Goal: Transaction & Acquisition: Subscribe to service/newsletter

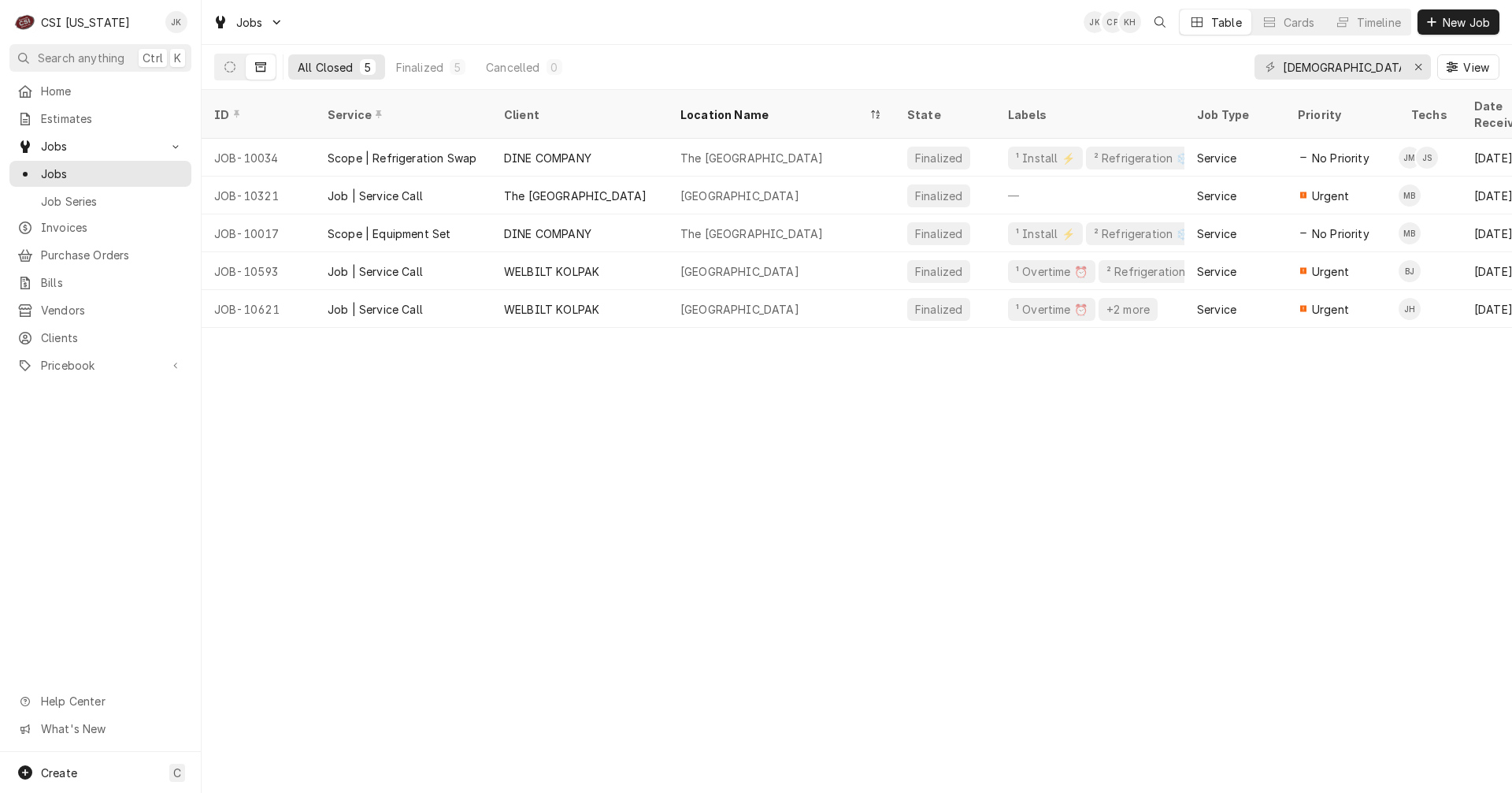
drag, startPoint x: 73, startPoint y: 116, endPoint x: 199, endPoint y: 78, distance: 131.6
click at [73, 116] on span "Estimates" at bounding box center [112, 119] width 142 height 17
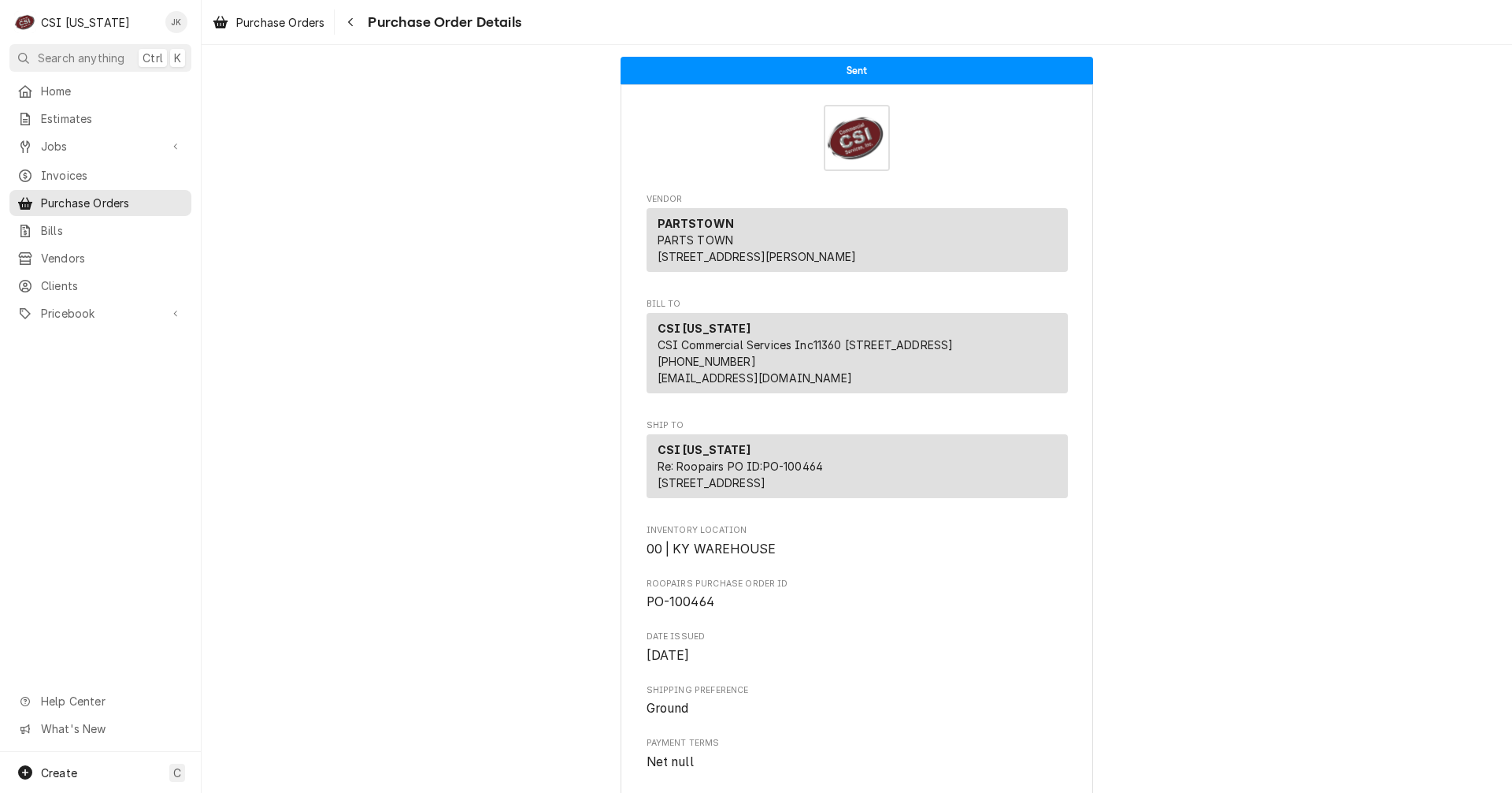
scroll to position [473, 0]
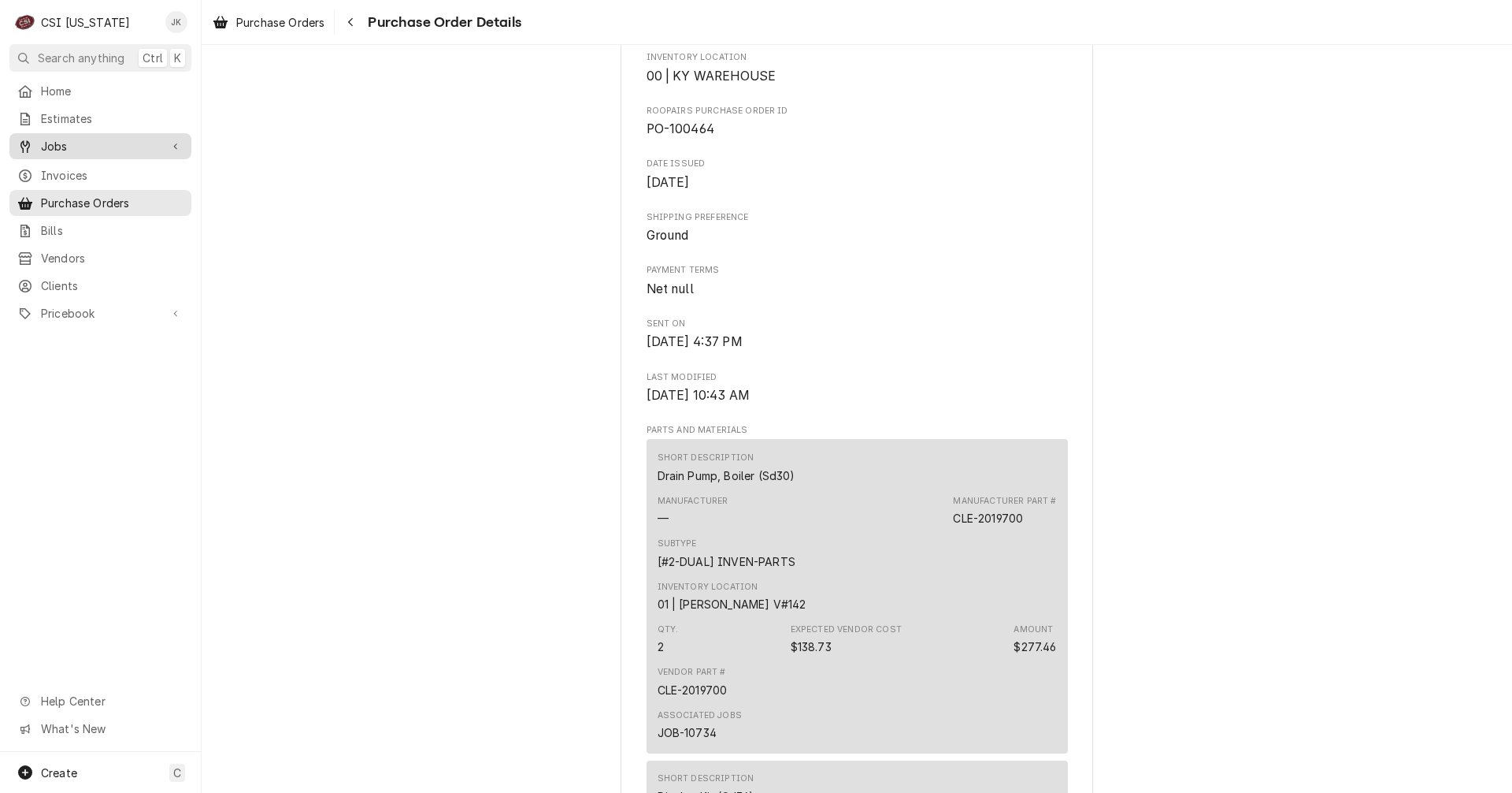
click at [58, 145] on span "Jobs" at bounding box center [100, 145] width 119 height 17
click at [60, 145] on span "Jobs" at bounding box center [100, 145] width 119 height 17
click at [52, 138] on span "Jobs" at bounding box center [100, 145] width 119 height 17
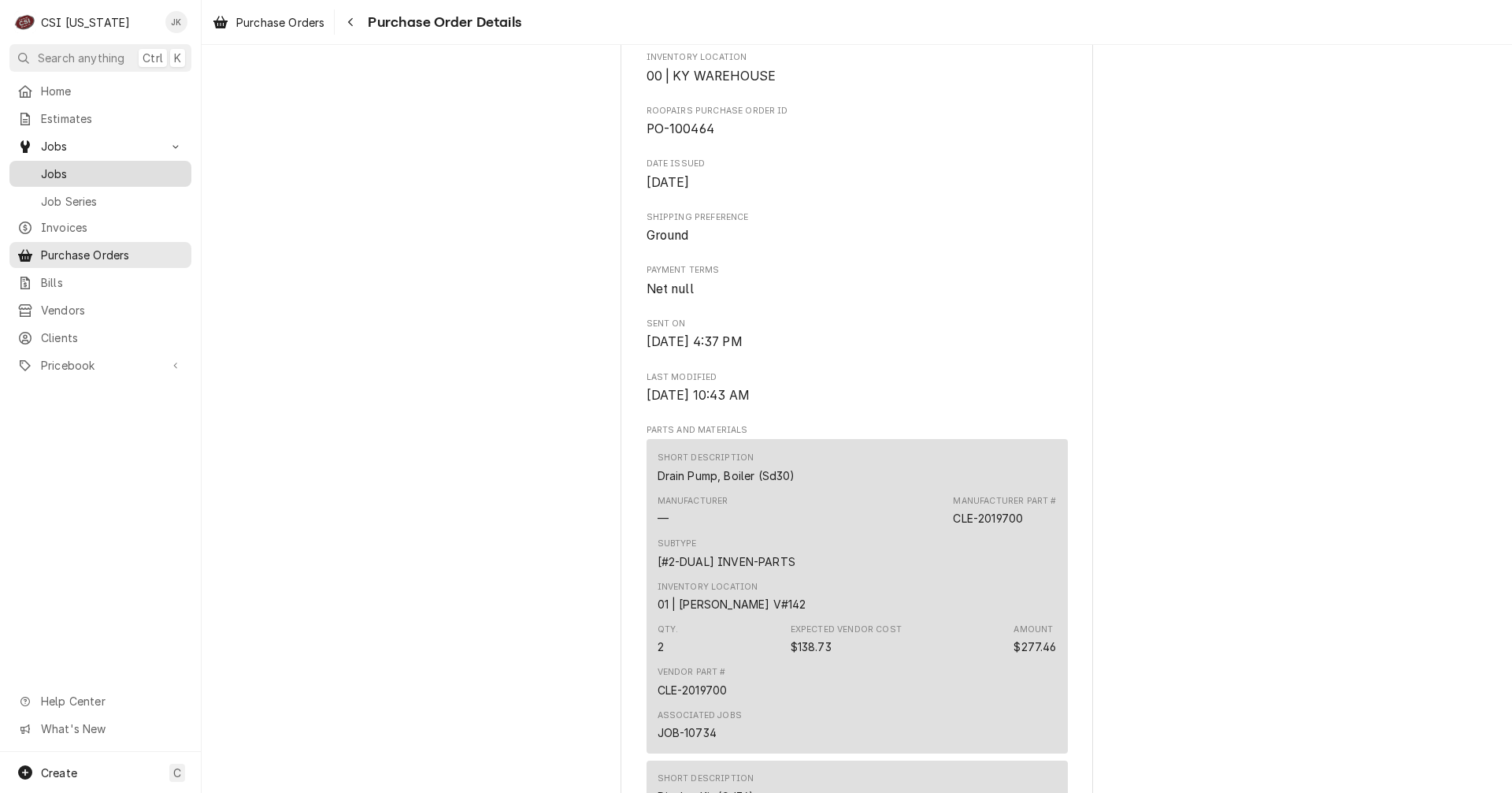
click at [52, 168] on span "Jobs" at bounding box center [112, 173] width 142 height 17
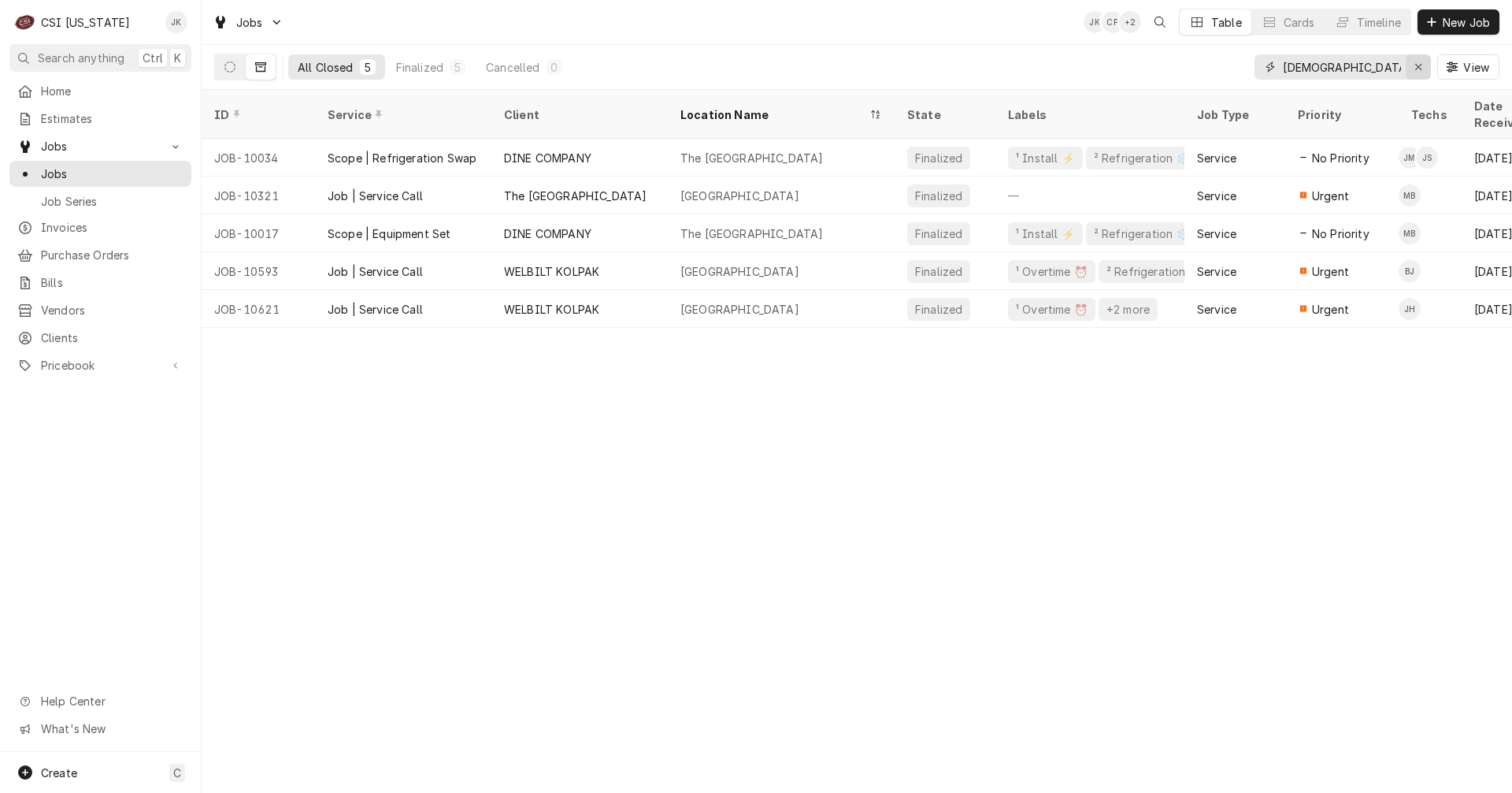
click at [1415, 68] on icon "Erase input" at bounding box center [1419, 66] width 9 height 11
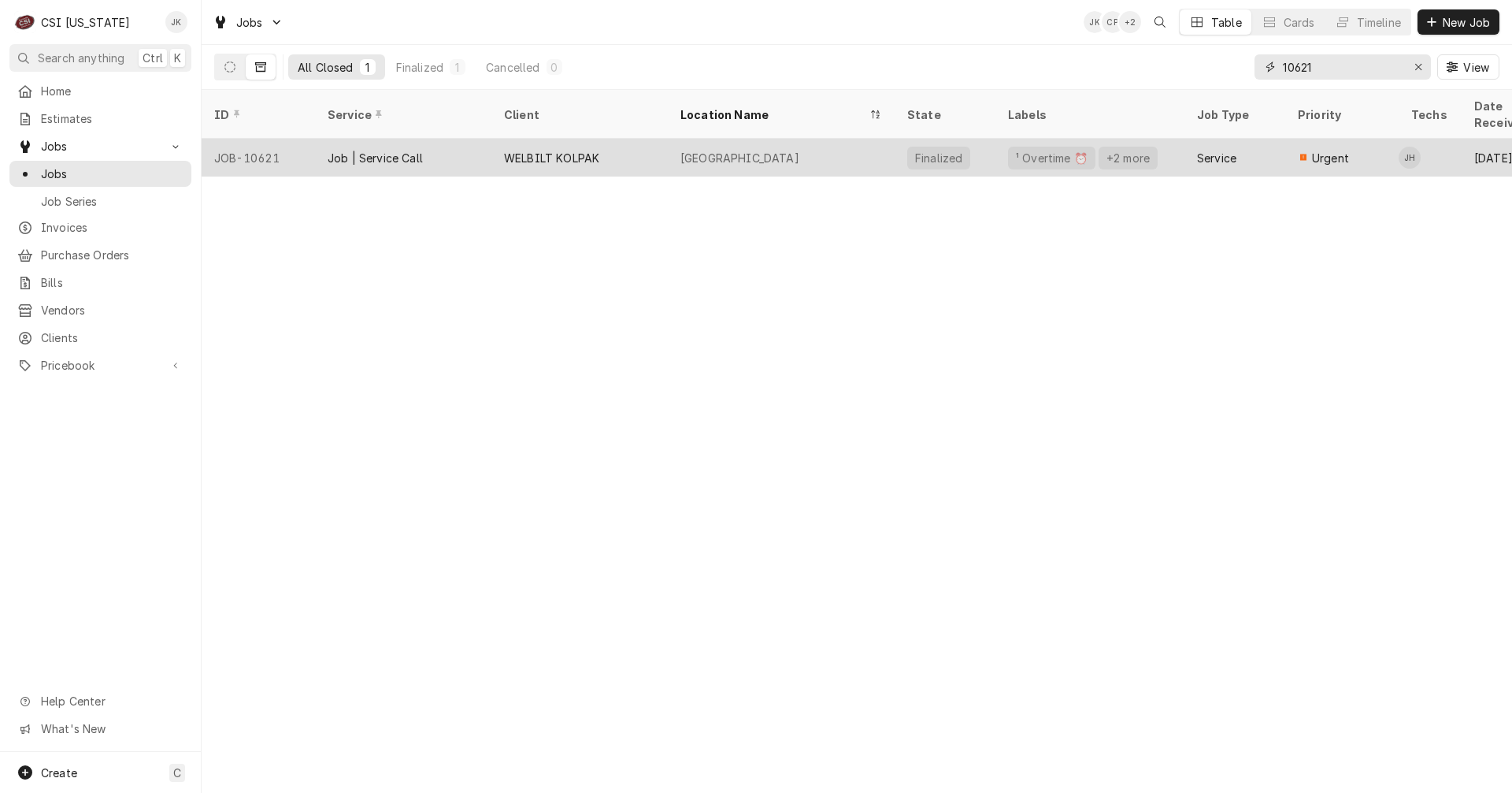
type input "10621"
click at [619, 138] on div "WELBILT KOLPAK" at bounding box center [579, 157] width 177 height 38
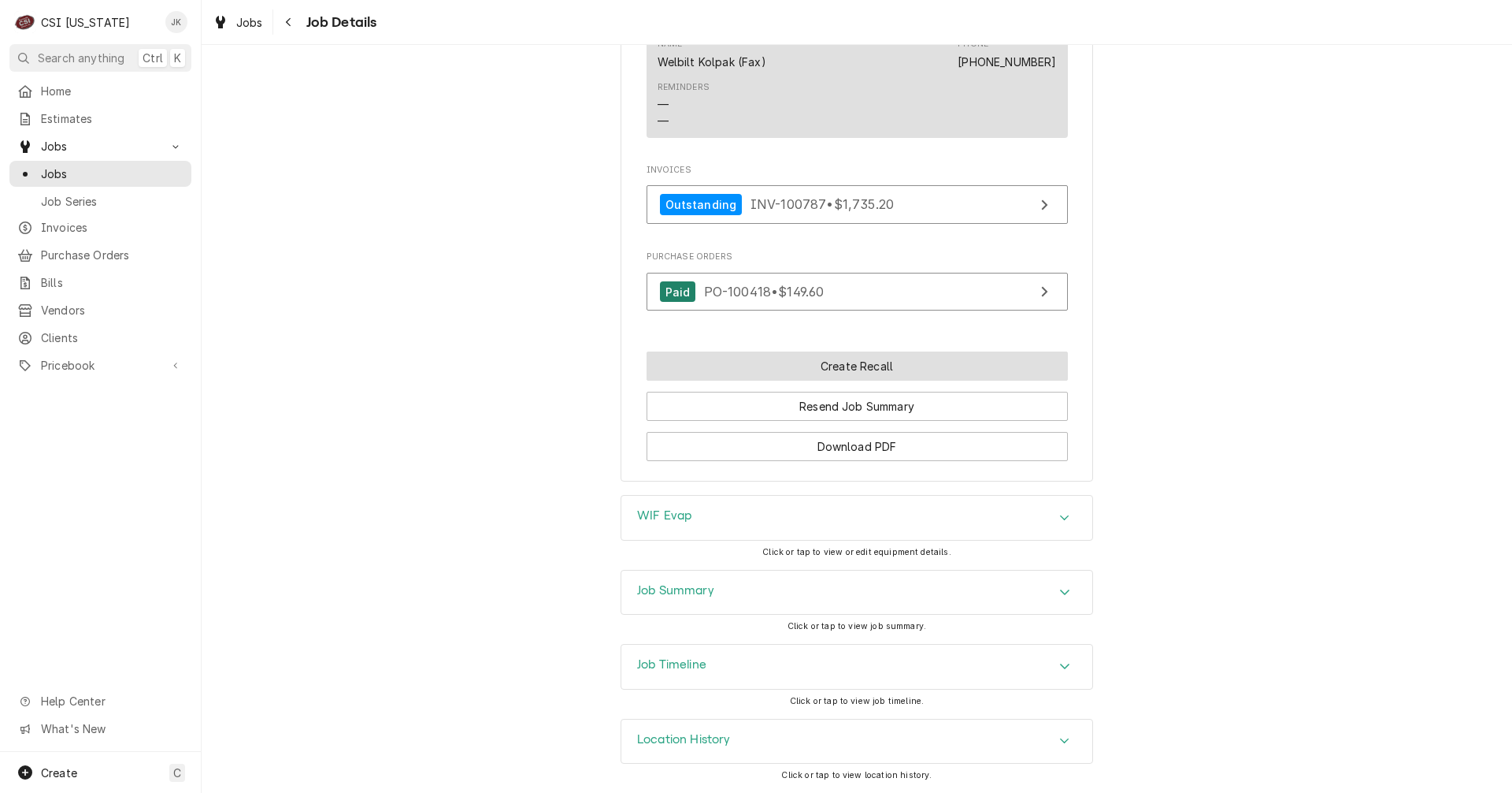
scroll to position [985, 0]
click at [720, 508] on div "WIF Evap" at bounding box center [857, 517] width 471 height 44
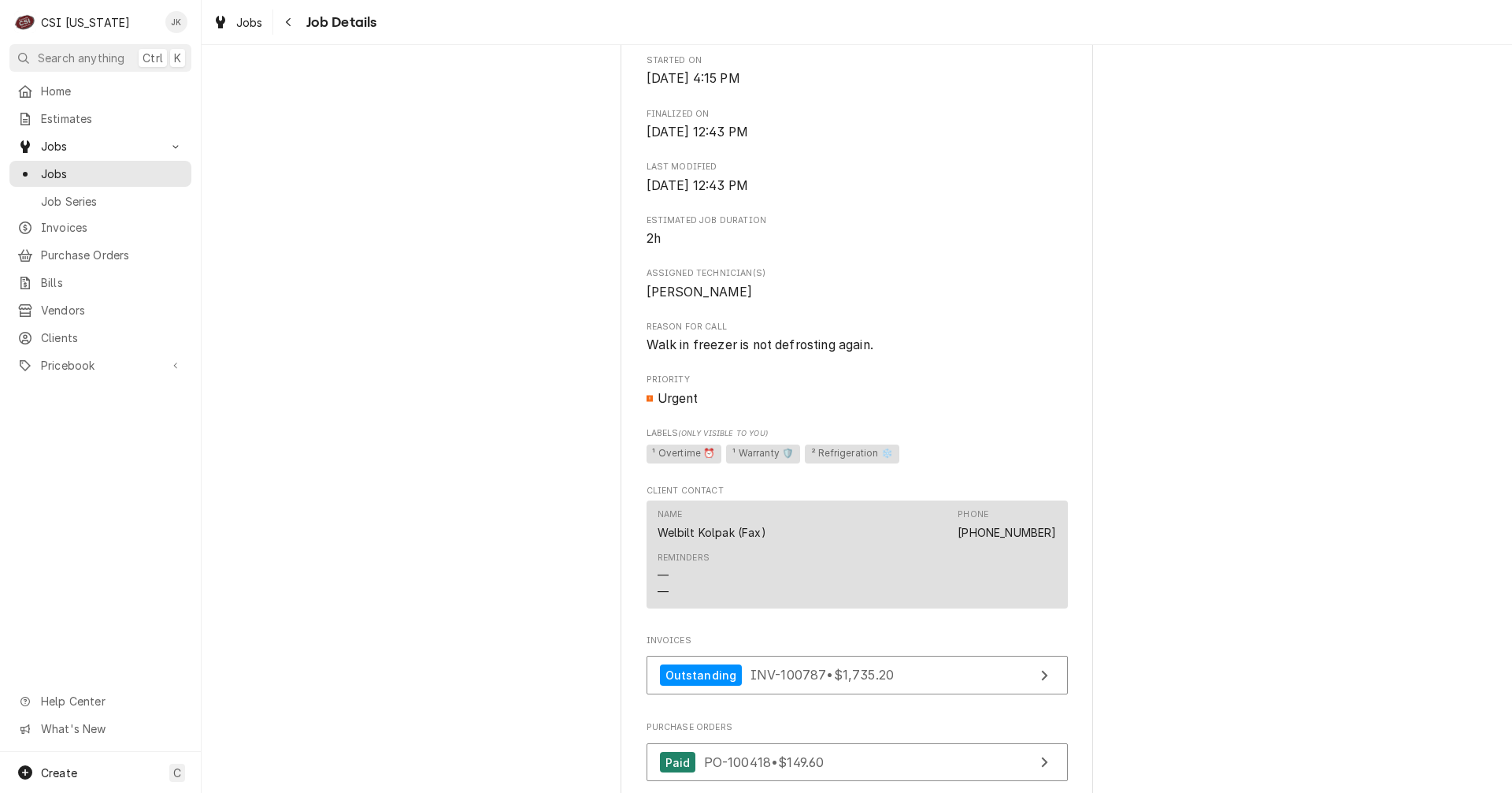
scroll to position [485, 0]
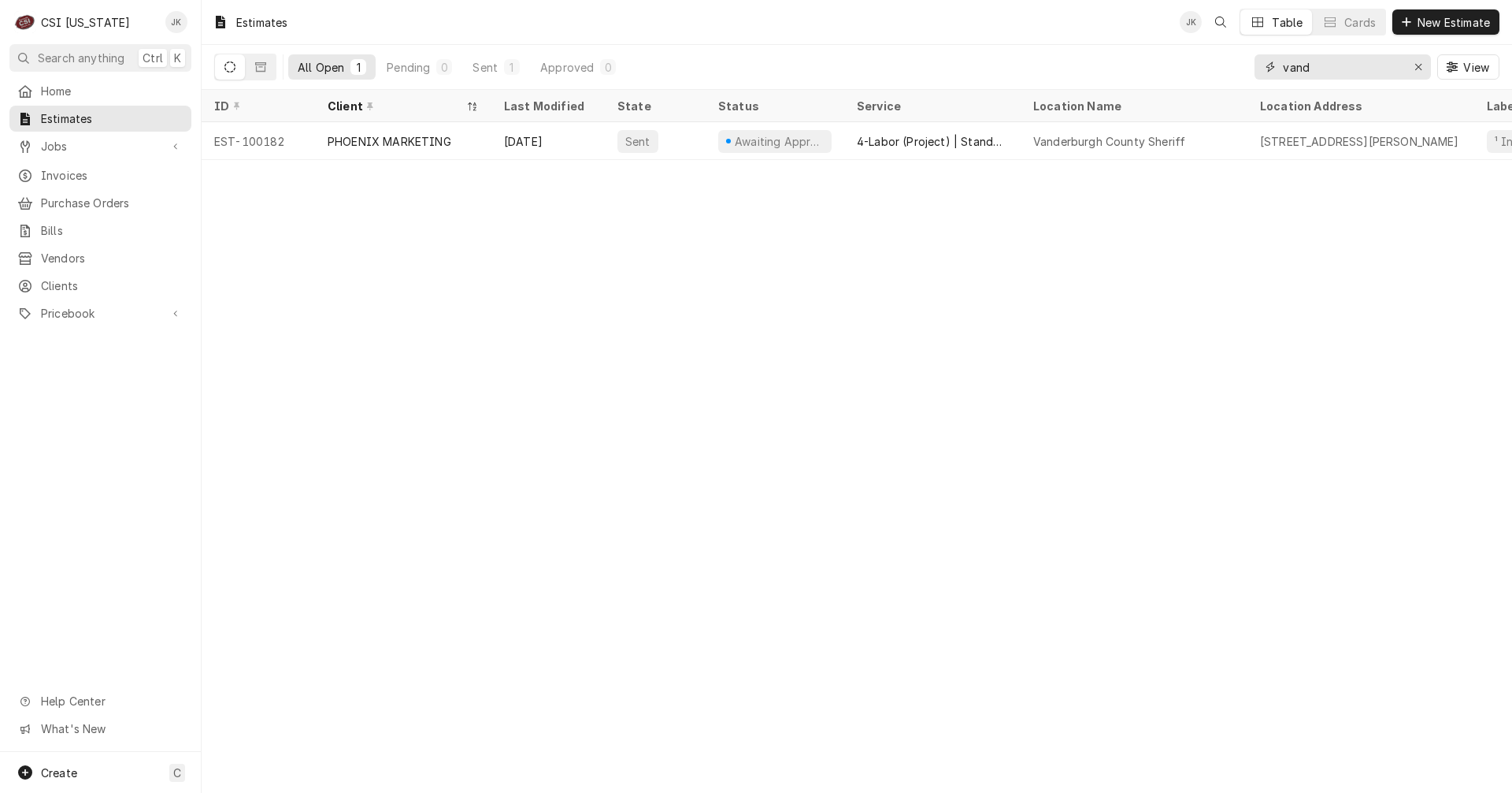
drag, startPoint x: 1295, startPoint y: 68, endPoint x: 1267, endPoint y: 67, distance: 28.0
click at [1267, 67] on div "vand" at bounding box center [1343, 67] width 177 height 26
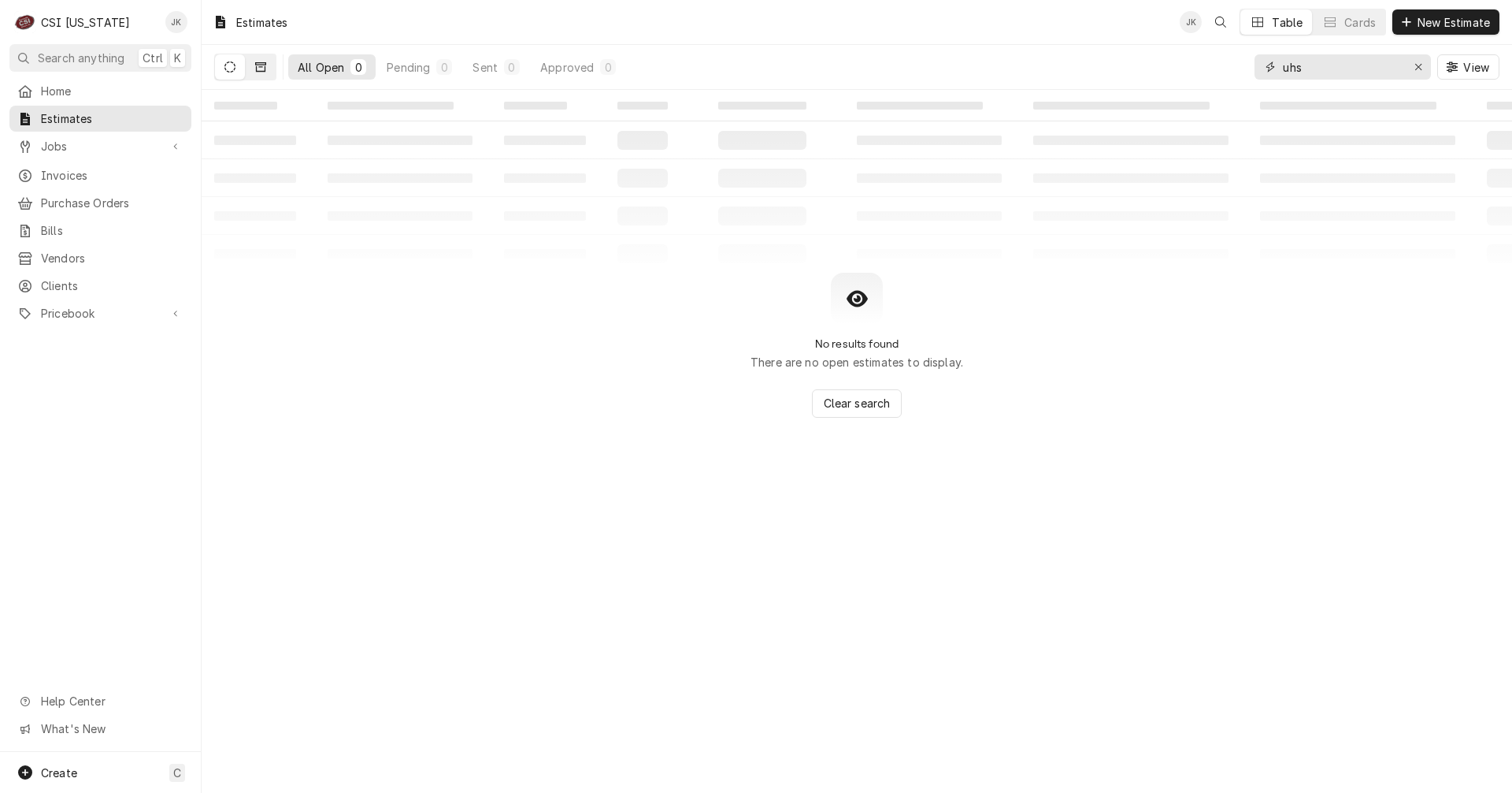
type input "uhs"
click at [260, 64] on icon "Dynamic Content Wrapper" at bounding box center [260, 67] width 11 height 10
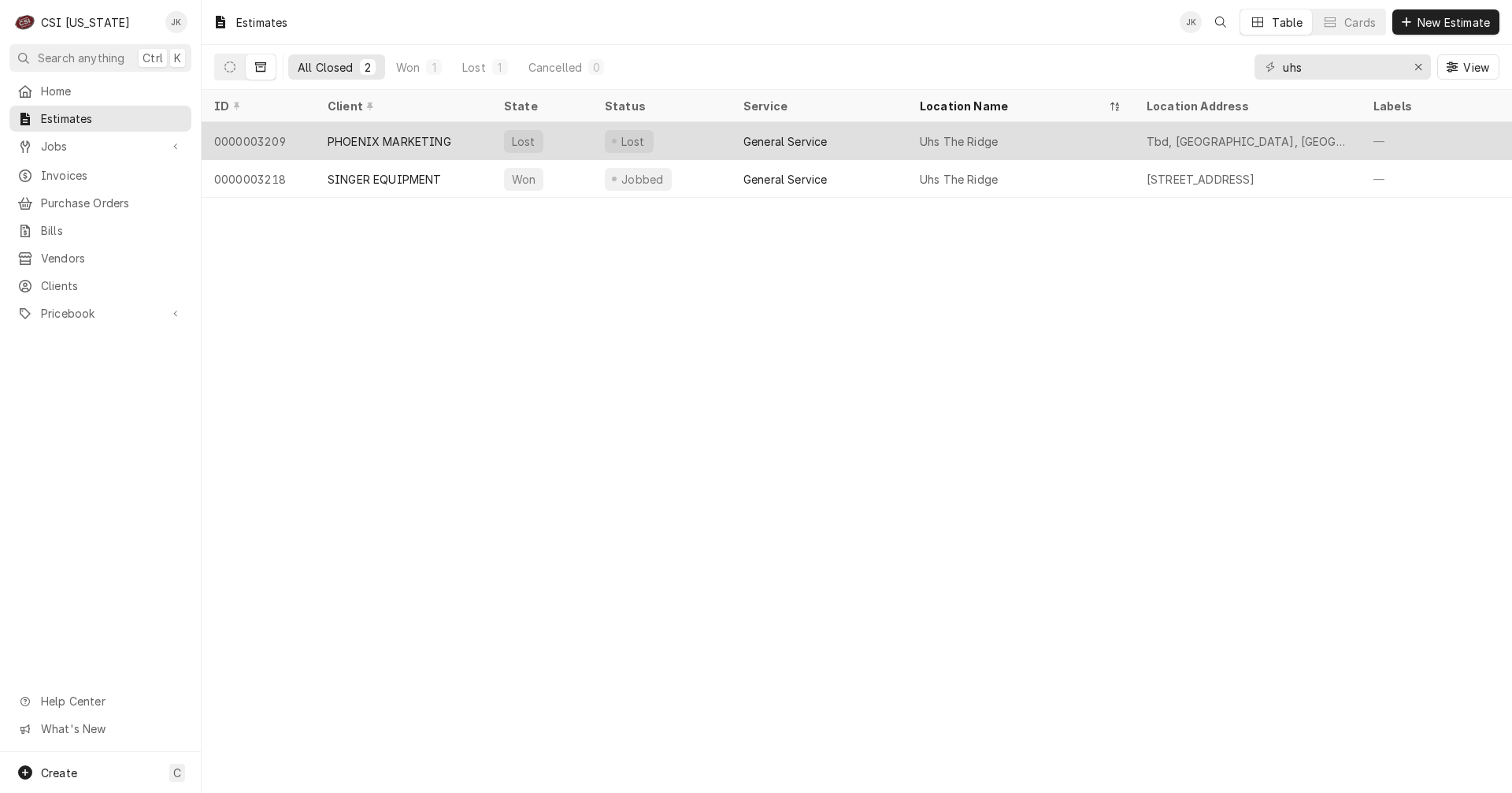
click at [435, 136] on div "PHOENIX MARKETING" at bounding box center [389, 141] width 124 height 17
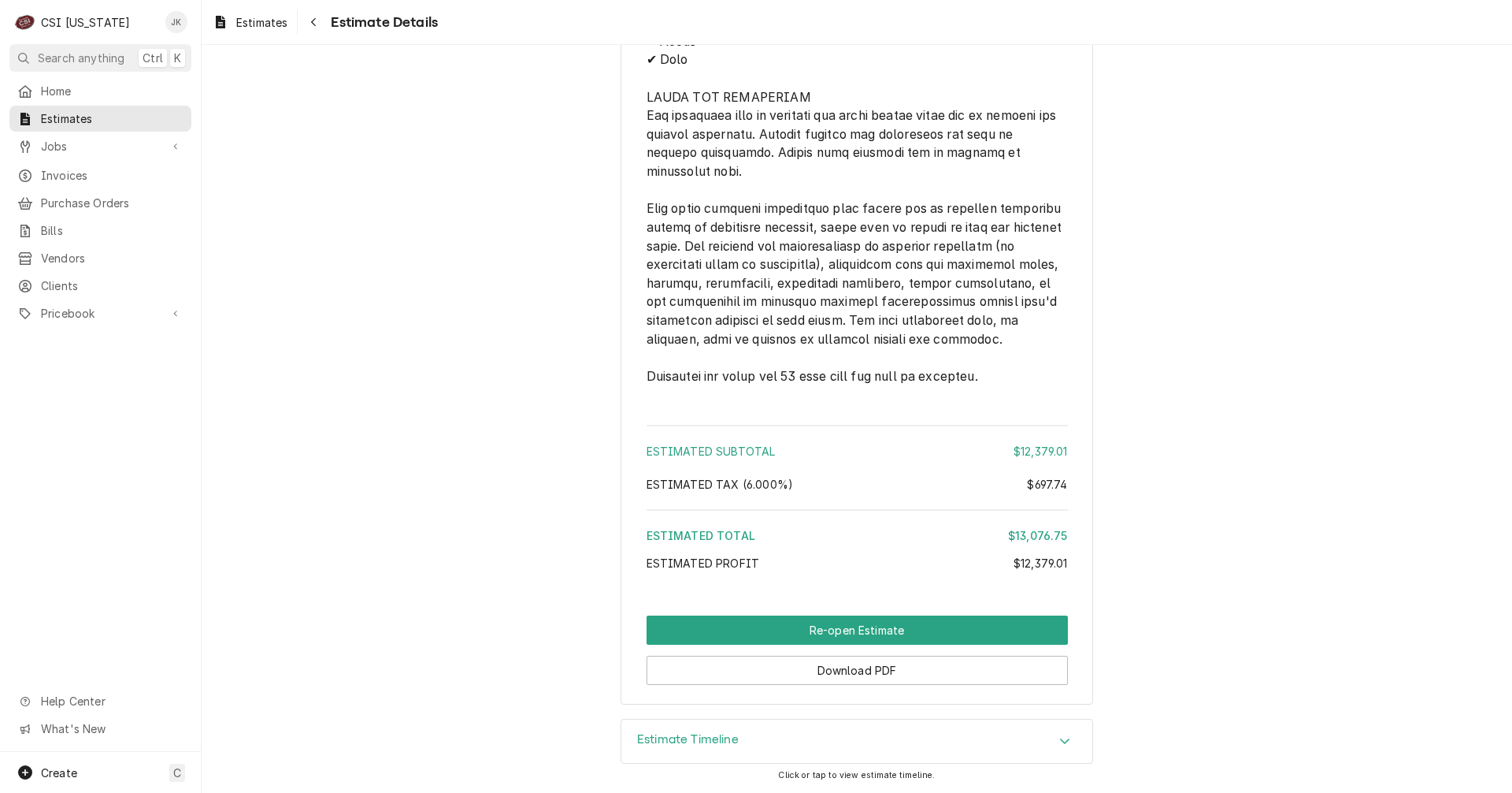
scroll to position [1876, 0]
click at [177, 776] on span "C" at bounding box center [177, 772] width 8 height 17
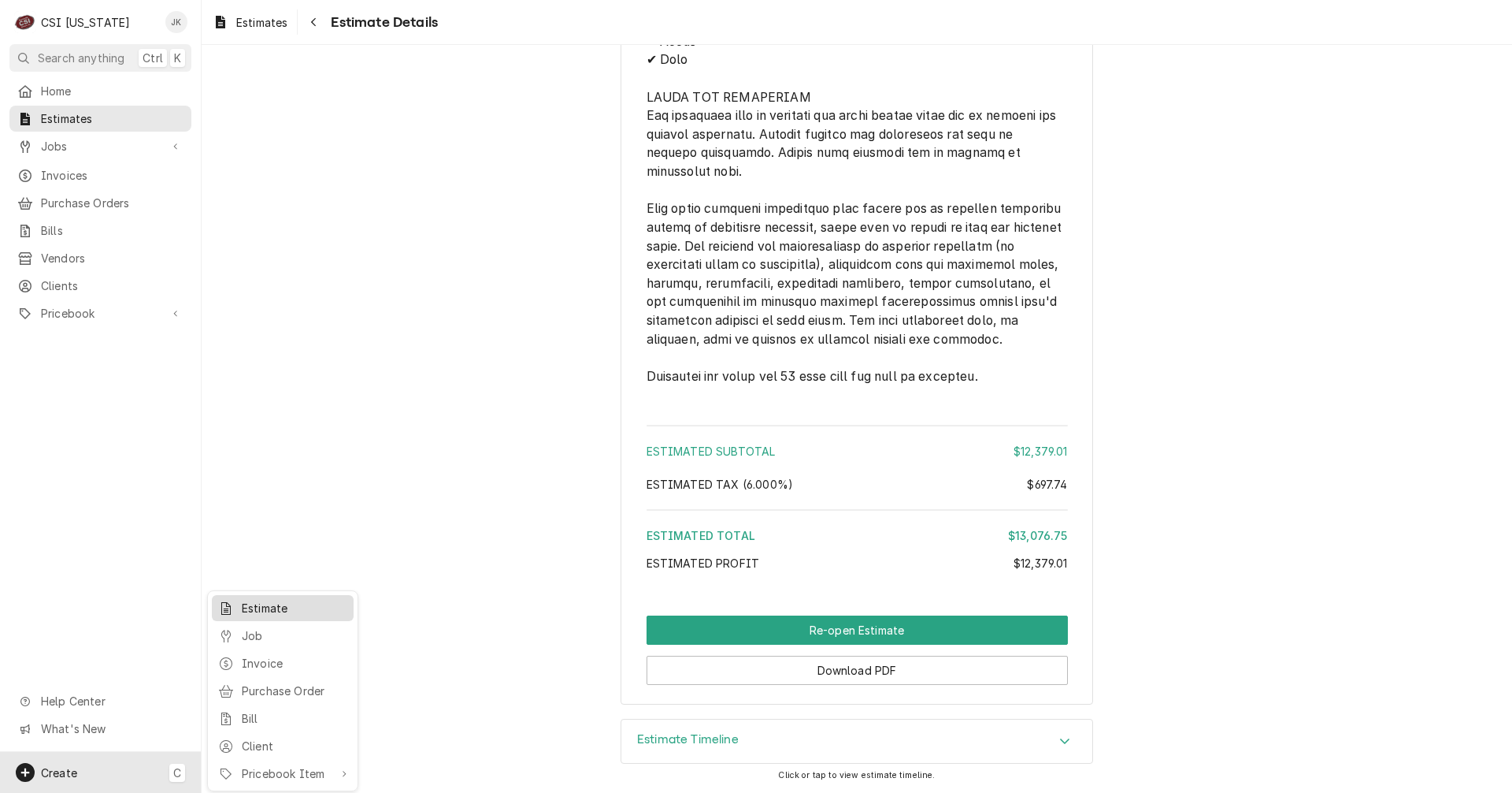
click at [241, 608] on div "Estimate" at bounding box center [283, 608] width 135 height 20
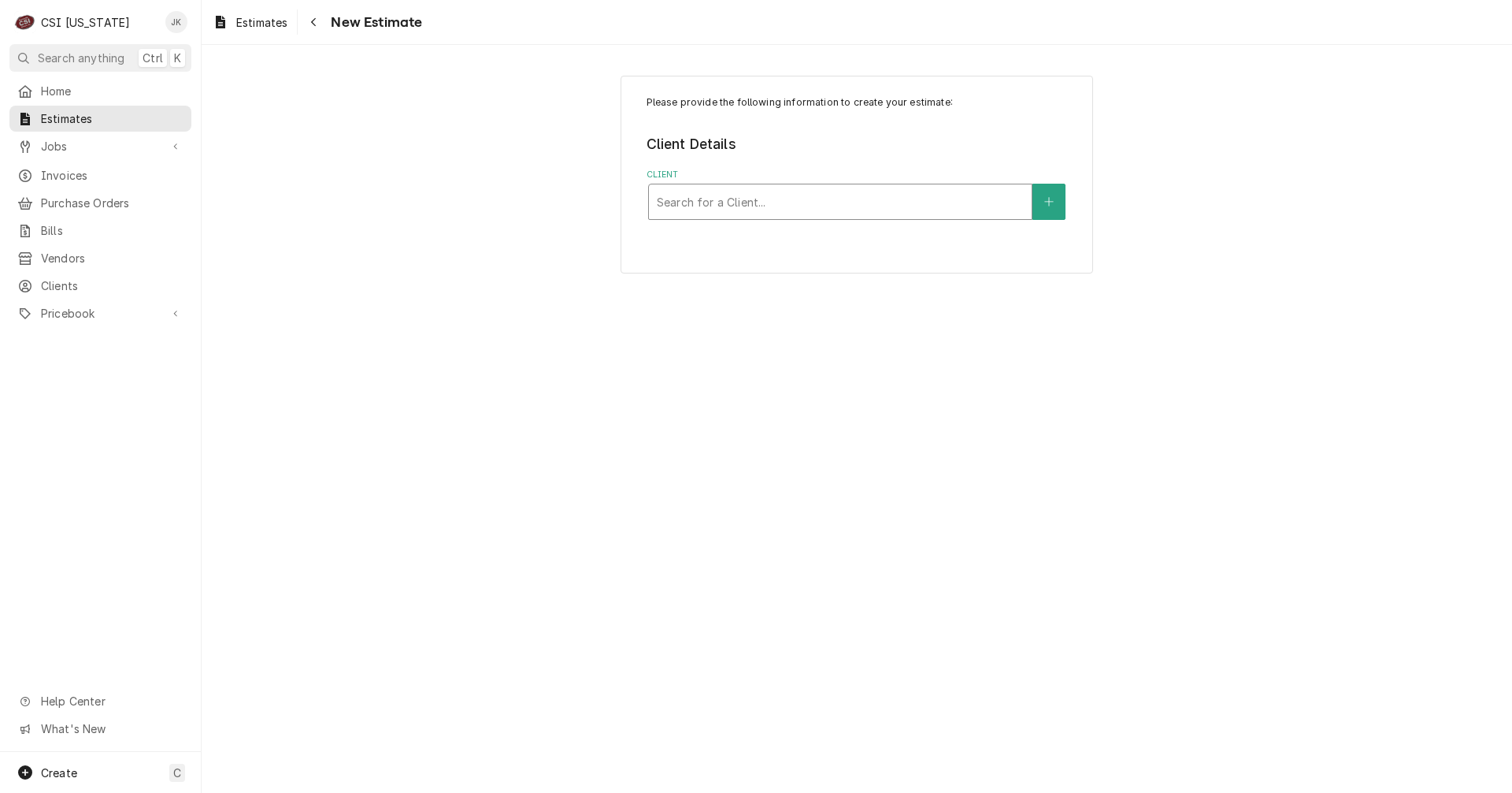
click at [794, 204] on div "Client" at bounding box center [840, 202] width 367 height 29
type input "phoe"
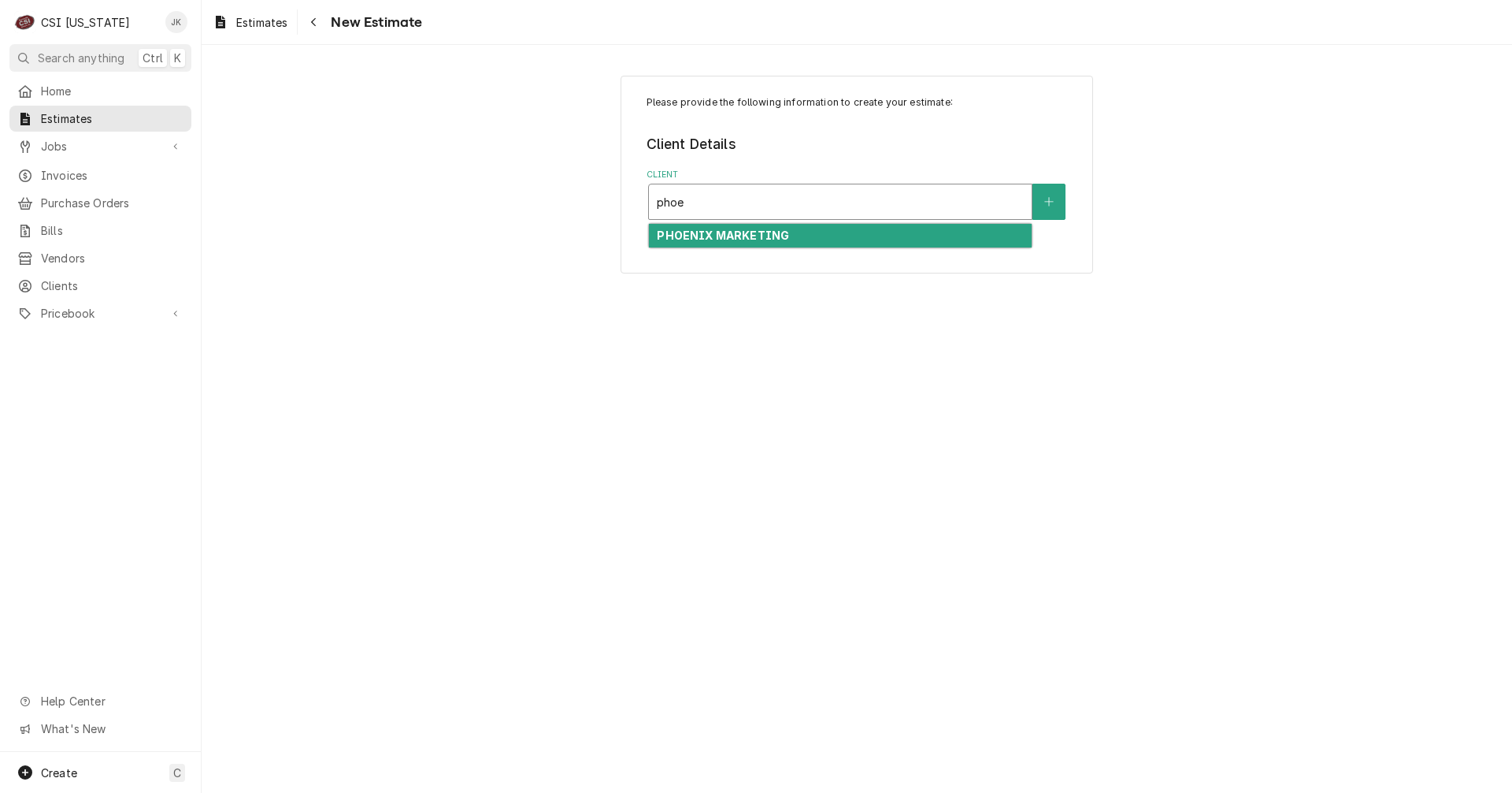
click at [768, 239] on strong "PHOENIX MARKETING" at bounding box center [723, 235] width 132 height 14
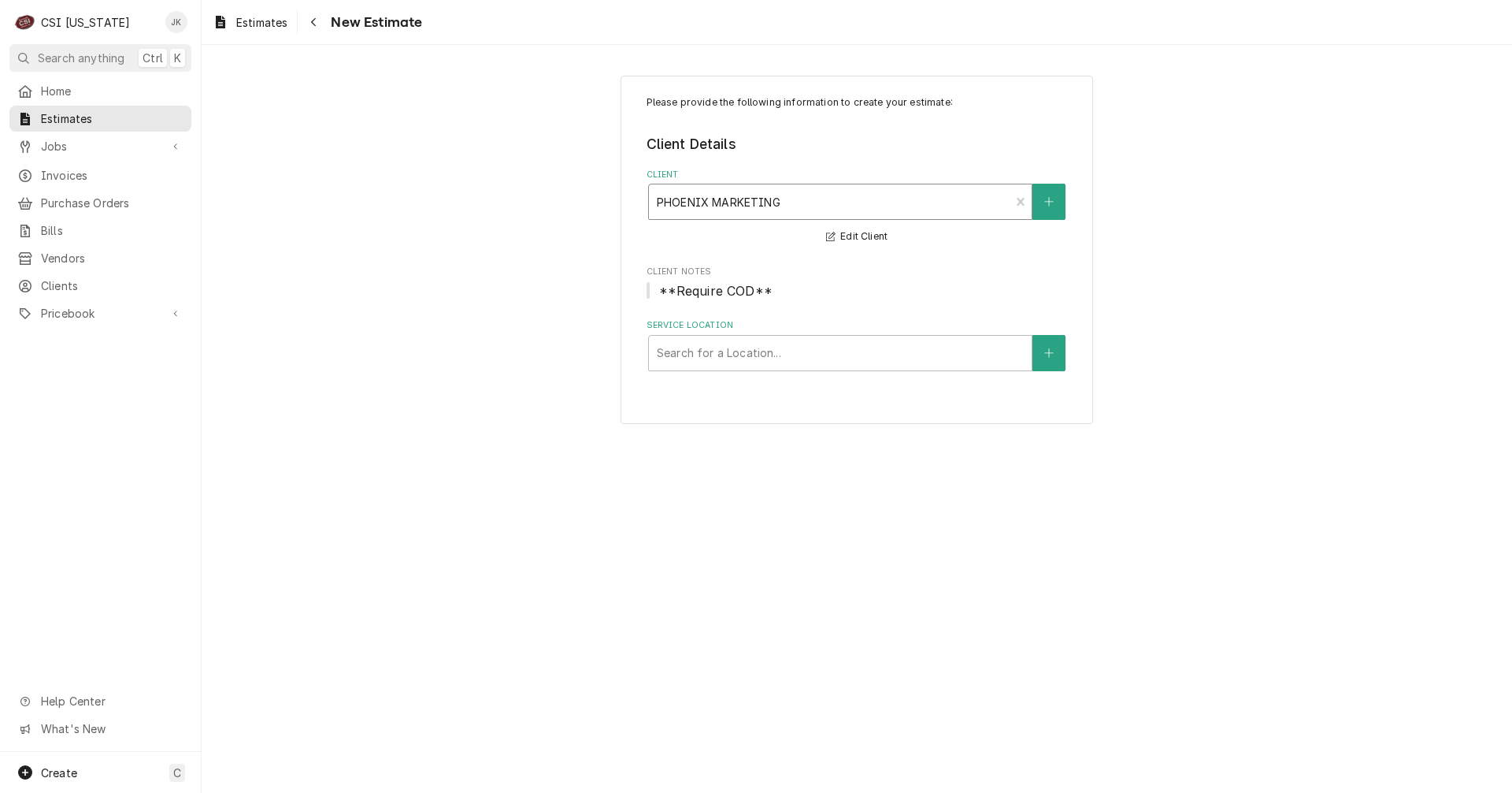
click at [801, 208] on div "Client" at bounding box center [830, 202] width 346 height 29
type input "singer"
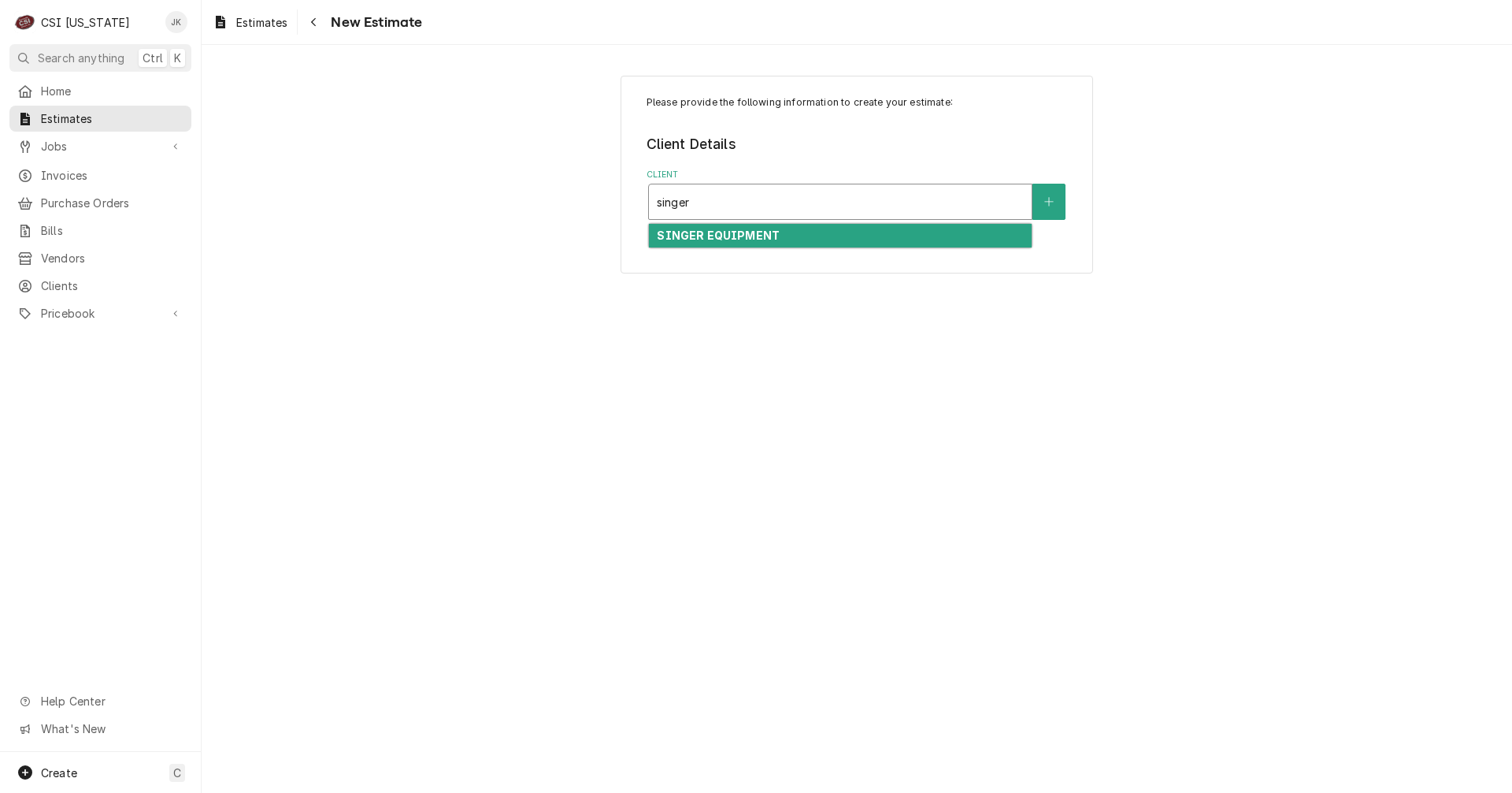
click at [792, 231] on div "SINGER EQUIPMENT" at bounding box center [840, 235] width 382 height 25
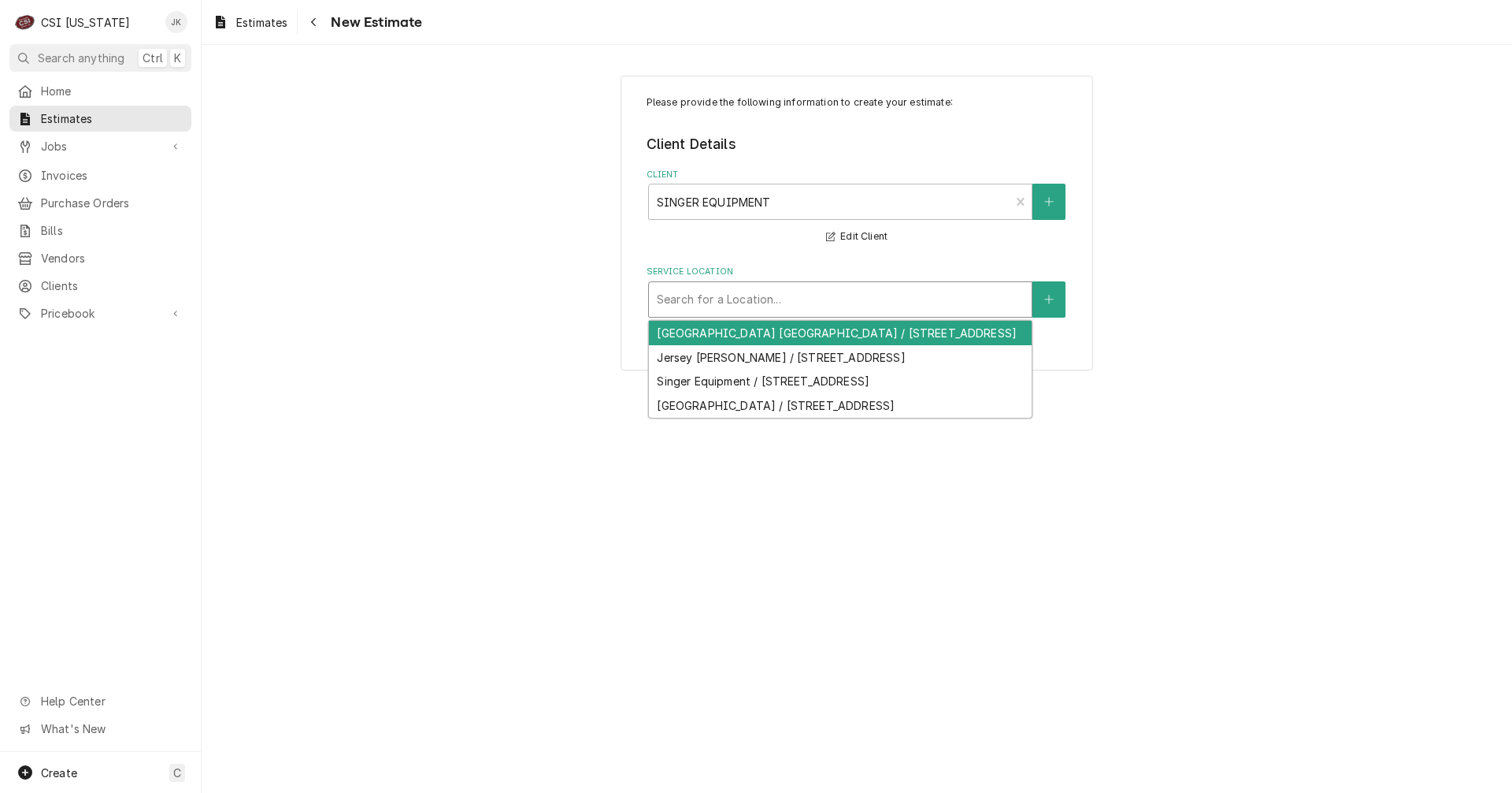
click at [757, 303] on div "Service Location" at bounding box center [840, 300] width 367 height 29
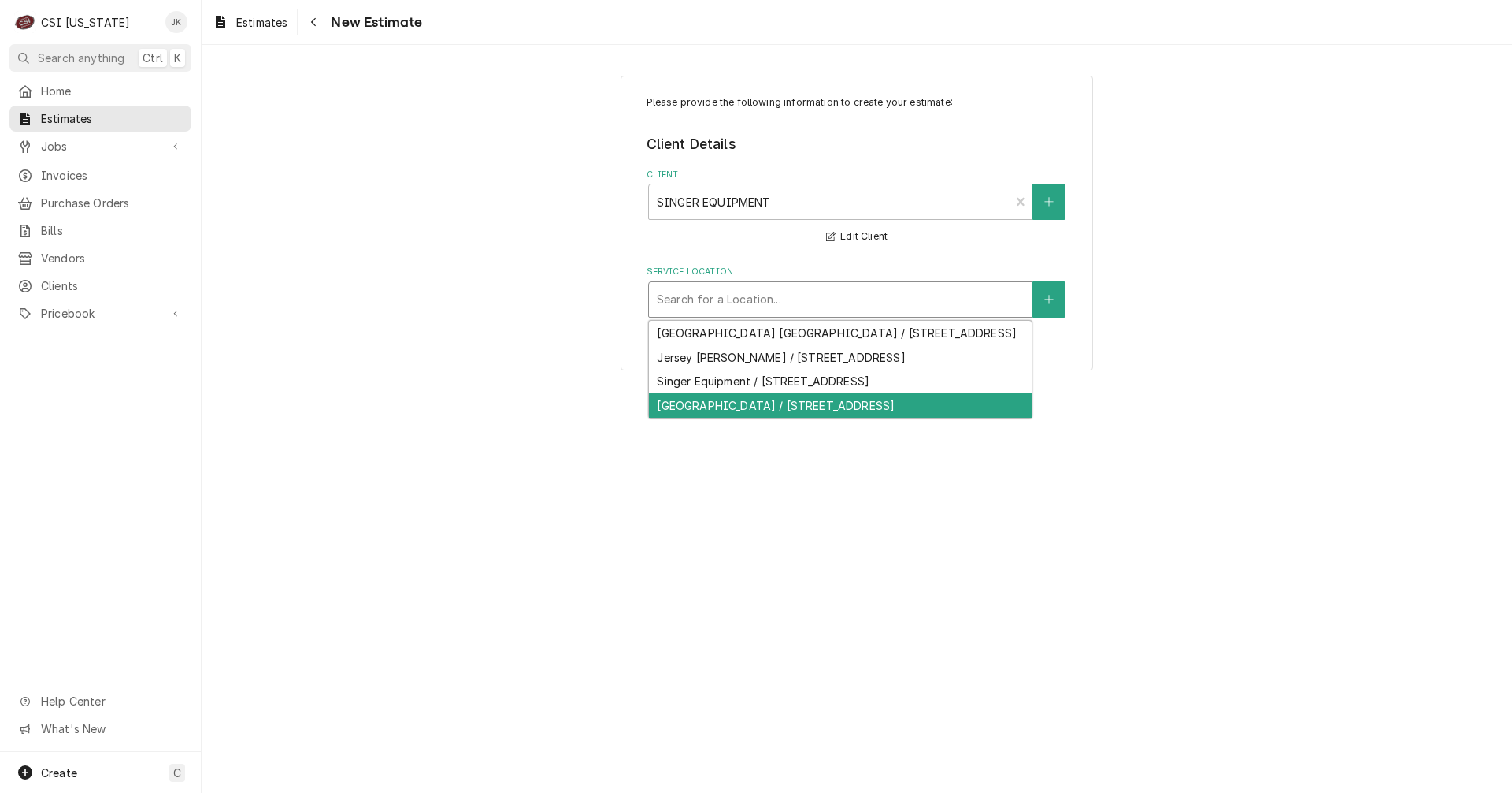
click at [753, 417] on div "[GEOGRAPHIC_DATA] / [STREET_ADDRESS]" at bounding box center [840, 405] width 382 height 25
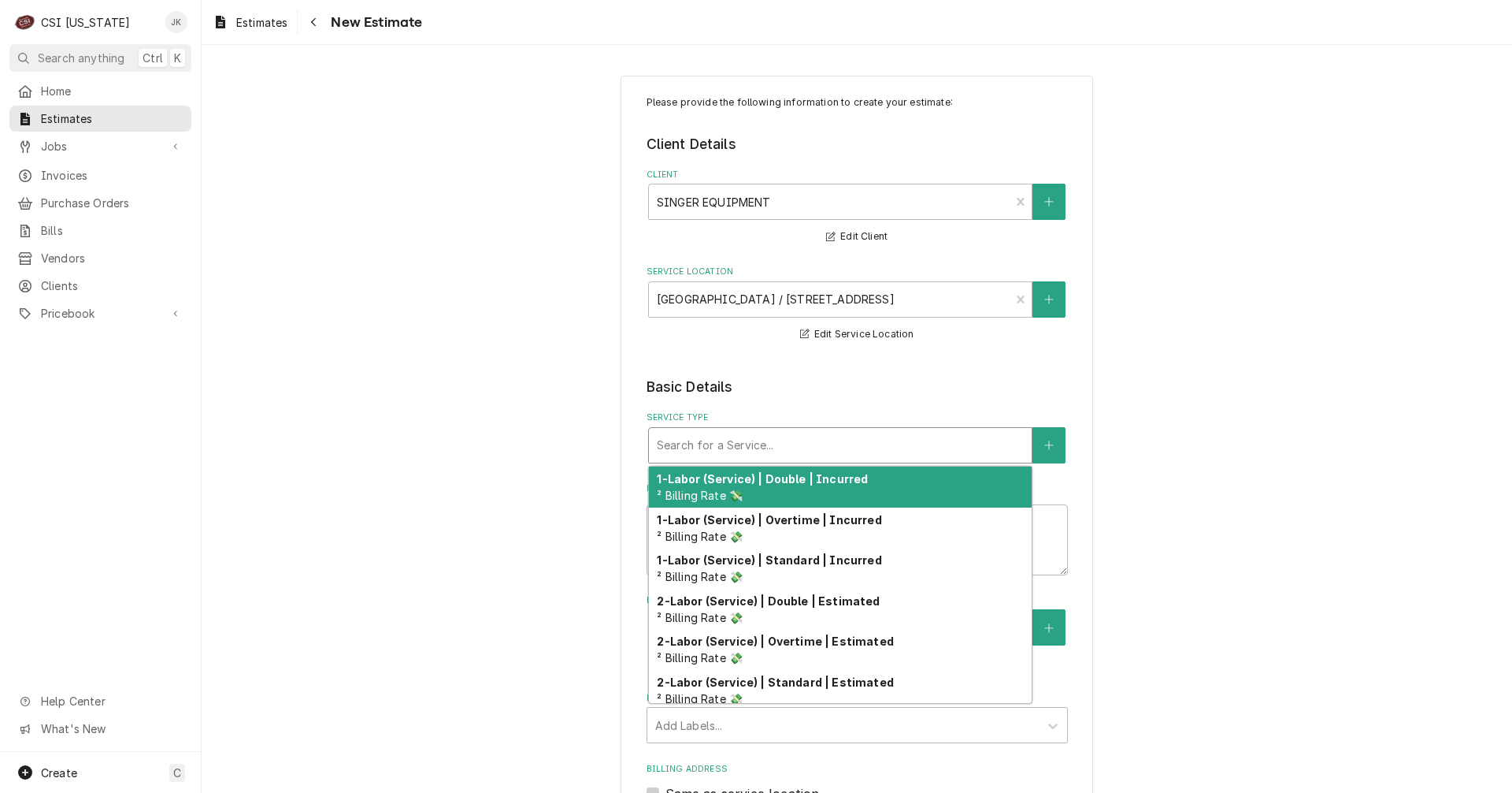
click at [747, 435] on div "Service Type" at bounding box center [840, 445] width 367 height 29
type textarea "x"
type input "s"
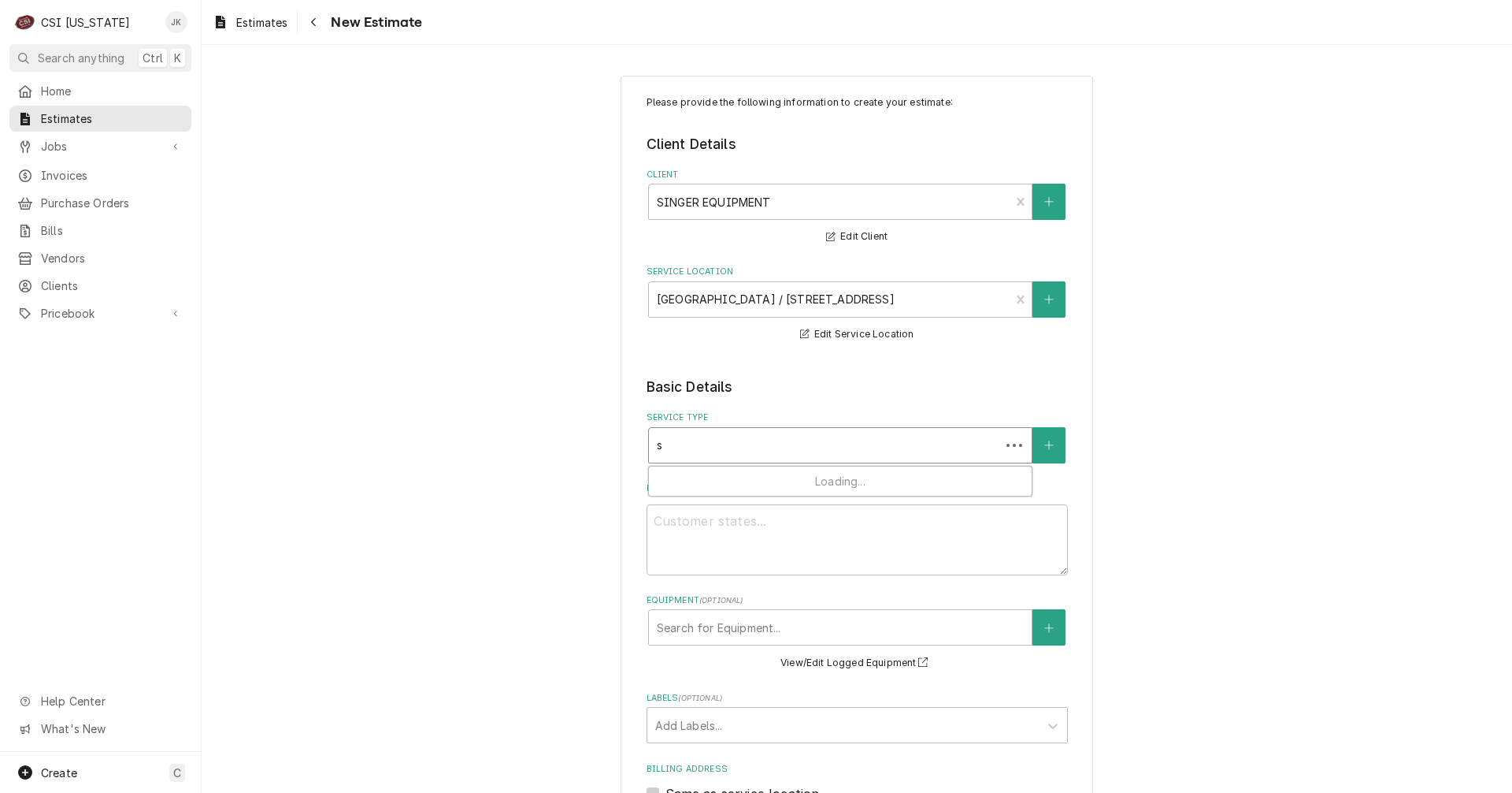
type textarea "x"
type input "se"
type textarea "x"
type input "ser"
type textarea "x"
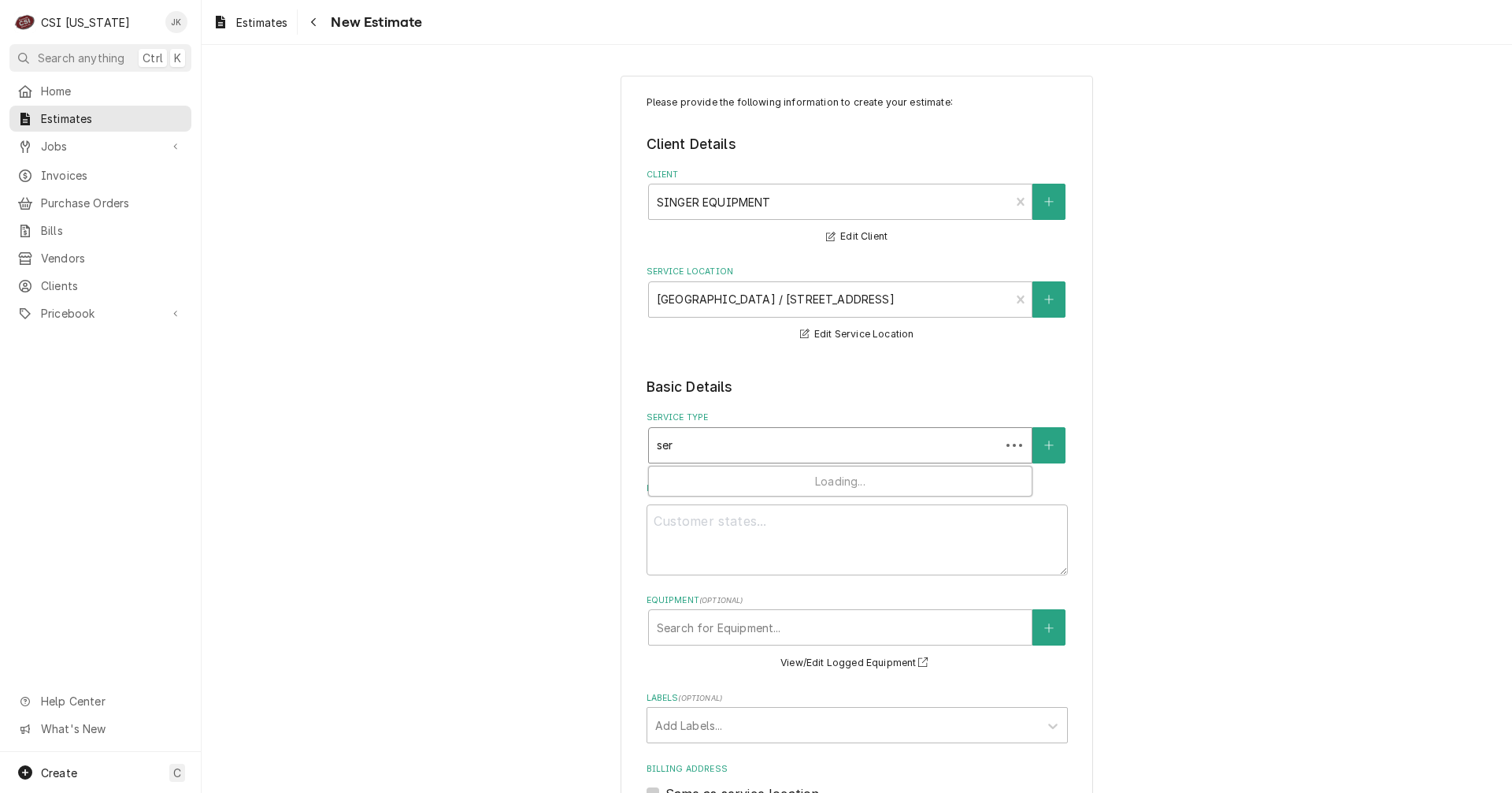
type input "serv"
type textarea "x"
type input "servi"
type textarea "x"
type input "servin"
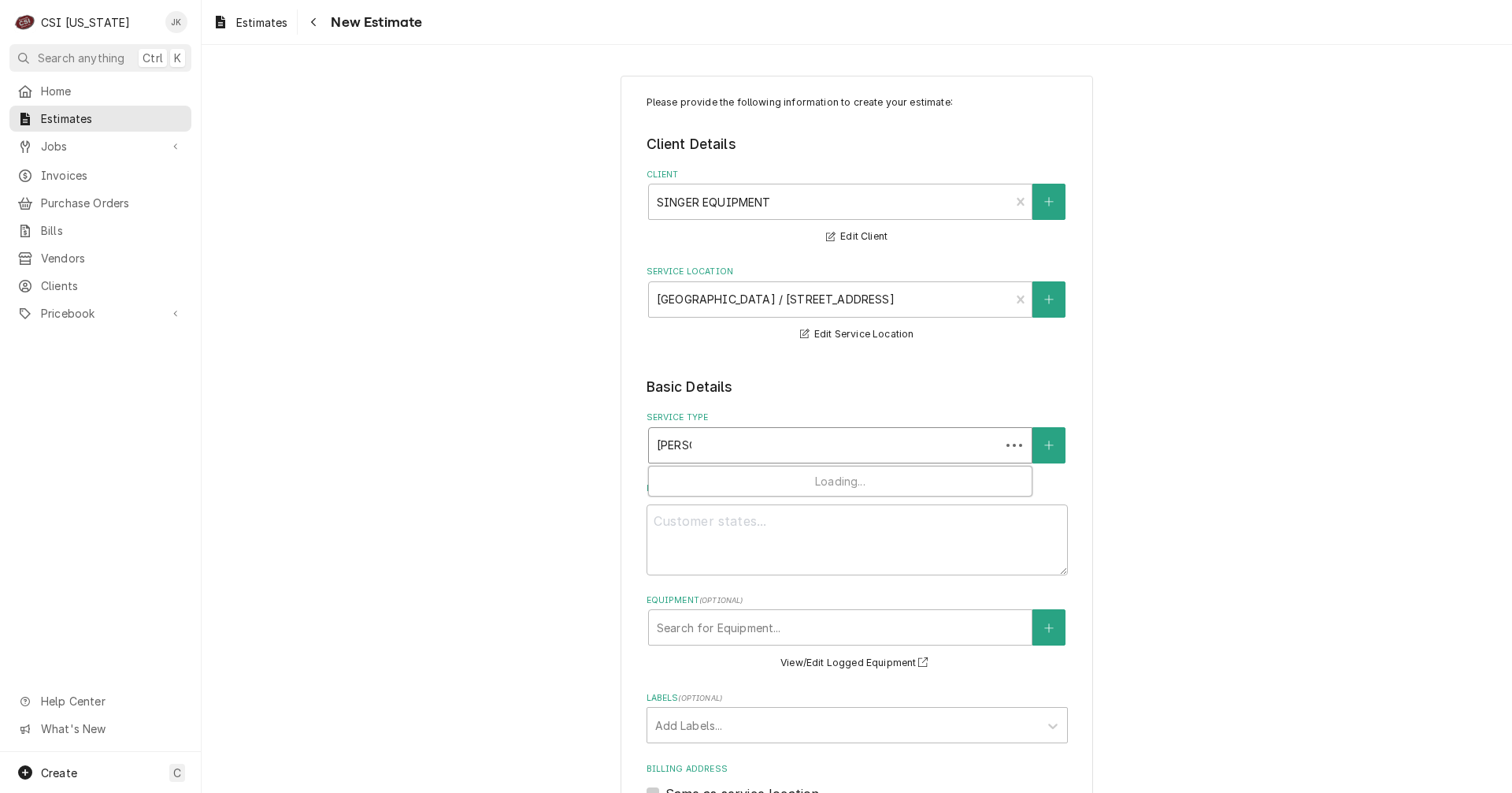
type textarea "x"
type input "serving"
drag, startPoint x: 692, startPoint y: 445, endPoint x: 601, endPoint y: 442, distance: 91.0
click at [601, 442] on div "Please provide the following information to create your estimate: Client Detail…" at bounding box center [857, 759] width 1310 height 1396
type textarea "x"
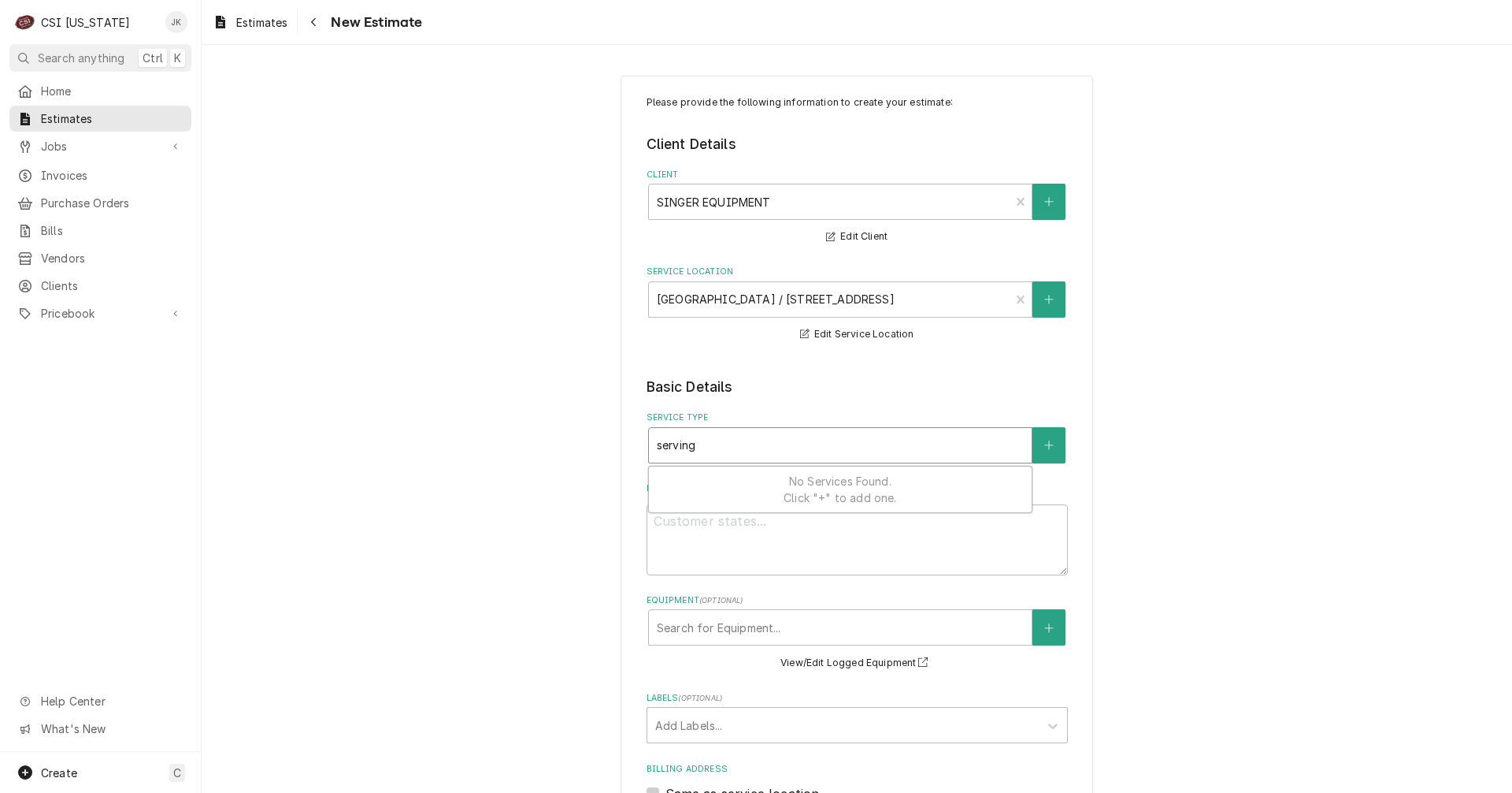
type input "p"
type textarea "x"
type input "pr"
type textarea "x"
type input "pro"
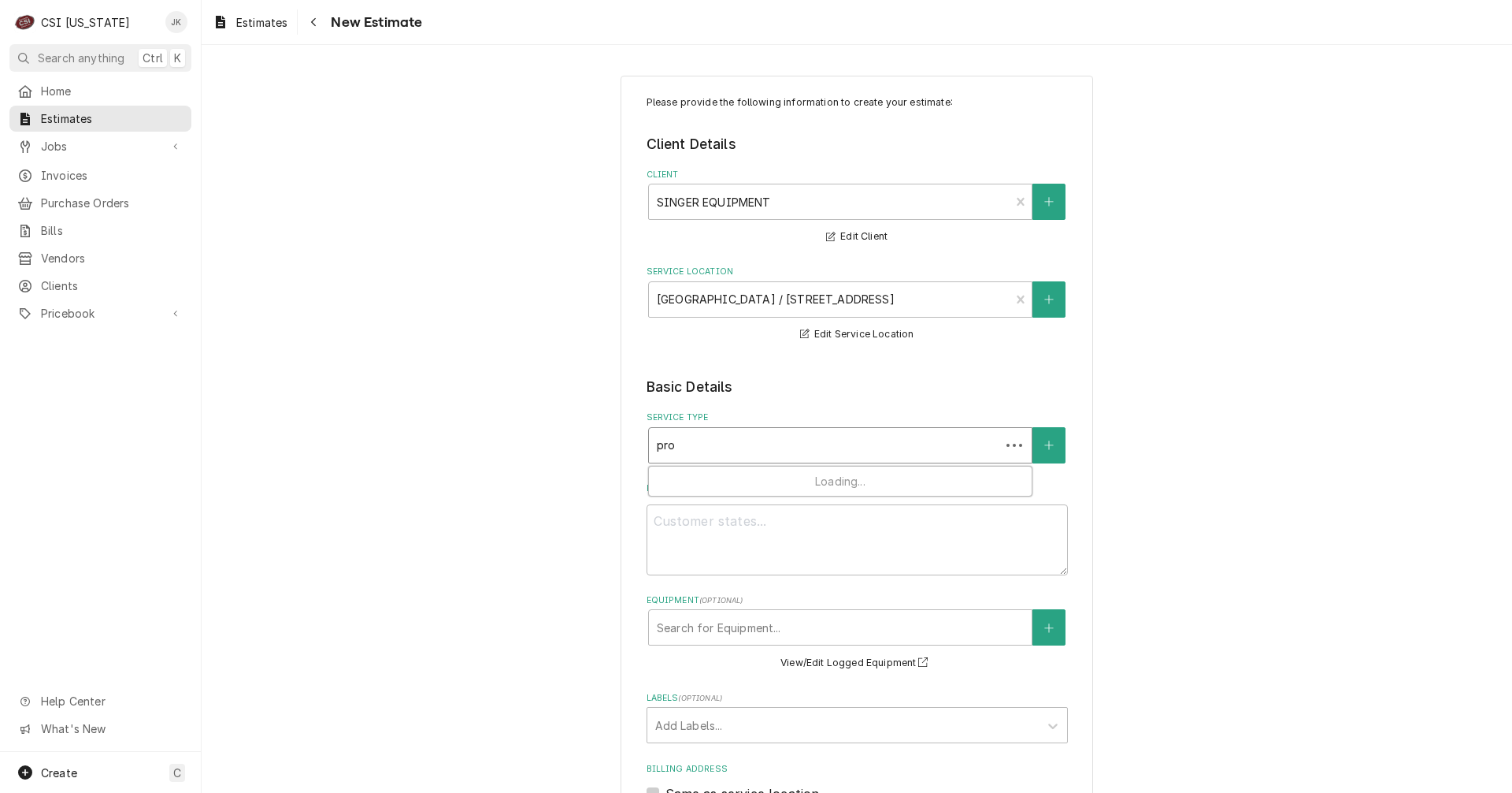
type textarea "x"
type input "proj"
type textarea "x"
type input "proje"
type textarea "x"
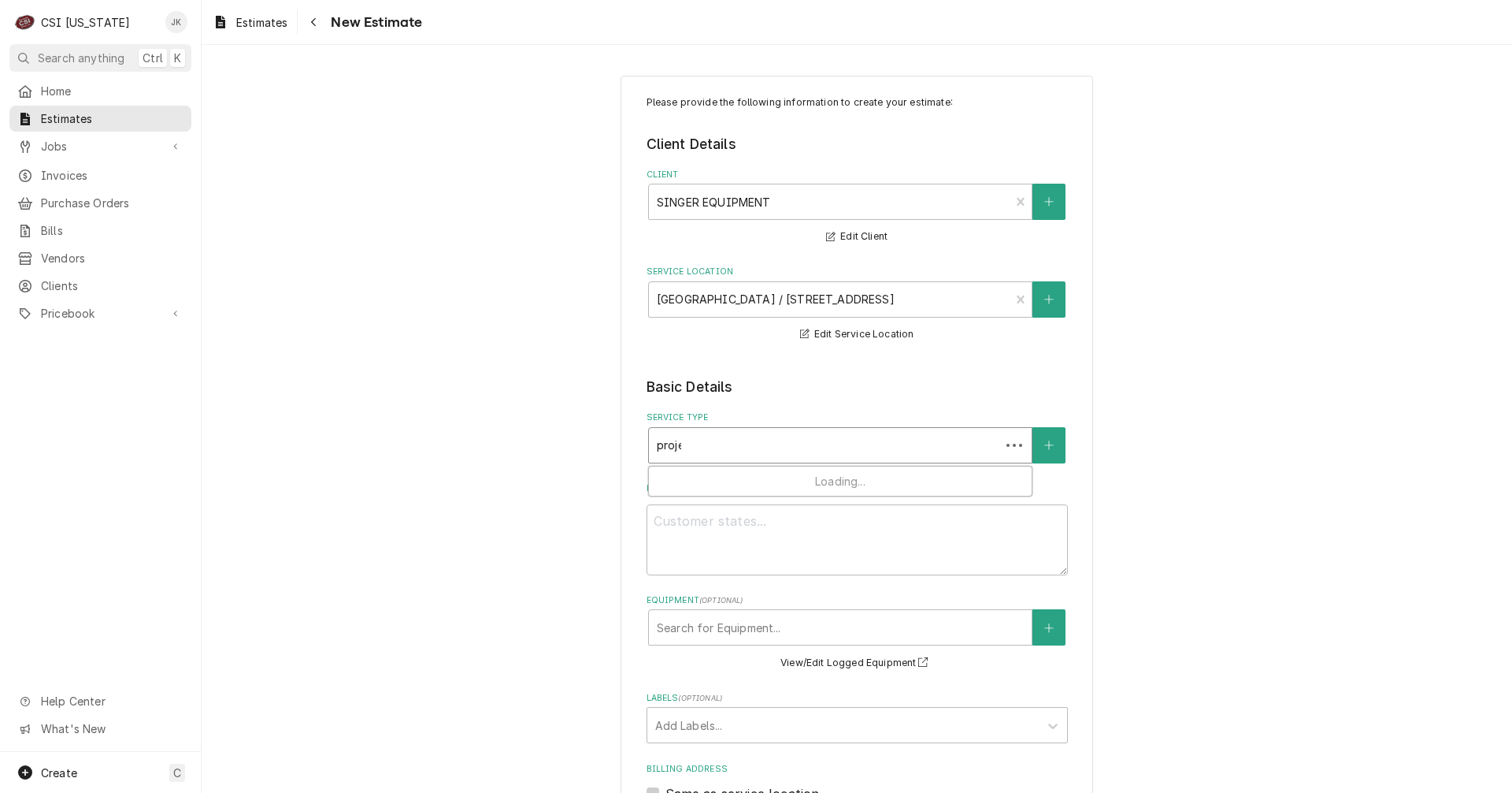
type input "projec"
type textarea "x"
type input "project"
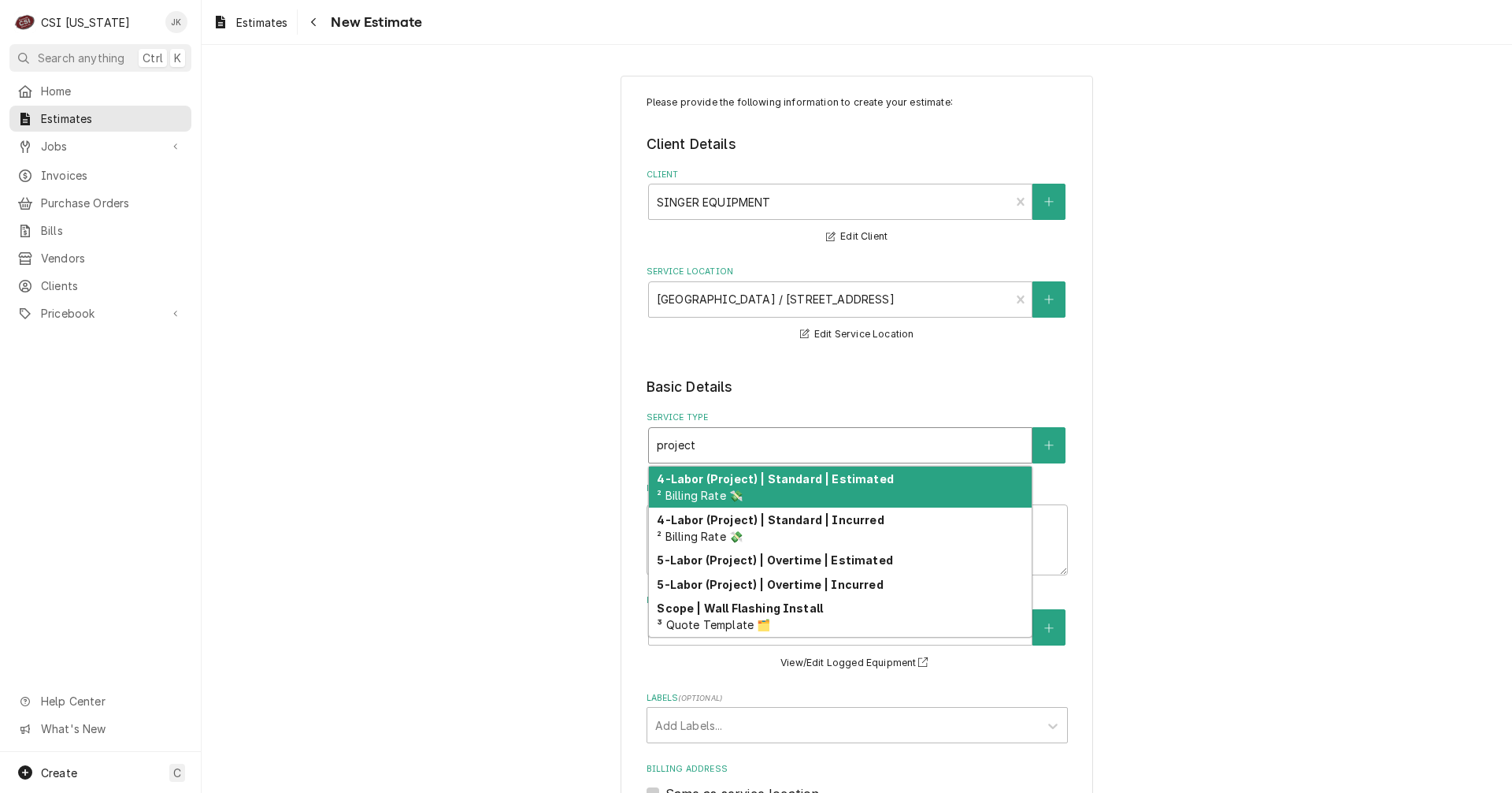
click at [781, 489] on div "4-Labor (Project) | Standard | Estimated ² Billing Rate 💸" at bounding box center [840, 486] width 382 height 41
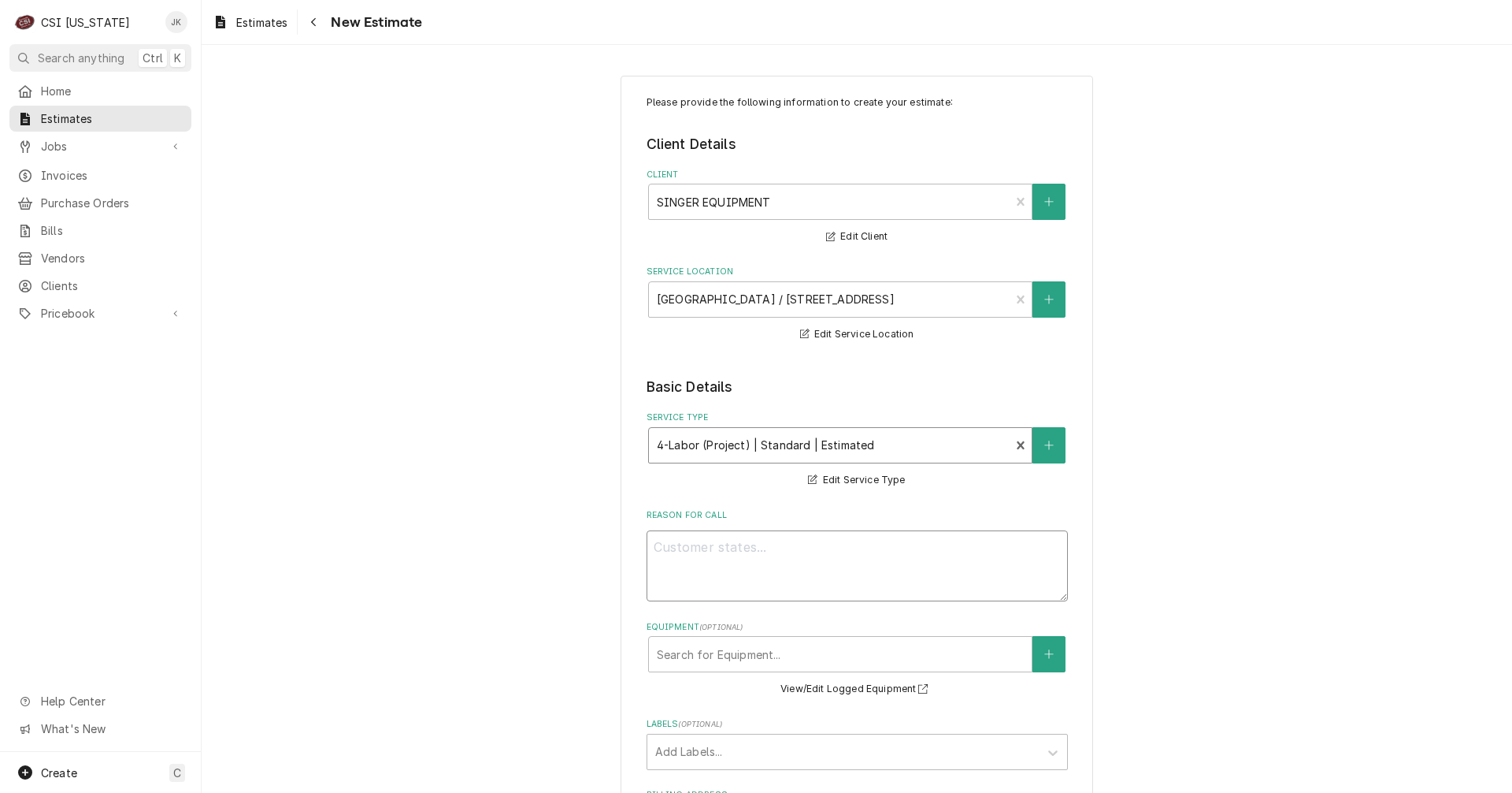
click at [755, 556] on textarea "Reason For Call" at bounding box center [857, 566] width 421 height 71
type textarea "x"
type textarea "s"
type textarea "x"
type textarea "st"
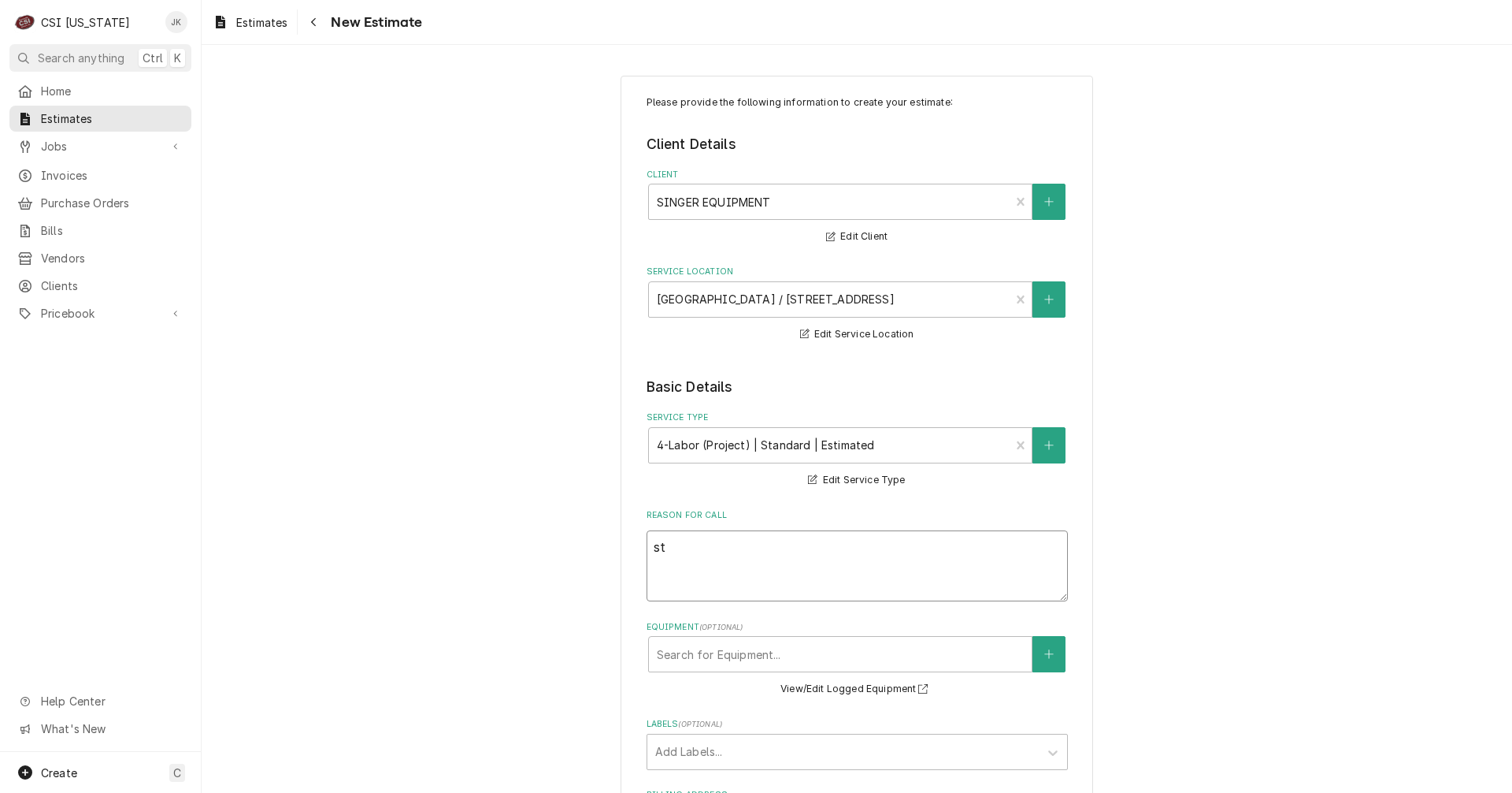
type textarea "x"
type textarea "sti"
type textarea "x"
type textarea "stim"
type textarea "x"
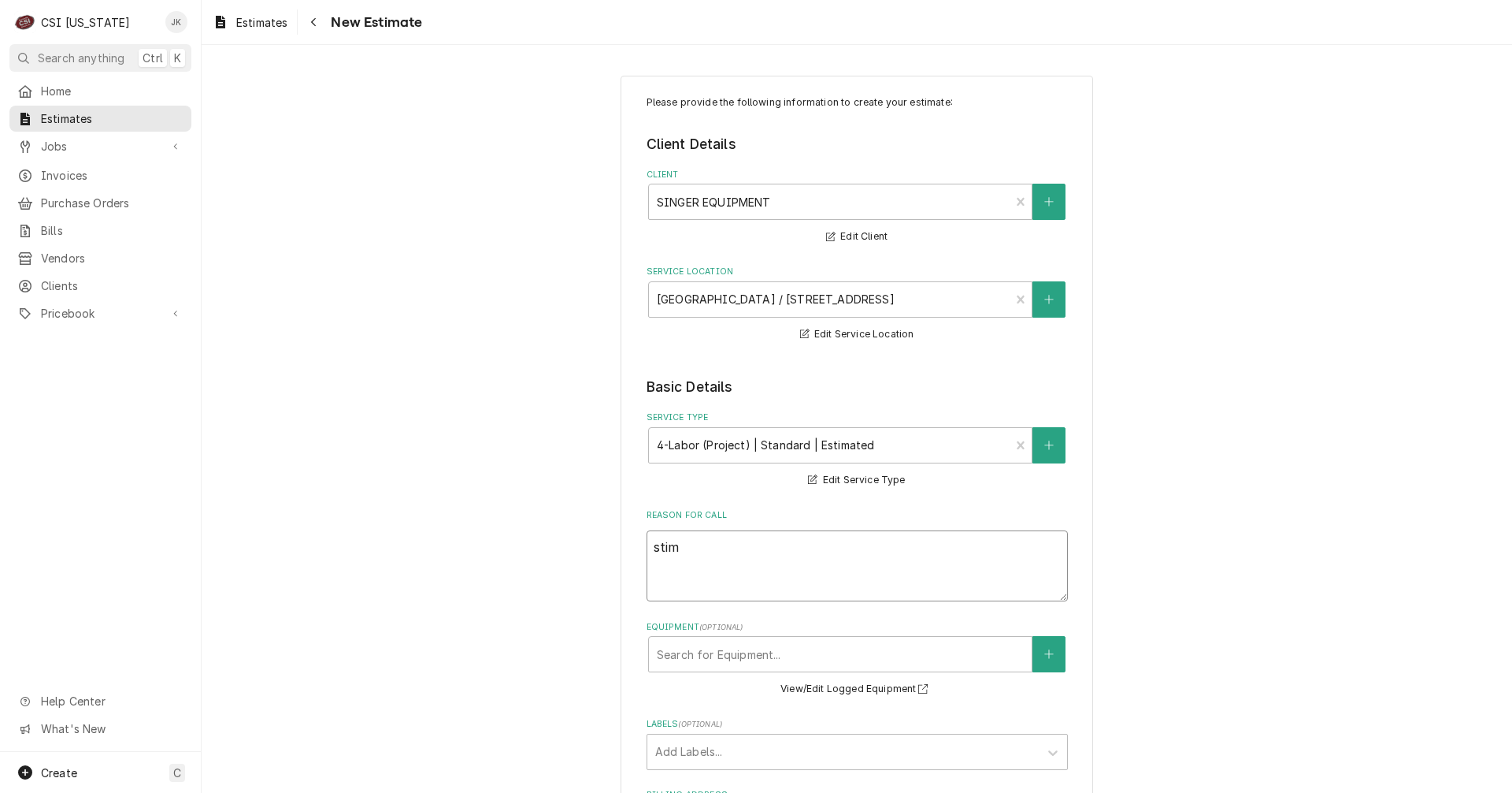
type textarea "stima"
type textarea "x"
type textarea "stimat"
type textarea "x"
type textarea "stimate"
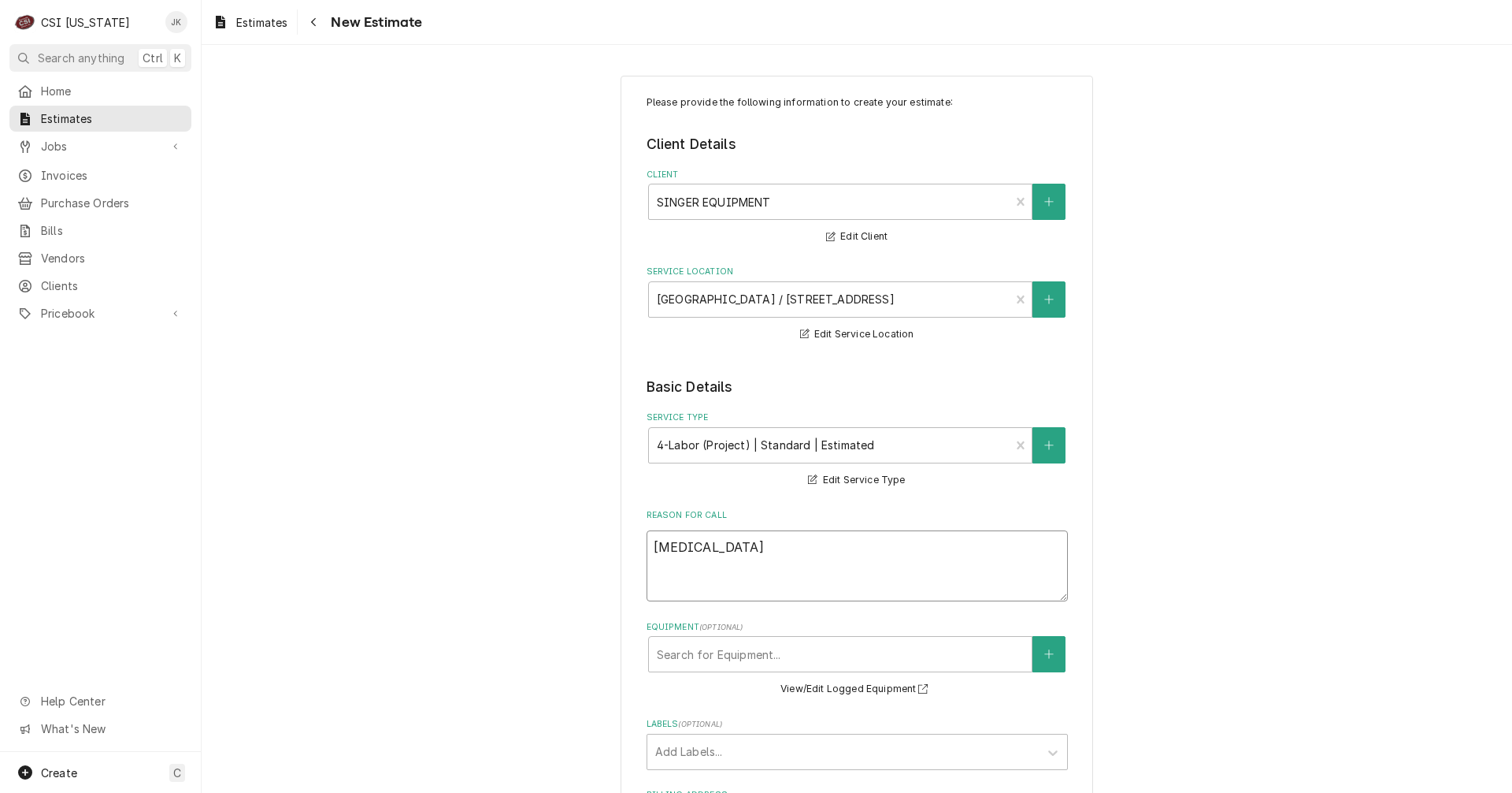
type textarea "x"
type textarea "stimate"
type textarea "x"
type textarea "stimate t"
type textarea "x"
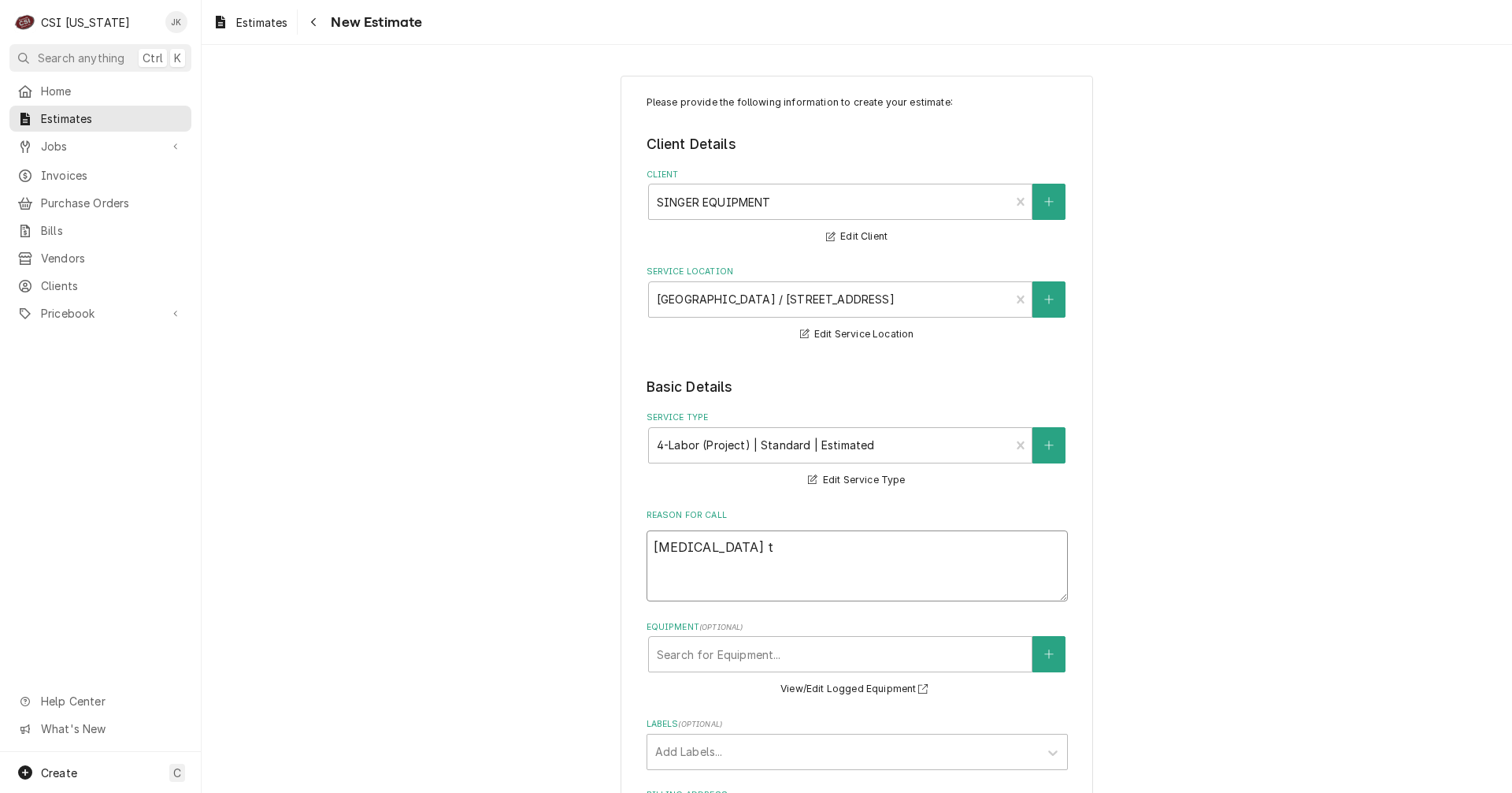
type textarea "stimate to"
type textarea "x"
type textarea "stimate to"
type textarea "x"
type textarea "stimate to s"
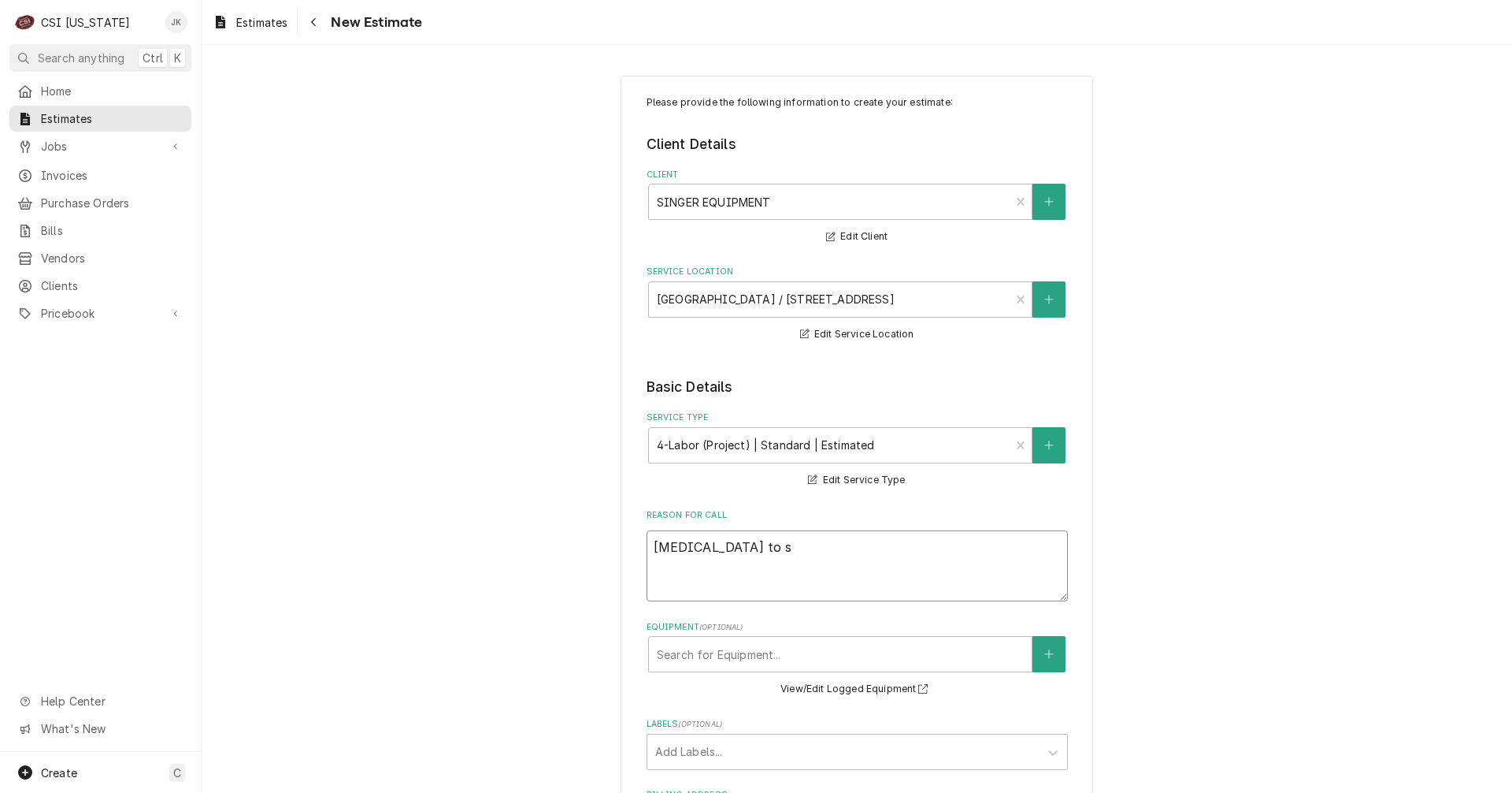
type textarea "x"
type textarea "stimate to se"
type textarea "x"
type textarea "stimate to set"
type textarea "x"
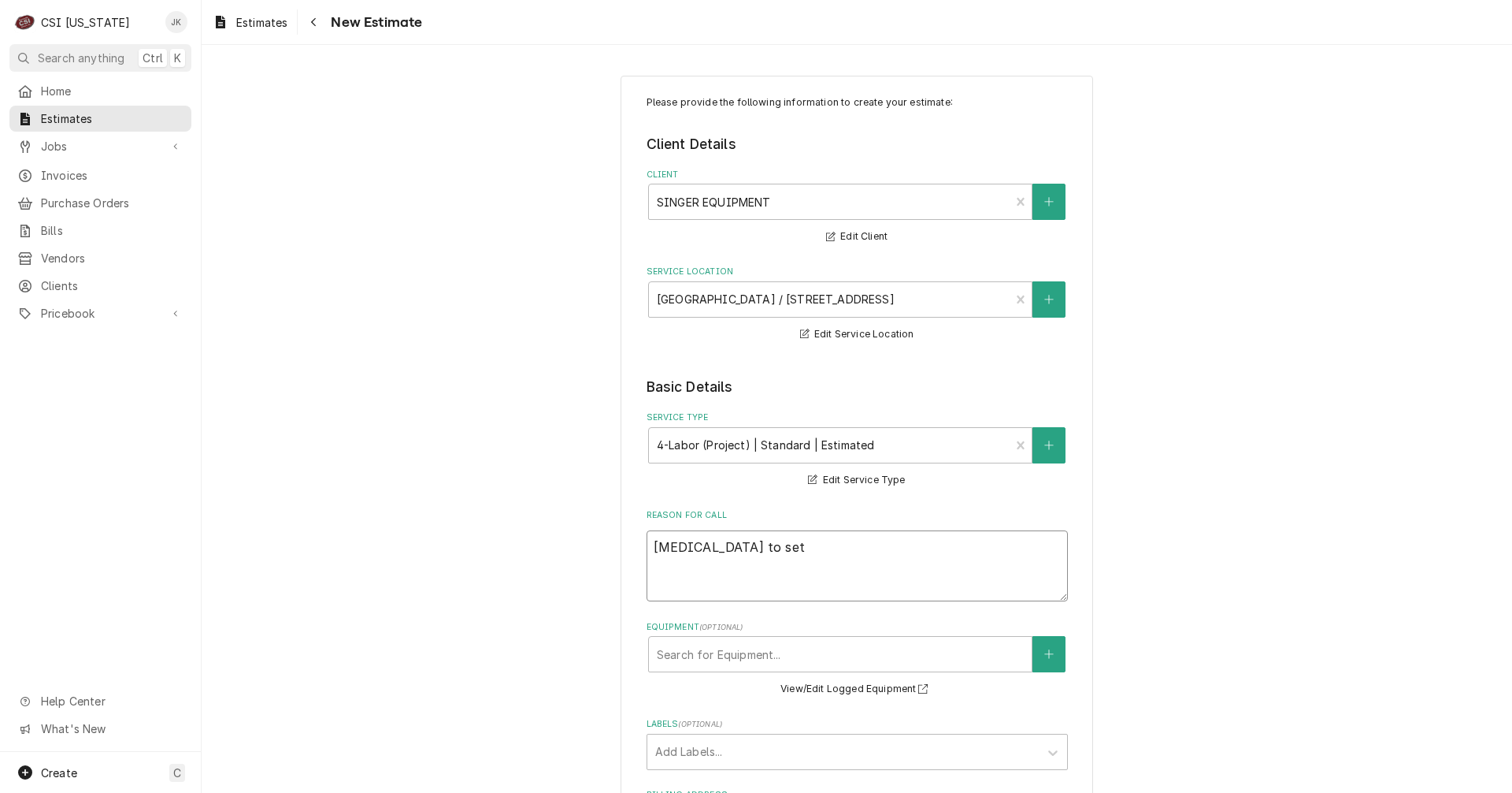
type textarea "stimate to set"
type textarea "x"
type textarea "stimate to set 5"
type textarea "x"
type textarea "stimate to set 5"
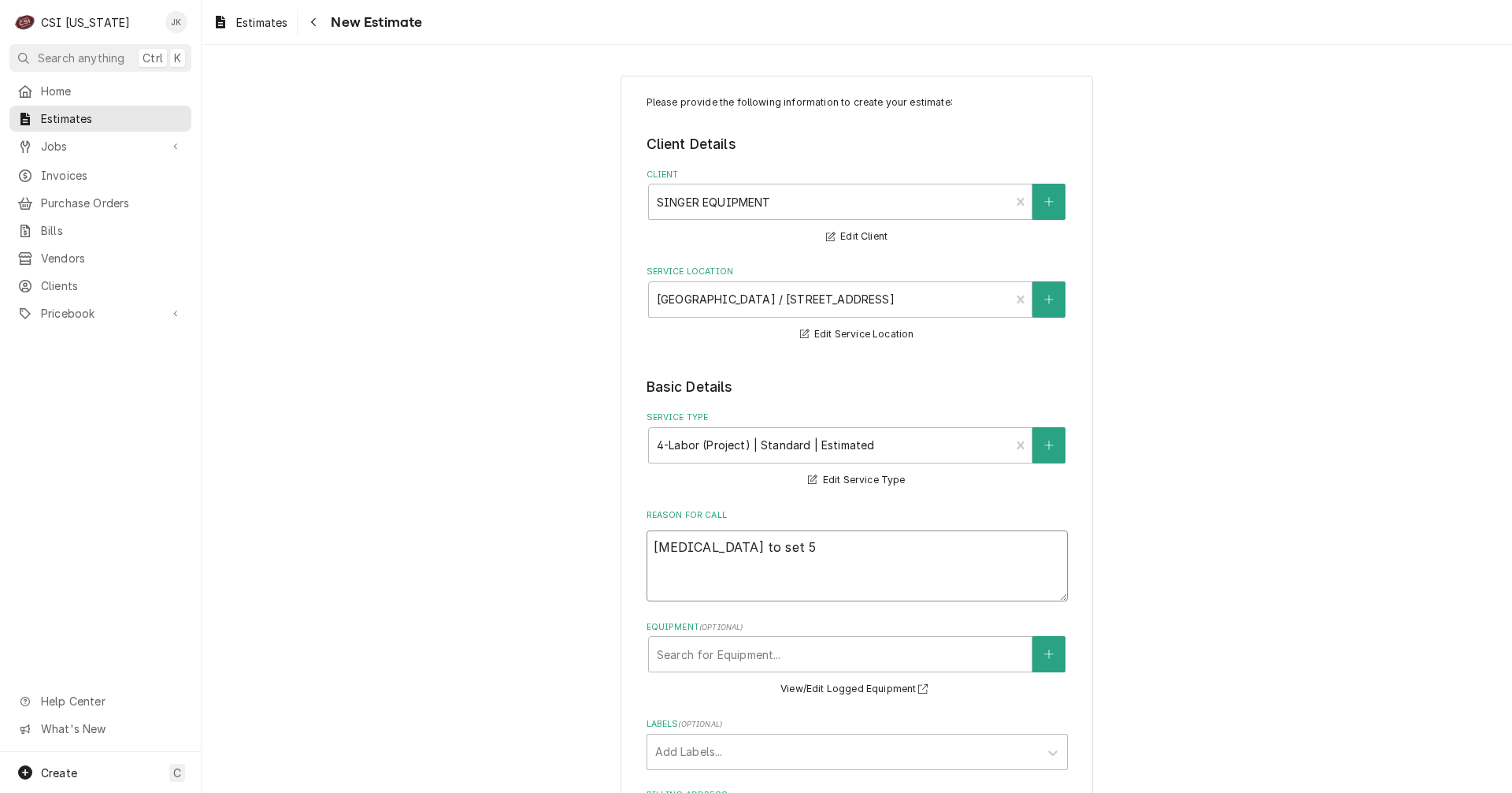
type textarea "x"
type textarea "stimate to set 5 p"
type textarea "x"
type textarea "stimate to set 5 pi"
type textarea "x"
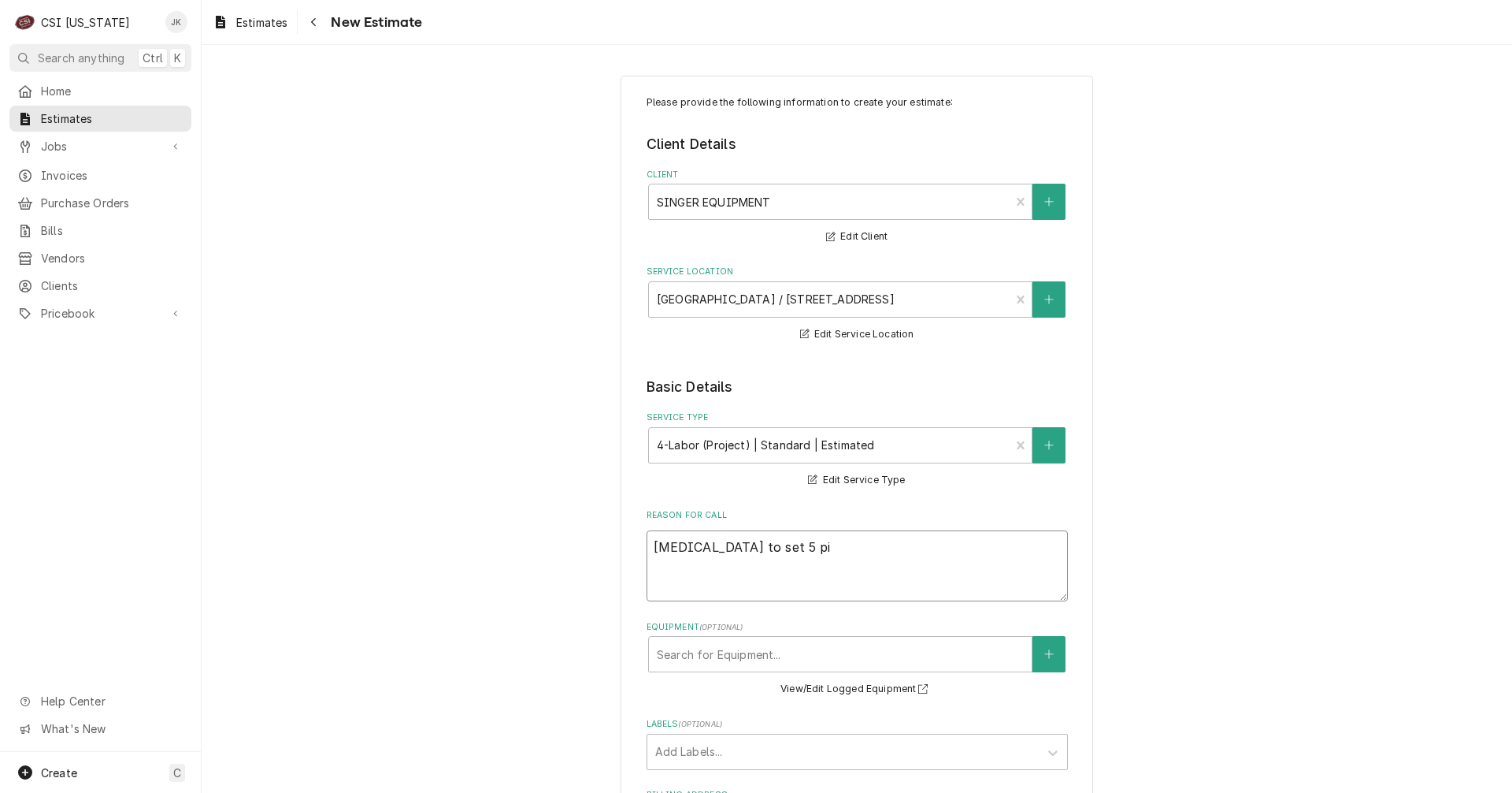
type textarea "stimate to set 5 pie"
type textarea "x"
type textarea "stimate to set 5 piec"
type textarea "x"
type textarea "stimate to set 5 piece"
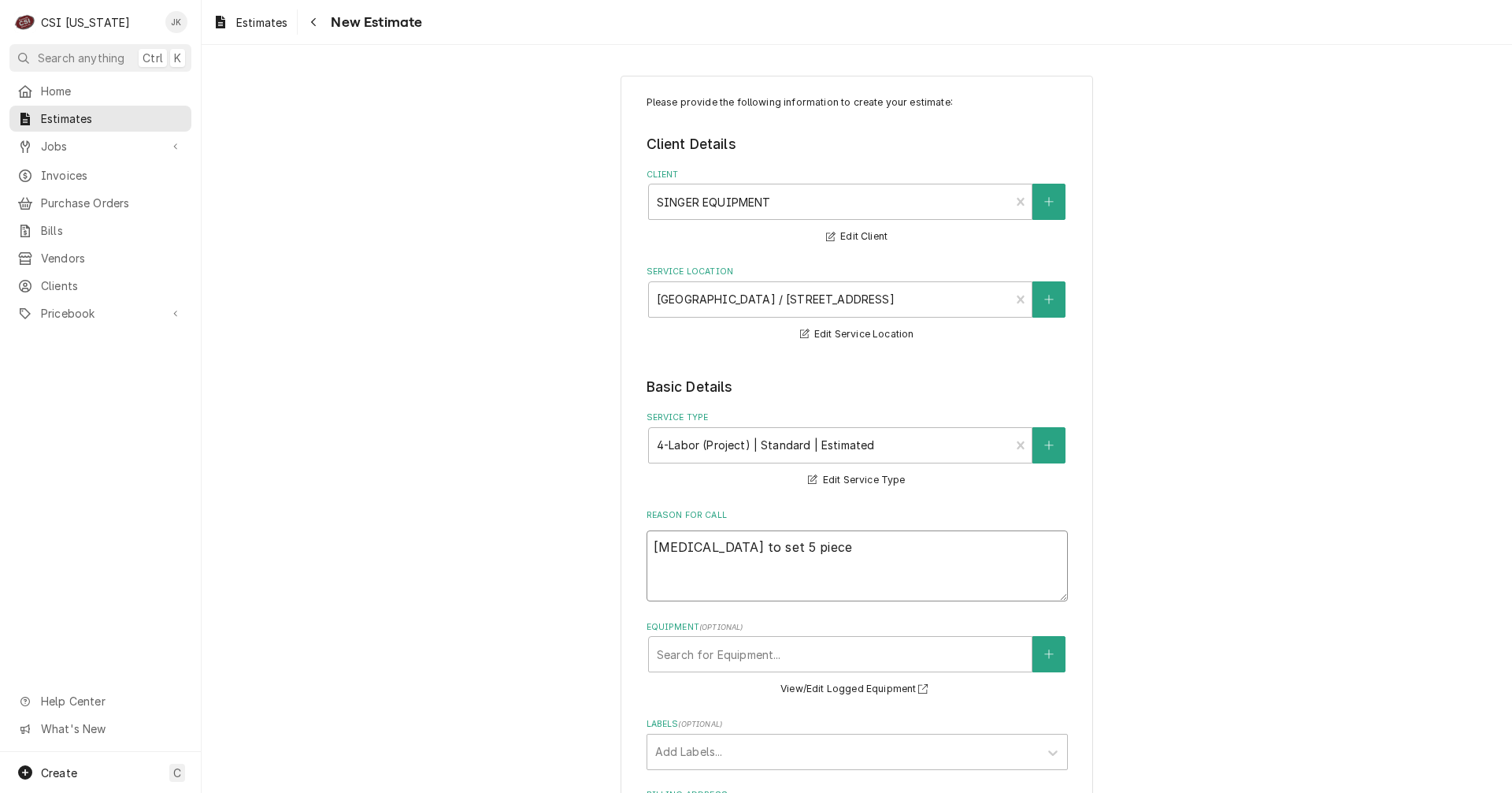
type textarea "x"
type textarea "stimate to set 5 piece"
type textarea "x"
type textarea "stimate to set 5 piece s"
type textarea "x"
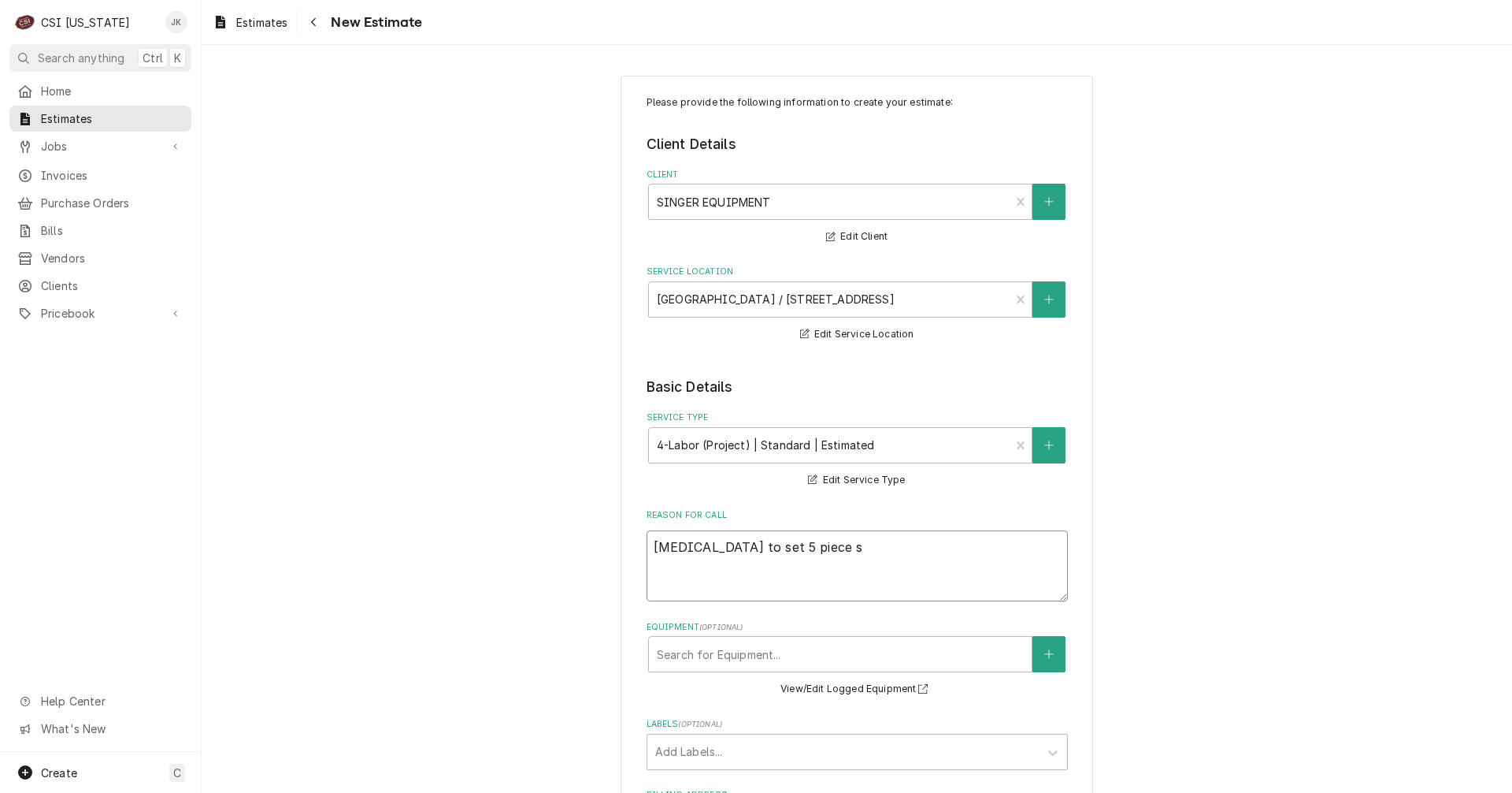
type textarea "stimate to set 5 piece se"
type textarea "x"
type textarea "stimate to set 5 piece ser"
type textarea "x"
type textarea "stimate to set 5 piece serv"
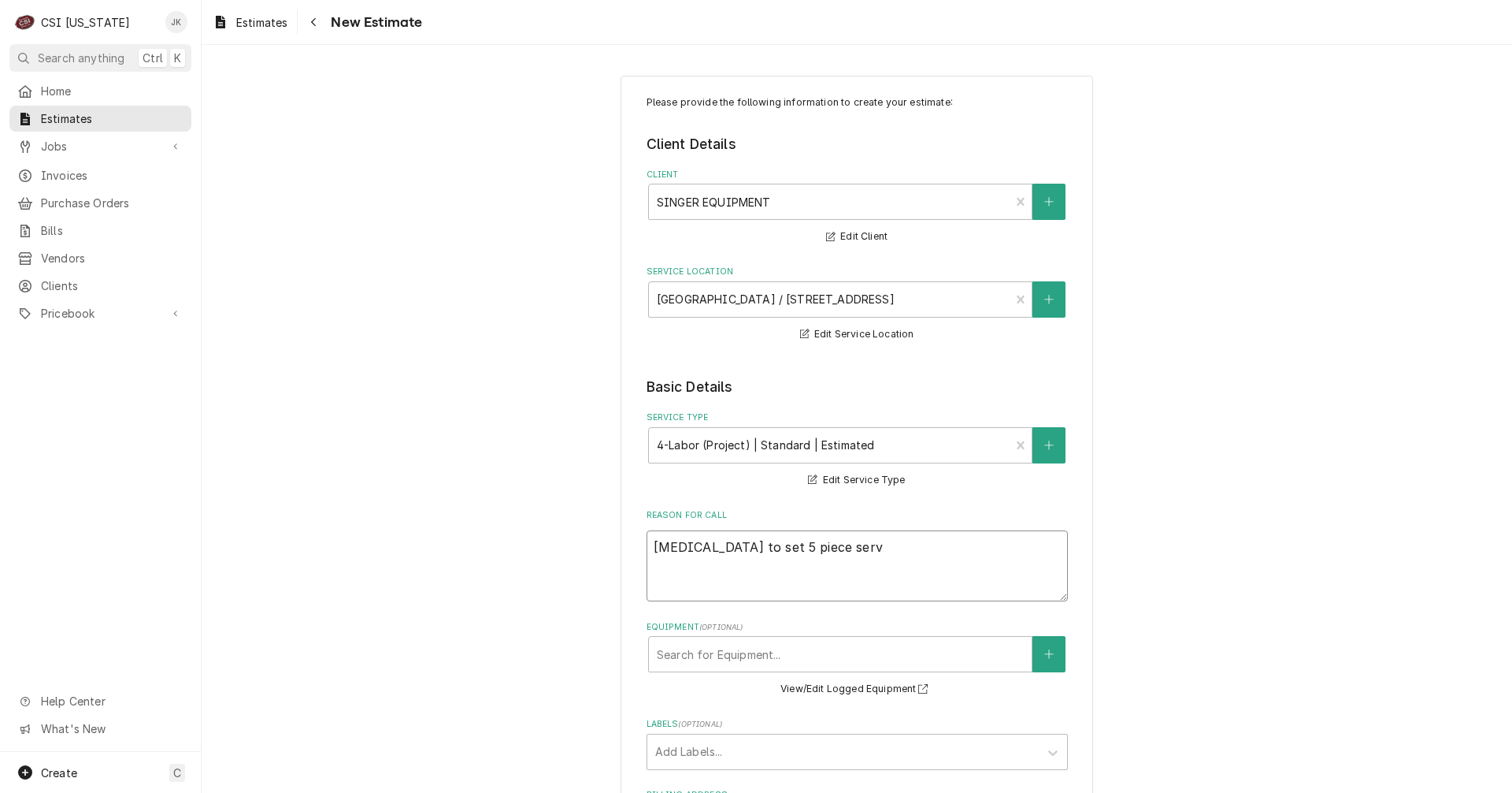
type textarea "x"
type textarea "stimate to set 5 piece servi"
type textarea "x"
type textarea "stimate to set 5 piece servin"
type textarea "x"
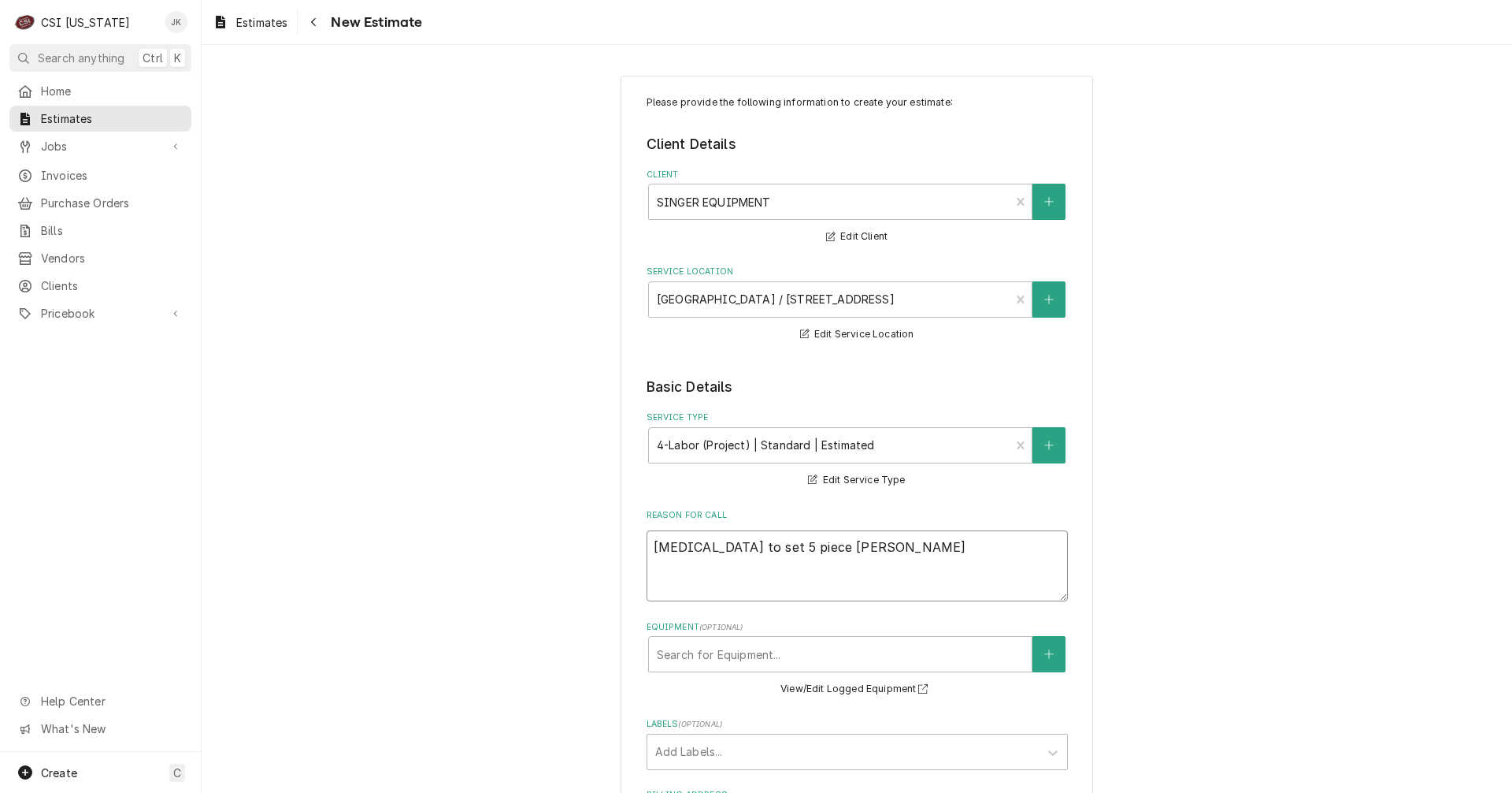
type textarea "stimate to set 5 piece serving"
type textarea "x"
type textarea "stimate to set 5 piece serving"
type textarea "x"
type textarea "stimate to set 5 piece serving l"
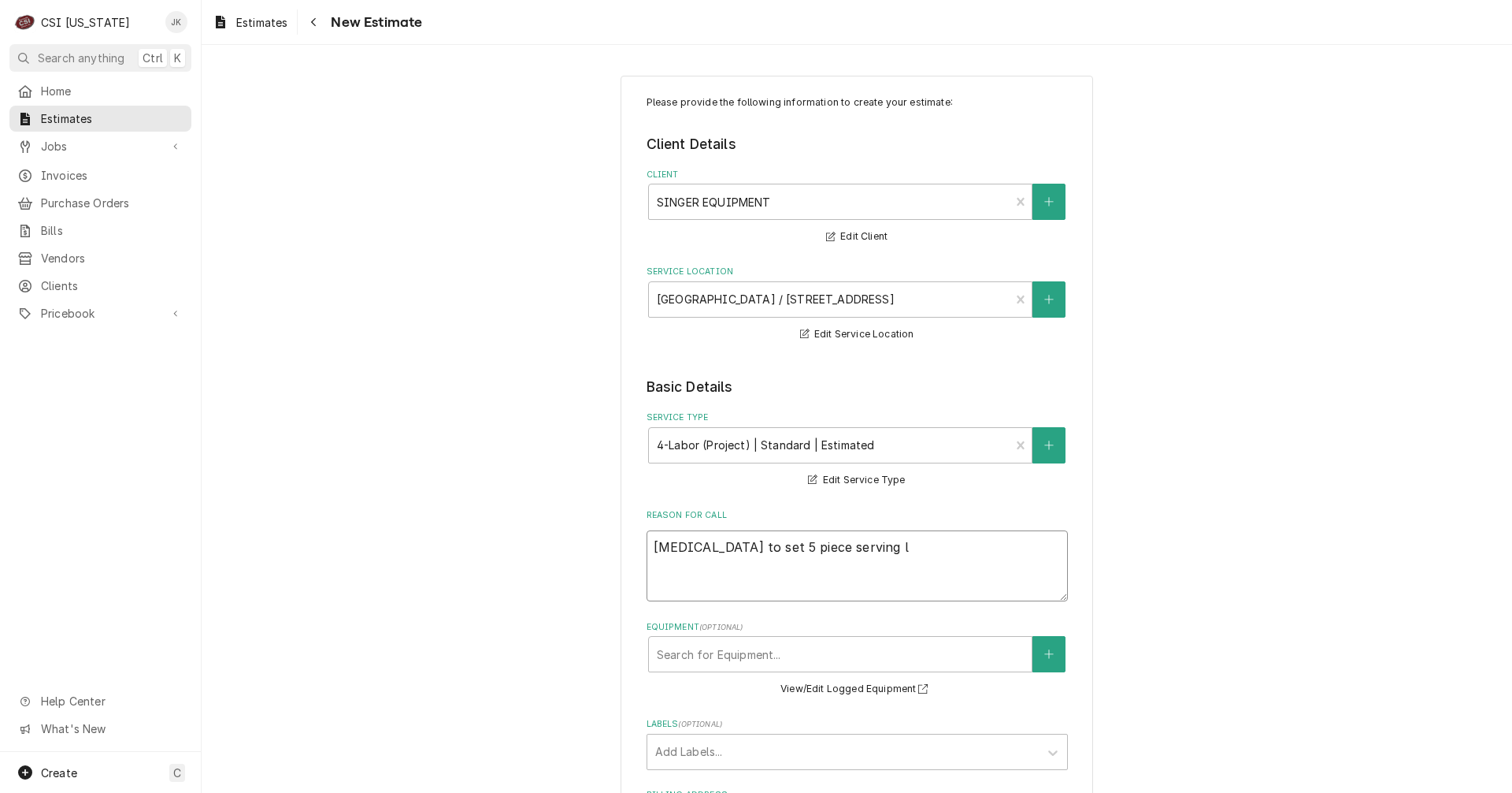
type textarea "x"
type textarea "stimate to set 5 piece serving li"
type textarea "x"
type textarea "stimate to set 5 piece serving lin"
type textarea "x"
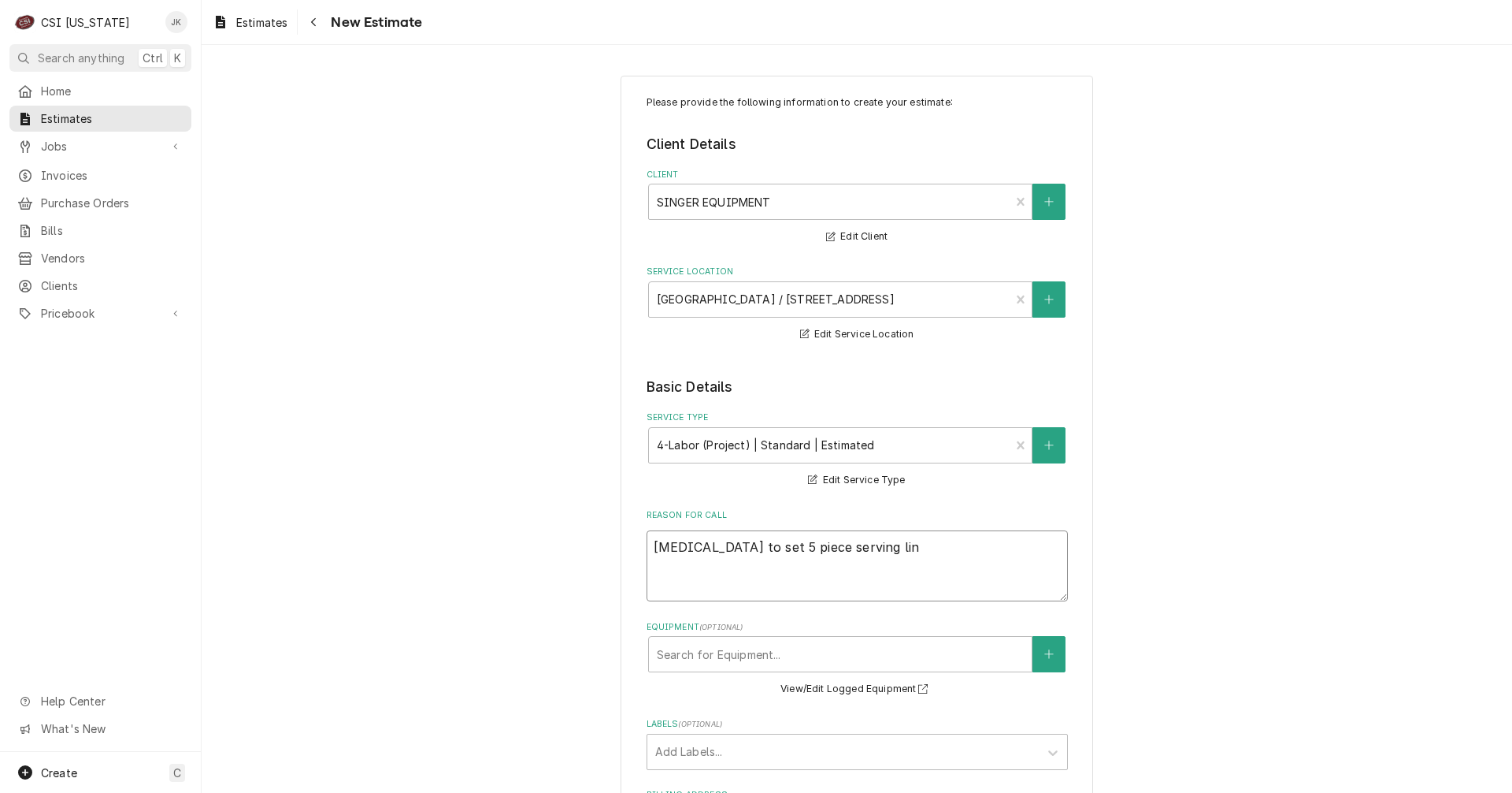
type textarea "stimate to set 5 piece serving line"
type textarea "x"
type textarea "stimate to set 5 piece serving line"
type textarea "x"
type textarea "stimate to set 5 piece serving line i"
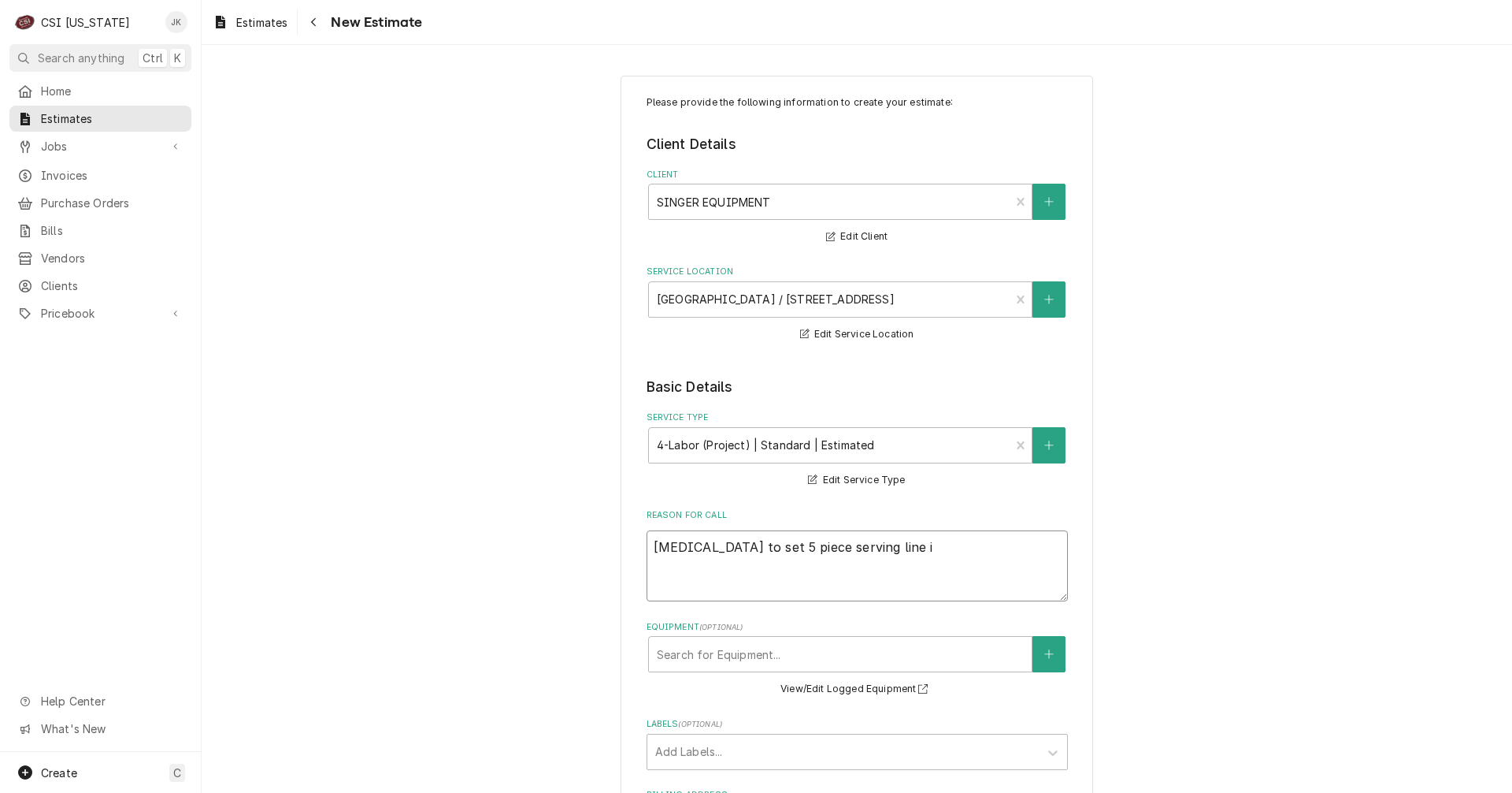
type textarea "x"
type textarea "stimate to set 5 piece serving line in"
type textarea "x"
type textarea "stimate to set 5 piece serving line in"
type textarea "x"
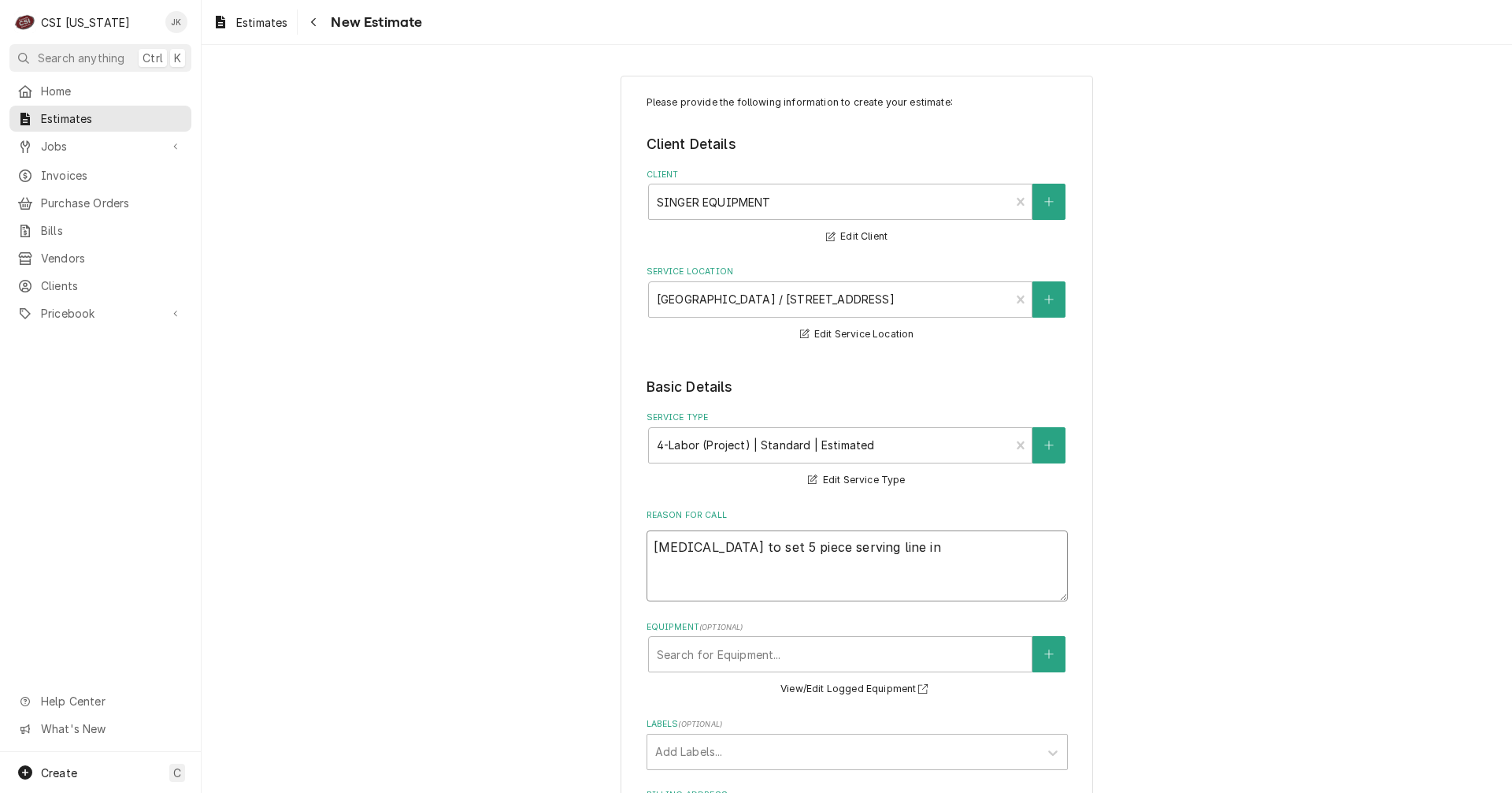
type textarea "stimate to set 5 piece serving line in p"
type textarea "x"
type textarea "stimate to set 5 piece serving line in pl"
type textarea "x"
type textarea "stimate to set 5 piece serving line in pla"
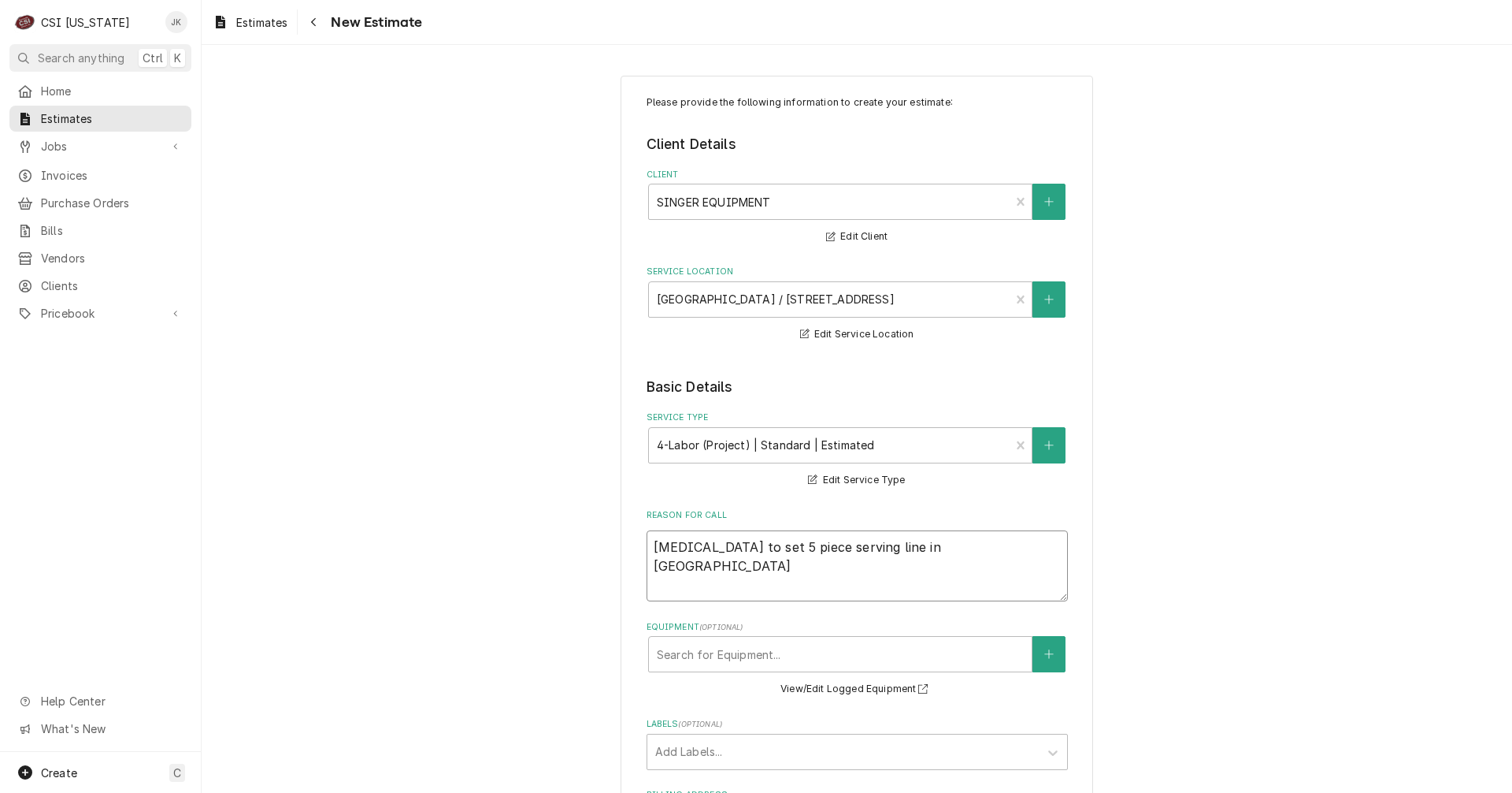
type textarea "x"
type textarea "stimate to set 5 piece serving line in plac"
type textarea "x"
type textarea "stimate to set 5 piece serving line in place"
type textarea "x"
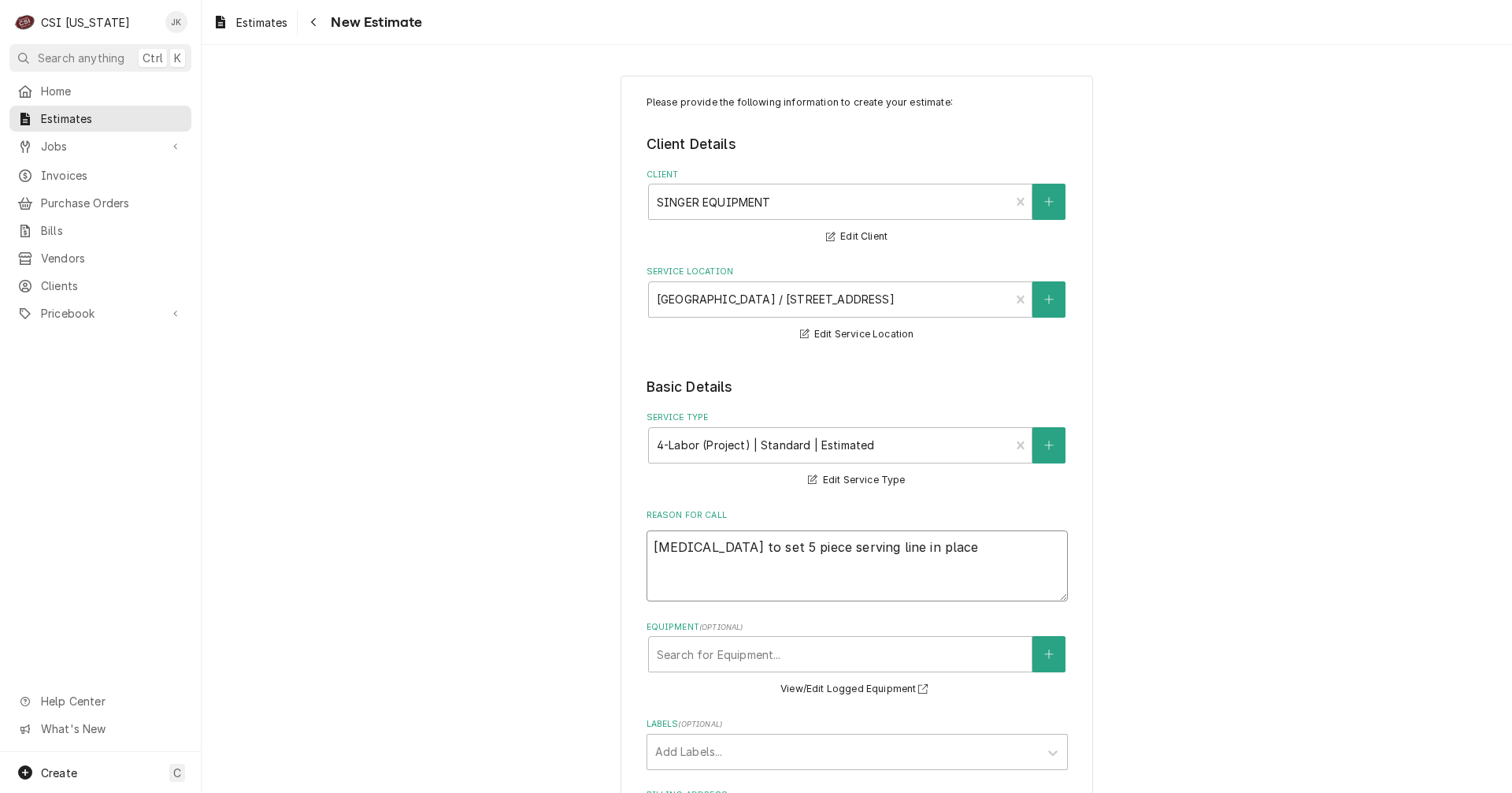
type textarea "stimate to set 5 piece serving line in place."
click at [647, 550] on textarea "stimate to set 5 piece serving line in place." at bounding box center [857, 566] width 421 height 71
type textarea "x"
type textarea "Estimate to set 5 piece serving line in place."
type textarea "x"
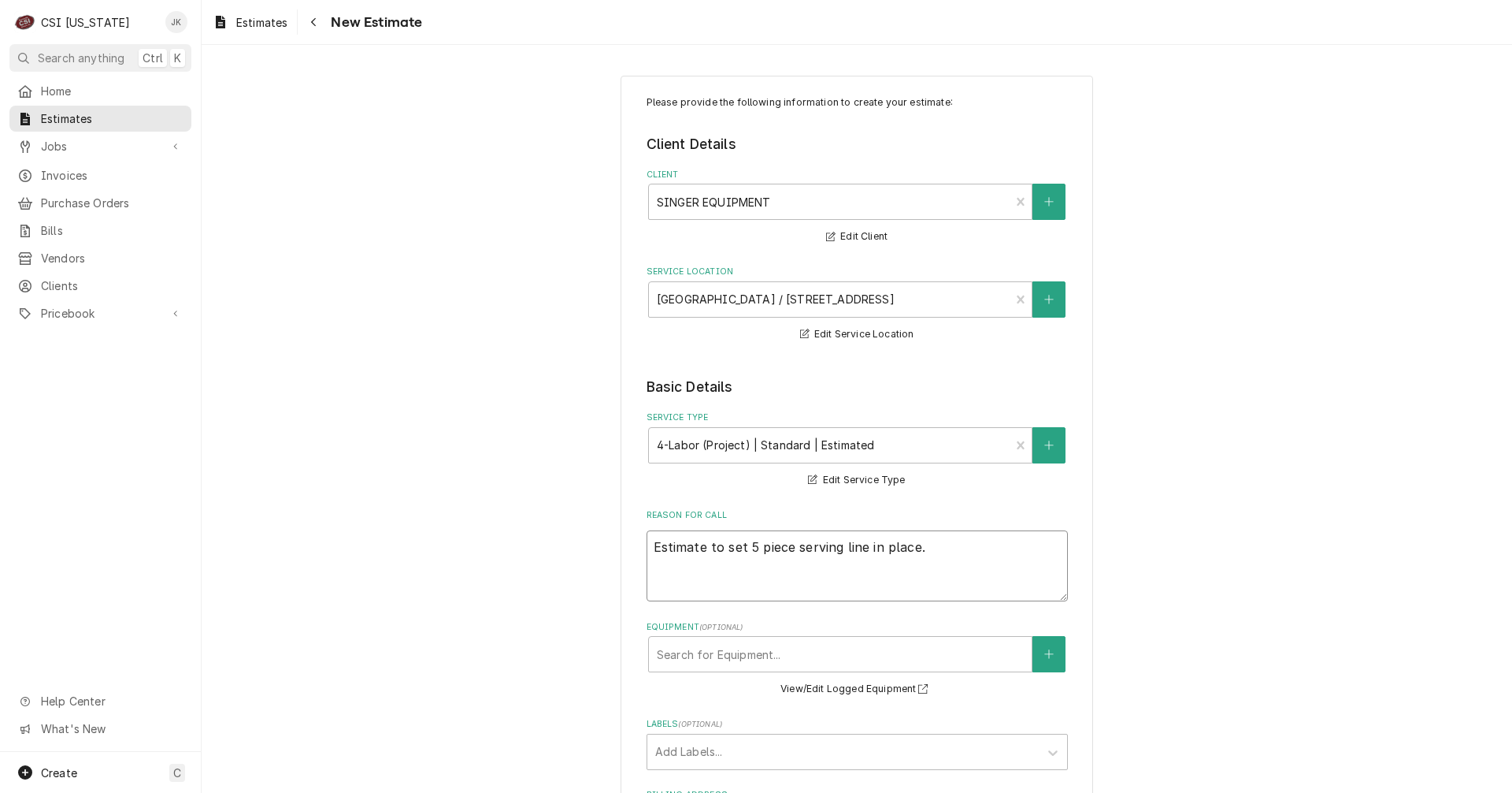
type textarea "Estimate to set 5 piece serving line in place."
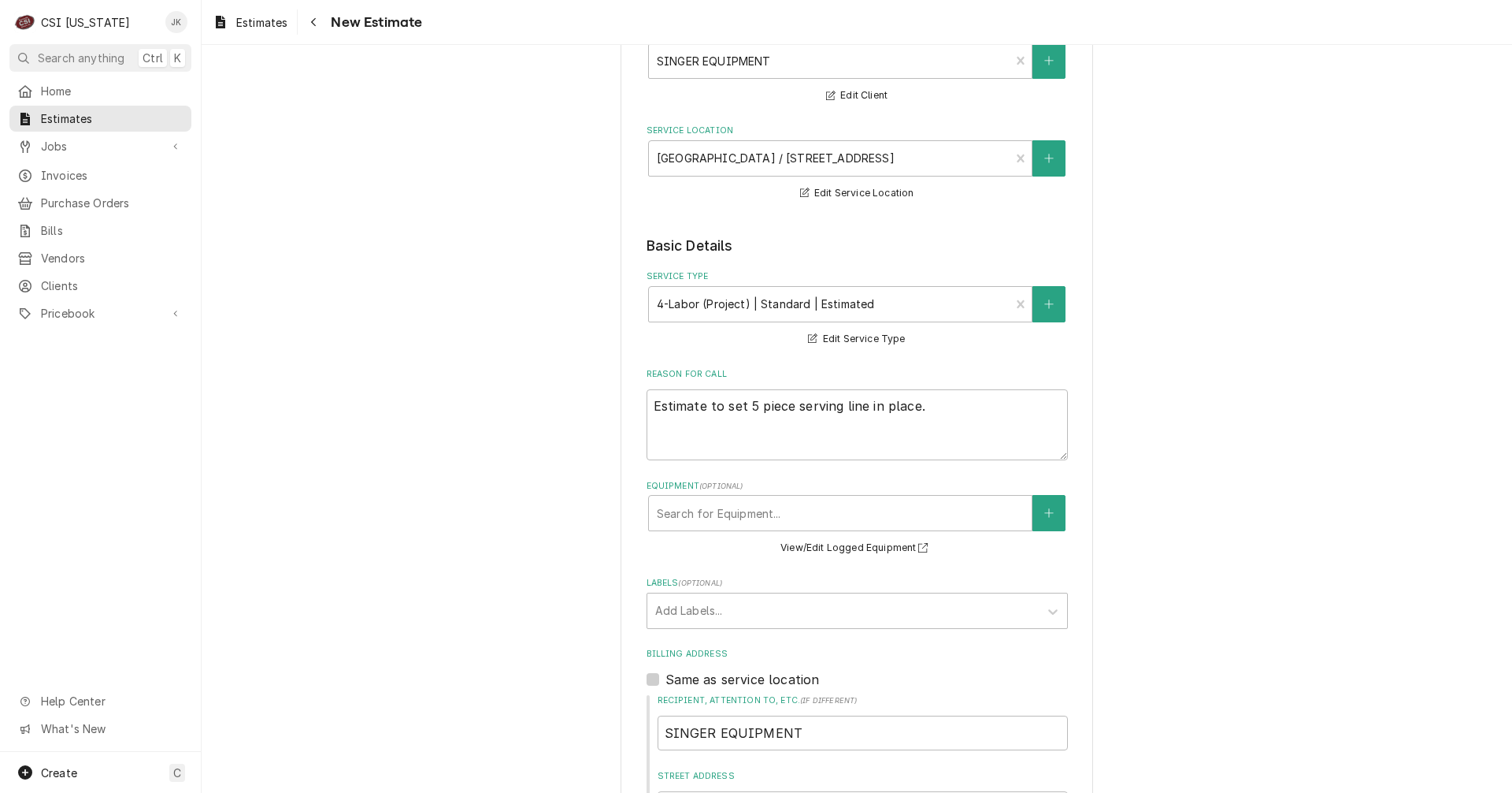
scroll to position [157, 0]
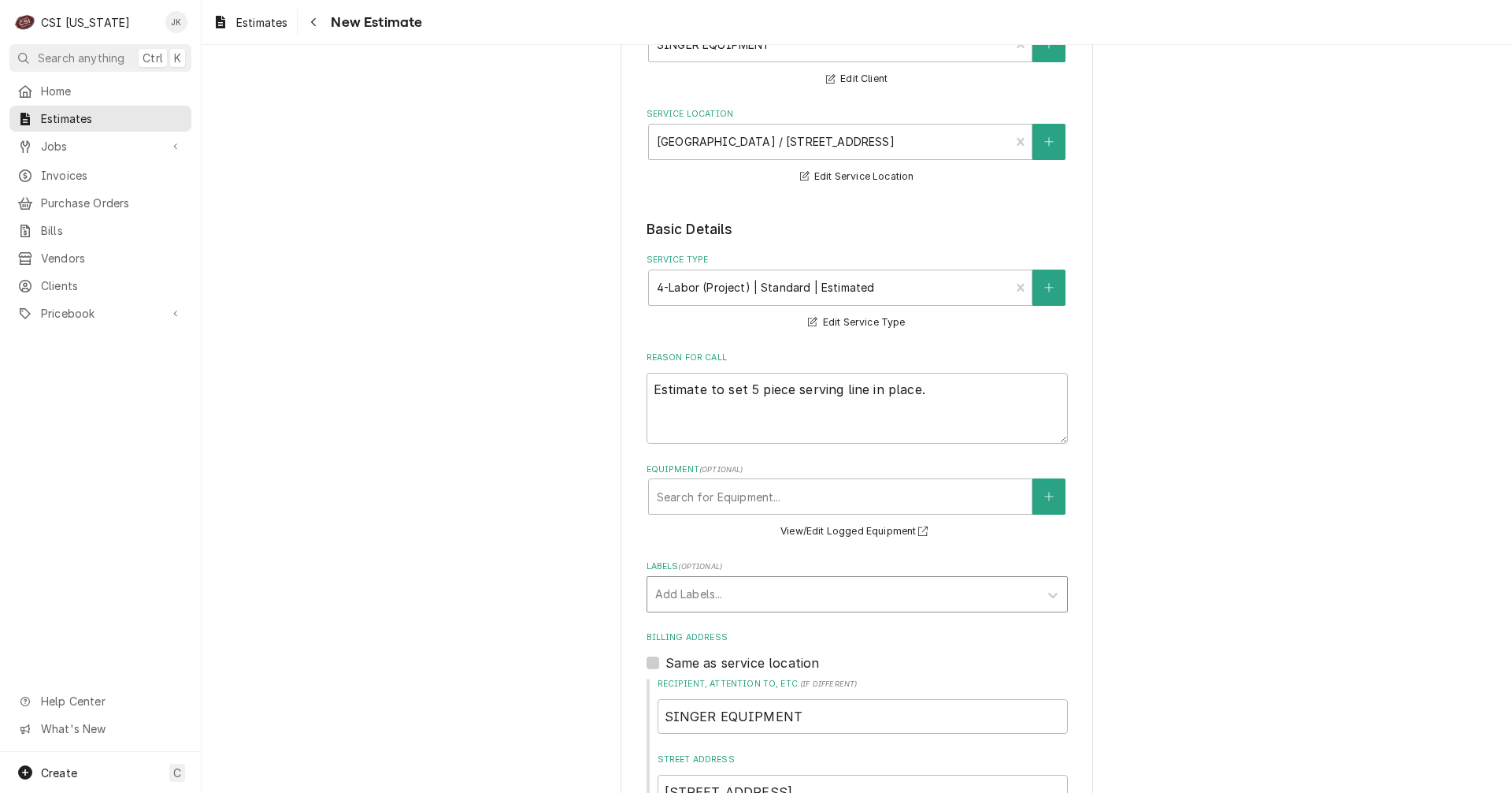
click at [709, 598] on div "Labels" at bounding box center [843, 594] width 376 height 29
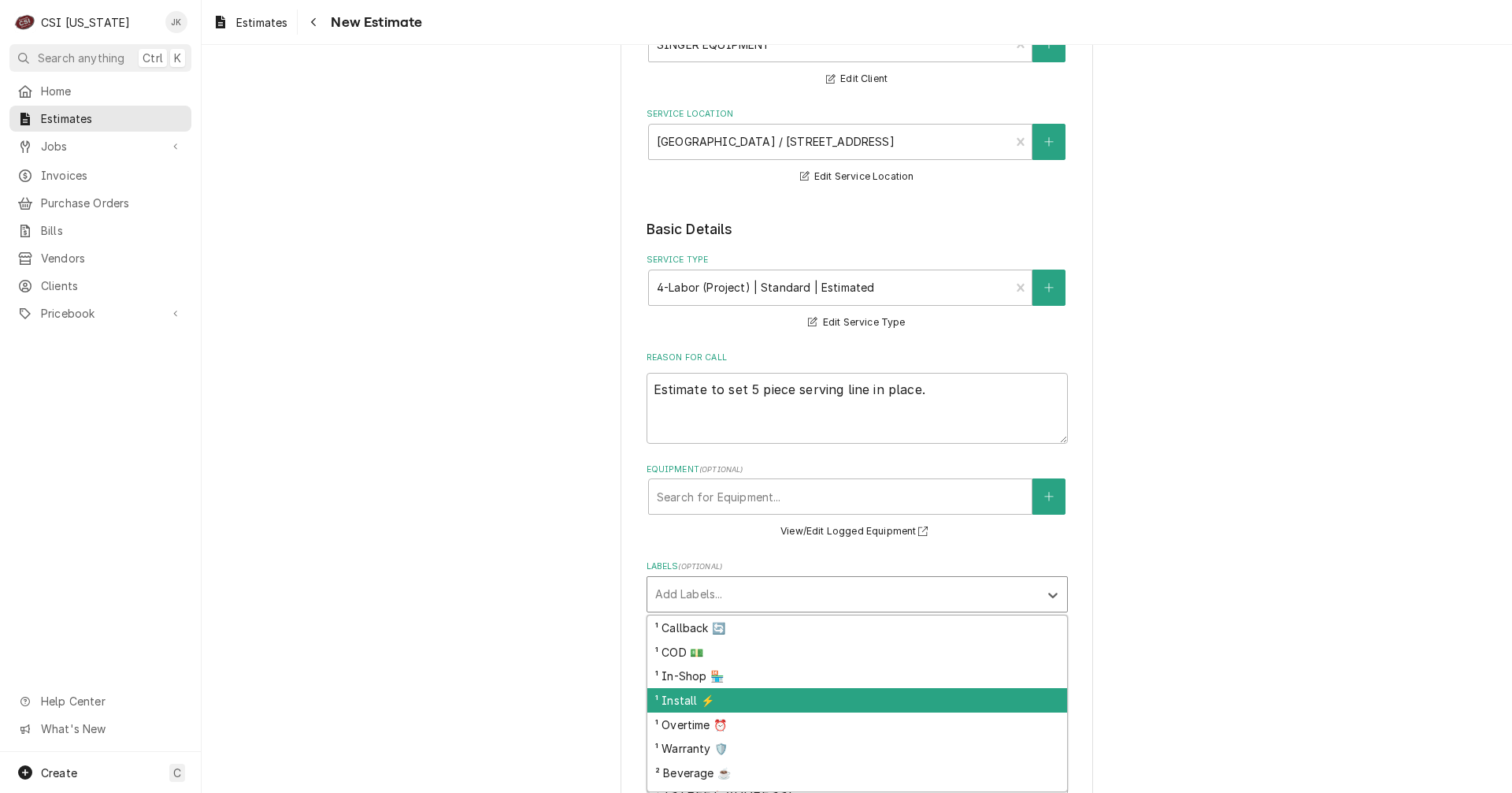
click at [745, 705] on div "¹ Install ⚡️" at bounding box center [857, 700] width 420 height 25
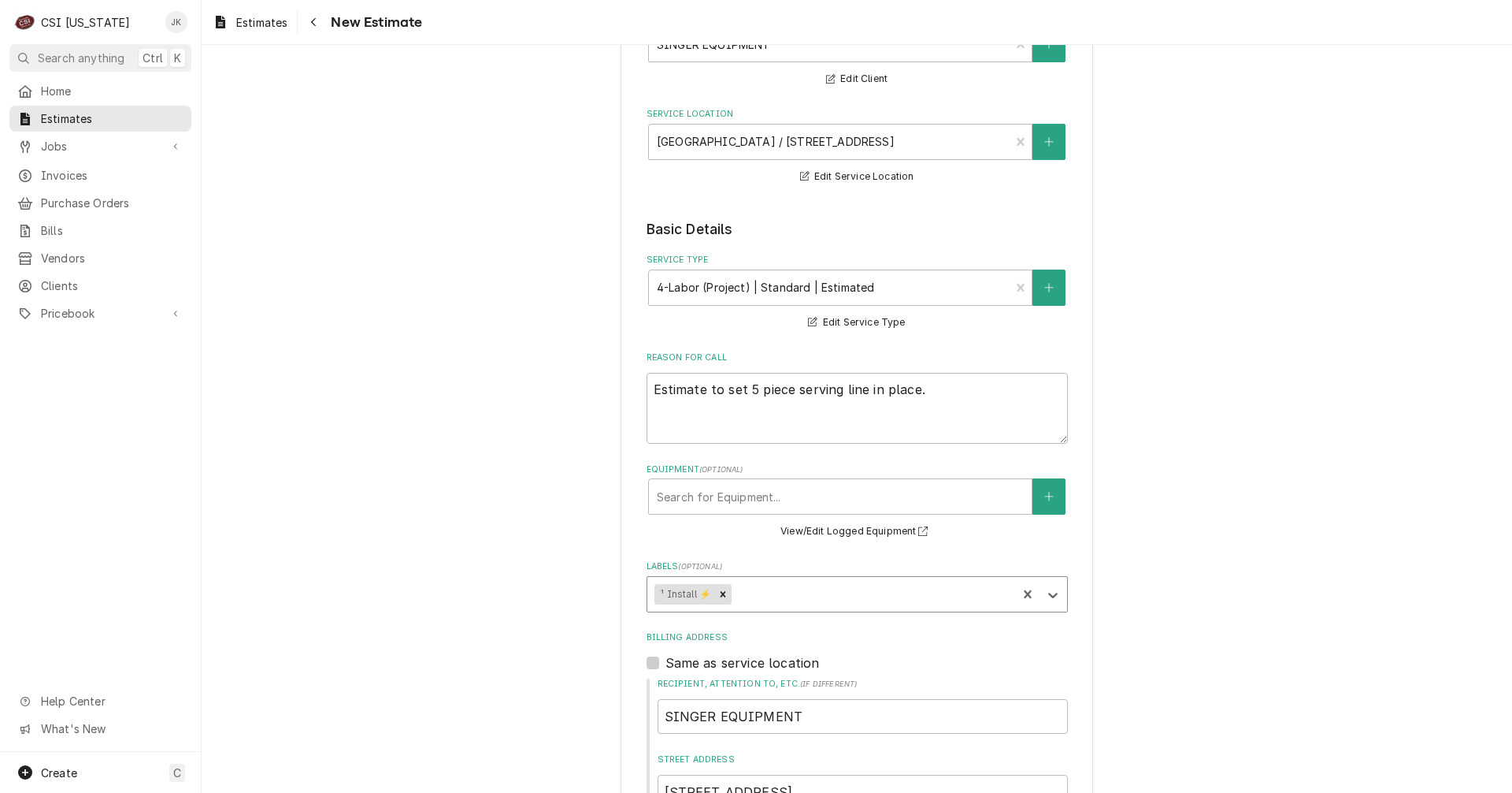
type textarea "x"
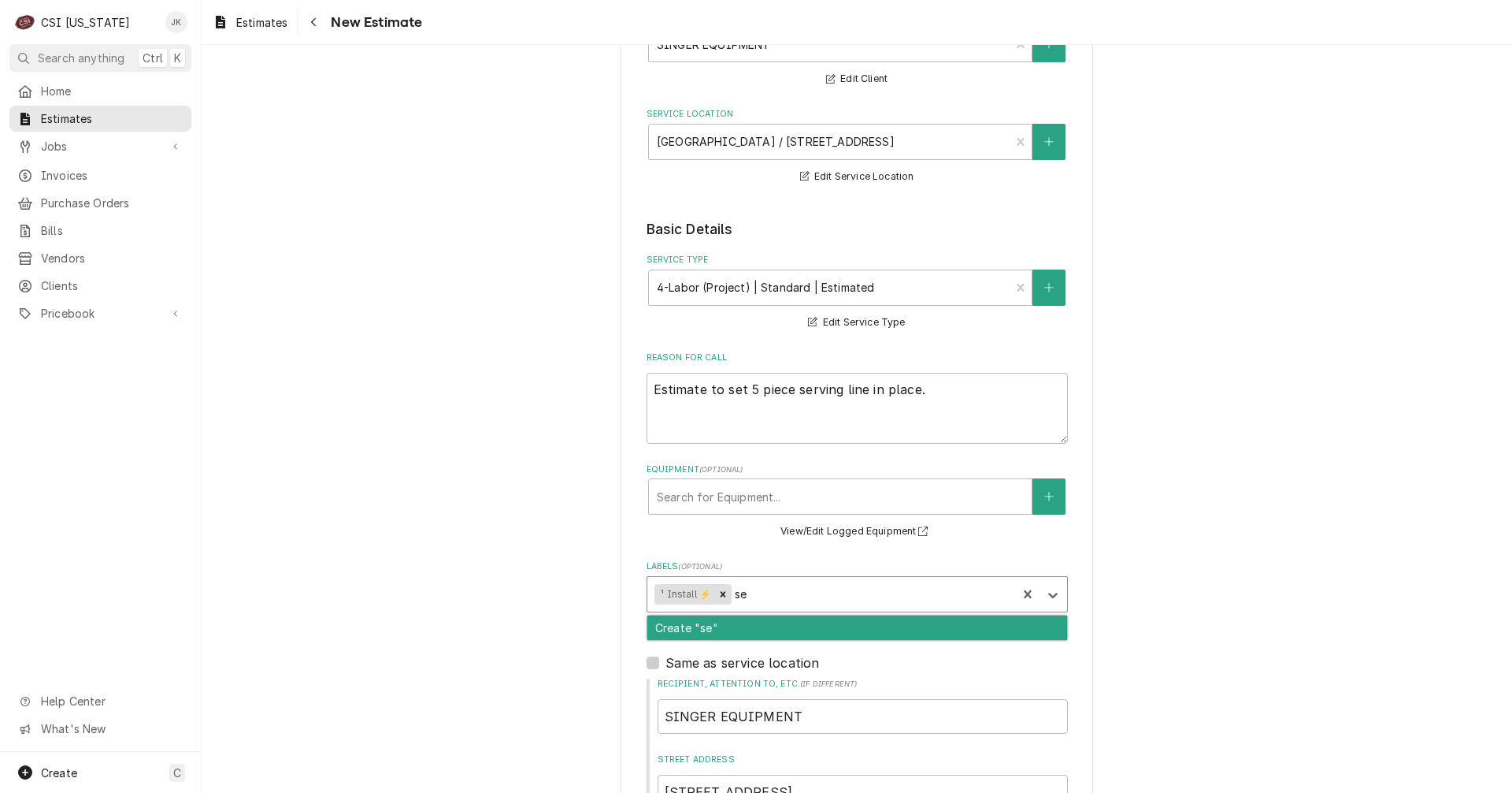
type input "s"
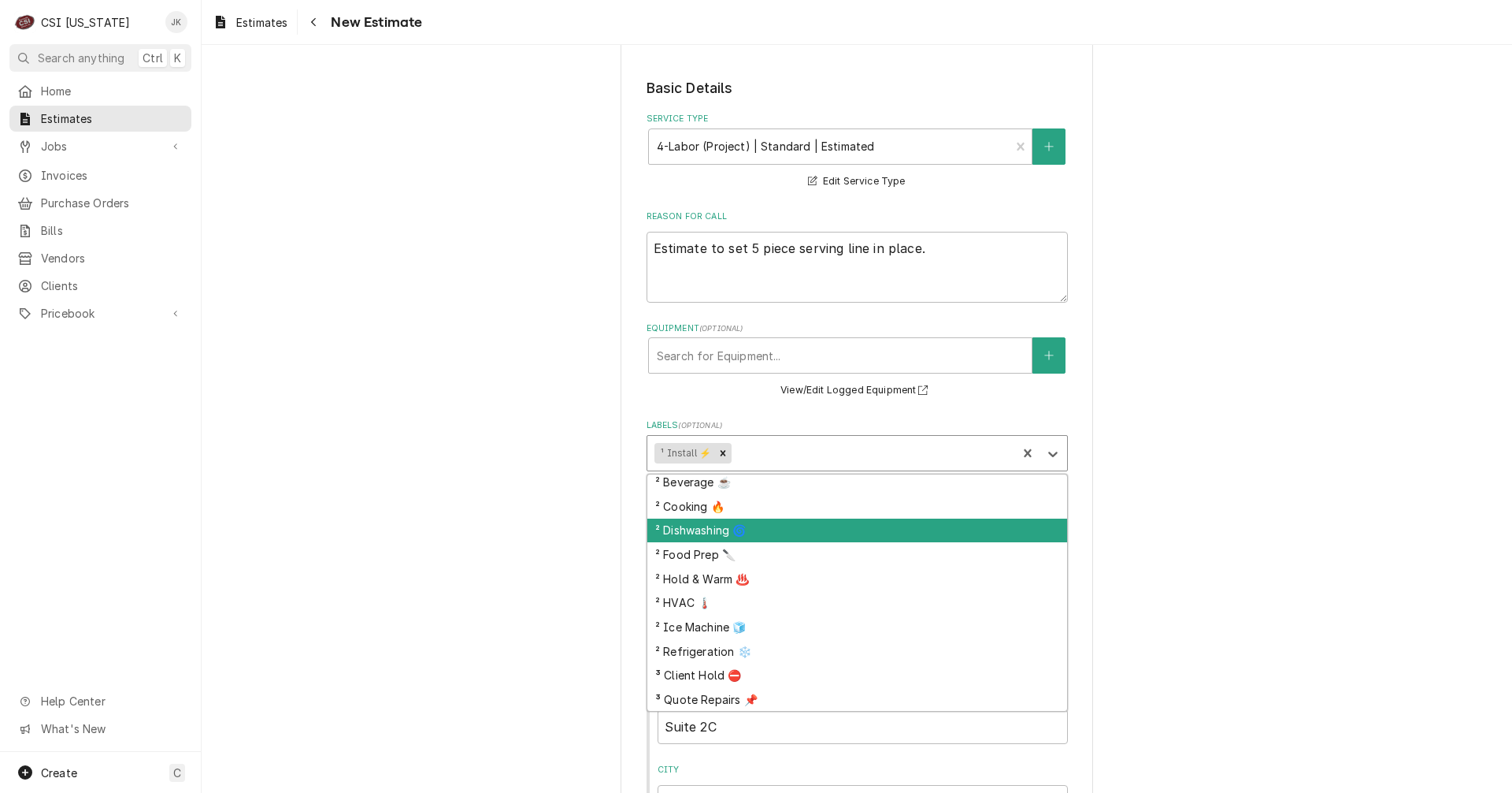
scroll to position [315, 0]
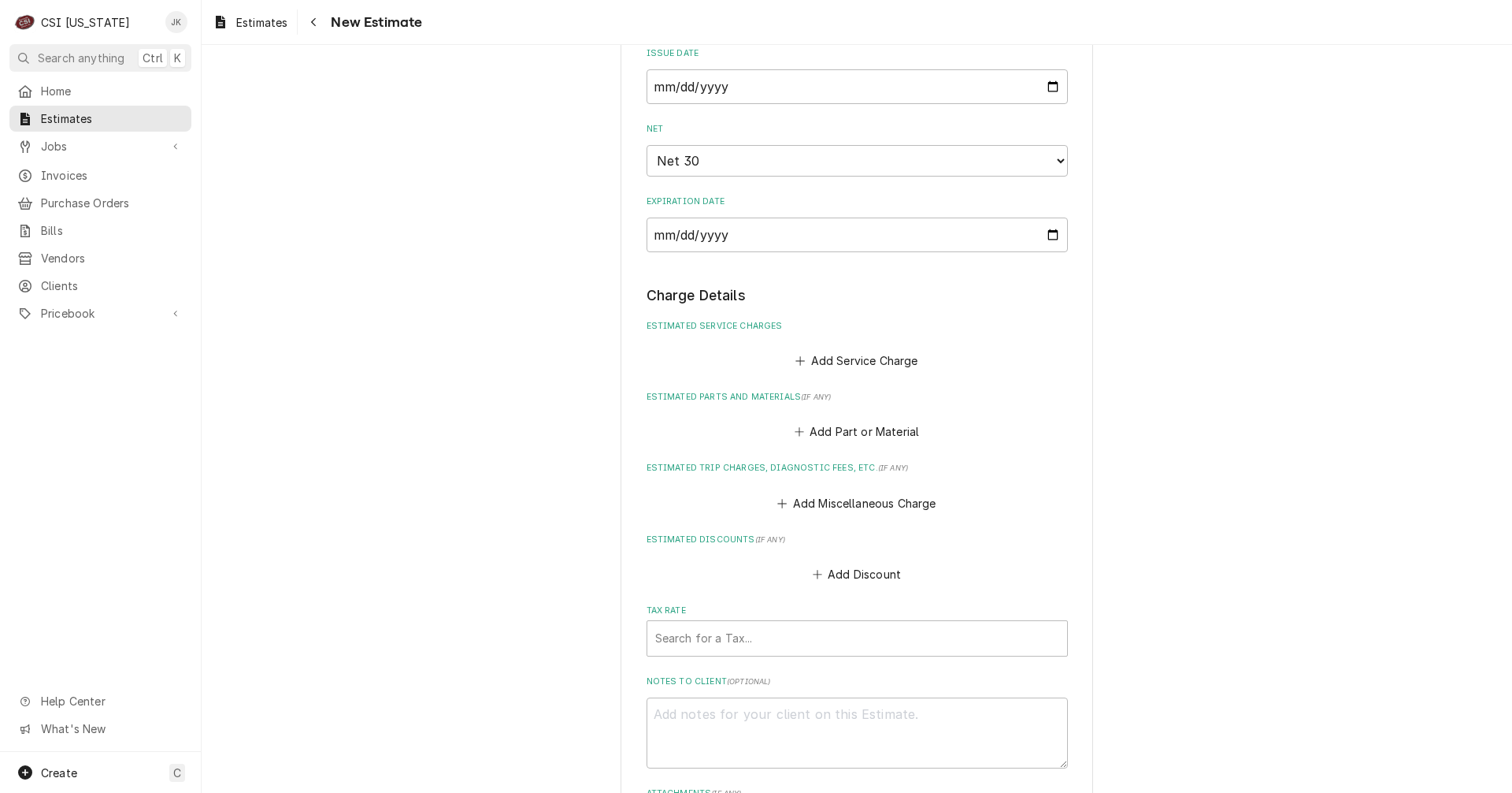
scroll to position [1183, 0]
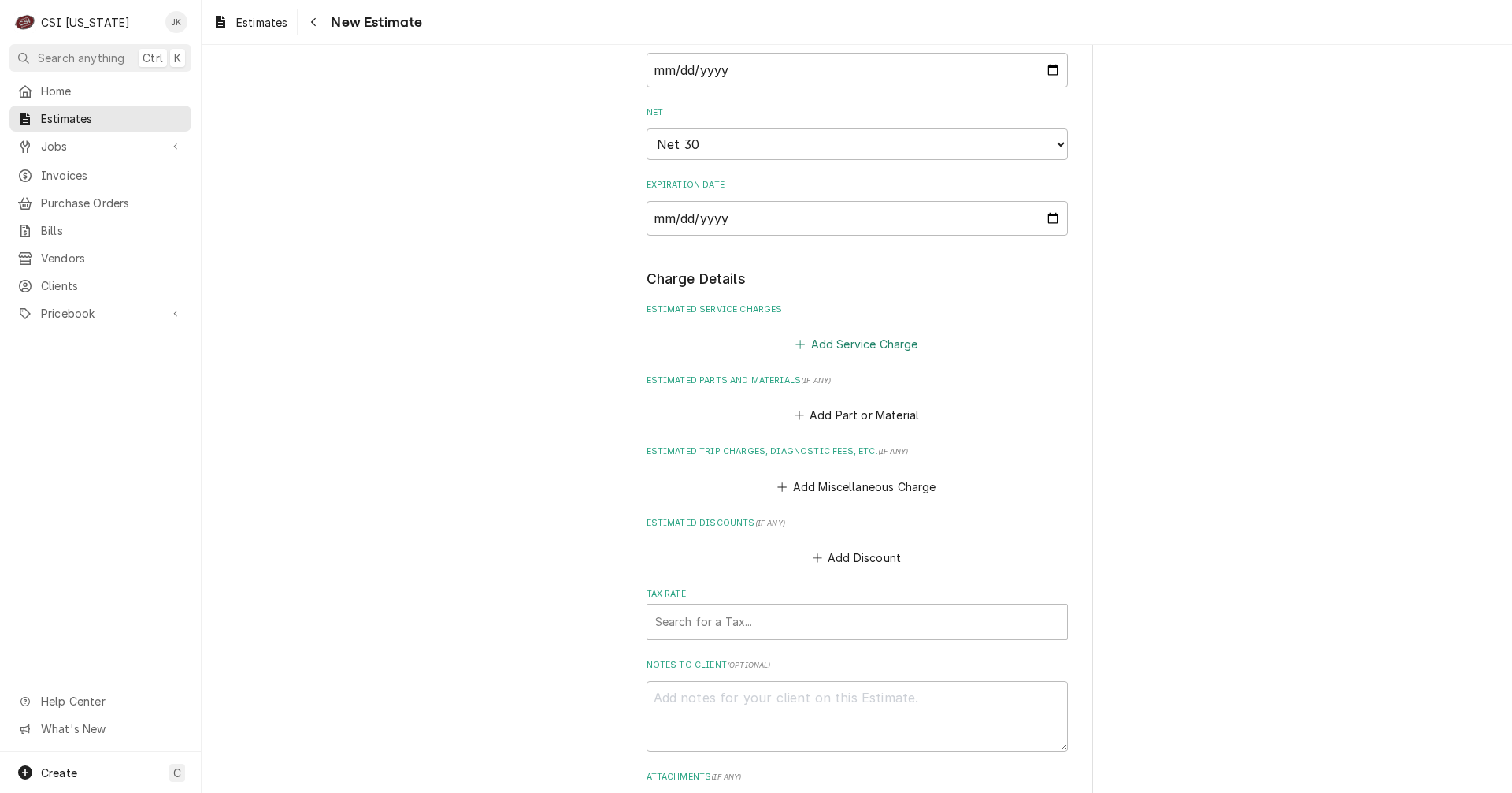
click at [859, 343] on button "Add Service Charge" at bounding box center [857, 343] width 127 height 22
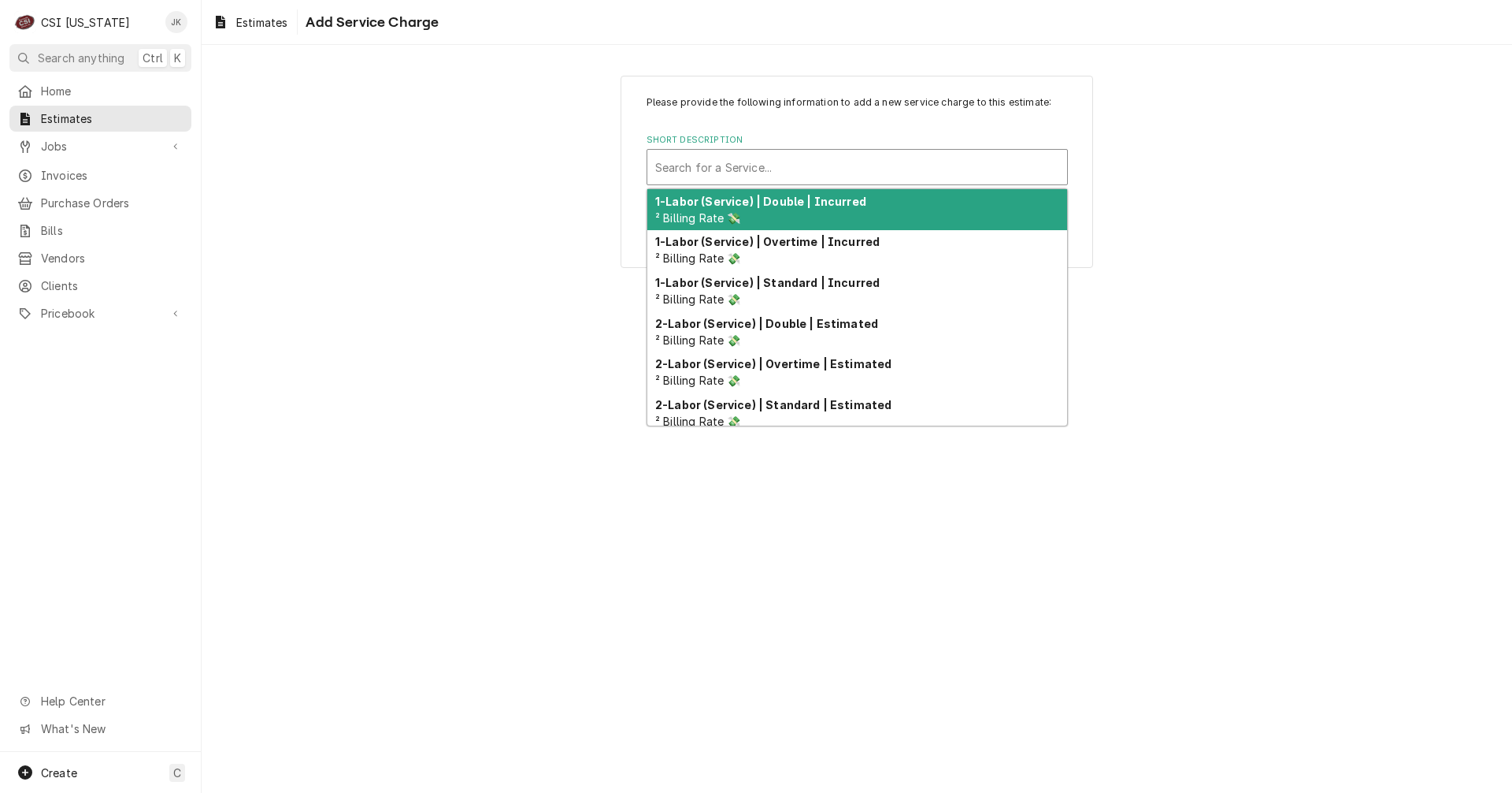
click at [701, 164] on div "Short Description" at bounding box center [857, 167] width 404 height 29
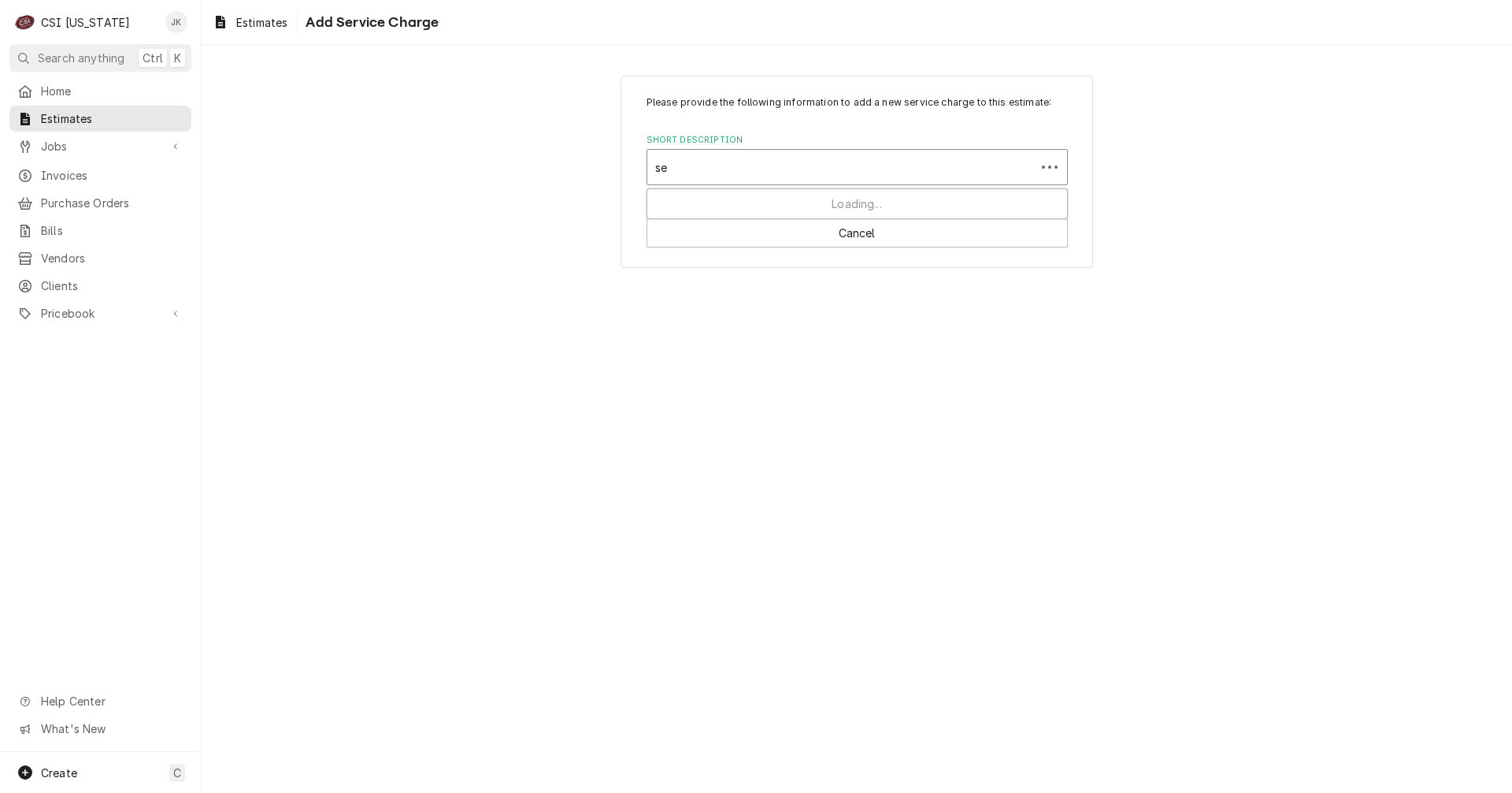
type input "s"
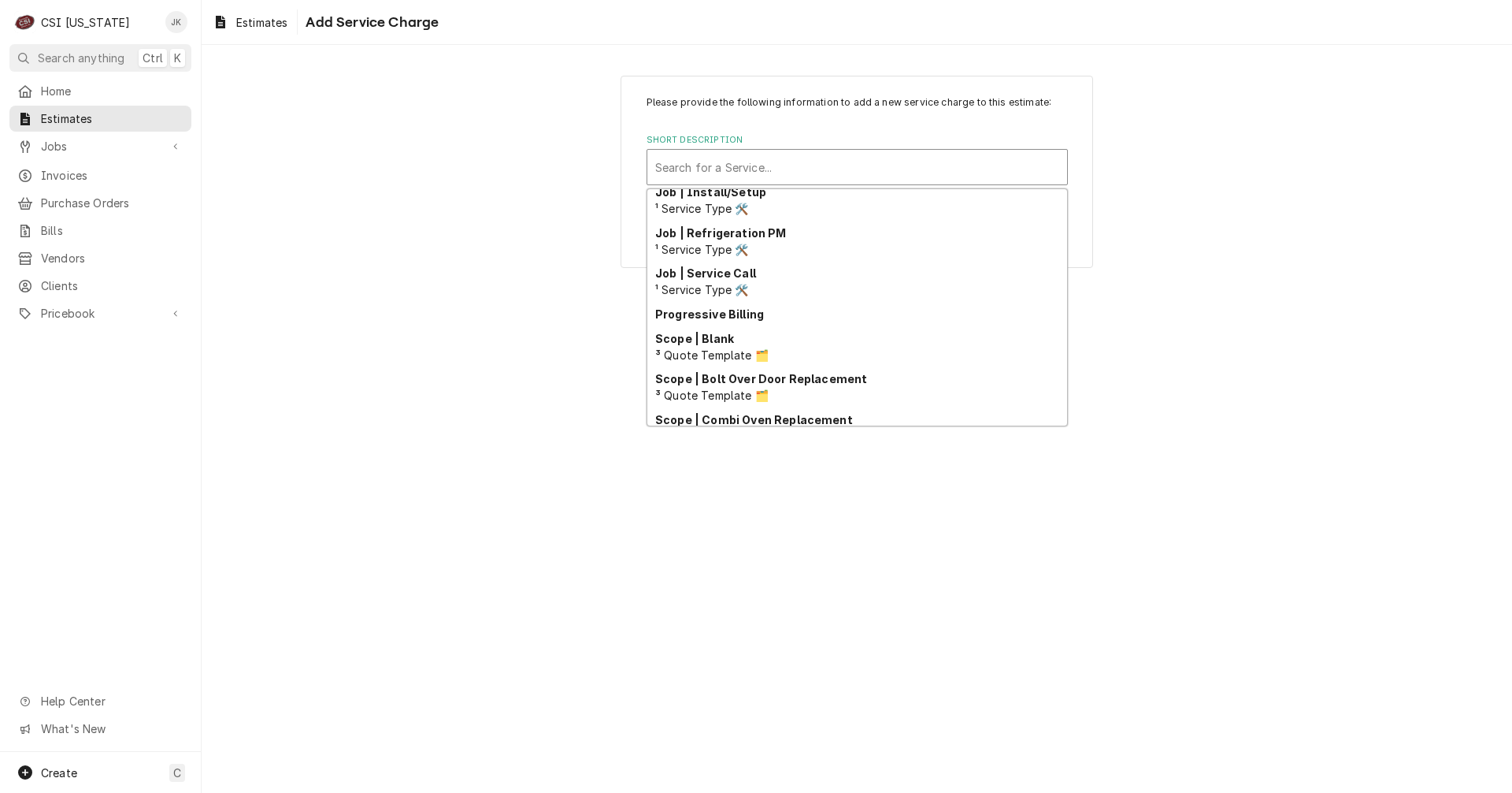
scroll to position [916, 0]
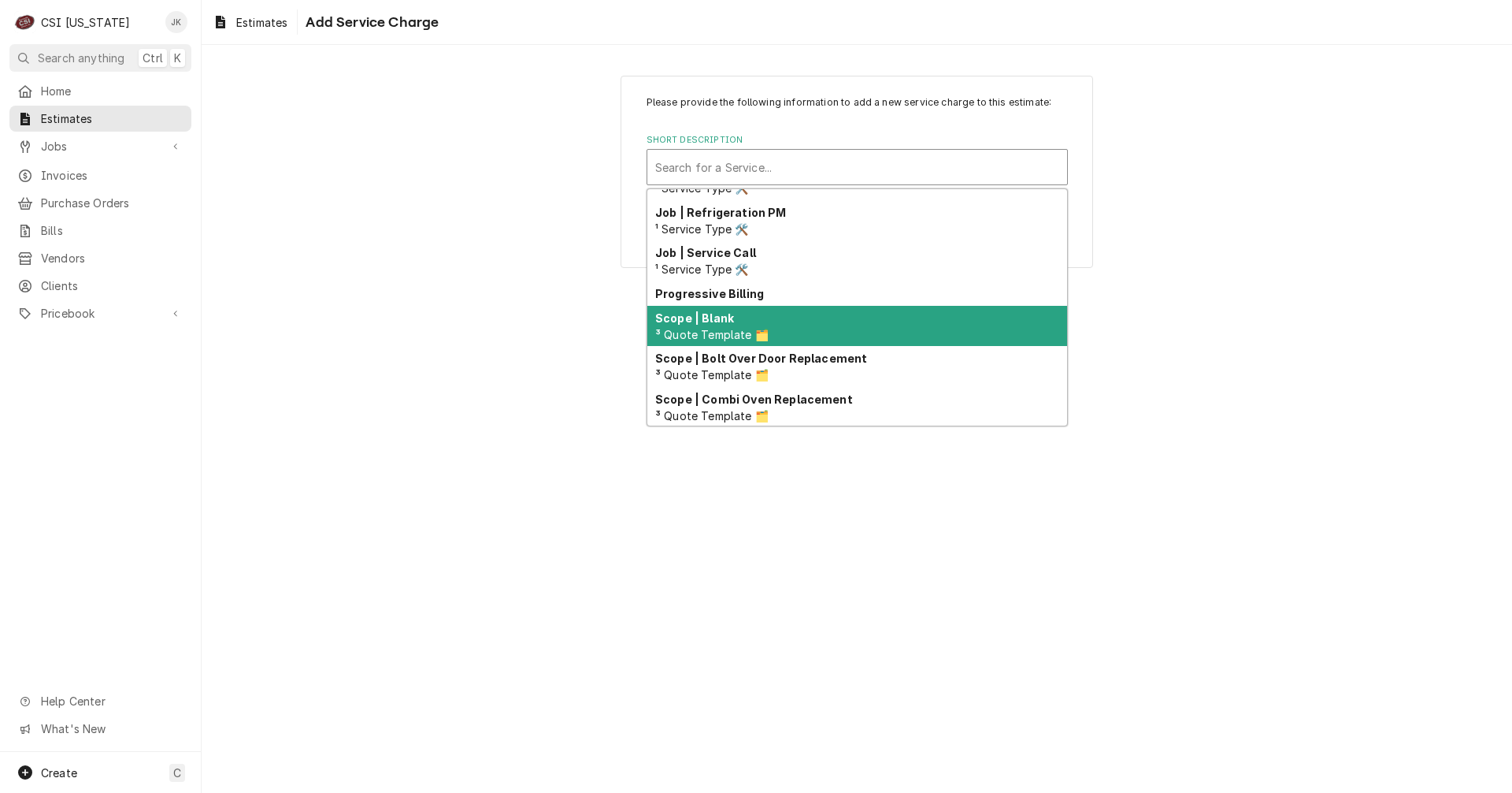
click at [797, 338] on div "Scope | Blank ³ Quote Template 🗂️" at bounding box center [857, 325] width 420 height 41
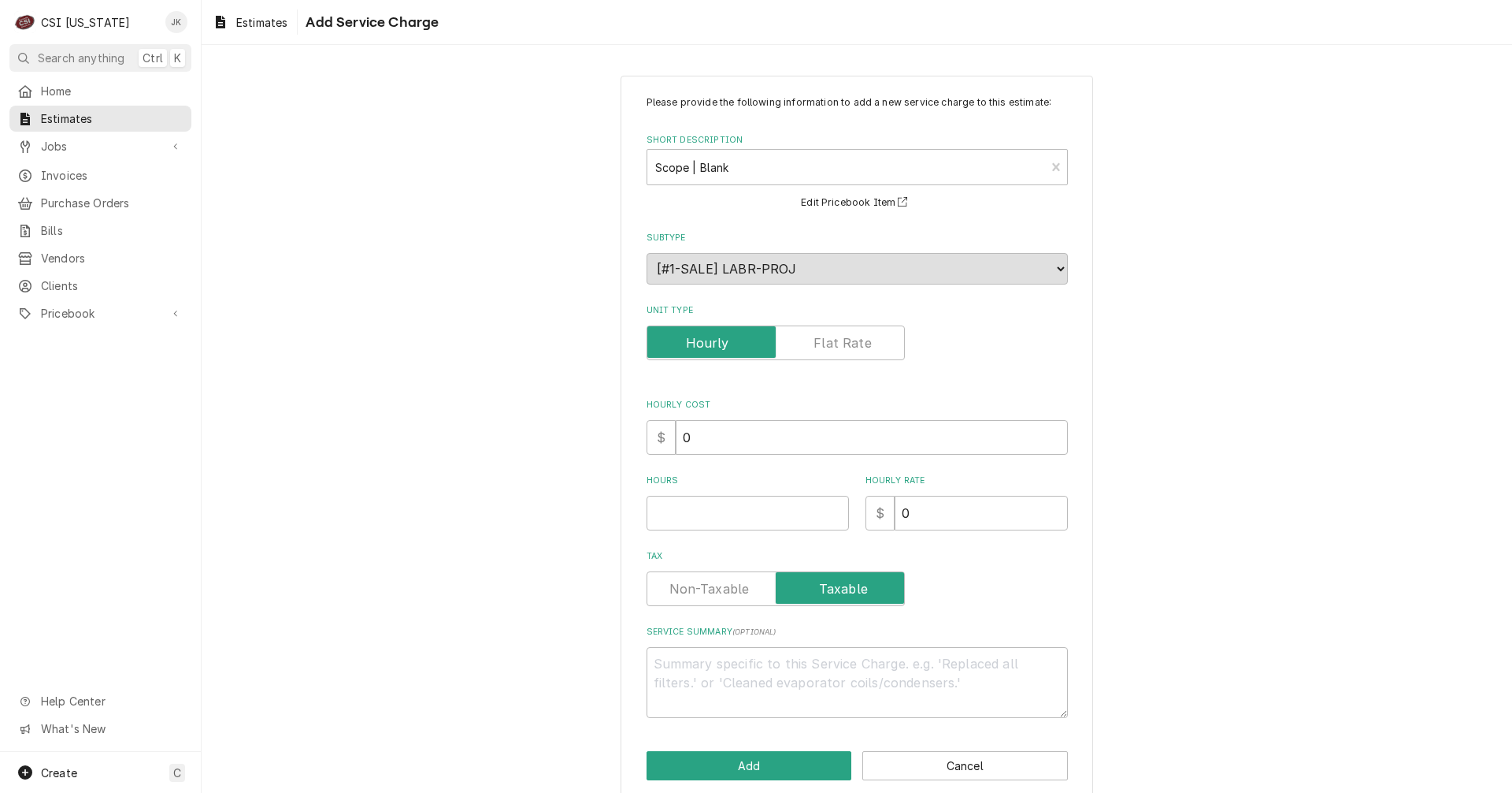
type textarea "x"
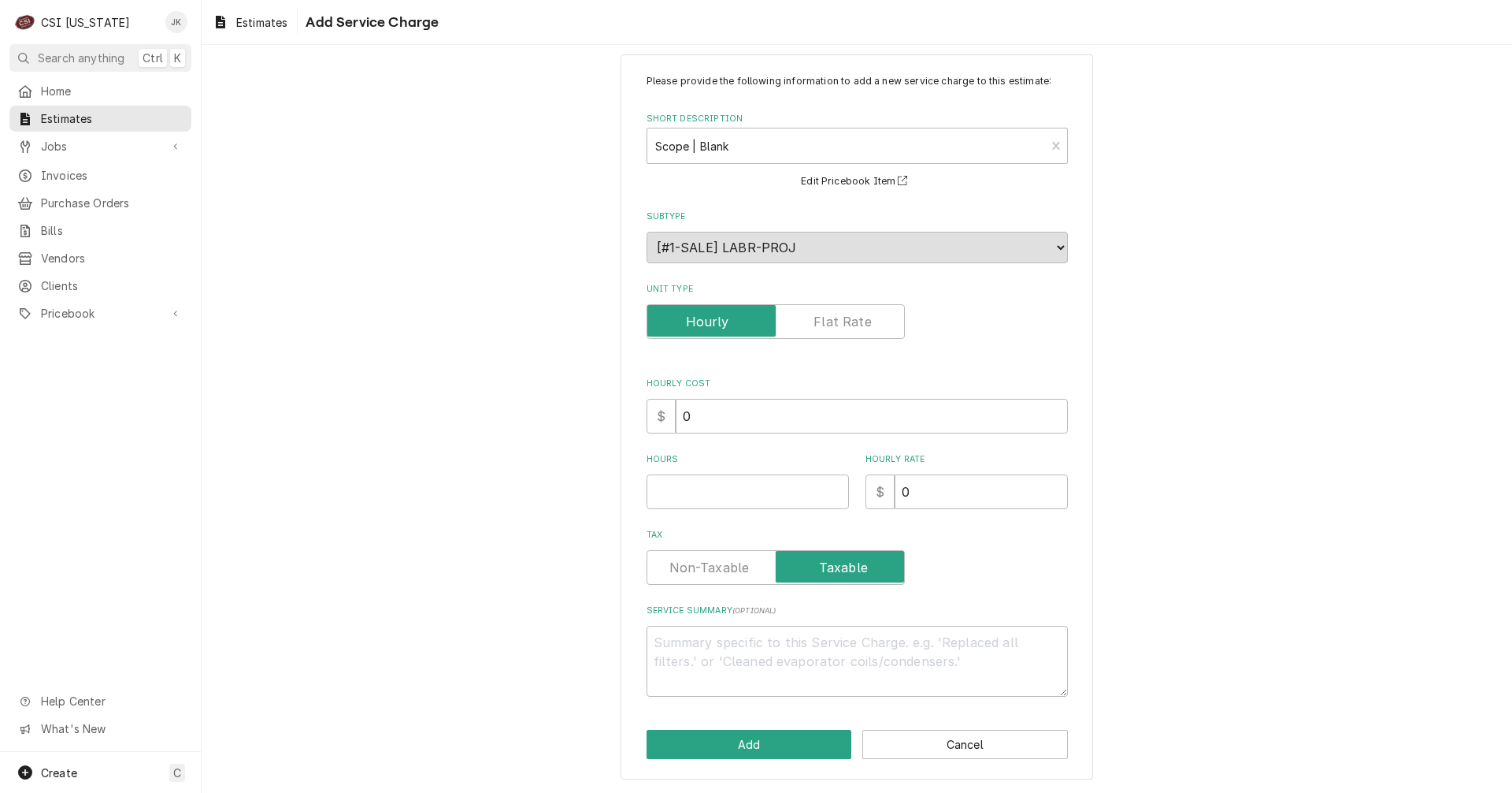
click at [832, 327] on label "Unit Type" at bounding box center [775, 321] width 258 height 35
click at [832, 327] on input "Unit Type" at bounding box center [776, 321] width 244 height 35
checkbox input "true"
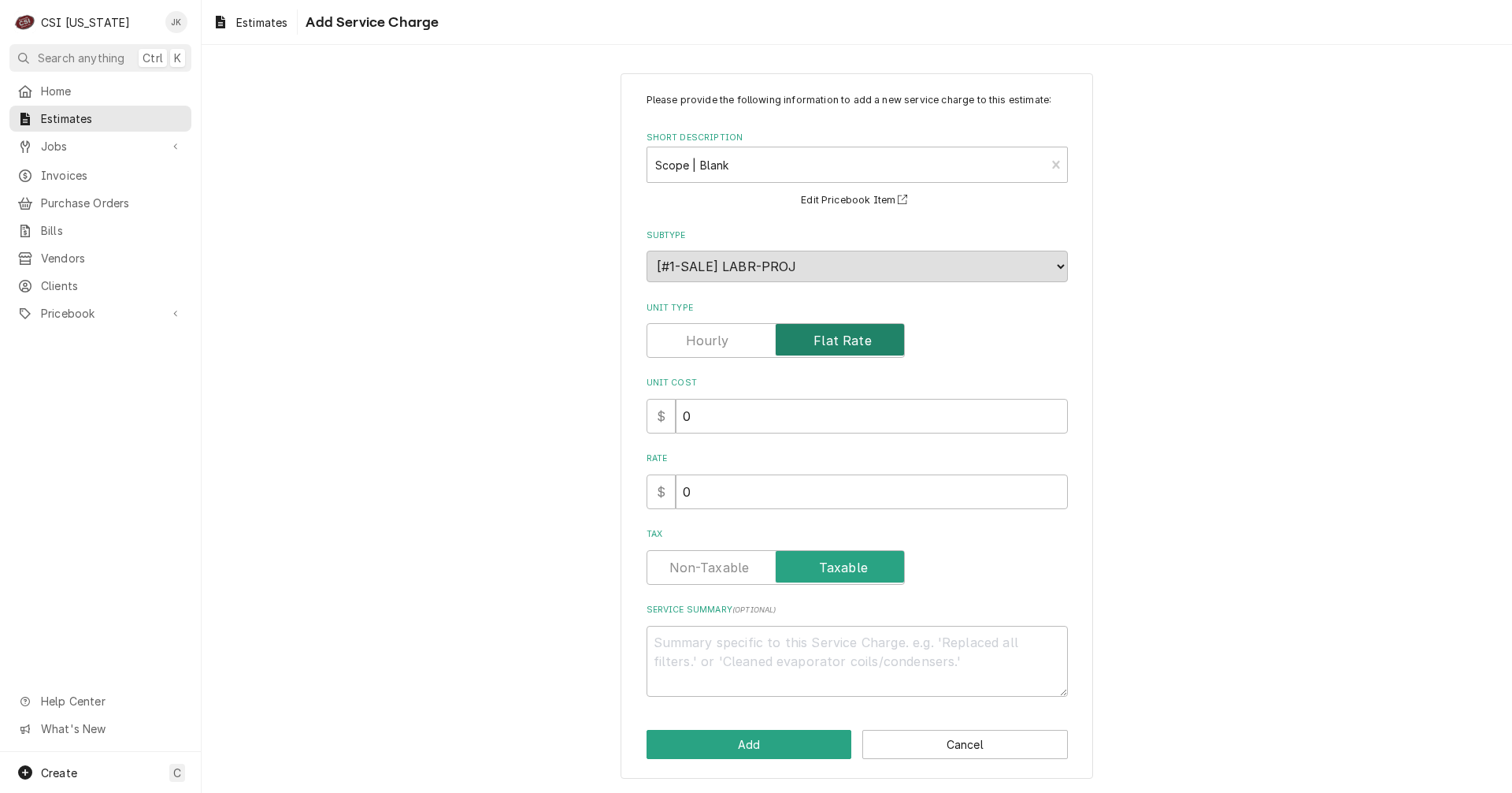
scroll to position [2, 0]
click at [758, 171] on div "Short Description" at bounding box center [846, 164] width 382 height 29
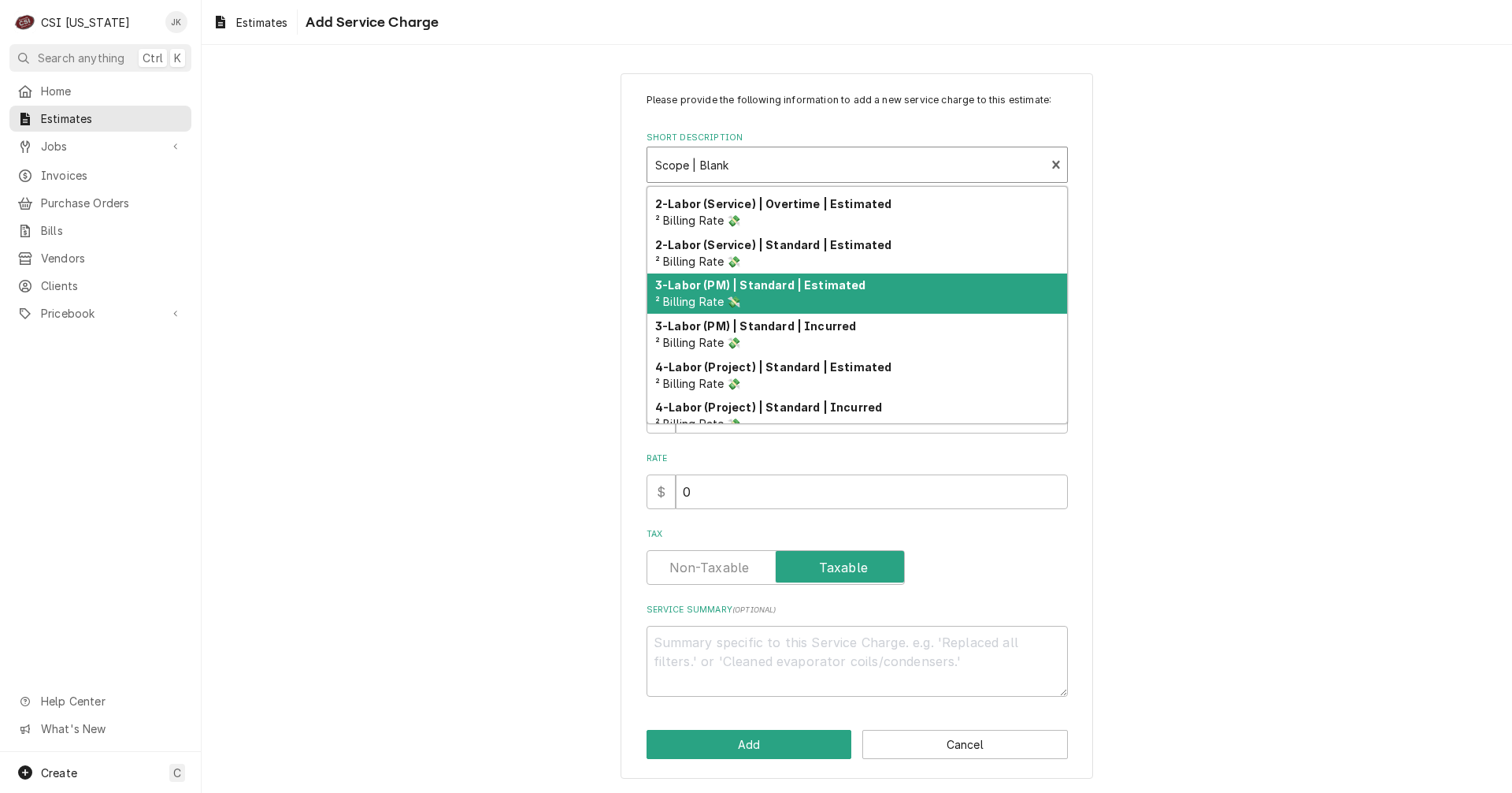
scroll to position [170, 0]
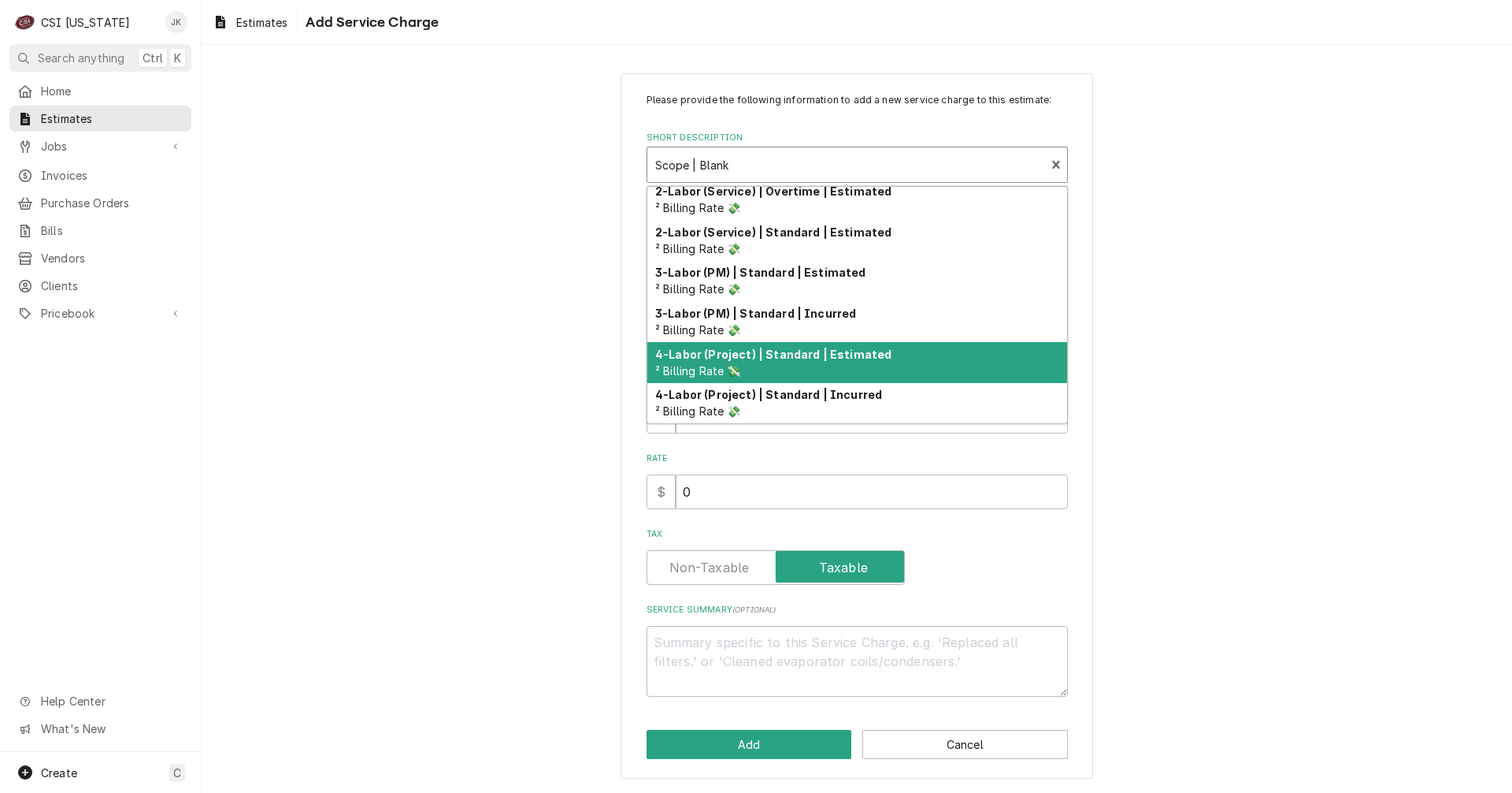
click at [790, 355] on strong "4-Labor (Project) | Standard | Estimated" at bounding box center [773, 355] width 236 height 14
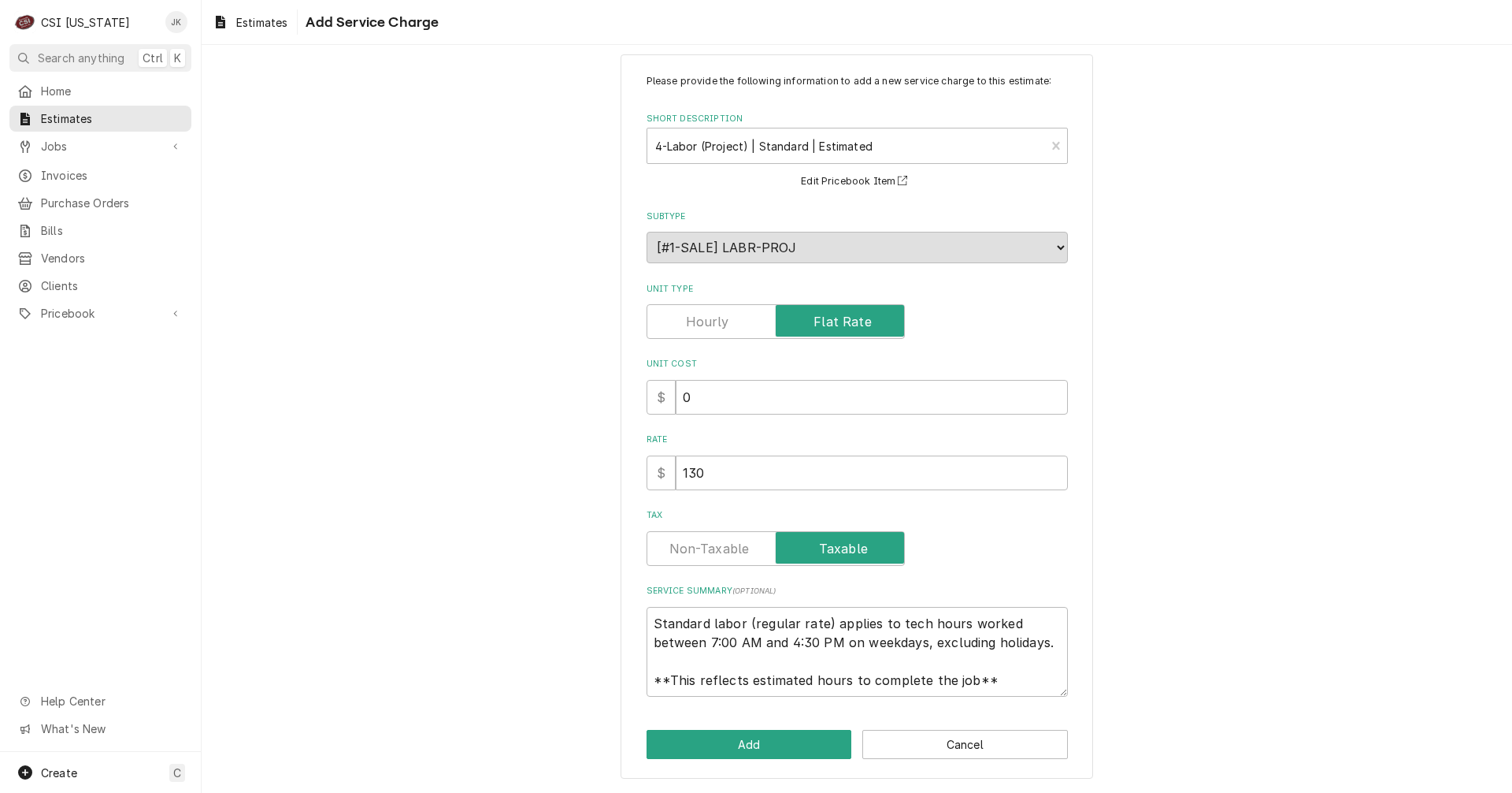
scroll to position [19, 0]
click at [1000, 689] on textarea "Standard labor (regular rate) applies to tech hours worked between 7:00 AM and …" at bounding box center [857, 652] width 421 height 90
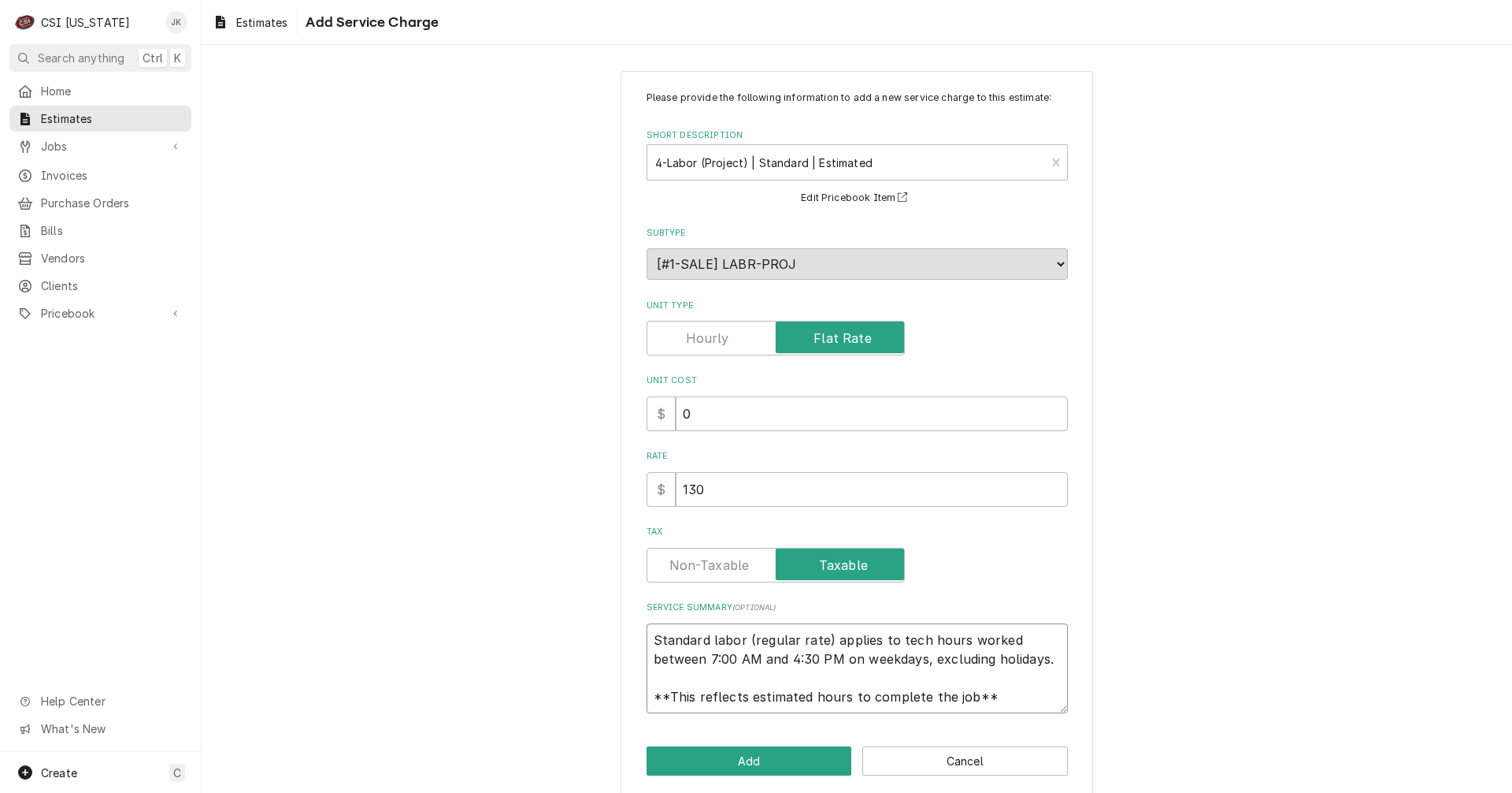
scroll to position [0, 0]
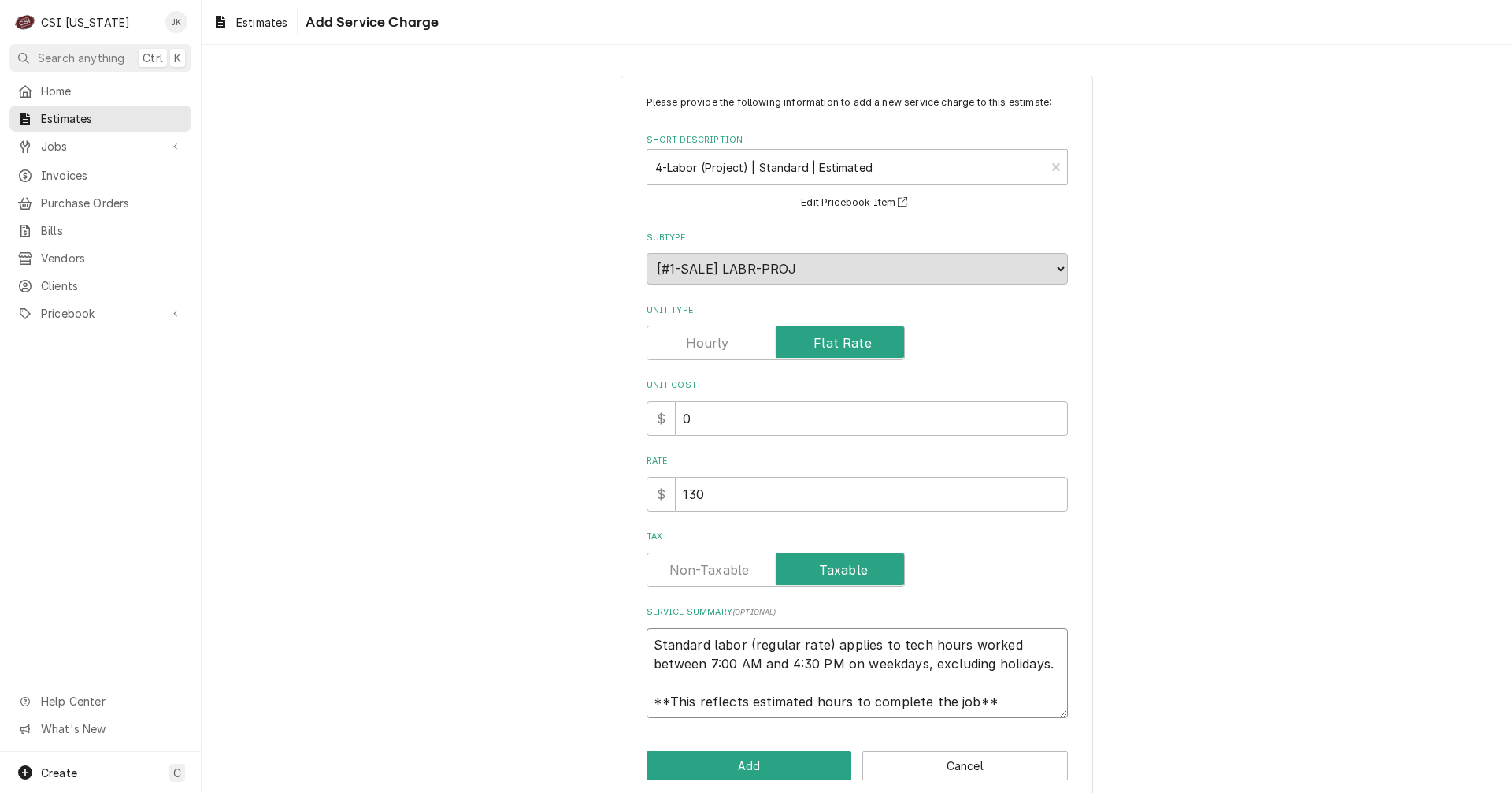
click at [646, 643] on textarea "Standard labor (regular rate) applies to tech hours worked between 7:00 AM and …" at bounding box center [857, 672] width 421 height 90
click at [83, 766] on div "Create C" at bounding box center [100, 771] width 201 height 41
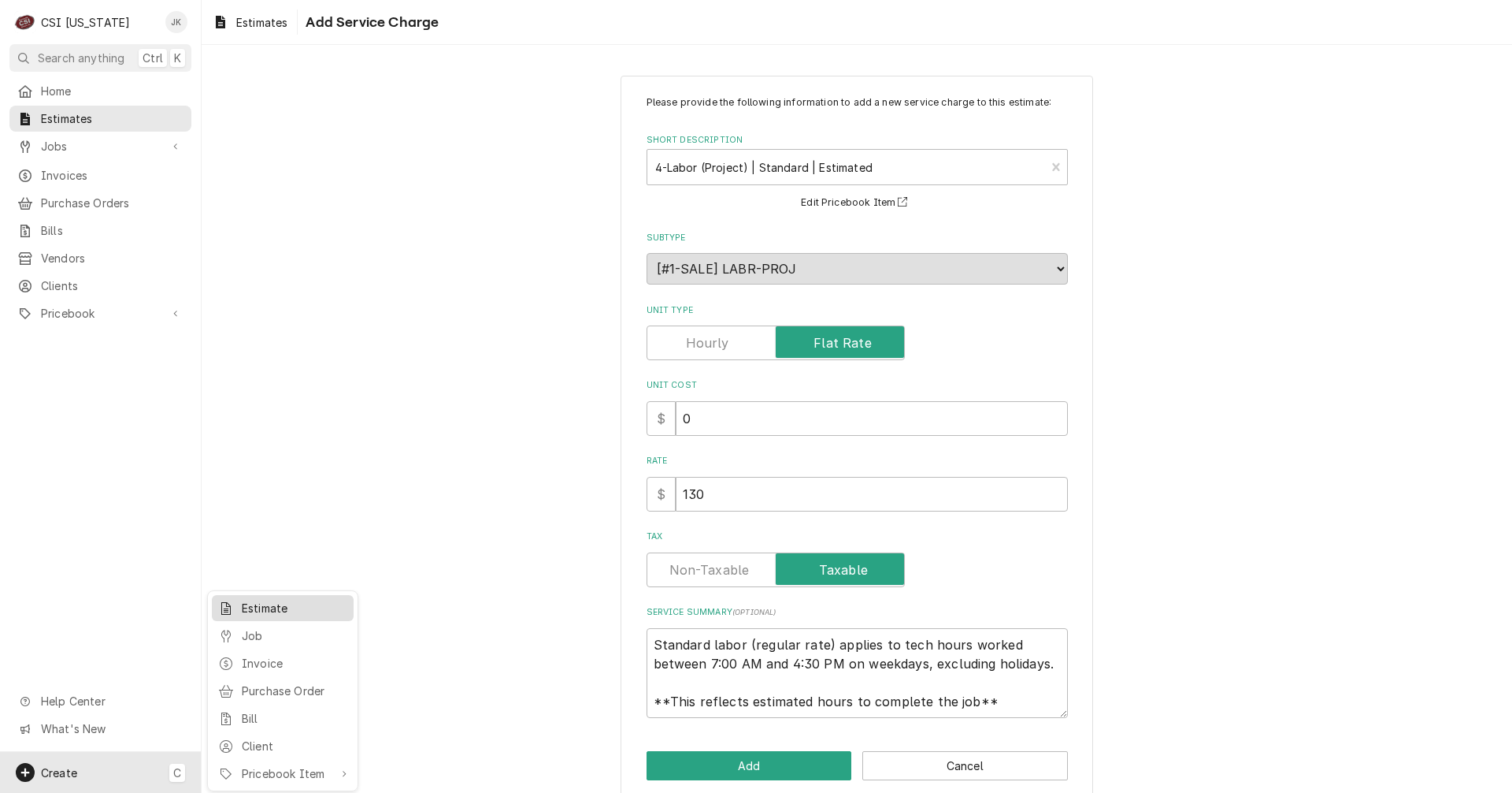
click at [253, 610] on div "Estimate" at bounding box center [294, 608] width 106 height 17
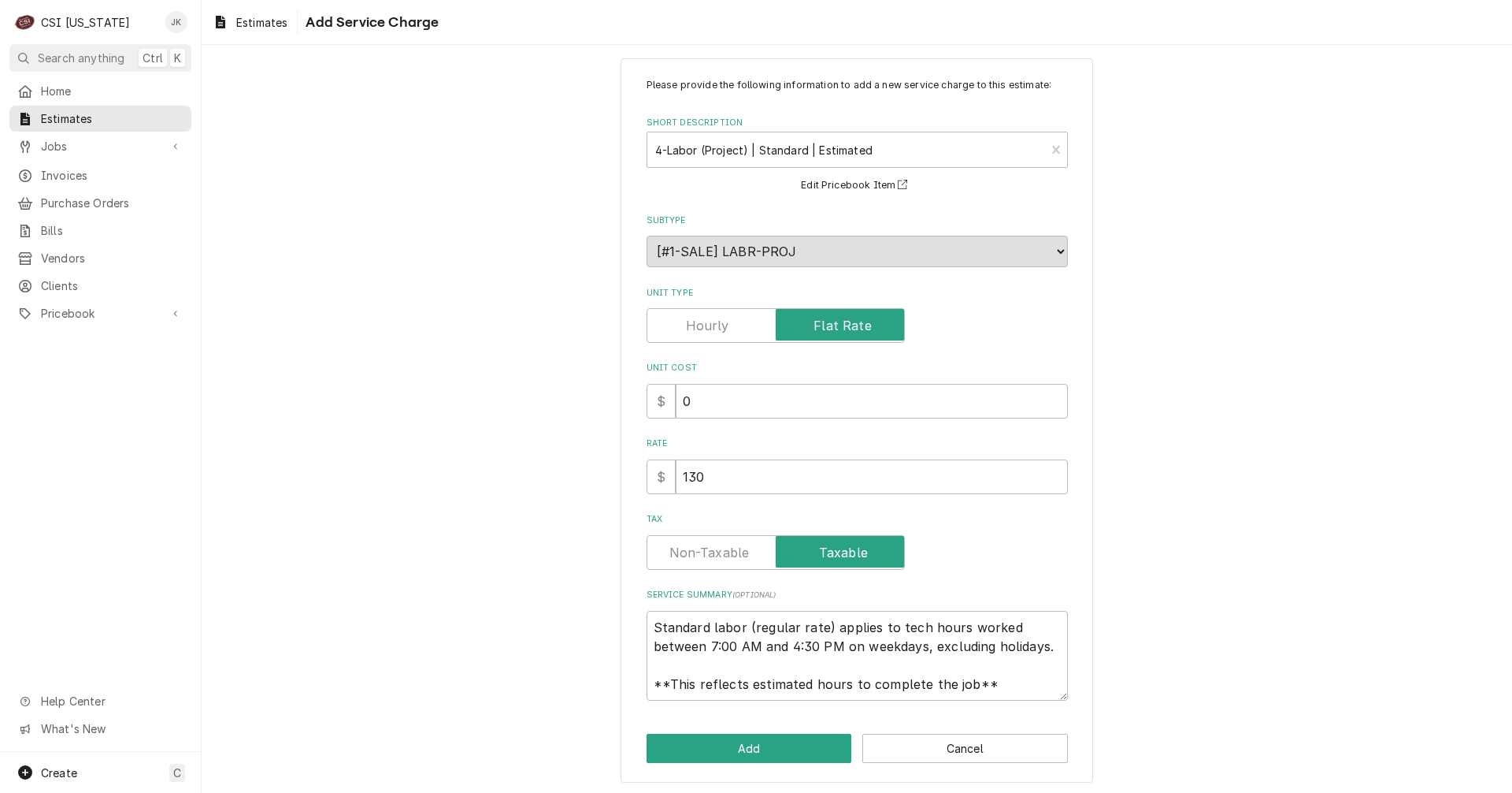
scroll to position [22, 0]
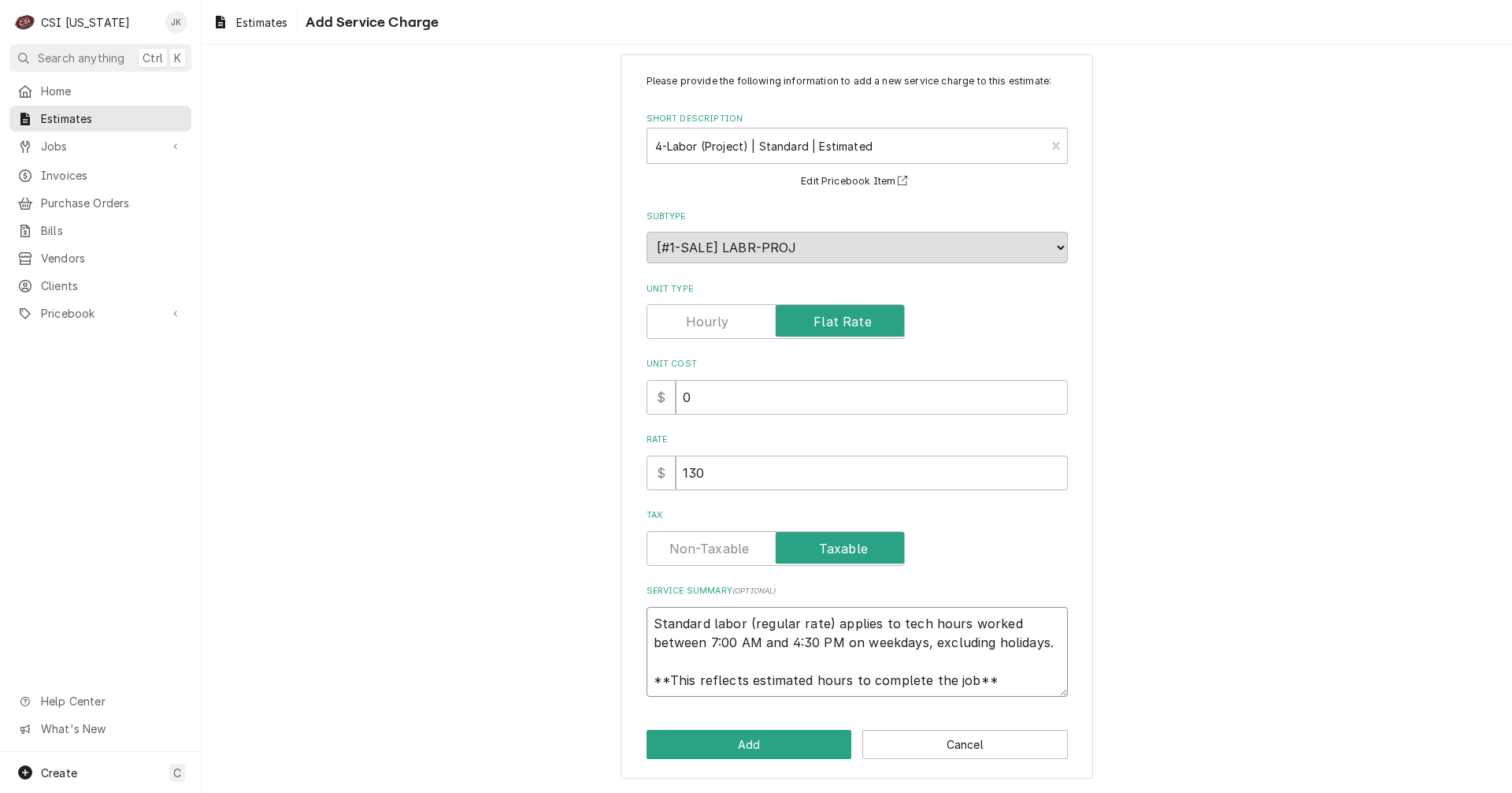
click at [814, 661] on textarea "Standard labor (regular rate) applies to tech hours worked between 7:00 AM and …" at bounding box center [857, 652] width 421 height 90
paste textarea "To disassemble the existing cashiers stand and remove from site. To install new…"
type textarea "x"
type textarea "To disassemble the existing cashiers stand and remove from site. To install new…"
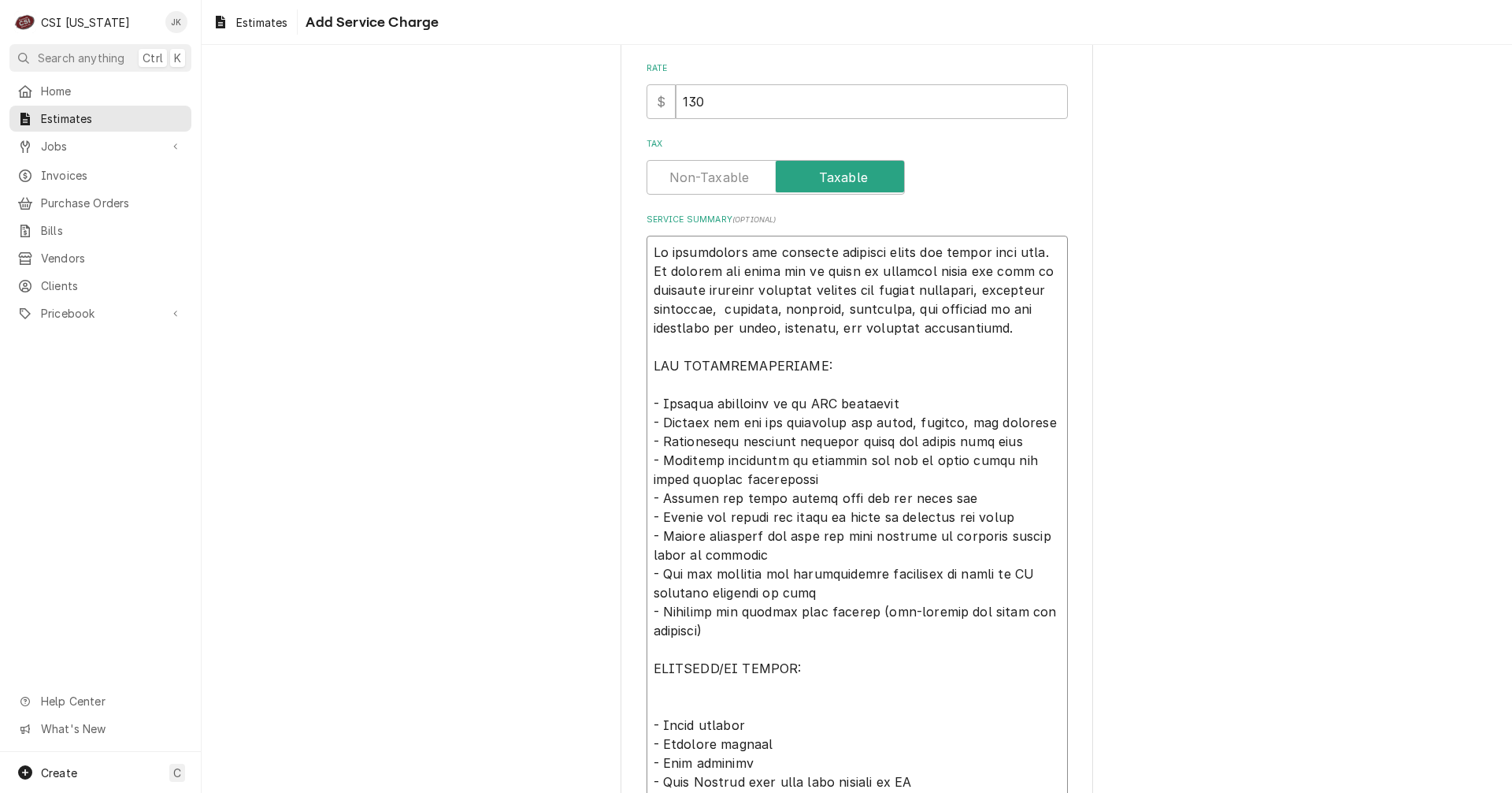
scroll to position [252, 0]
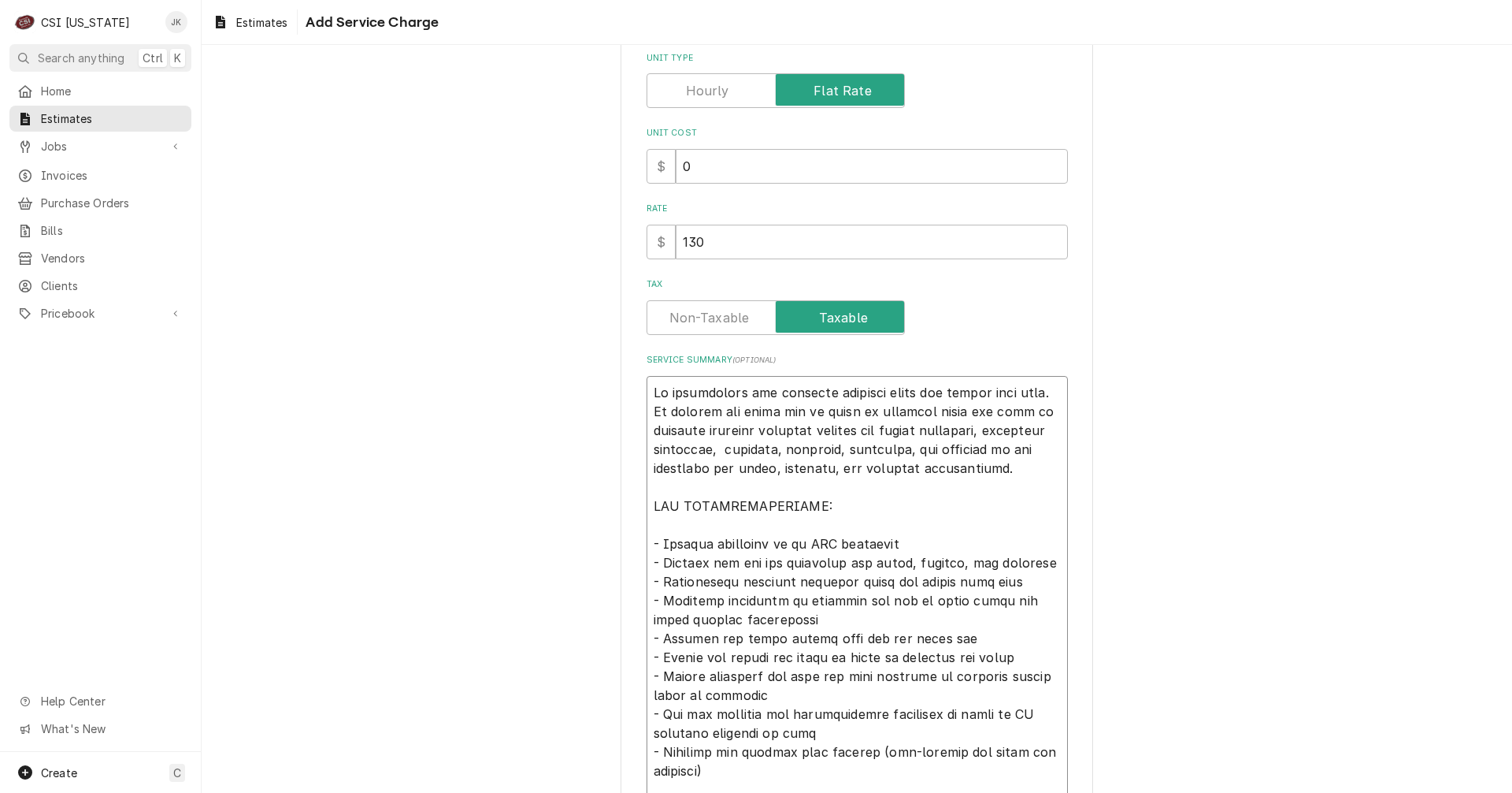
click at [653, 391] on textarea "Service Summary ( optional )" at bounding box center [857, 742] width 421 height 733
type textarea "x"
type textarea "o disassemble the existing cashiers stand and remove from site. To install new …"
type textarea "x"
type textarea "Co disassemble the existing cashiers stand and remove from site. To install new…"
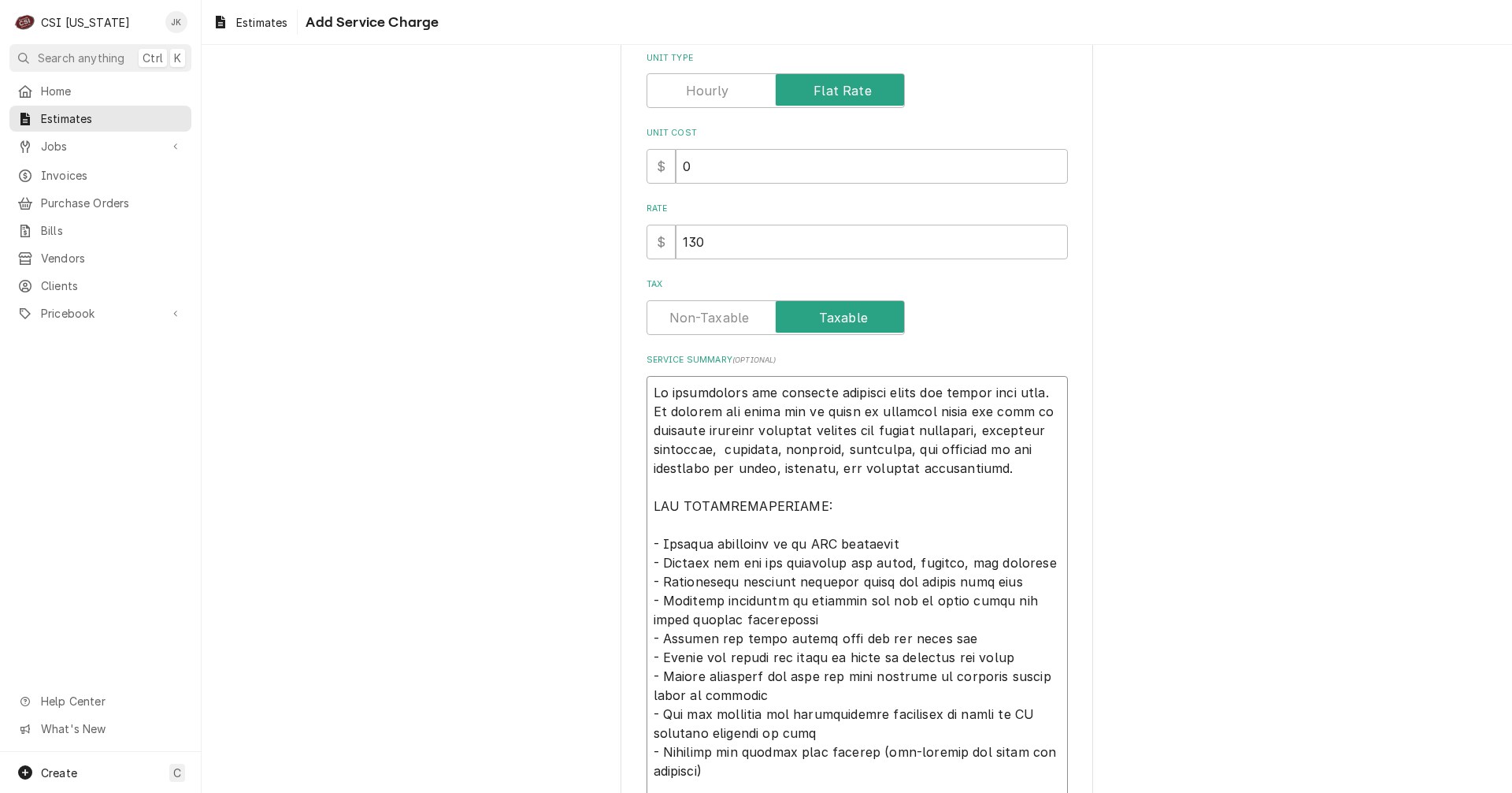
type textarea "x"
type textarea "CSo disassemble the existing cashiers stand and remove from site. To install ne…"
type textarea "x"
type textarea "CSIo disassemble the existing cashiers stand and remove from site. To install n…"
type textarea "x"
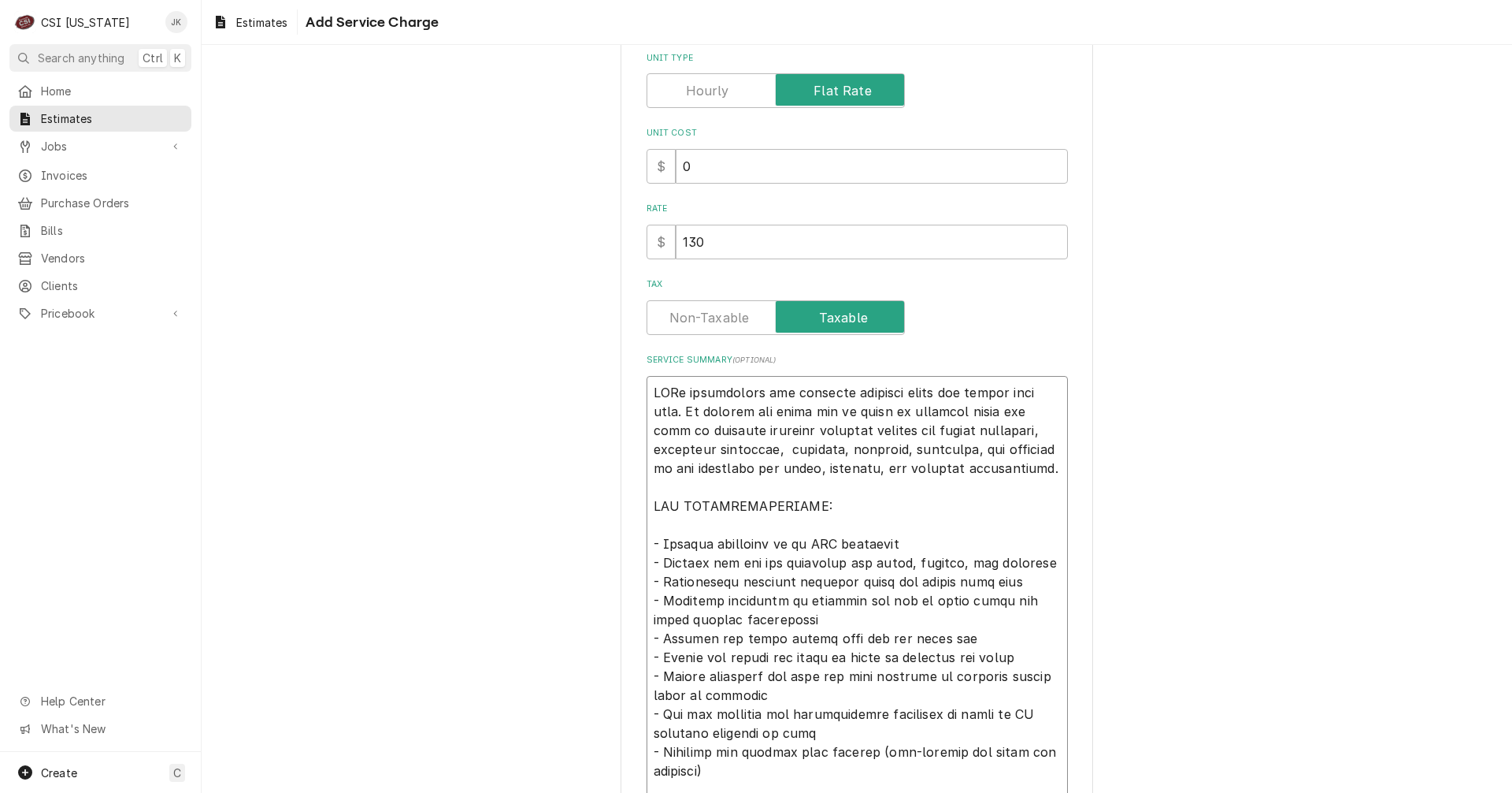
type textarea "CSI o disassemble the existing cashiers stand and remove from site. To install …"
type textarea "x"
type textarea "CSI to disassemble the existing cashiers stand and remove from site. To install…"
drag, startPoint x: 853, startPoint y: 392, endPoint x: 930, endPoint y: 395, distance: 77.1
click at [930, 395] on textarea "Service Summary ( optional )" at bounding box center [857, 742] width 421 height 733
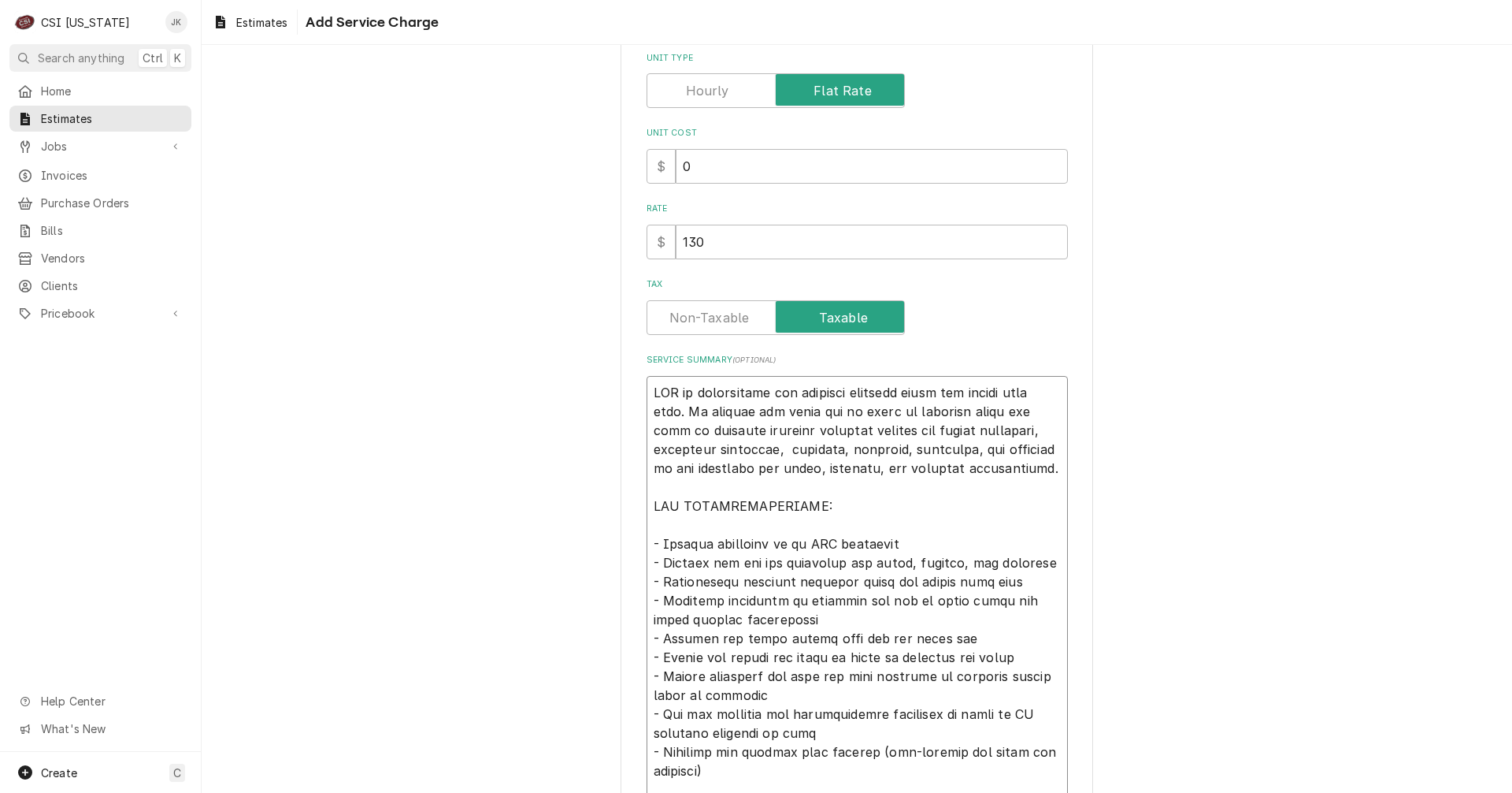
type textarea "x"
type textarea "CSI to disassemble the existing s and remove from site. To install new salad ba…"
type textarea "x"
type textarea "CSI to disassemble the existing se and remove from site. To install new salad b…"
type textarea "x"
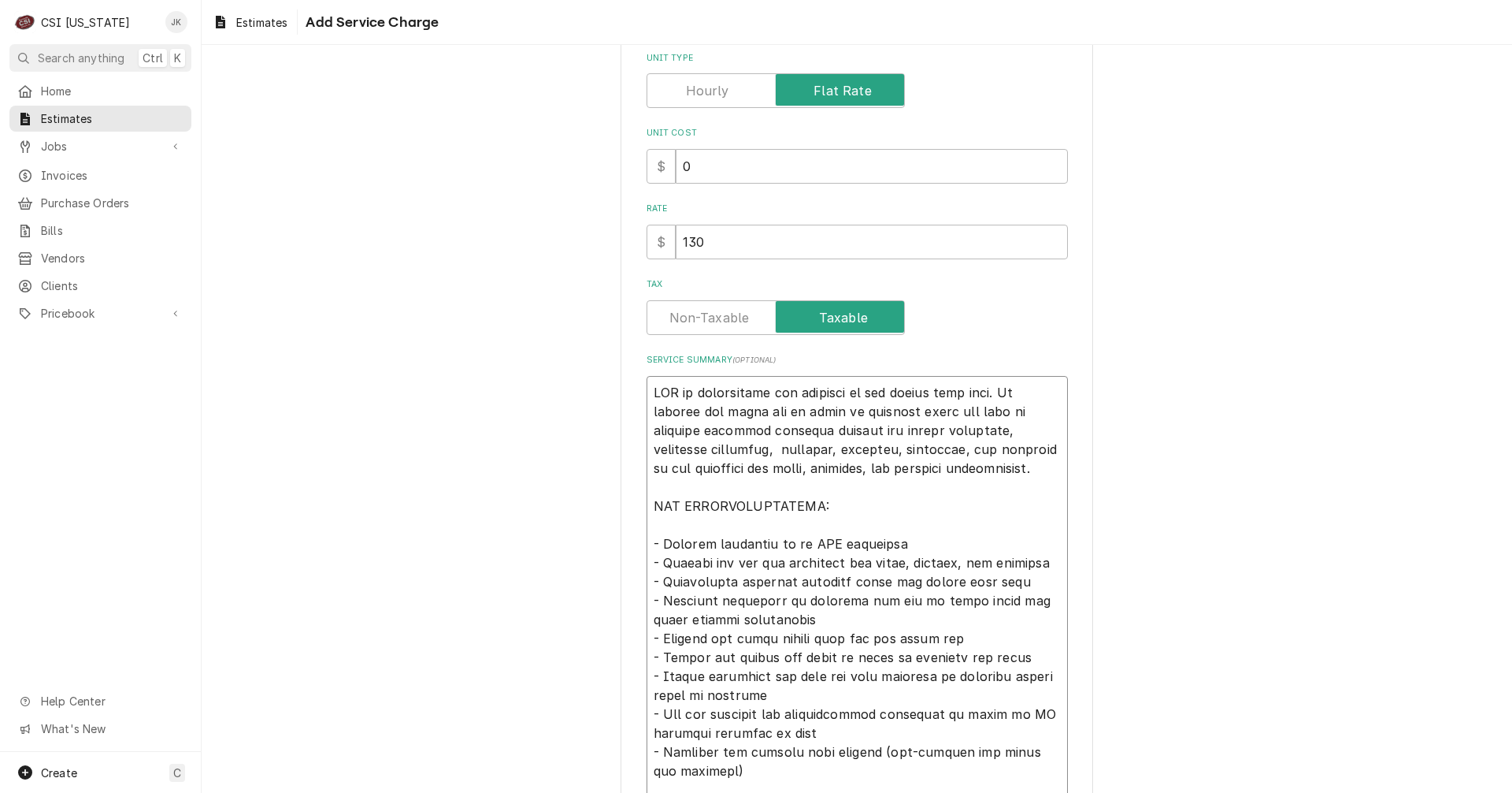
type textarea "CSI to disassemble the existing ser and remove from site. To install new salad …"
type textarea "x"
type textarea "CSI to disassemble the existing serv and remove from site. To install new salad…"
type textarea "x"
type textarea "CSI to disassemble the existing servi and remove from site. To install new sala…"
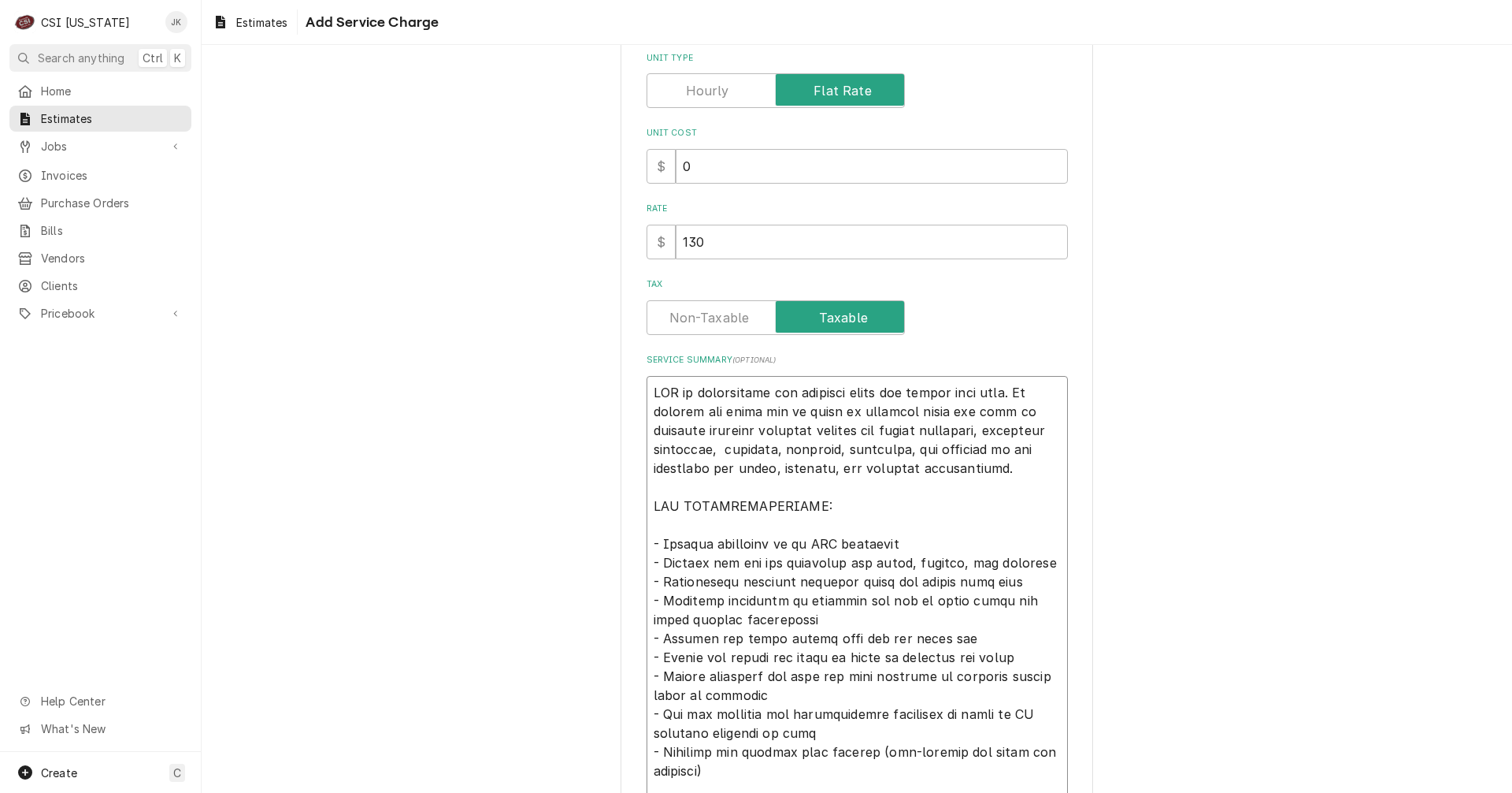
type textarea "x"
type textarea "CSI to disassemble the existing servin and remove from site. To install new sal…"
type textarea "x"
type textarea "CSI to disassemble the existing serving and remove from site. To install new sa…"
type textarea "x"
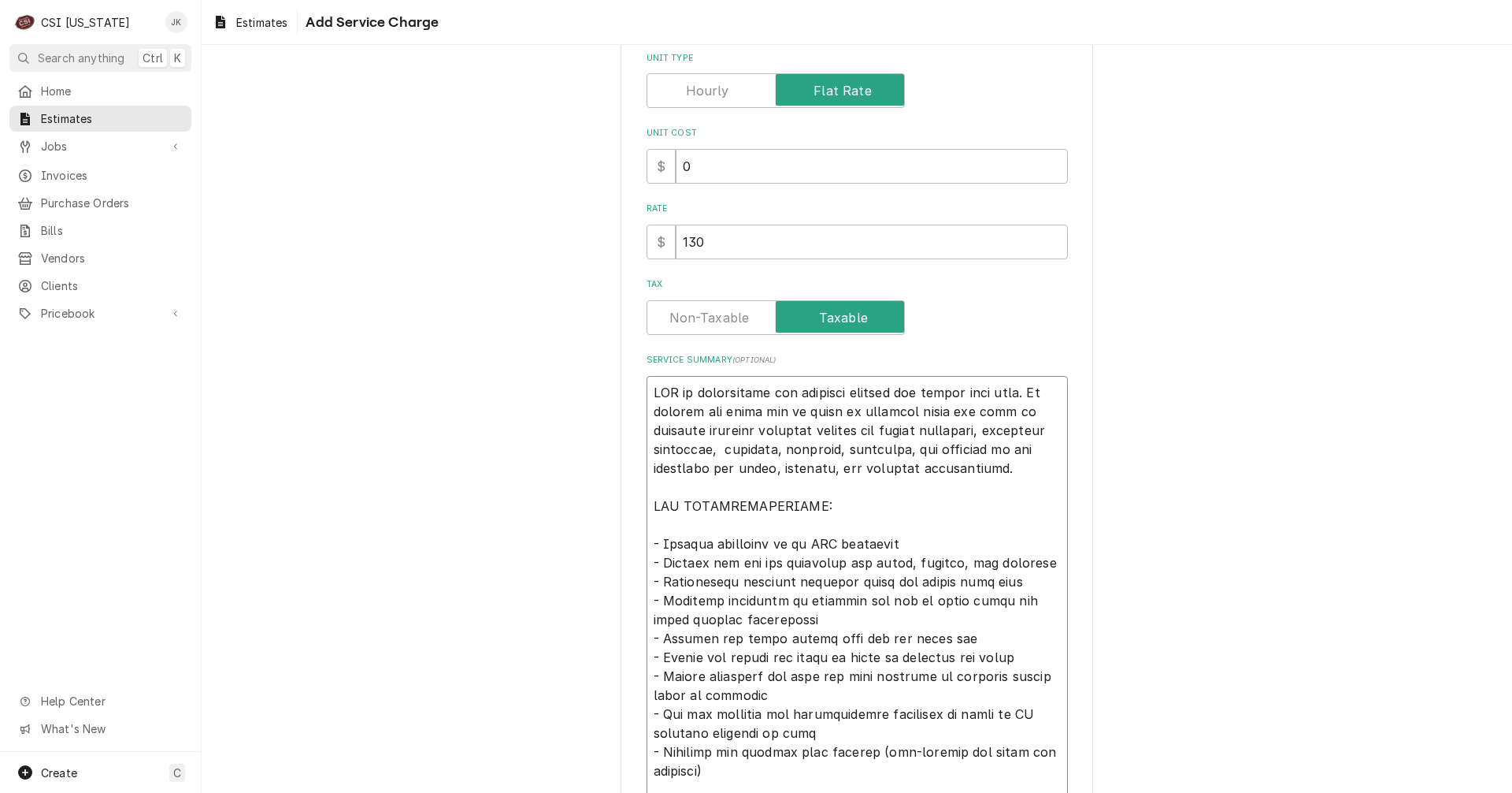
type textarea "CSI to disassemble the existing serving and remove from site. To install new sa…"
type textarea "x"
type textarea "CSI to disassemble the existing serving l and remove from site. To install new …"
type textarea "x"
type textarea "CSI to disassemble the existing serving li and remove from site. To install new…"
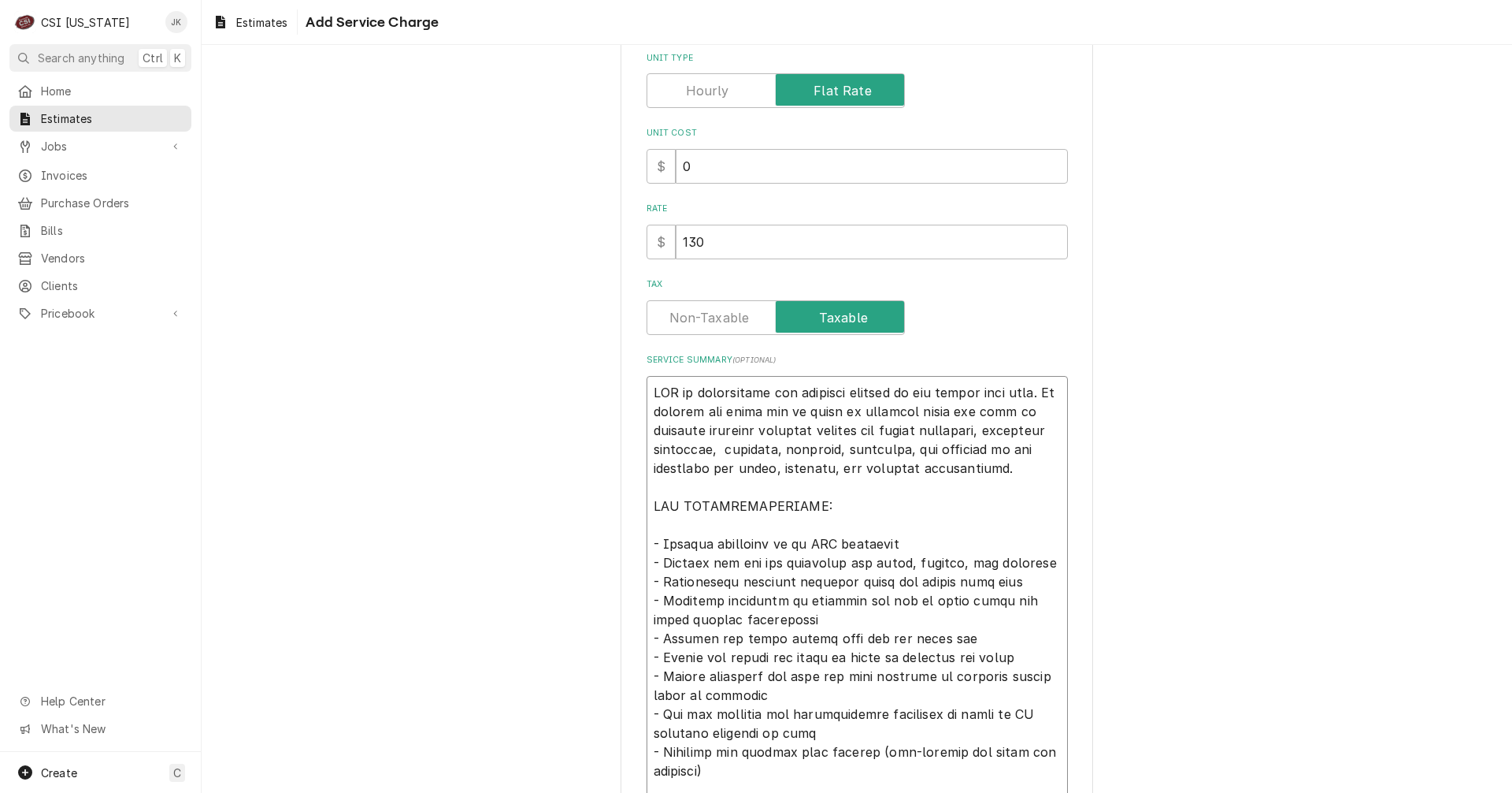
type textarea "x"
type textarea "CSI to disassemble the existing serving lin and remove from site. To install ne…"
type textarea "x"
type textarea "CSI to disassemble the existing serving line and remove from site. To install n…"
drag, startPoint x: 1046, startPoint y: 394, endPoint x: 1051, endPoint y: 373, distance: 21.6
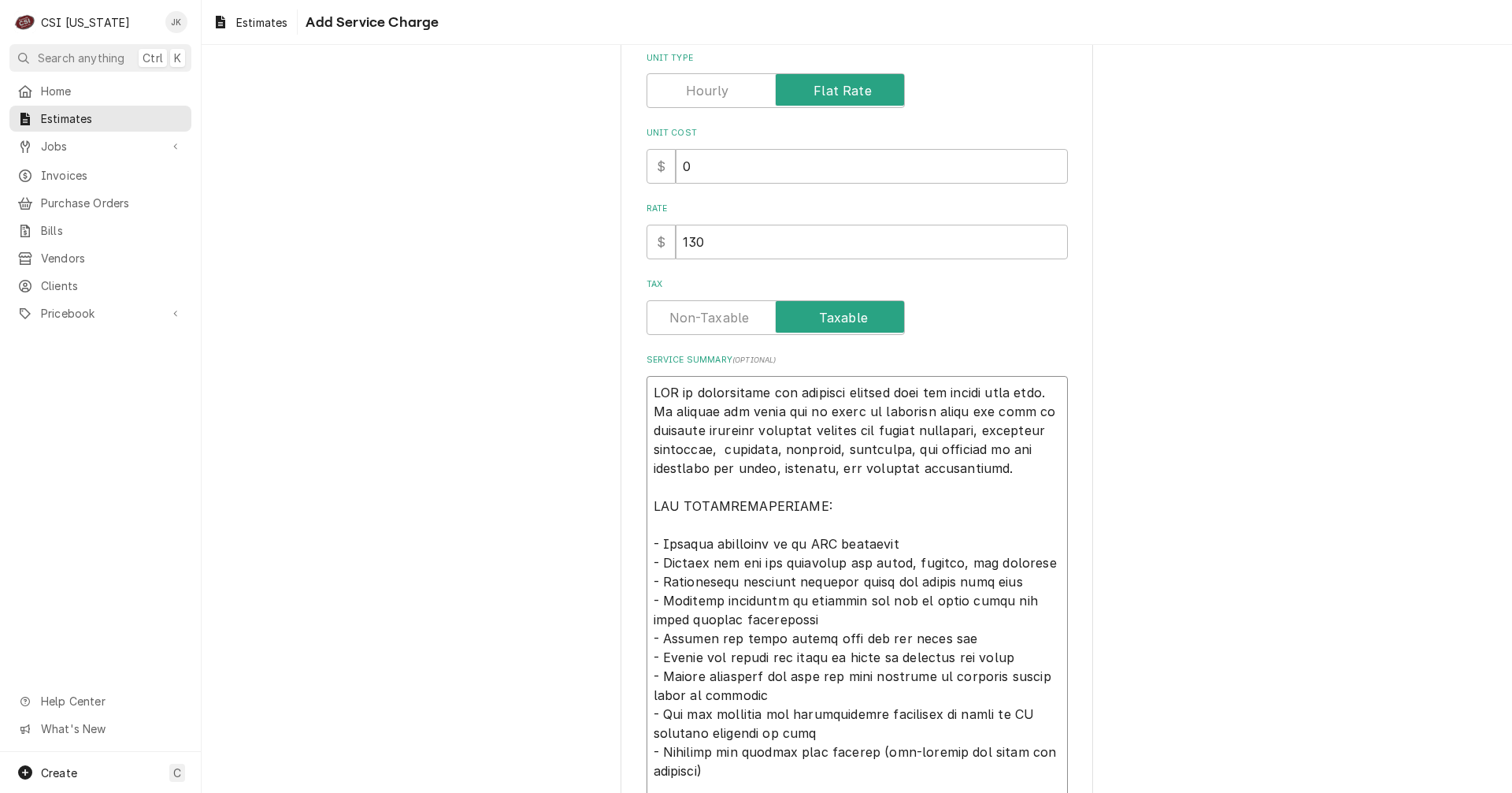
click at [1047, 390] on textarea "Service Summary ( optional )" at bounding box center [857, 742] width 421 height 733
type textarea "x"
type textarea "CSI to disassemble the existing serving line and remove from site . To install …"
type textarea "x"
type textarea "CSI to disassemble the existing serving line and remove from site t. To install…"
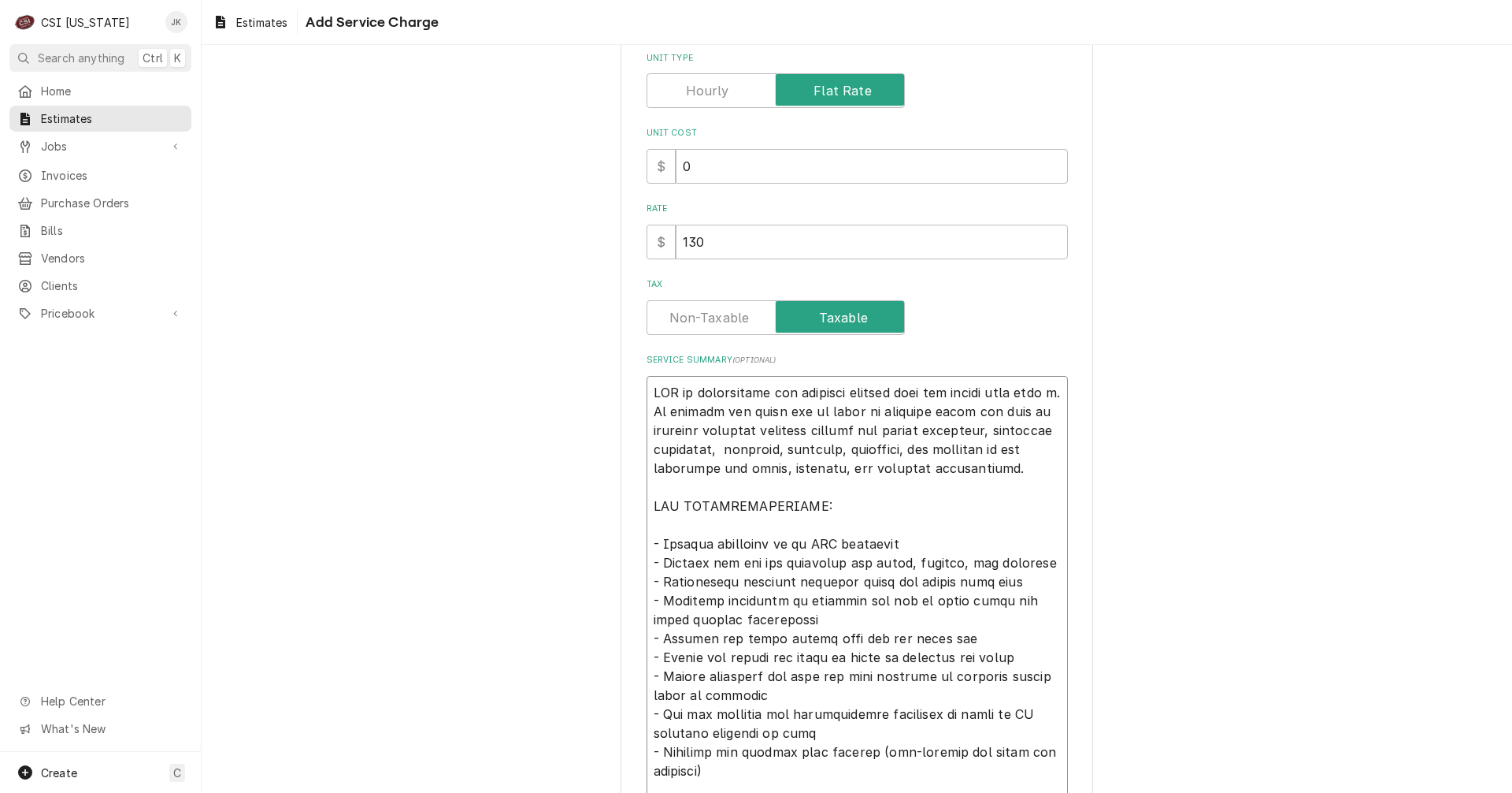
type textarea "x"
type textarea "CSI to disassemble the existing serving line and remove from site th. To instal…"
type textarea "x"
type textarea "CSI to disassemble the existing serving line and remove from site the. To insta…"
type textarea "x"
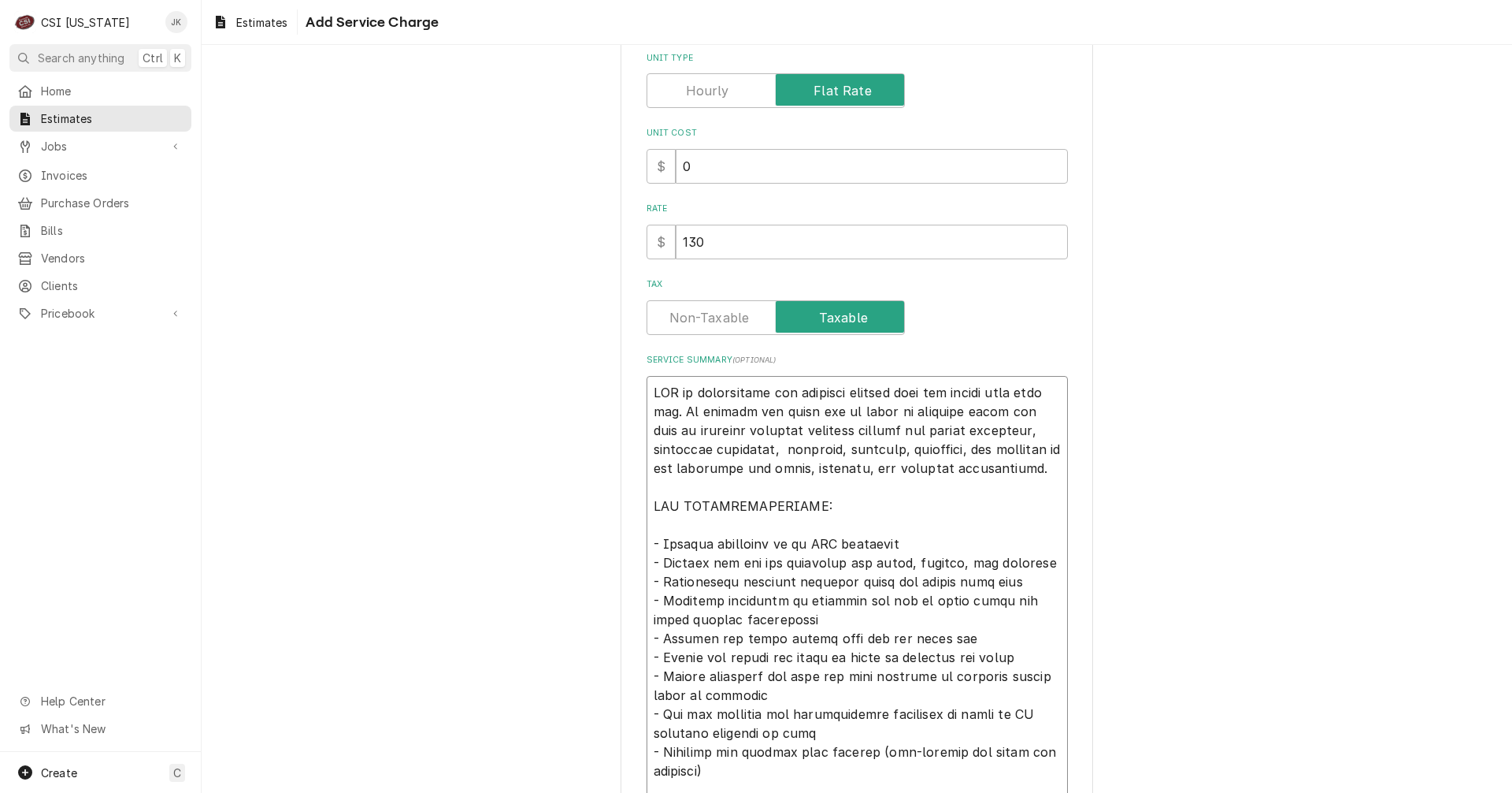
type textarea "CSI to disassemble the existing serving line and remove from site then. To inst…"
type textarea "x"
type textarea "CSI to disassemble the existing serving line and remove from site then . To ins…"
type textarea "x"
type textarea "CSI to disassemble the existing serving line and remove from site then i. To in…"
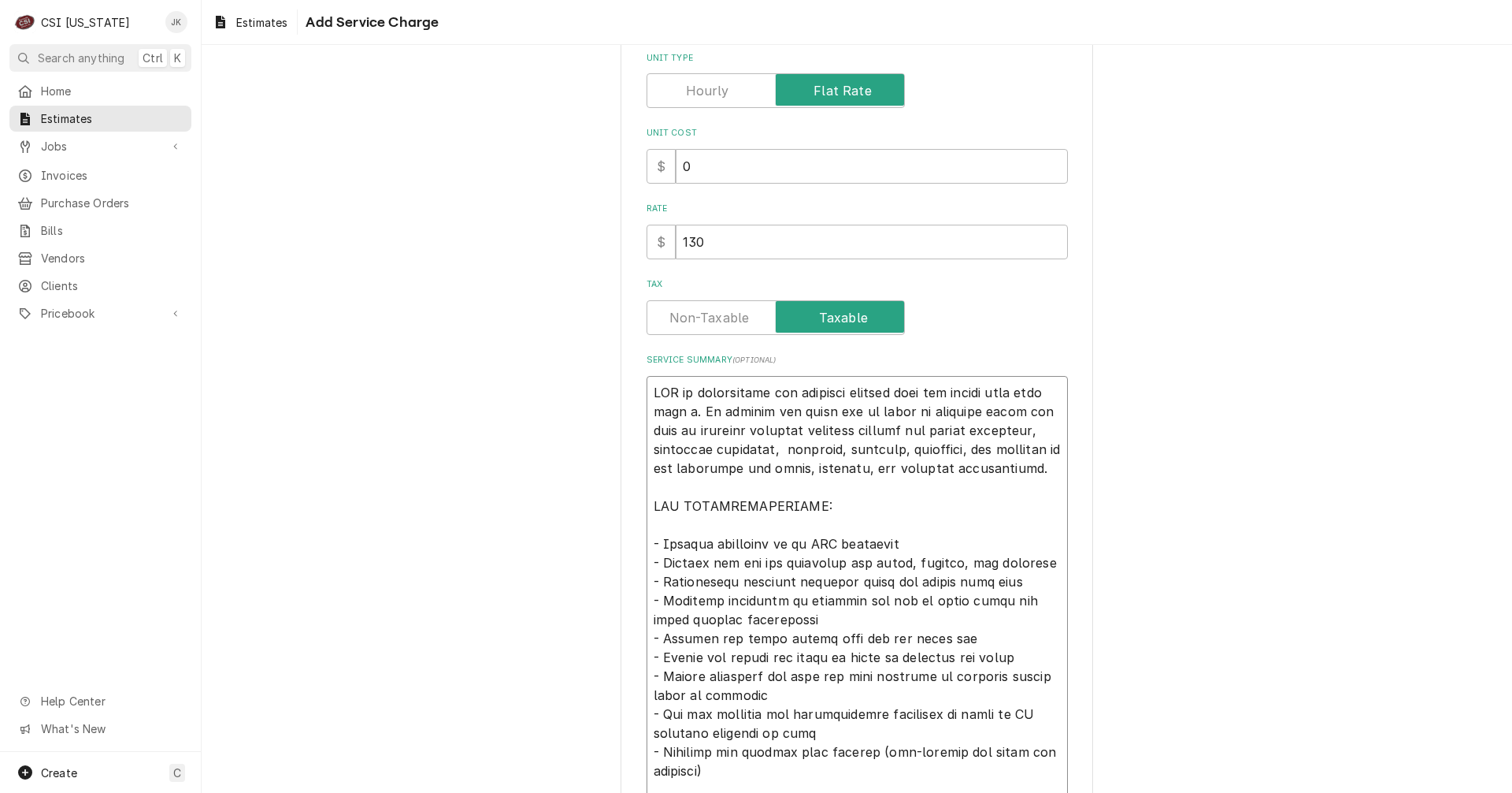
type textarea "x"
type textarea "CSI to disassemble the existing serving line and remove from site then in. To i…"
type textarea "x"
type textarea "CSI to disassemble the existing serving line and remove from site then ins. To …"
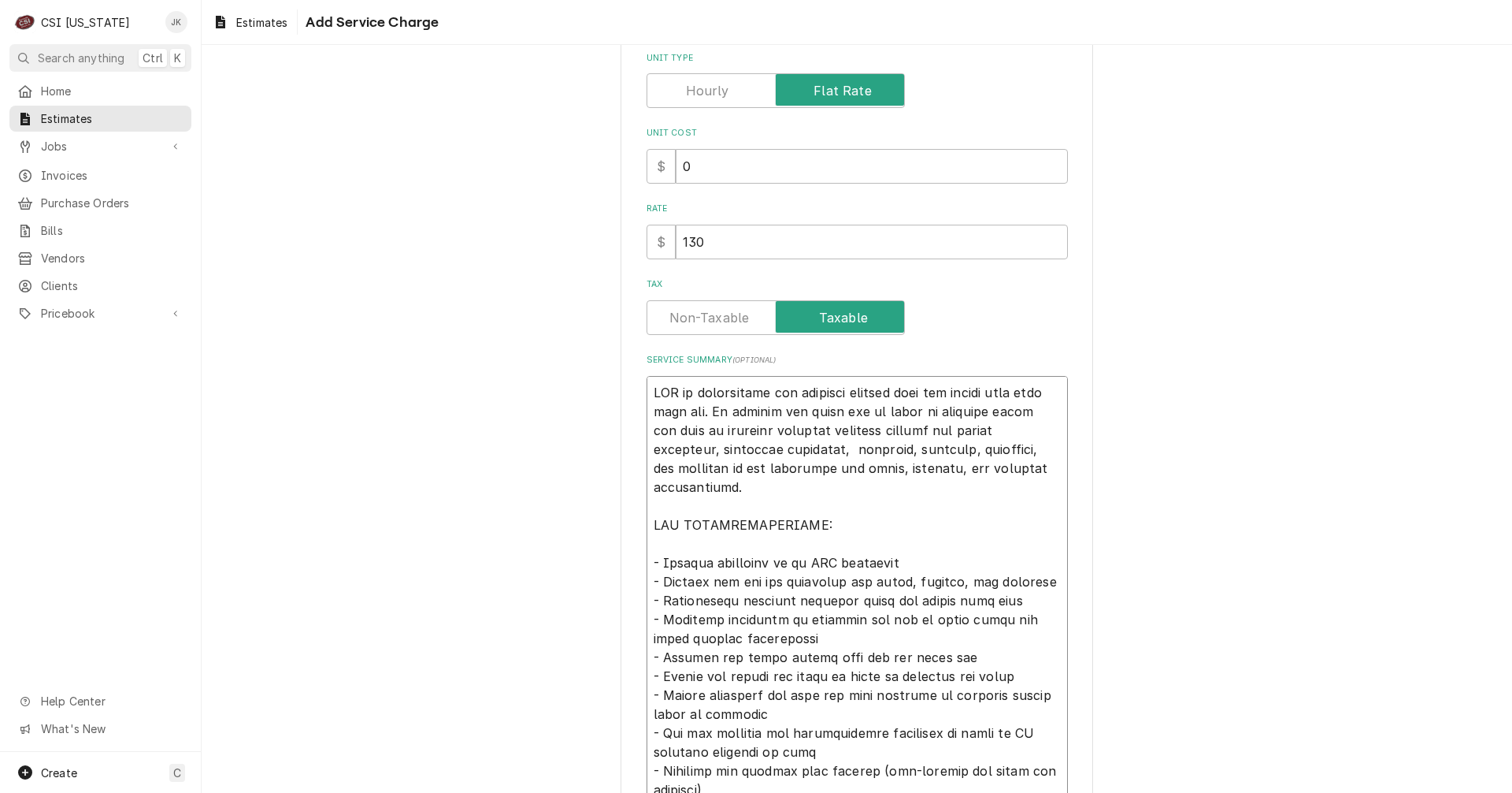
type textarea "x"
type textarea "CSI to disassemble the existing serving line and remove from site then inst. To…"
type textarea "x"
type textarea "CSI to disassemble the existing serving line and remove from site then insta. T…"
type textarea "x"
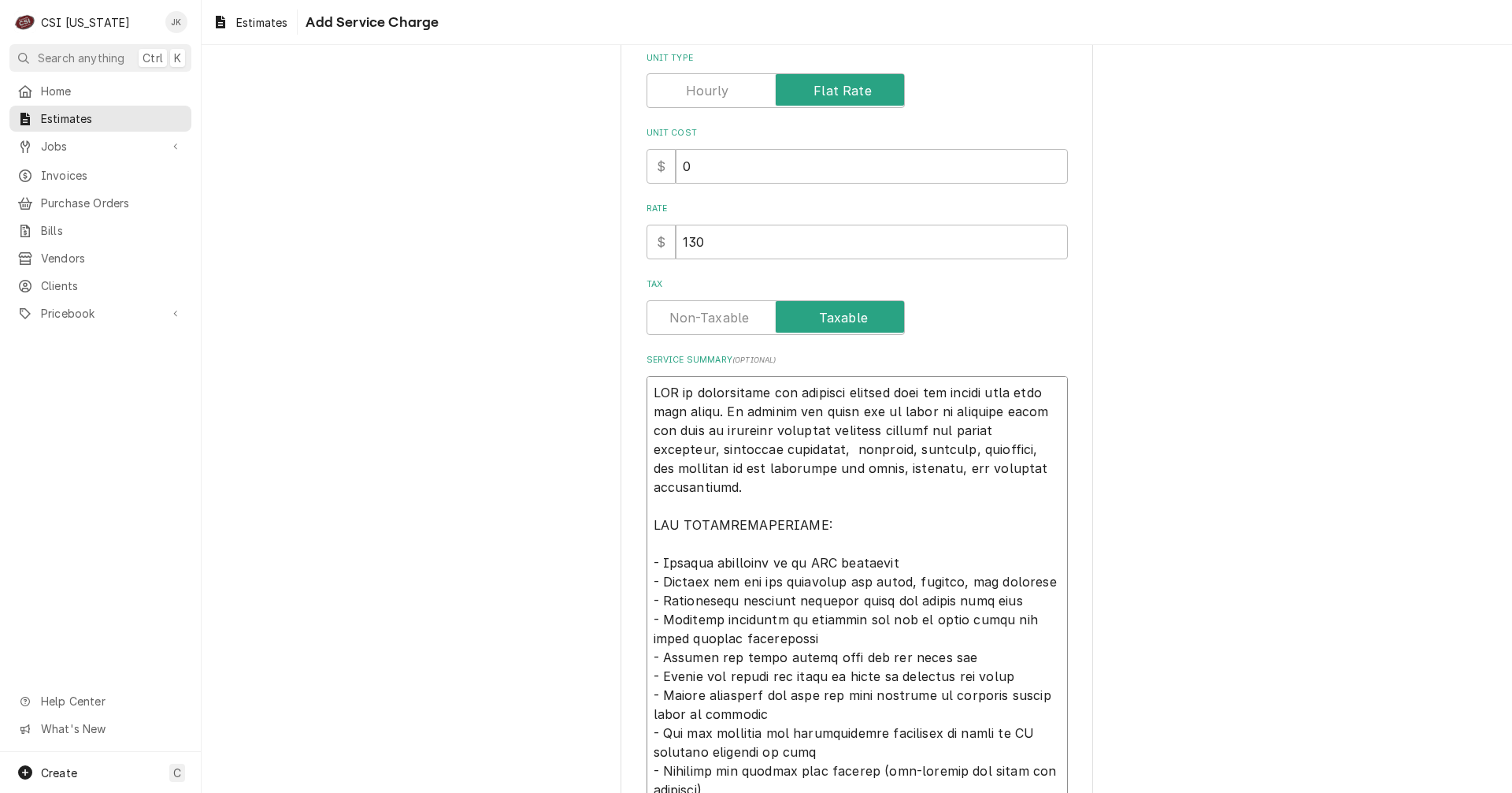
type textarea "CSI to disassemble the existing serving line and remove from site then instal. …"
type textarea "x"
type textarea "CSI to disassemble the existing serving line and remove from site then install.…"
type textarea "x"
type textarea "CSI to disassemble the existing serving line and remove from site then install …"
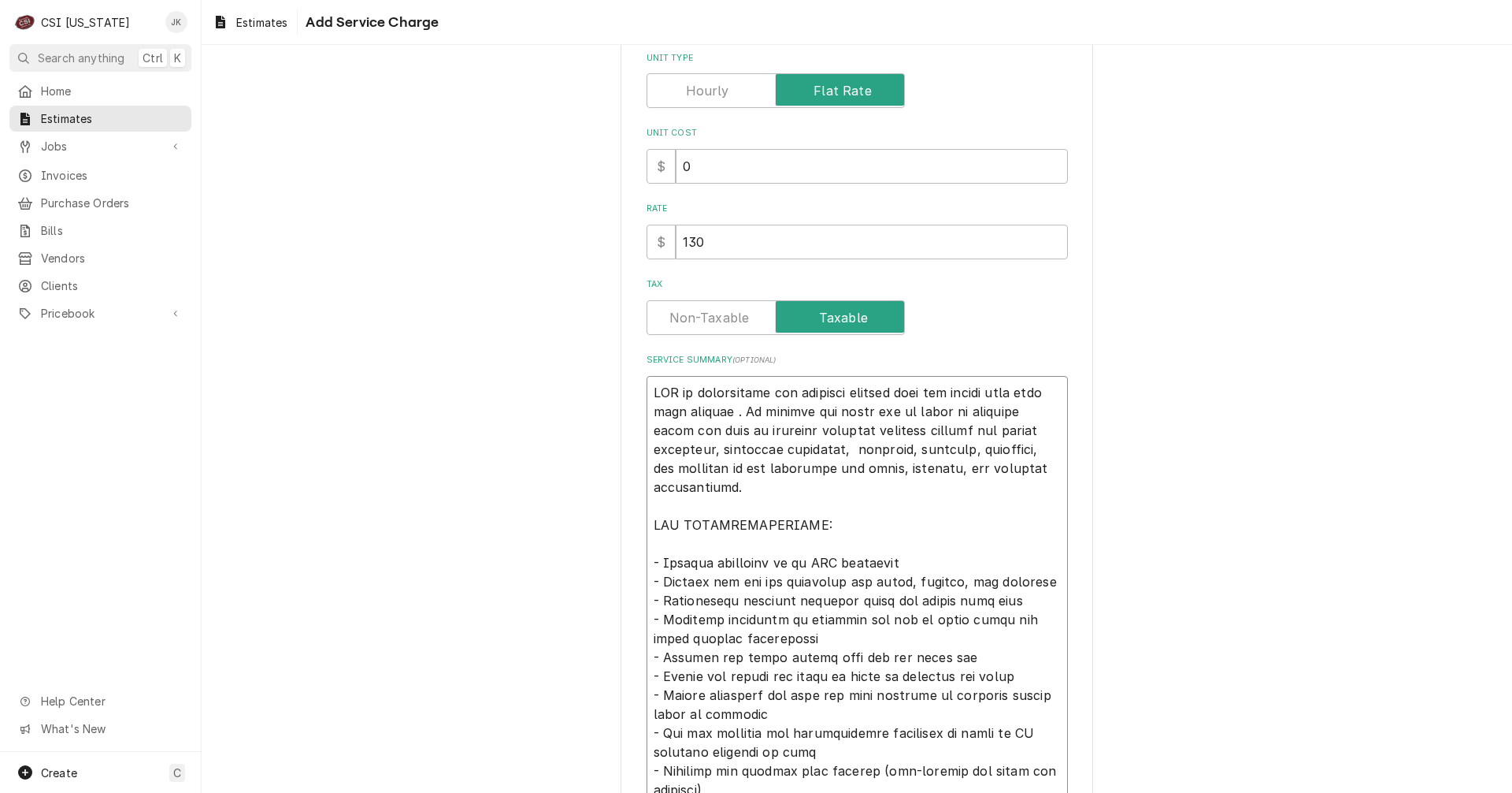
type textarea "x"
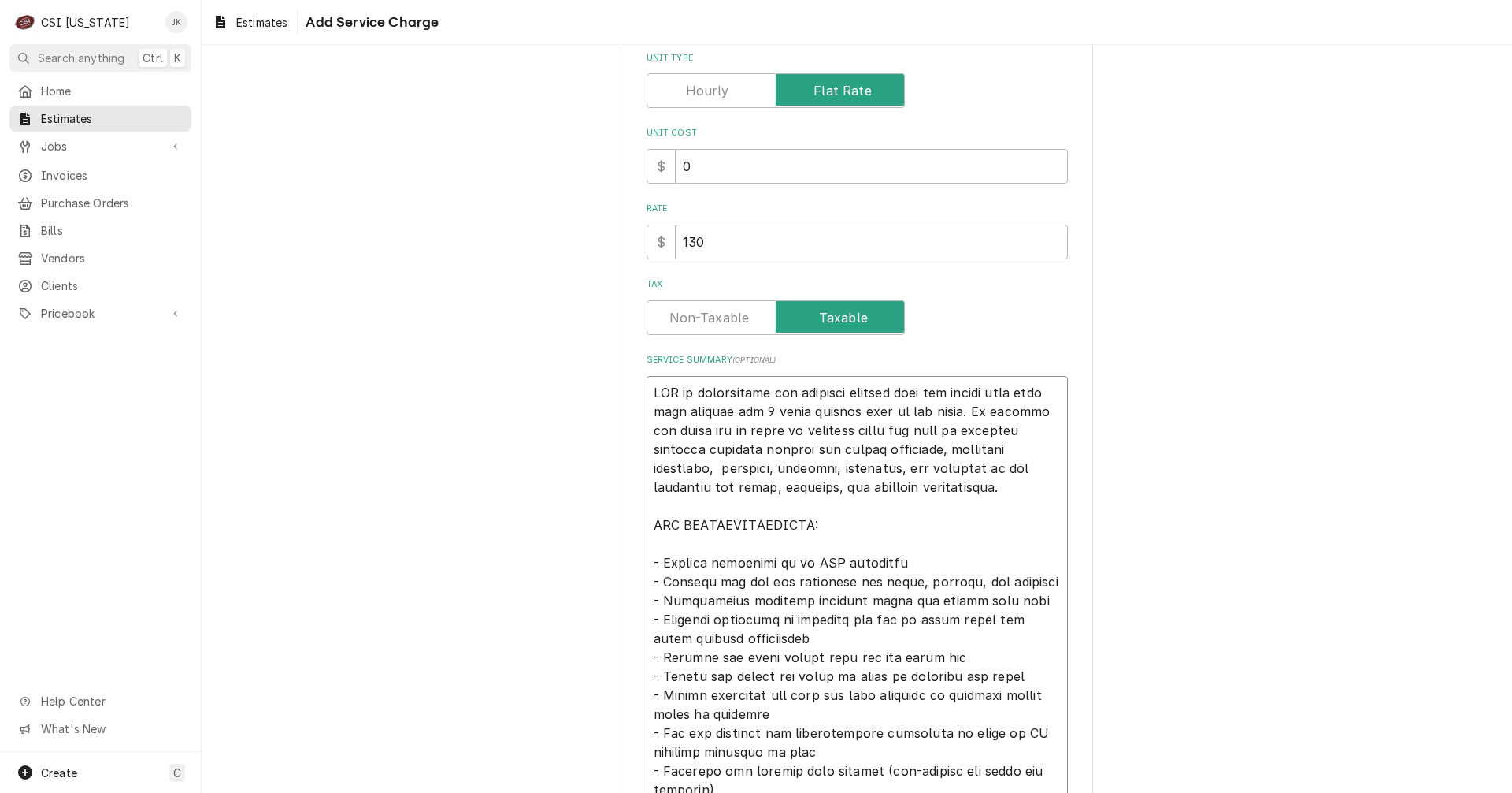
drag, startPoint x: 943, startPoint y: 413, endPoint x: 977, endPoint y: 483, distance: 77.8
click at [977, 483] on textarea "Service Summary ( optional )" at bounding box center [857, 751] width 421 height 751
click at [954, 403] on textarea "Service Summary ( optional )" at bounding box center [857, 751] width 421 height 751
click at [943, 407] on textarea "Service Summary ( optional )" at bounding box center [857, 751] width 421 height 751
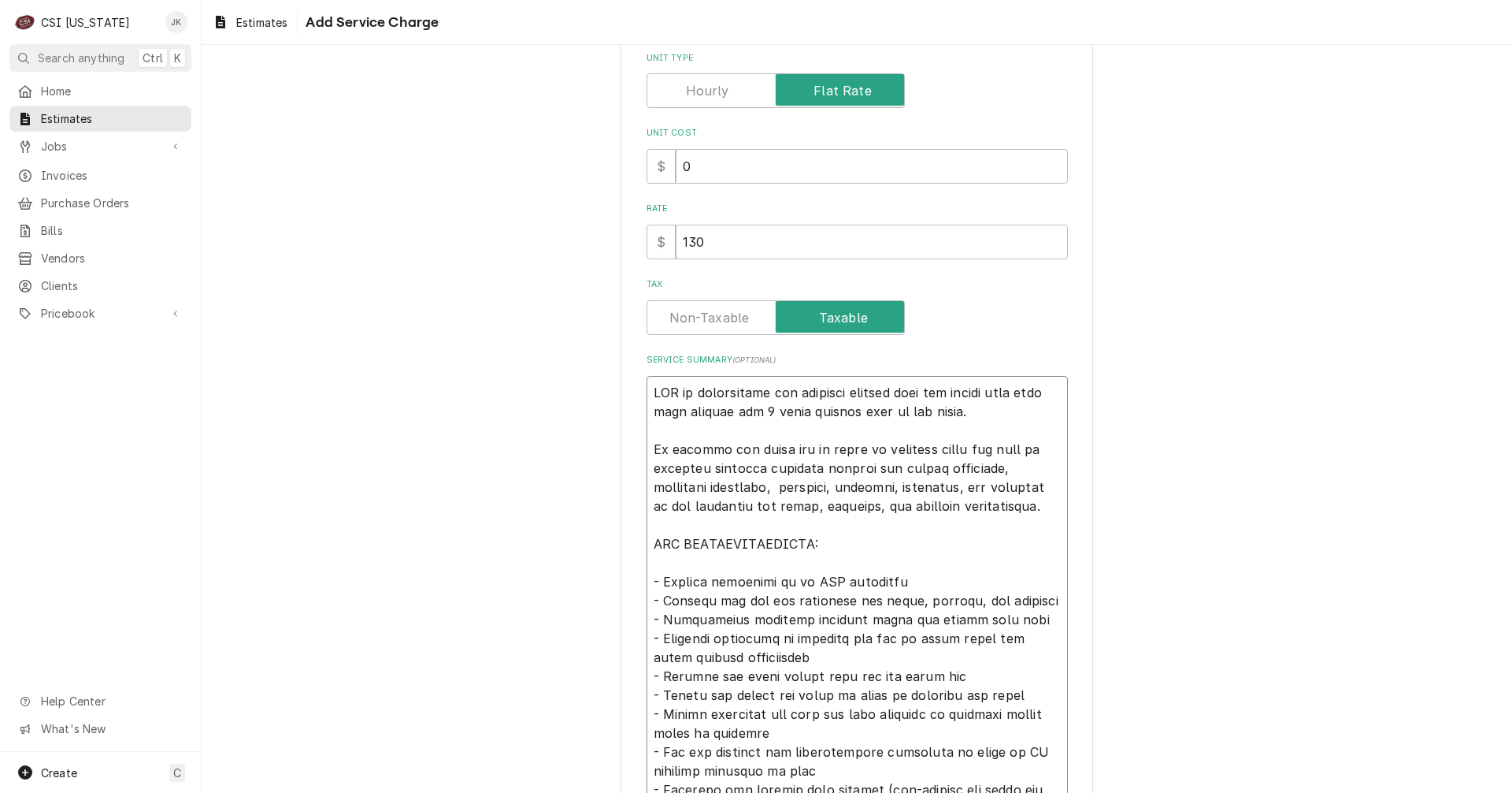
drag, startPoint x: 647, startPoint y: 390, endPoint x: 710, endPoint y: 390, distance: 63.0
click at [653, 390] on textarea "Service Summary ( optional )" at bounding box center [857, 761] width 421 height 771
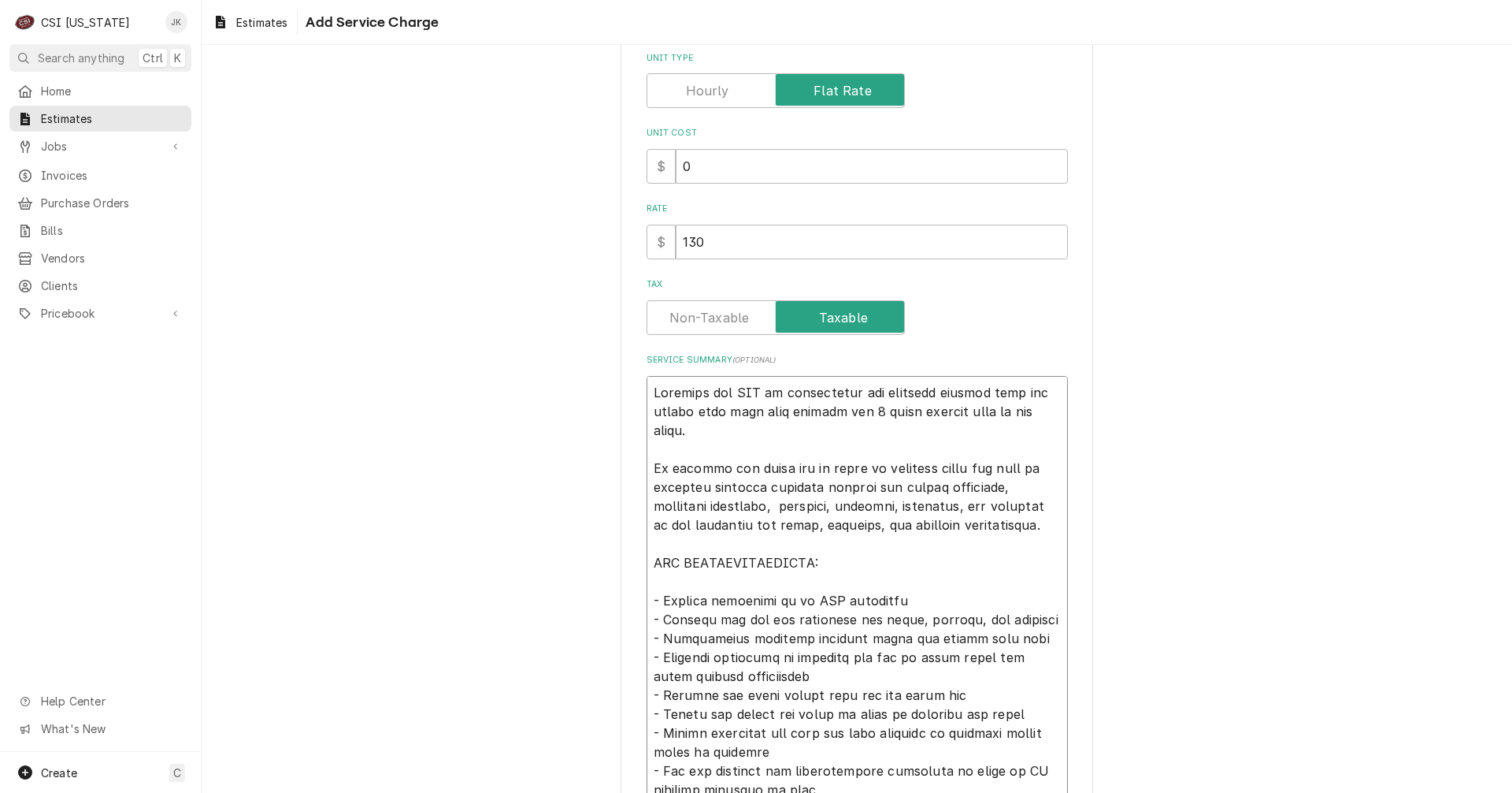
drag, startPoint x: 798, startPoint y: 581, endPoint x: 905, endPoint y: 580, distance: 107.0
click at [905, 580] on textarea "Service Summary ( optional )" at bounding box center [857, 761] width 421 height 771
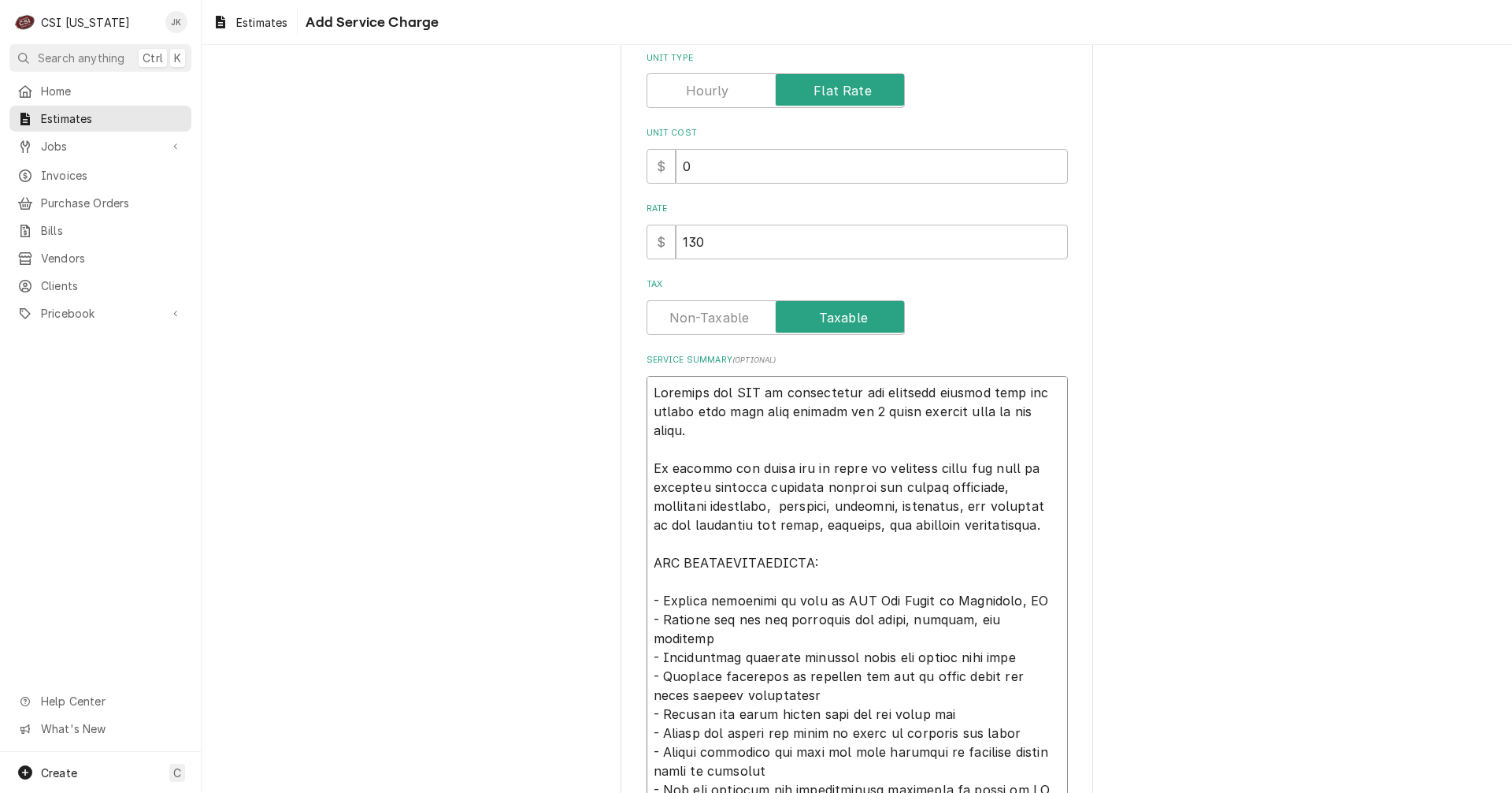
drag, startPoint x: 659, startPoint y: 601, endPoint x: 1041, endPoint y: 603, distance: 382.0
click at [1041, 603] on textarea "Service Summary ( optional )" at bounding box center [857, 761] width 421 height 771
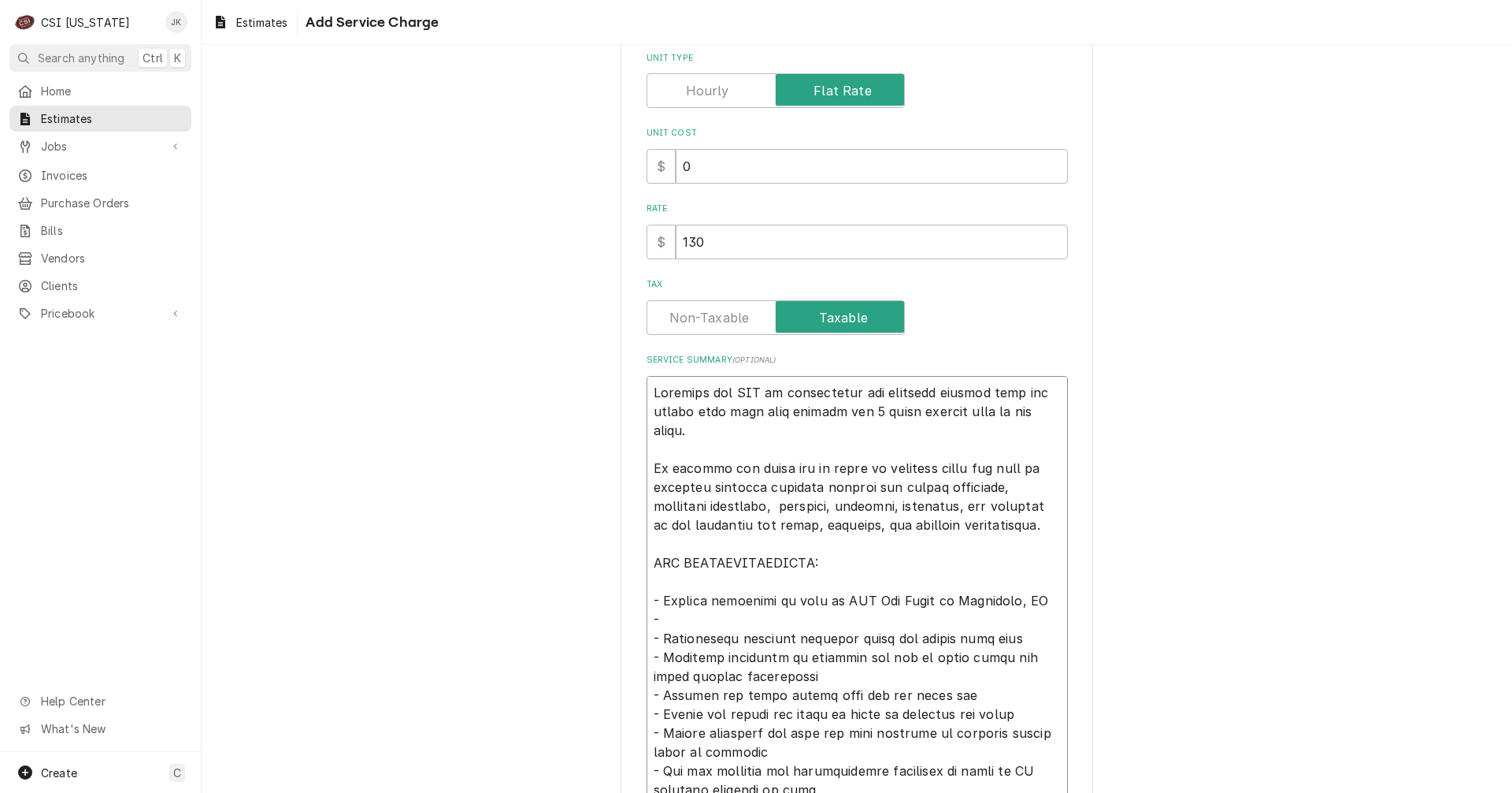
click at [1023, 619] on textarea "Service Summary ( optional )" at bounding box center [857, 761] width 421 height 771
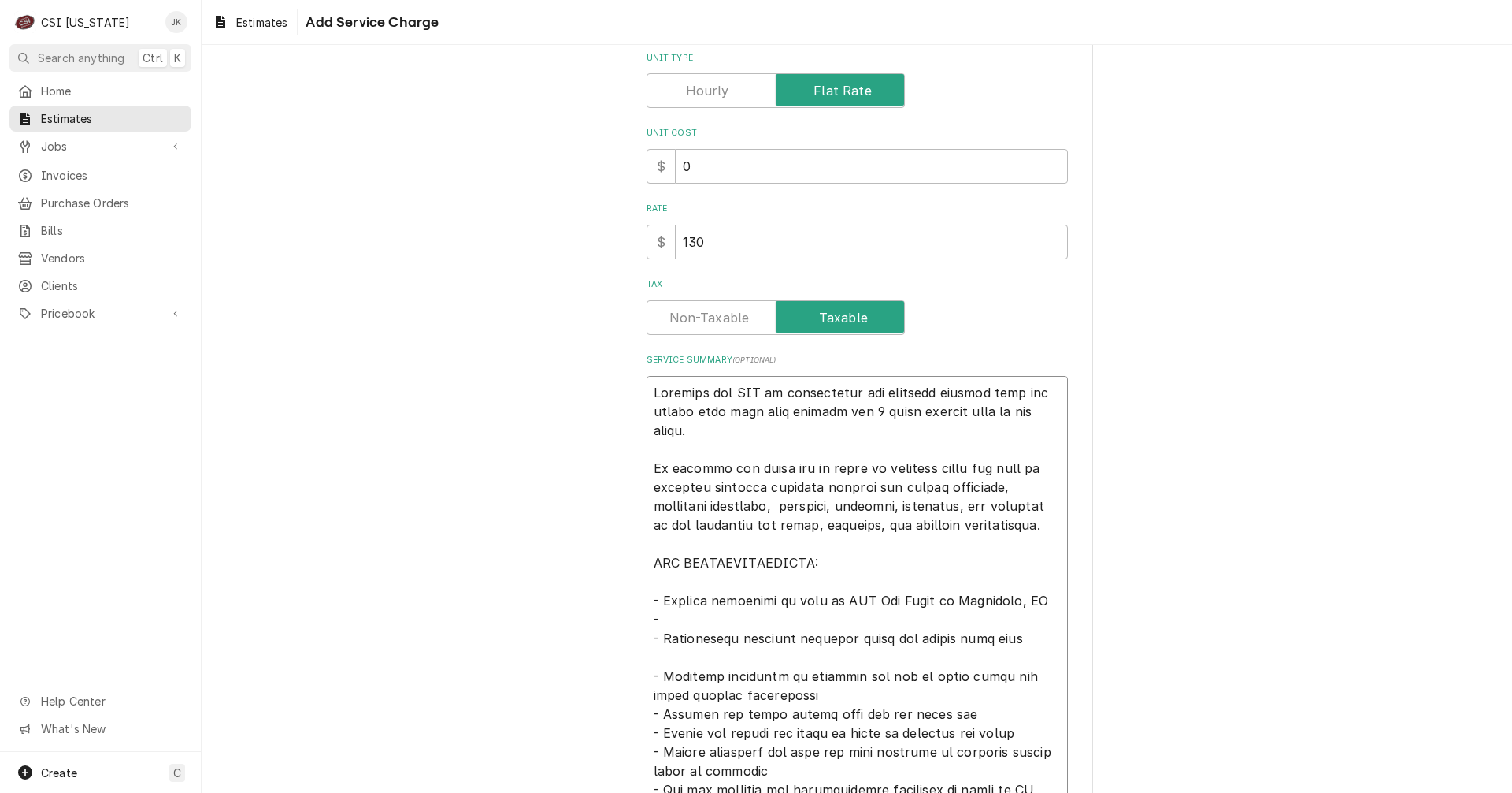
paste textarea "Deliver and set all equipment per plans, drawing, and schedule"
drag, startPoint x: 662, startPoint y: 635, endPoint x: 1009, endPoint y: 638, distance: 347.0
click at [1009, 638] on textarea "Service Summary ( optional )" at bounding box center [857, 770] width 421 height 790
click at [657, 600] on textarea "Service Summary ( optional )" at bounding box center [857, 770] width 421 height 790
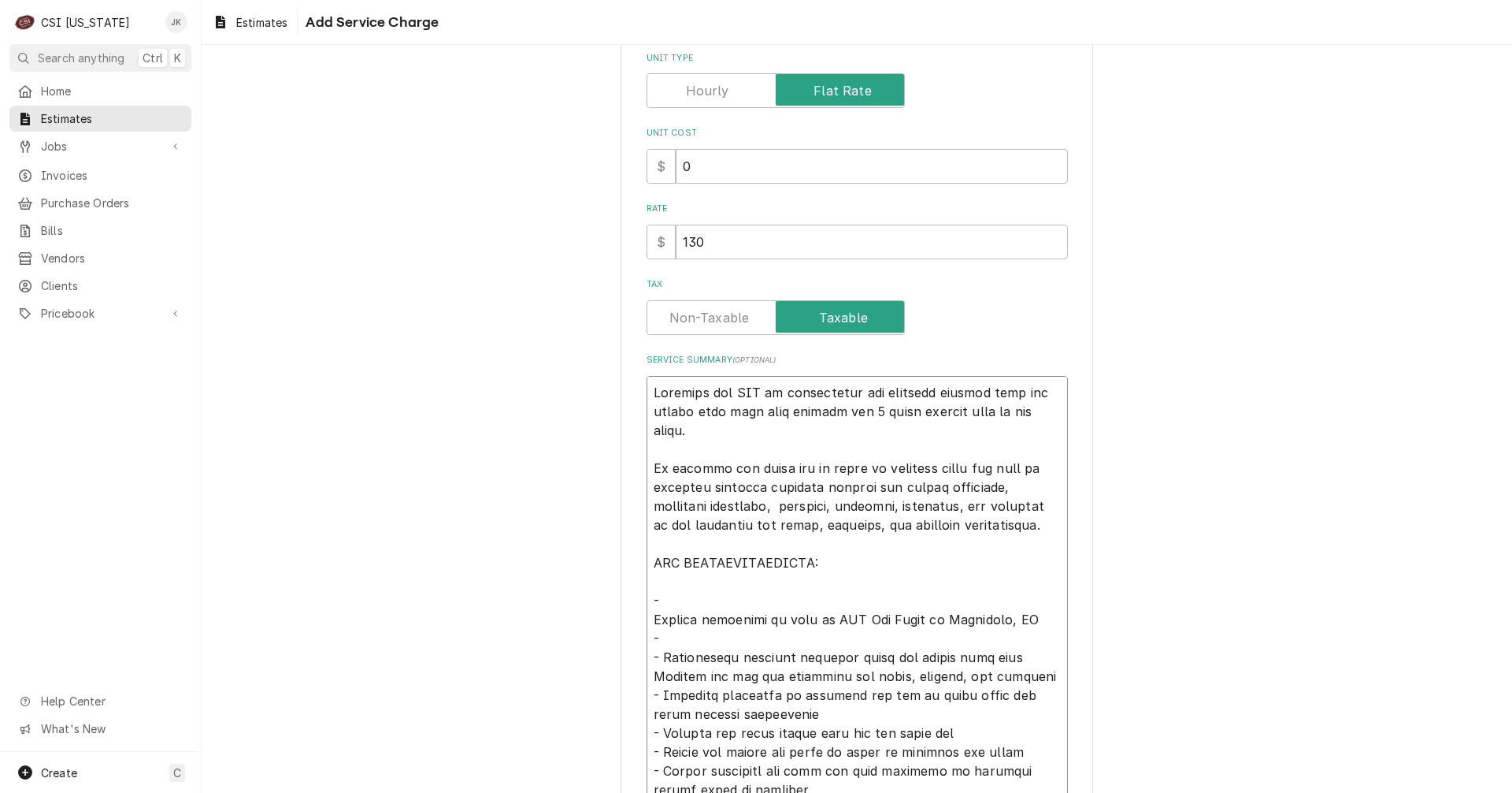
drag, startPoint x: 658, startPoint y: 656, endPoint x: 1010, endPoint y: 655, distance: 352.0
click at [1010, 655] on textarea "Service Summary ( optional )" at bounding box center [857, 780] width 421 height 809
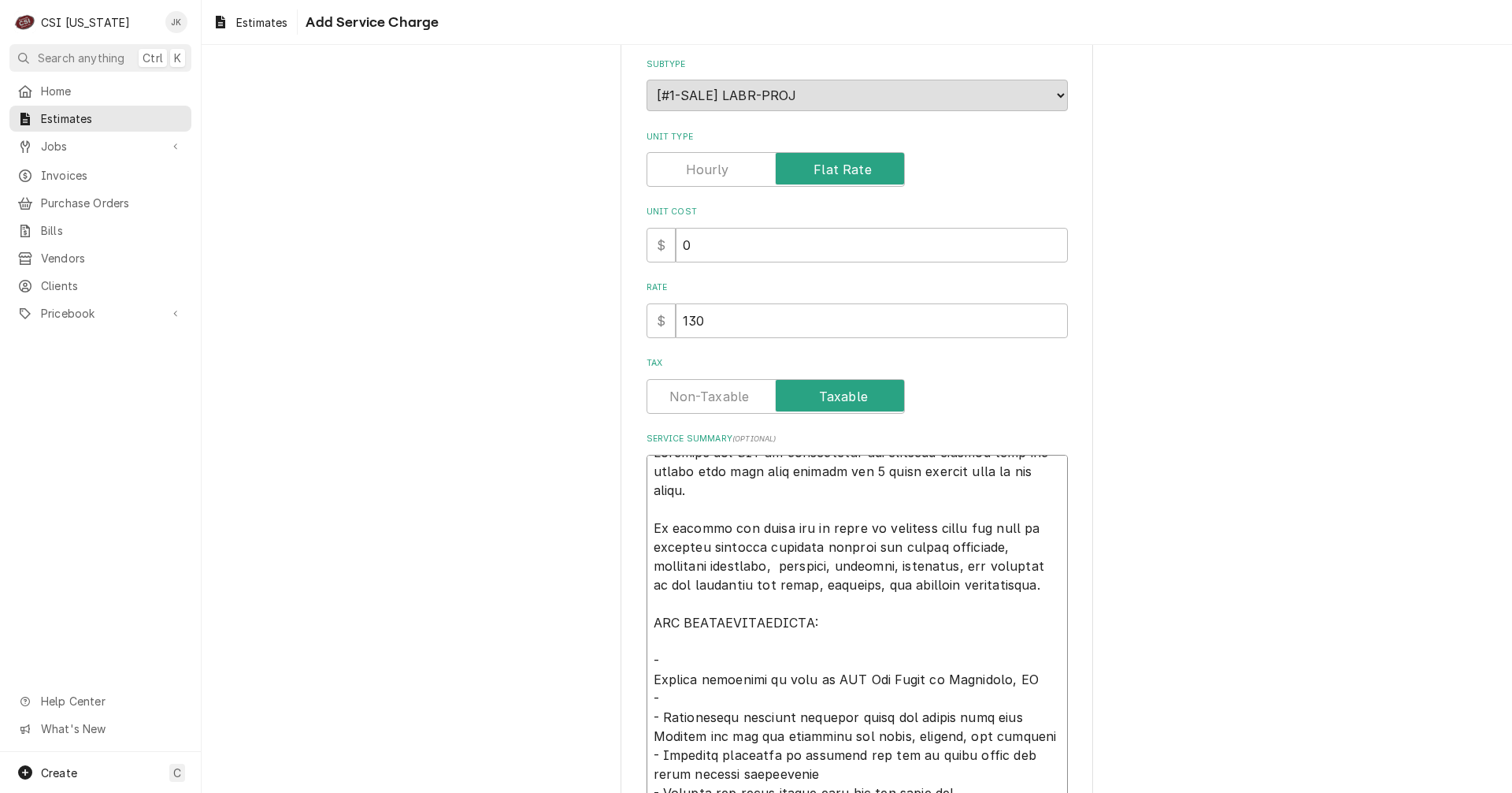
scroll to position [0, 0]
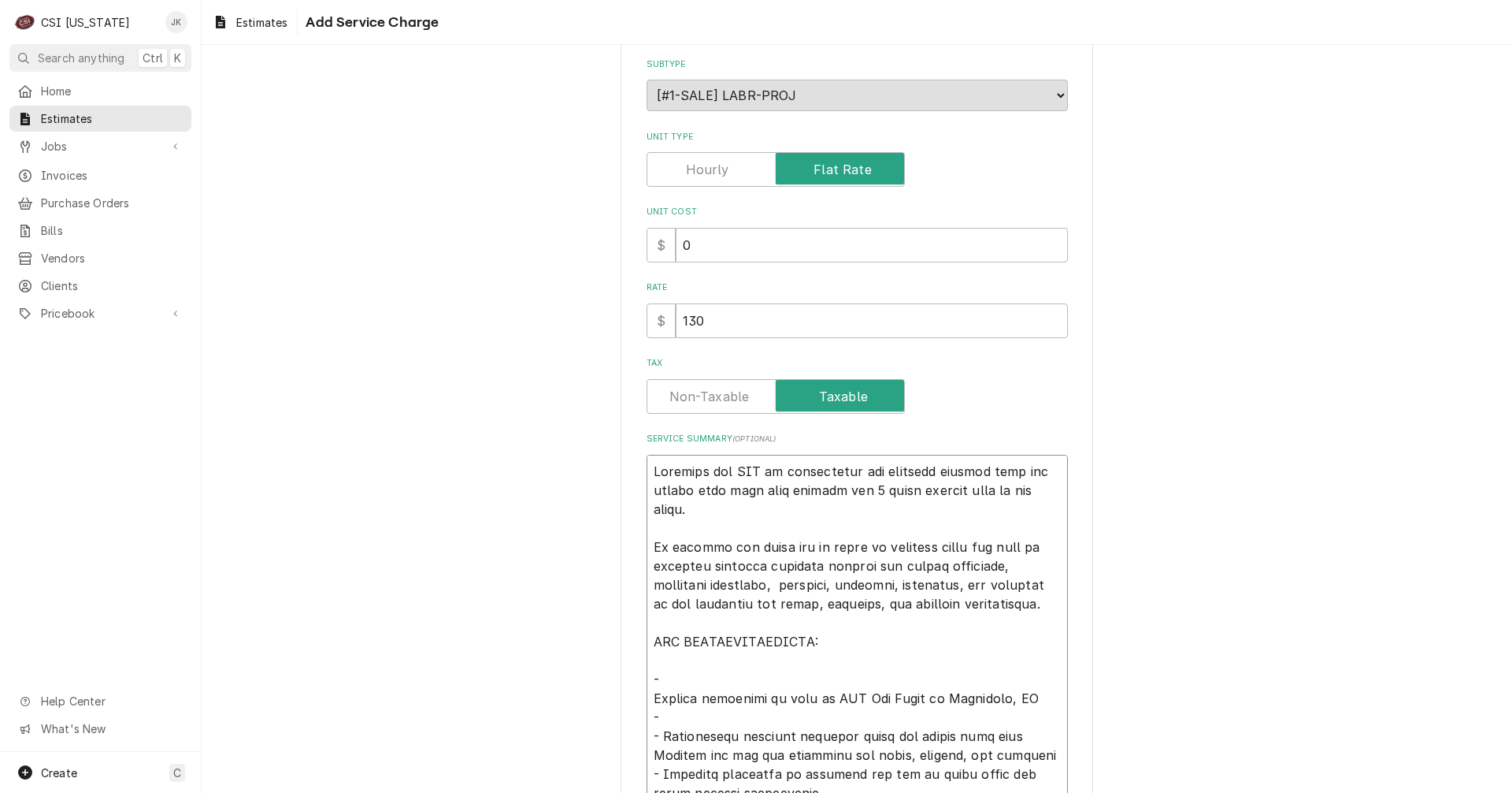
drag, startPoint x: 751, startPoint y: 472, endPoint x: 783, endPoint y: 493, distance: 38.3
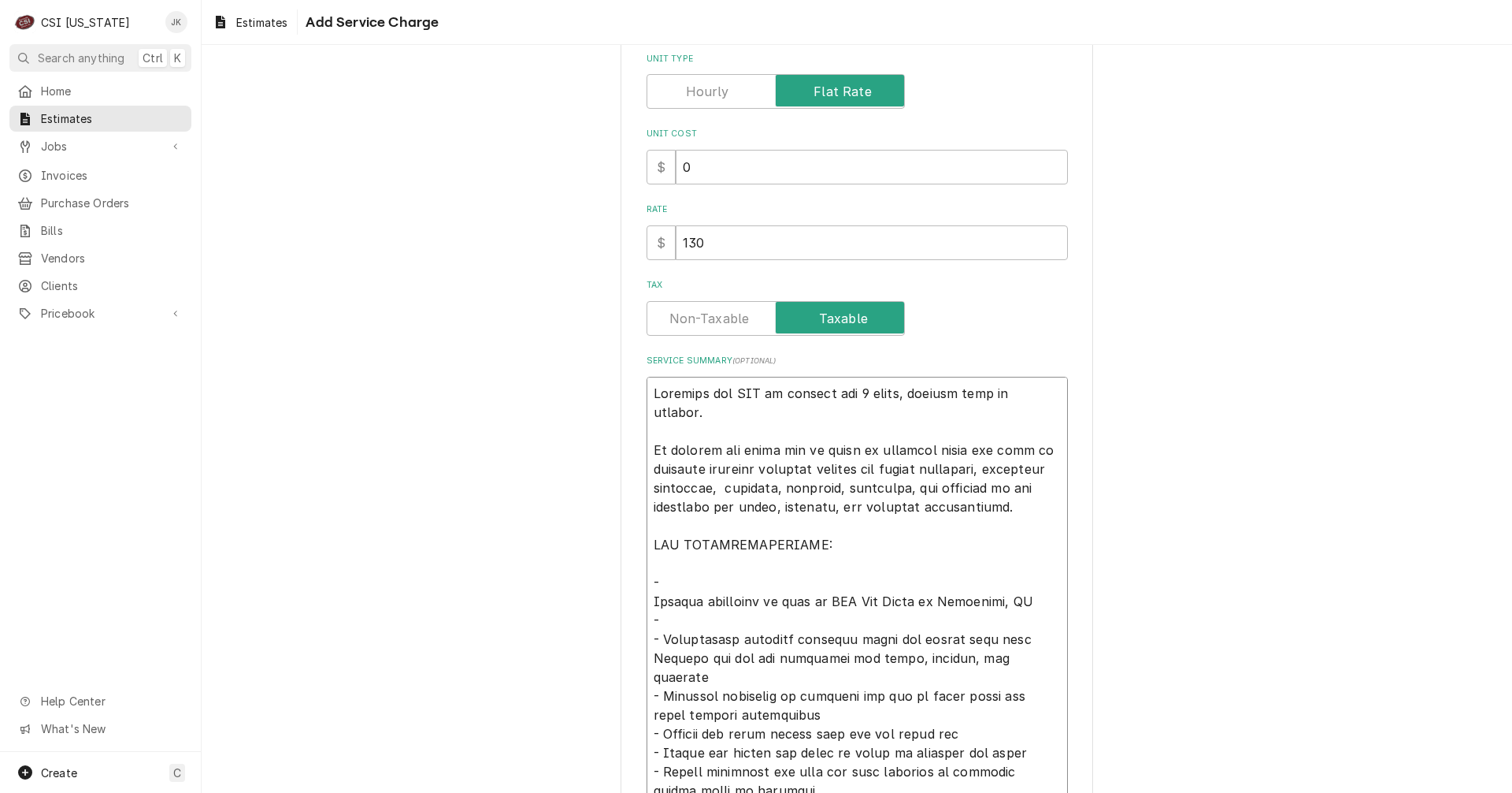
scroll to position [252, 0]
drag, startPoint x: 645, startPoint y: 581, endPoint x: 1023, endPoint y: 587, distance: 378.0
click at [1023, 587] on textarea "Service Summary ( optional )" at bounding box center [857, 770] width 421 height 790
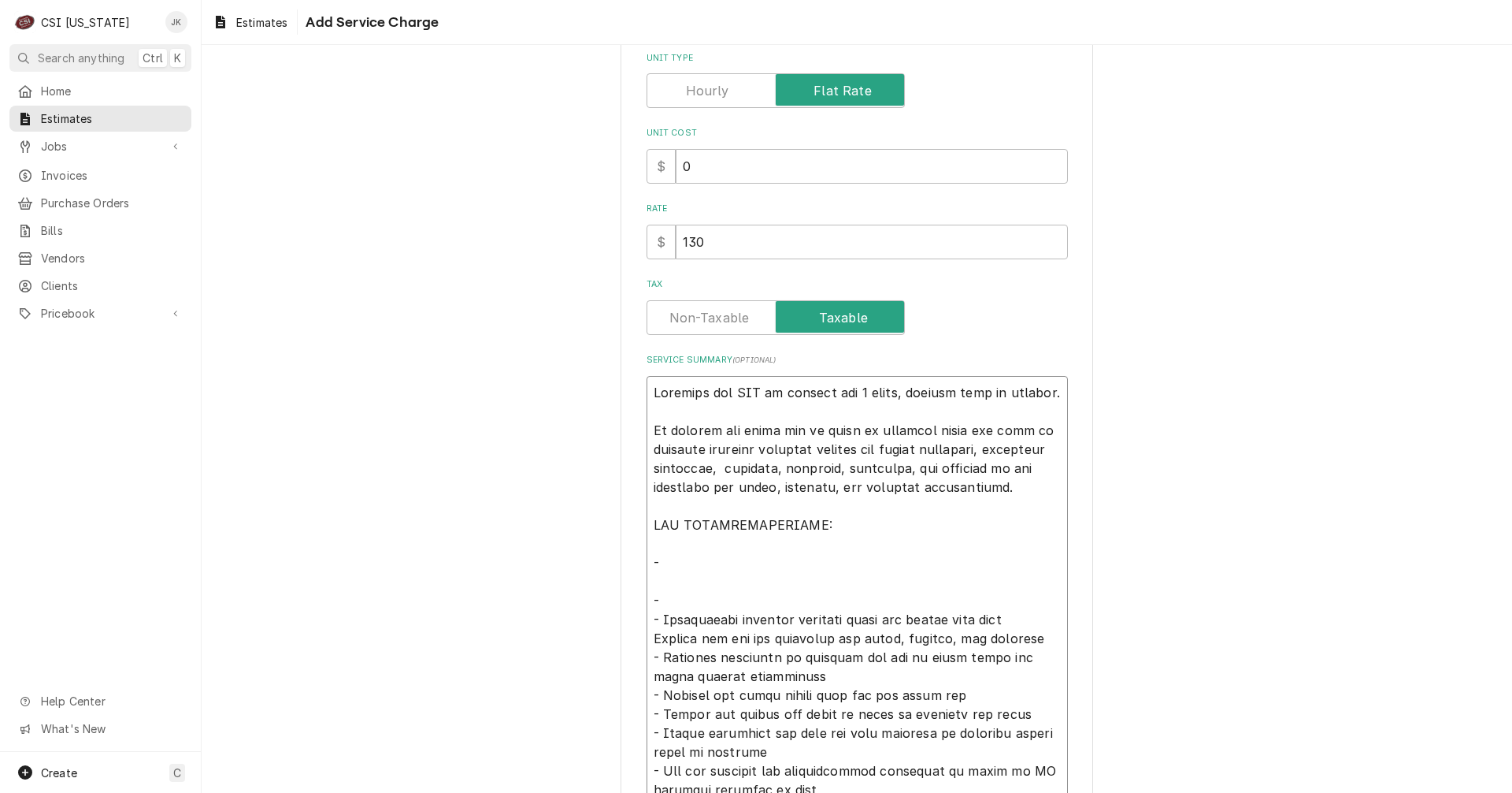
click at [659, 564] on textarea "Service Summary ( optional )" at bounding box center [857, 770] width 421 height 790
paste textarea "Receive equipment on site at UHS The Ridge in Lexington, KY"
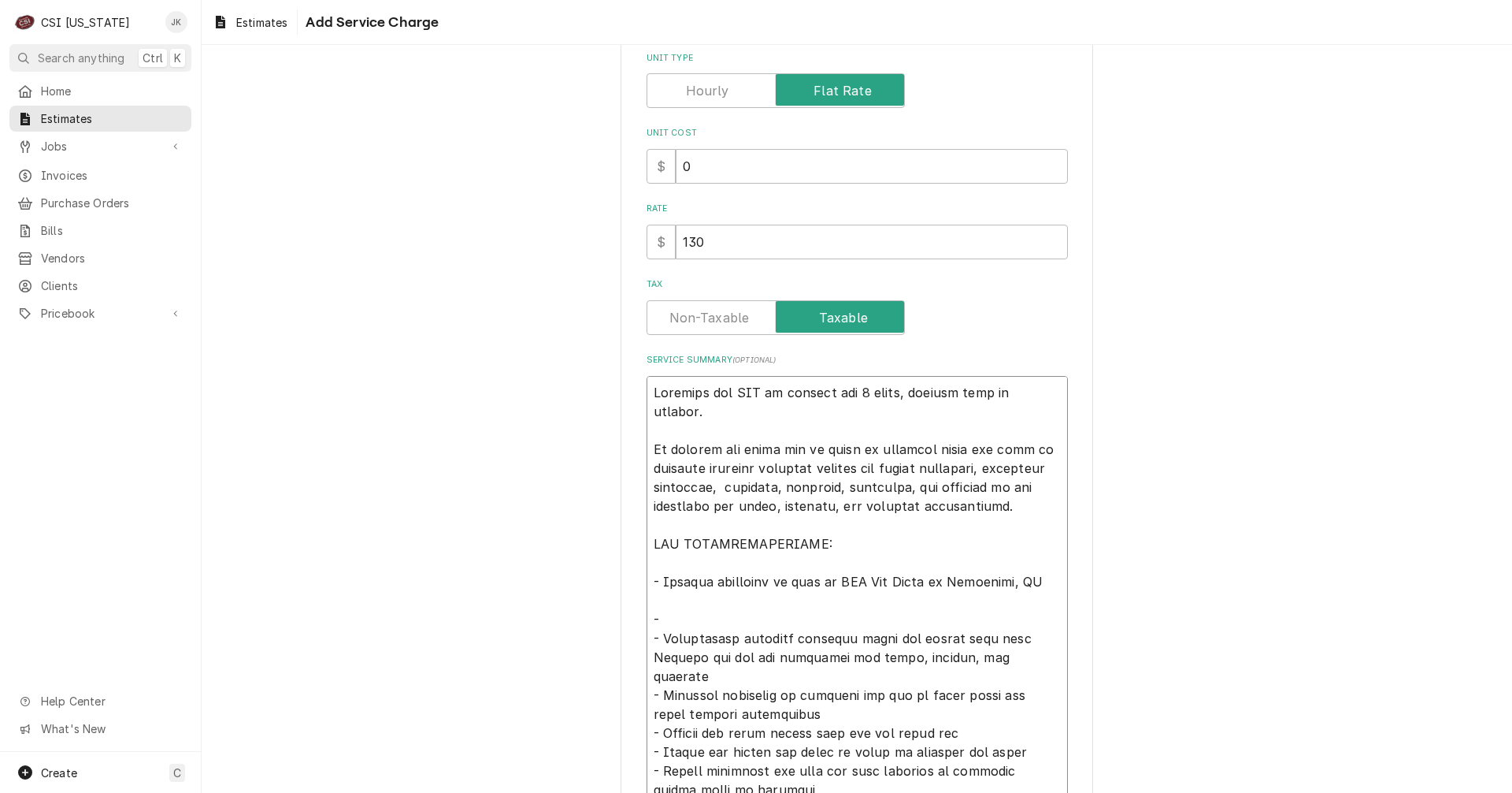
drag, startPoint x: 661, startPoint y: 620, endPoint x: 1020, endPoint y: 621, distance: 359.0
click at [1020, 621] on textarea "Service Summary ( optional )" at bounding box center [857, 770] width 421 height 790
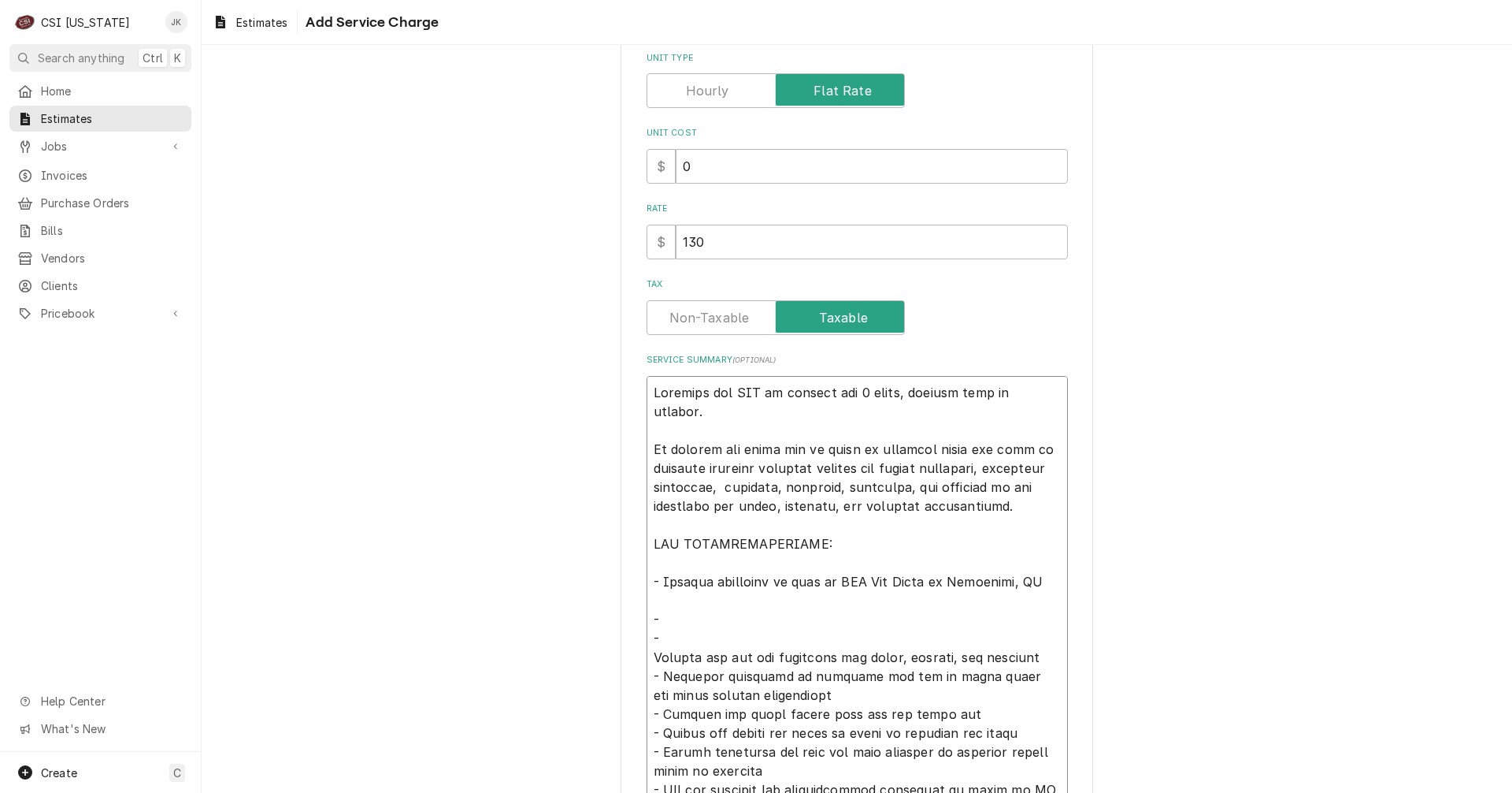
drag, startPoint x: 649, startPoint y: 639, endPoint x: 1033, endPoint y: 635, distance: 384.0
click at [1033, 635] on textarea "Service Summary ( optional )" at bounding box center [857, 770] width 421 height 790
click at [678, 602] on textarea "Service Summary ( optional )" at bounding box center [857, 770] width 421 height 790
paste textarea "Deliver and set all equipment per plans, drawing, and schedule"
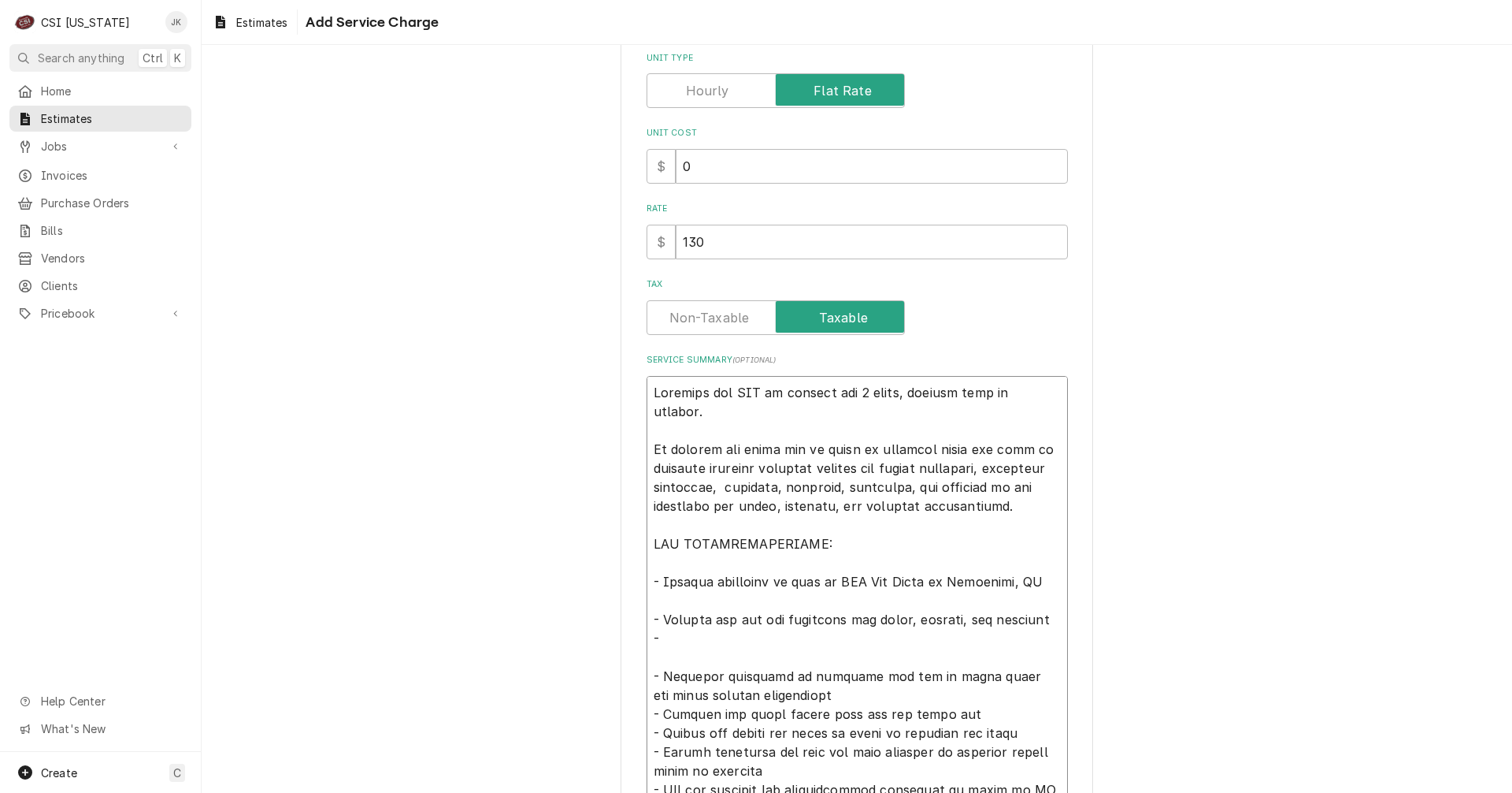
drag, startPoint x: 658, startPoint y: 604, endPoint x: 741, endPoint y: 603, distance: 83.0
click at [741, 603] on textarea "Service Summary ( optional )" at bounding box center [857, 770] width 421 height 790
drag, startPoint x: 681, startPoint y: 600, endPoint x: 788, endPoint y: 604, distance: 107.1
click at [788, 604] on textarea "Service Summary ( optional )" at bounding box center [857, 770] width 421 height 790
click at [876, 626] on textarea "Service Summary ( optional )" at bounding box center [857, 770] width 421 height 790
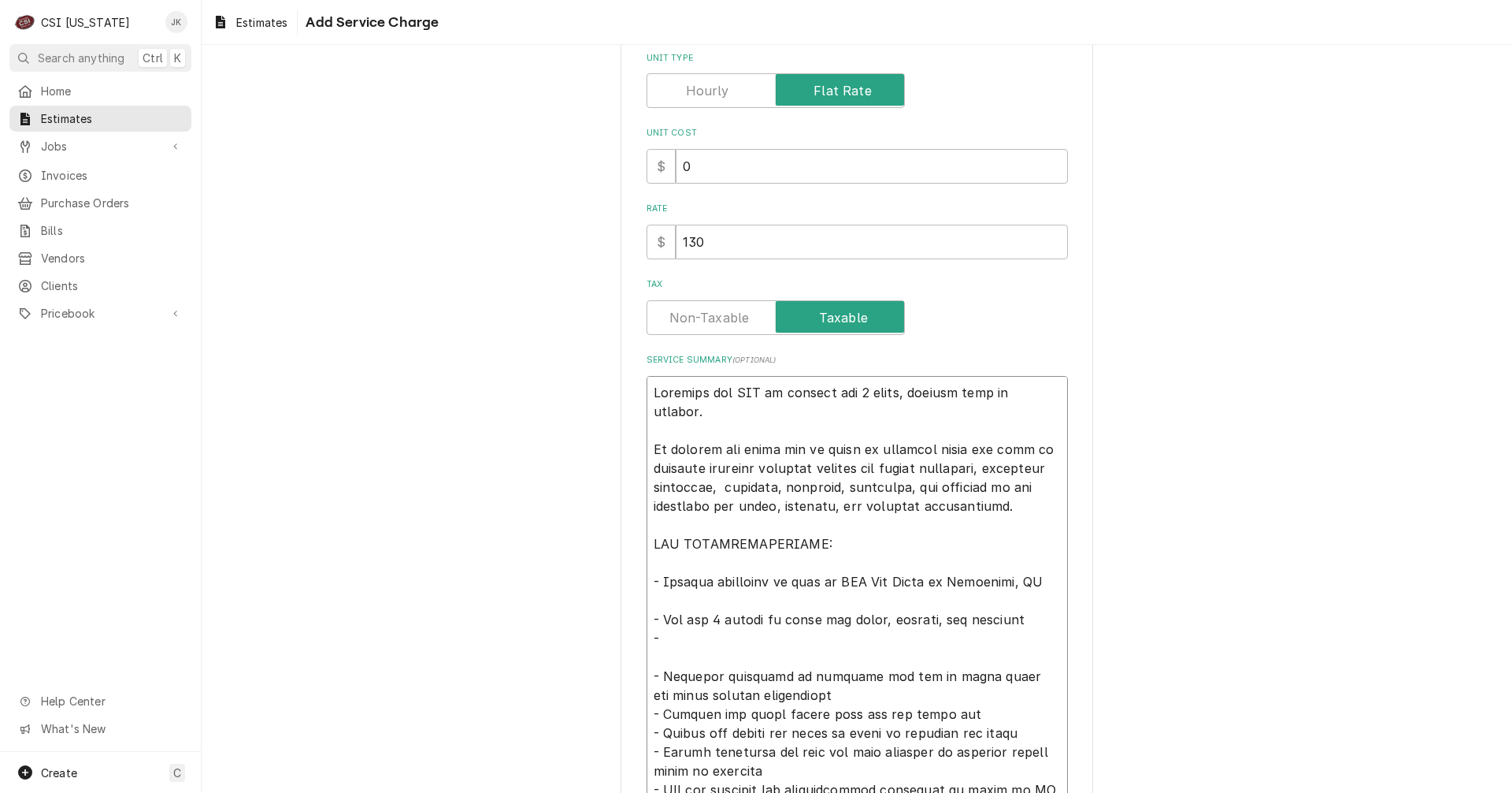
click at [873, 626] on textarea "Service Summary ( optional )" at bounding box center [857, 770] width 421 height 790
click at [854, 639] on textarea "Service Summary ( optional )" at bounding box center [857, 770] width 421 height 790
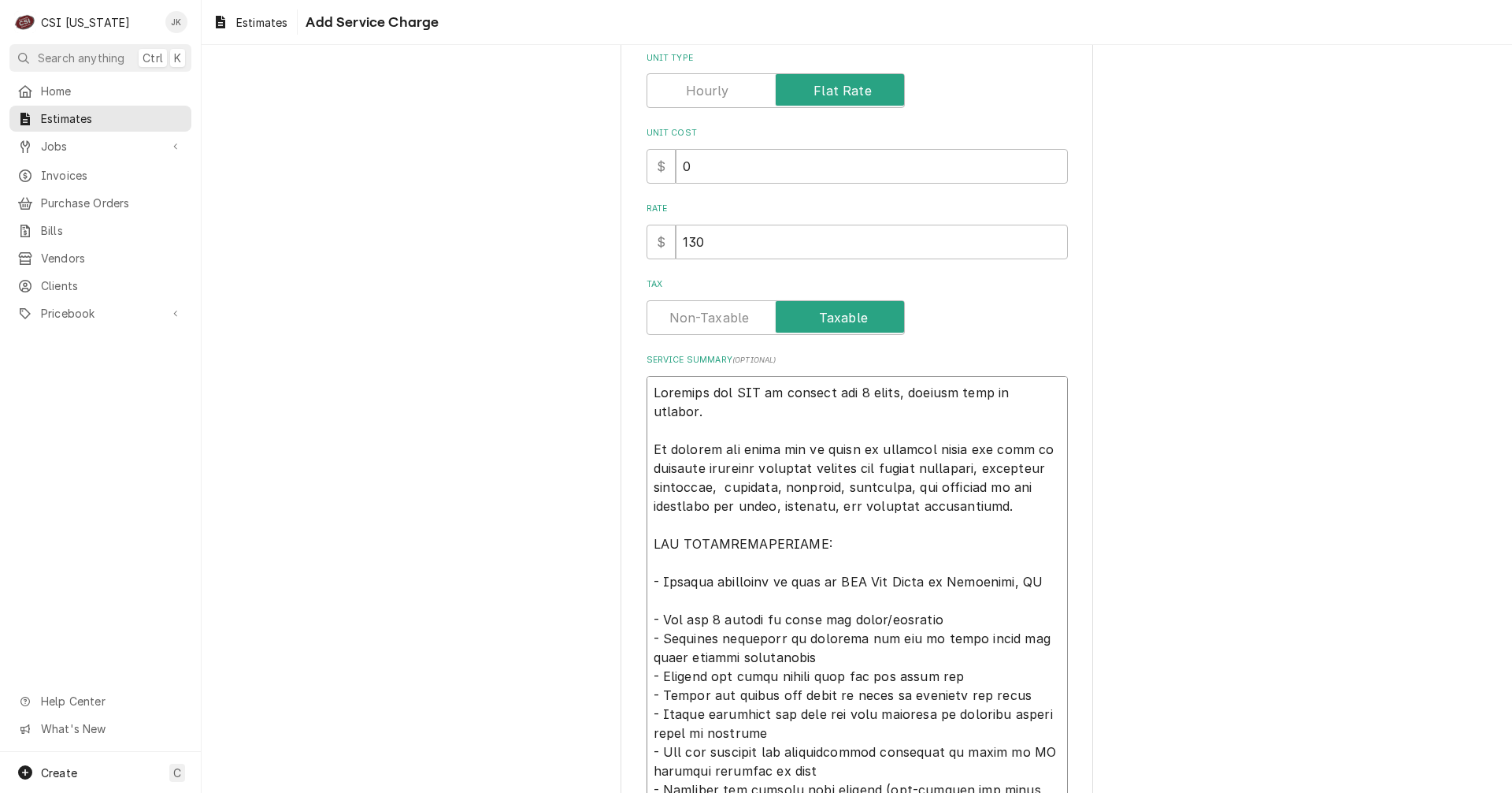
click at [764, 639] on textarea "Service Summary ( optional )" at bounding box center [857, 751] width 421 height 751
drag, startPoint x: 777, startPoint y: 714, endPoint x: 642, endPoint y: 660, distance: 145.4
click at [646, 660] on textarea "Service Summary ( optional )" at bounding box center [857, 751] width 421 height 751
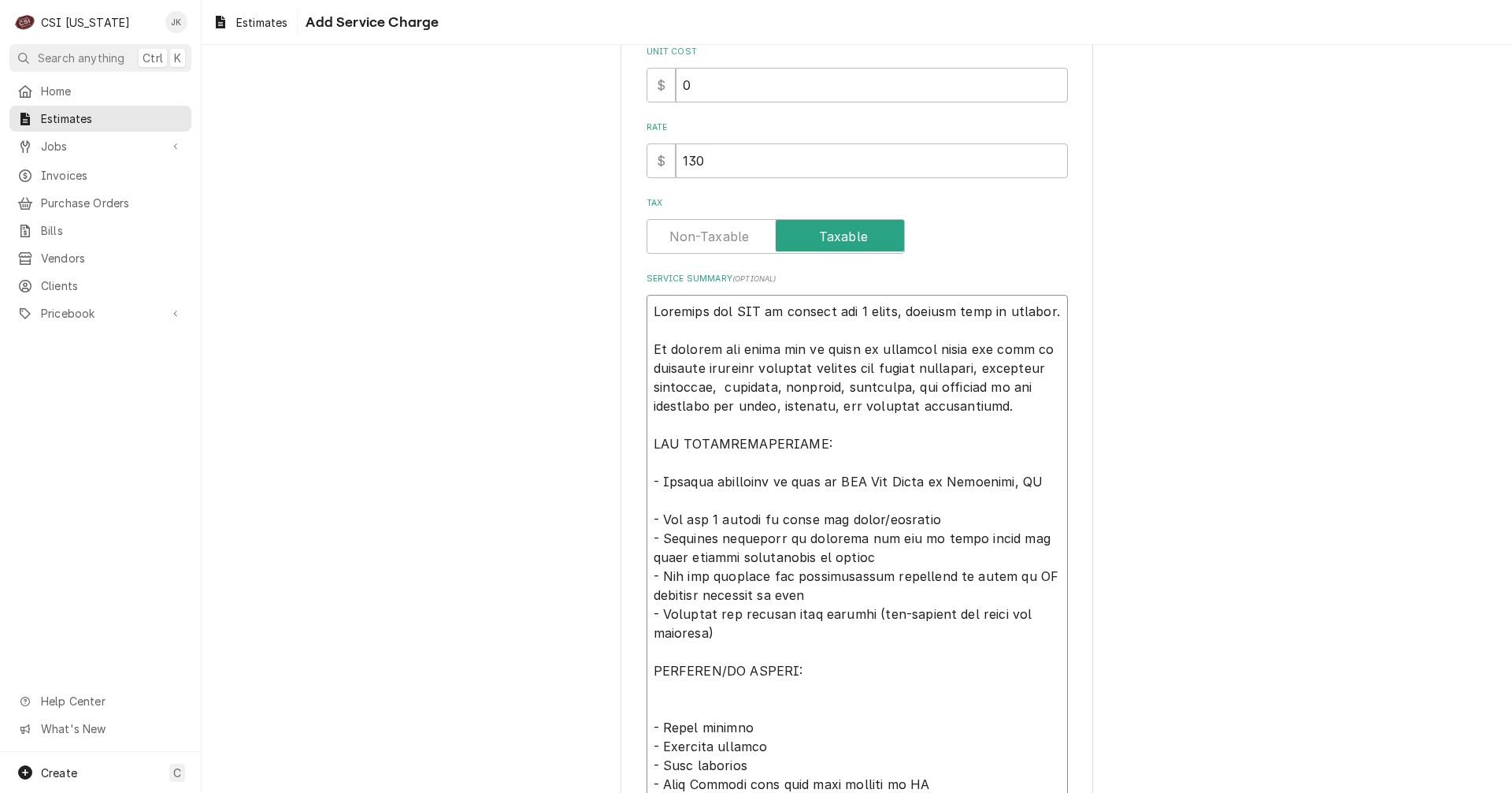
scroll to position [409, 0]
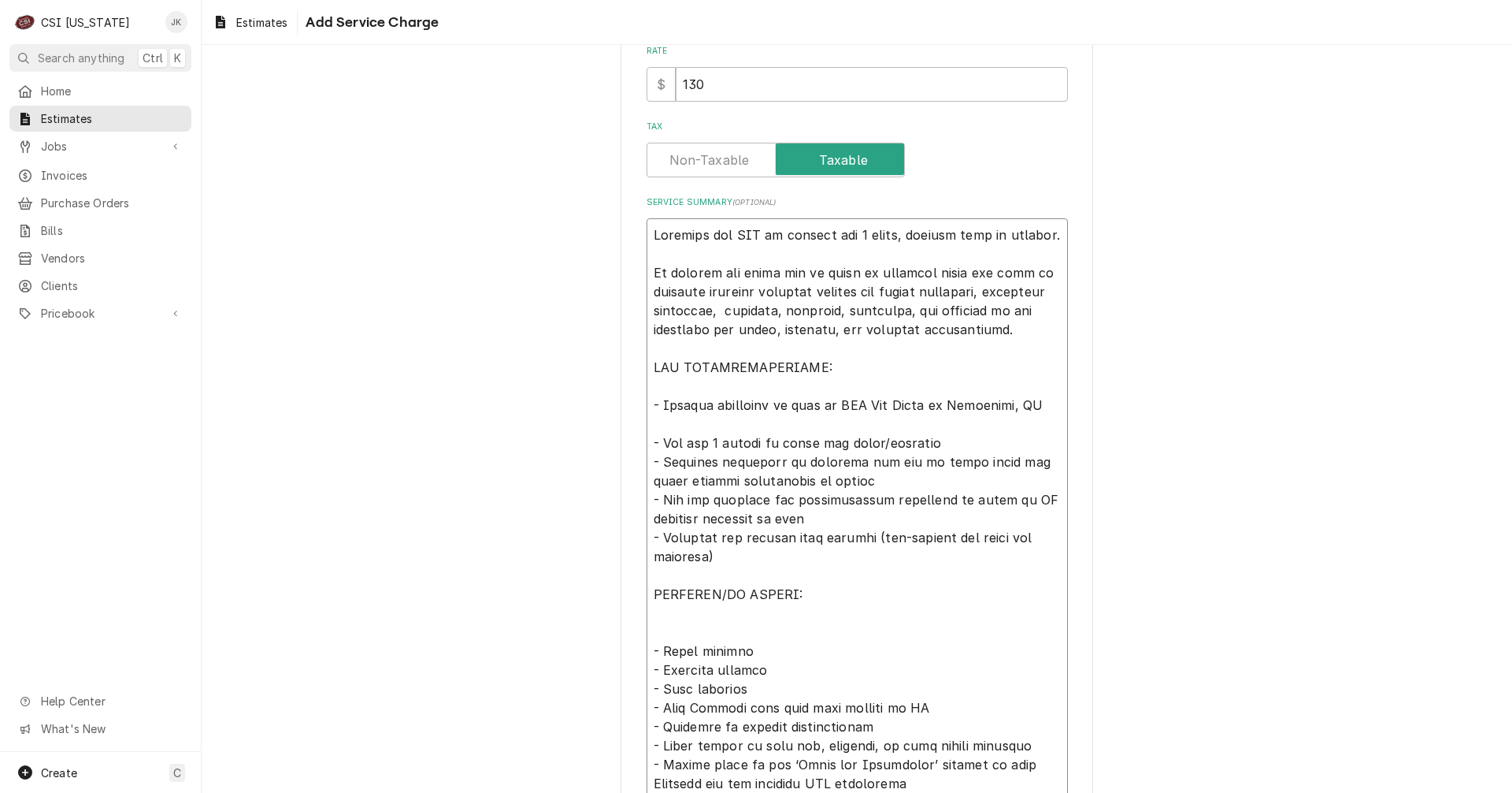
click at [663, 623] on textarea "Service Summary ( optional )" at bounding box center [857, 557] width 421 height 676
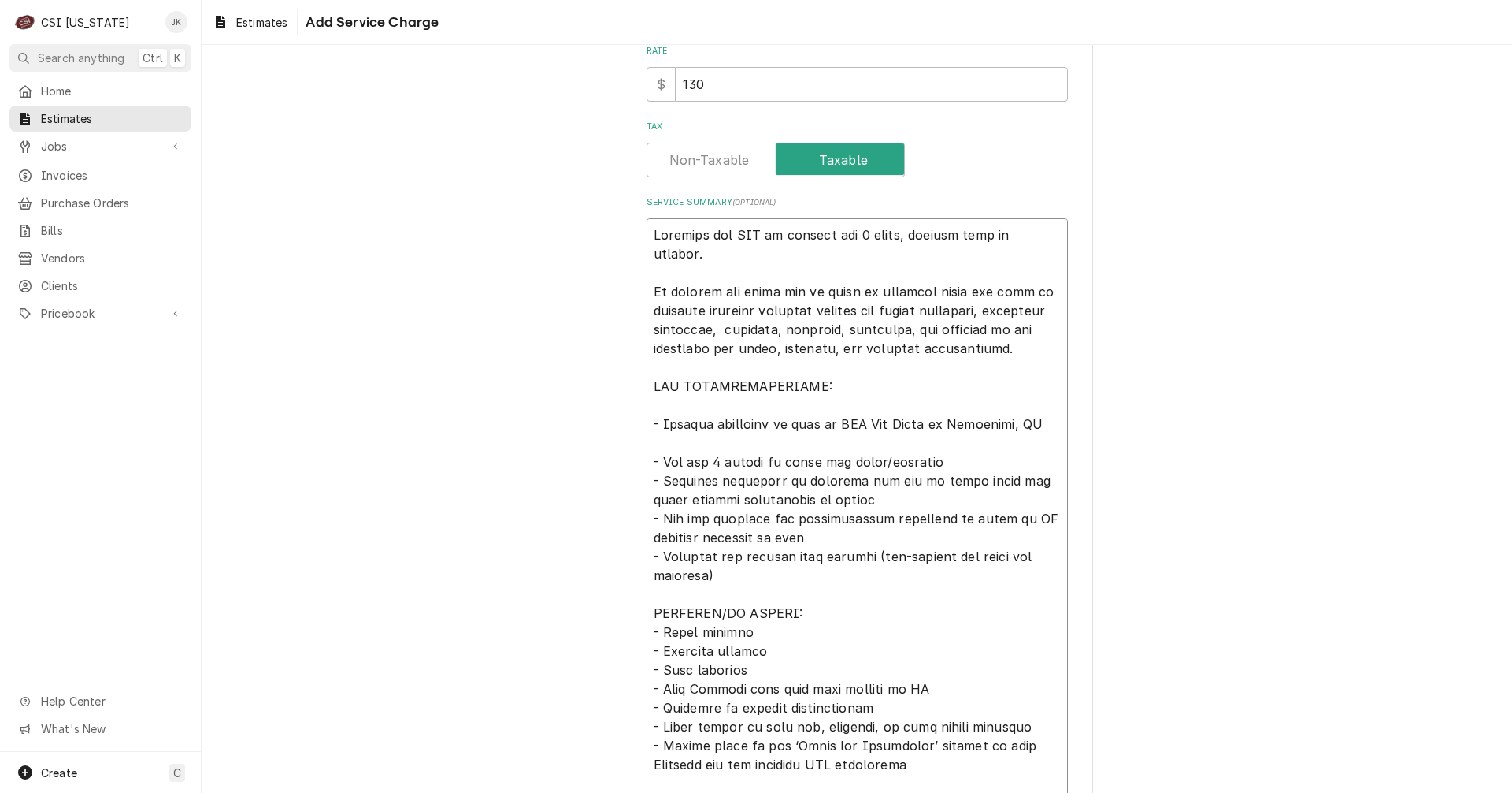
click at [666, 429] on textarea "Service Summary ( optional )" at bounding box center [857, 538] width 421 height 639
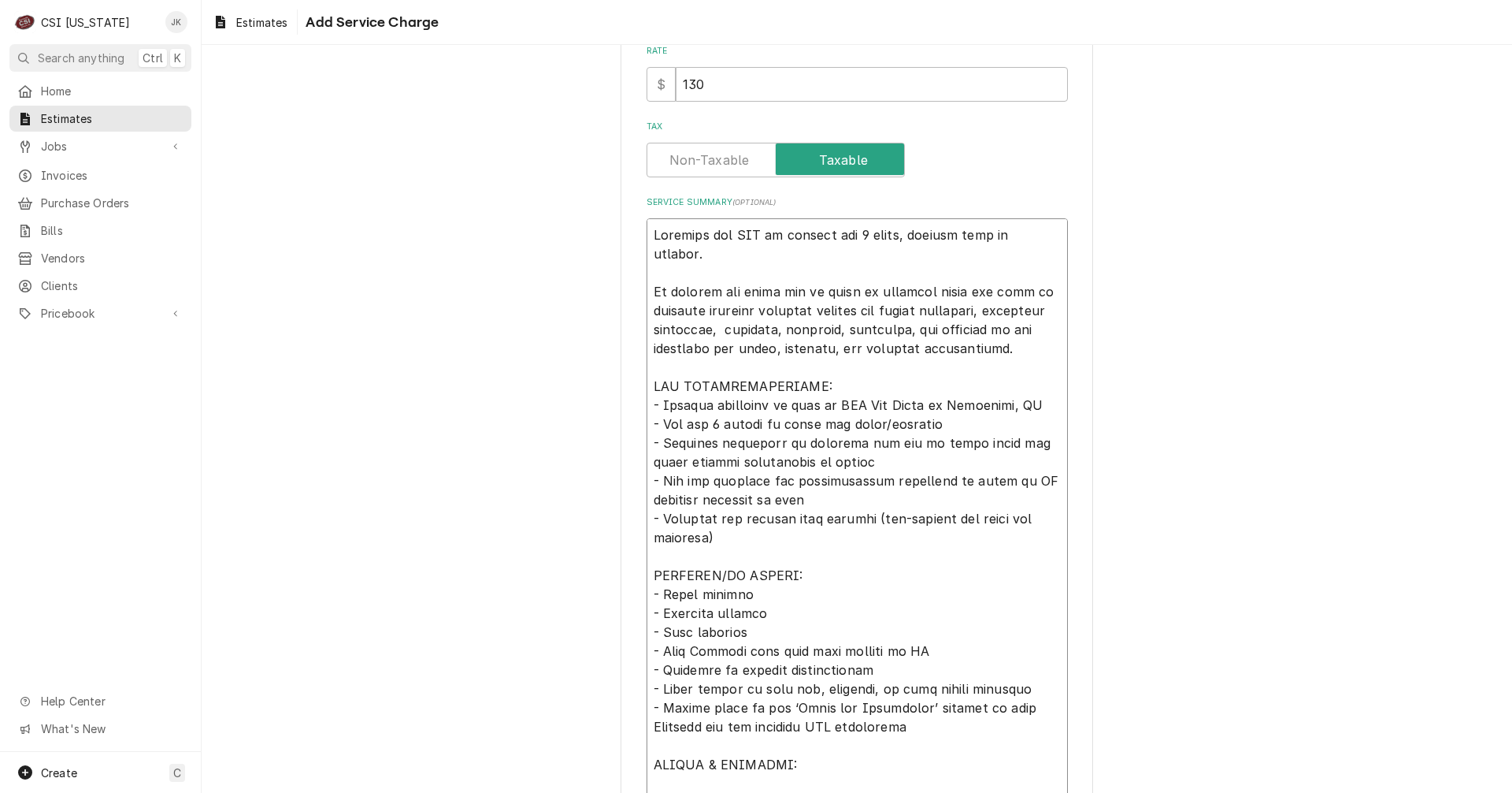
drag, startPoint x: 786, startPoint y: 594, endPoint x: 636, endPoint y: 596, distance: 150.0
click at [636, 596] on div "Please provide the following information to add a new service charge to this es…" at bounding box center [857, 284] width 472 height 1236
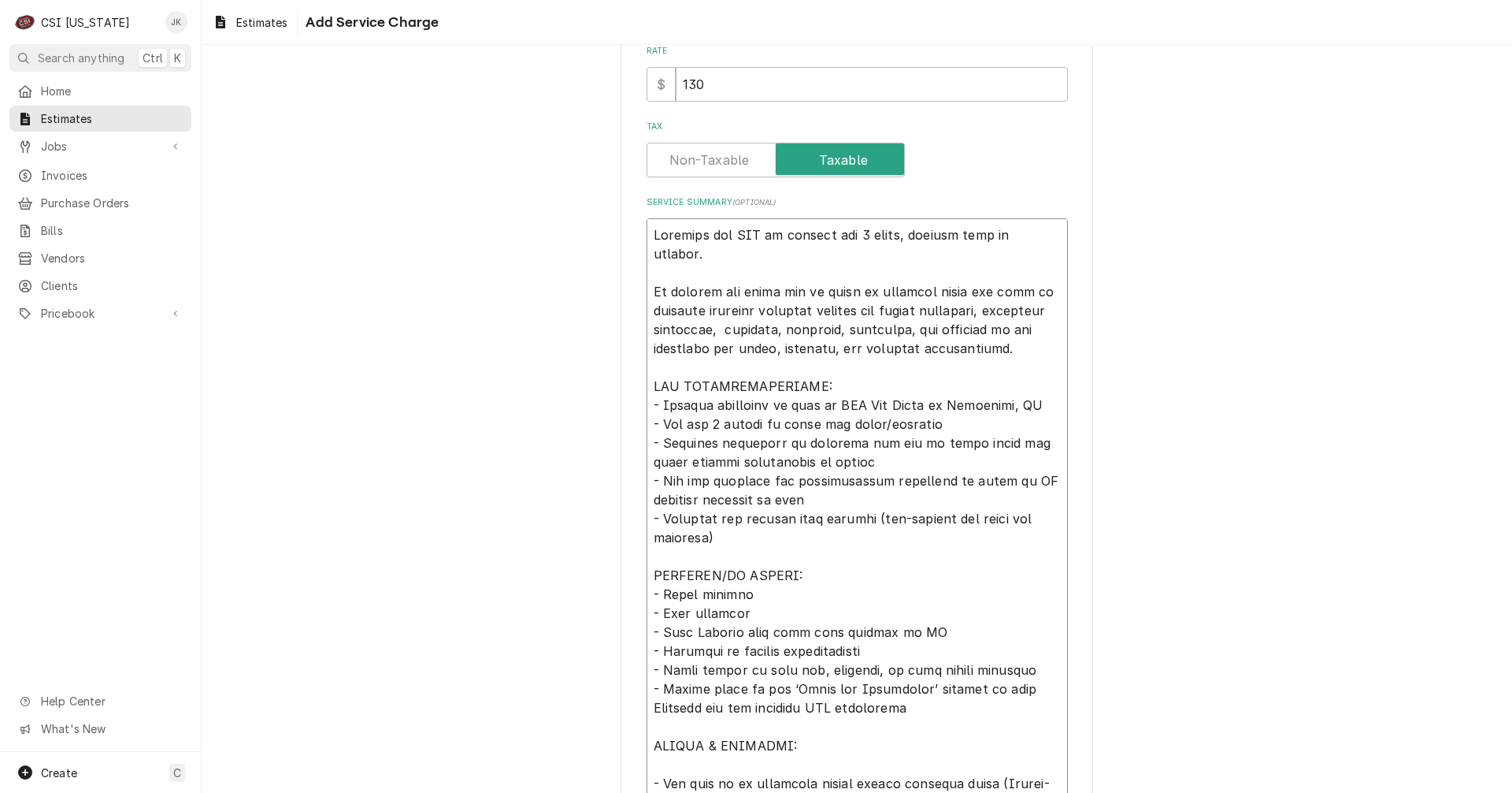
click at [748, 576] on textarea "Service Summary ( optional )" at bounding box center [857, 509] width 421 height 581
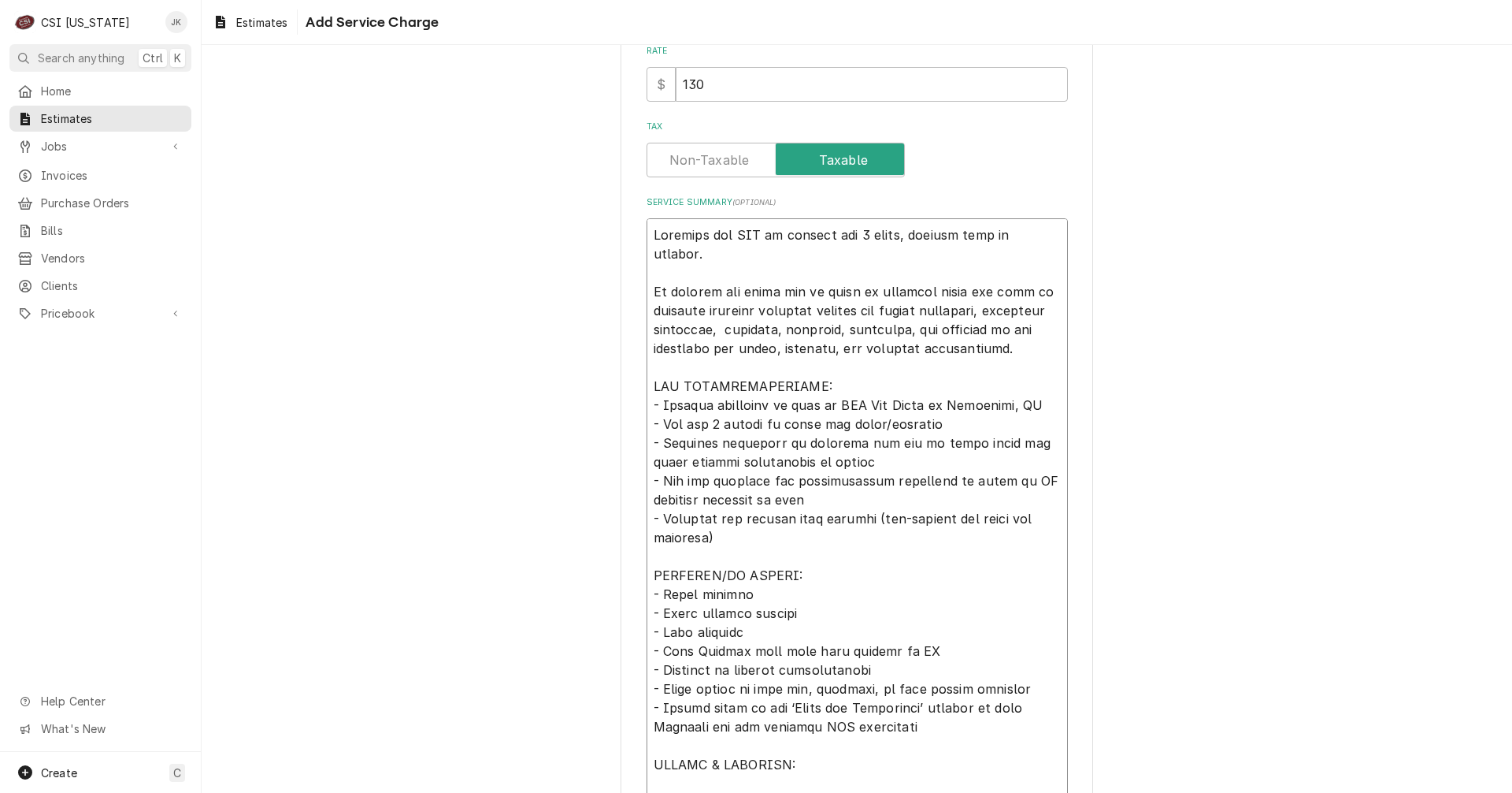
drag, startPoint x: 914, startPoint y: 630, endPoint x: 631, endPoint y: 615, distance: 283.4
click at [631, 615] on div "Please provide the following information to add a new service charge to this es…" at bounding box center [857, 284] width 472 height 1236
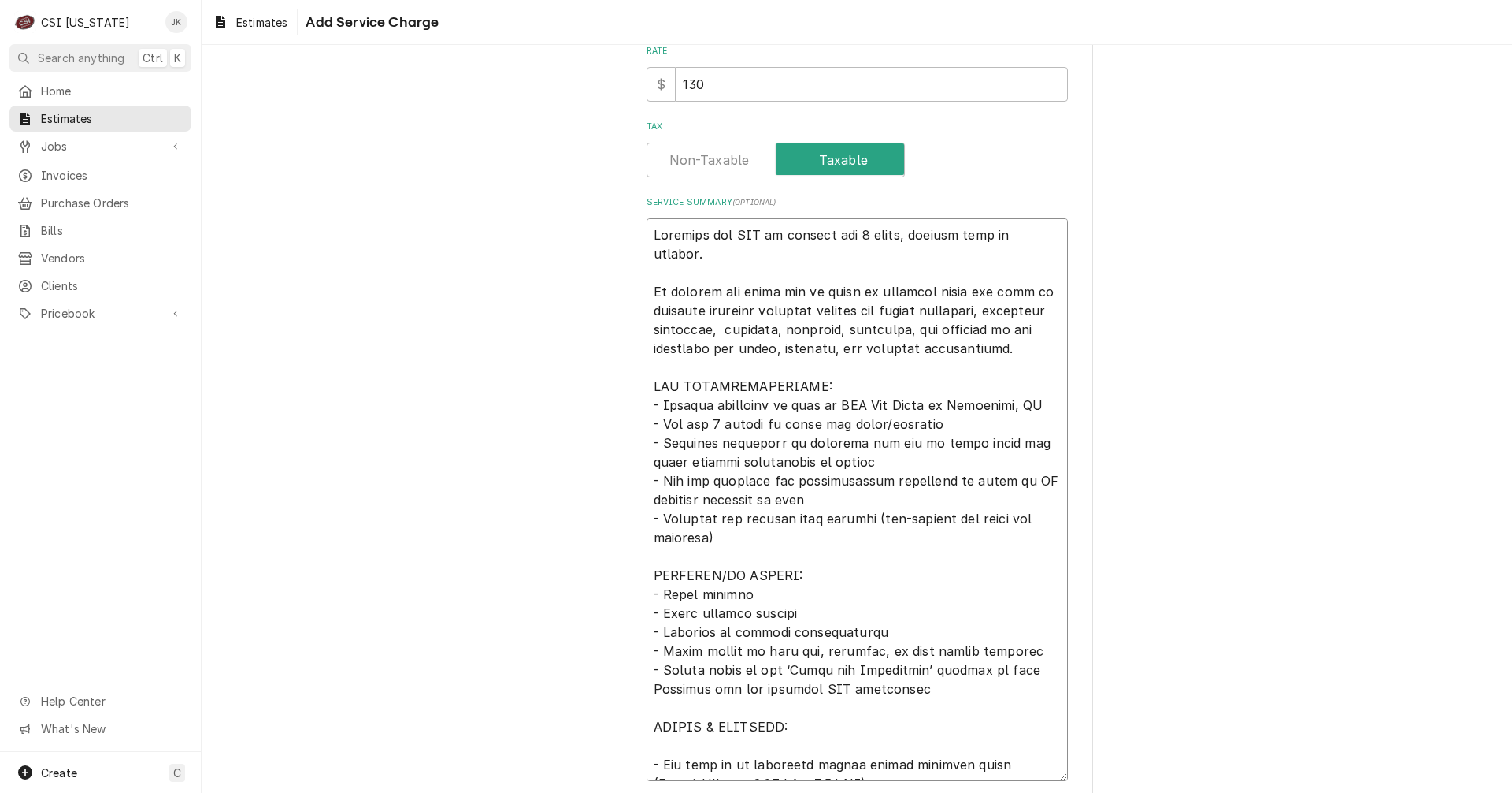
drag, startPoint x: 659, startPoint y: 426, endPoint x: 722, endPoint y: 426, distance: 63.0
click at [722, 426] on textarea "Service Summary ( optional )" at bounding box center [857, 499] width 421 height 563
click at [657, 425] on textarea "Service Summary ( optional )" at bounding box center [857, 499] width 421 height 563
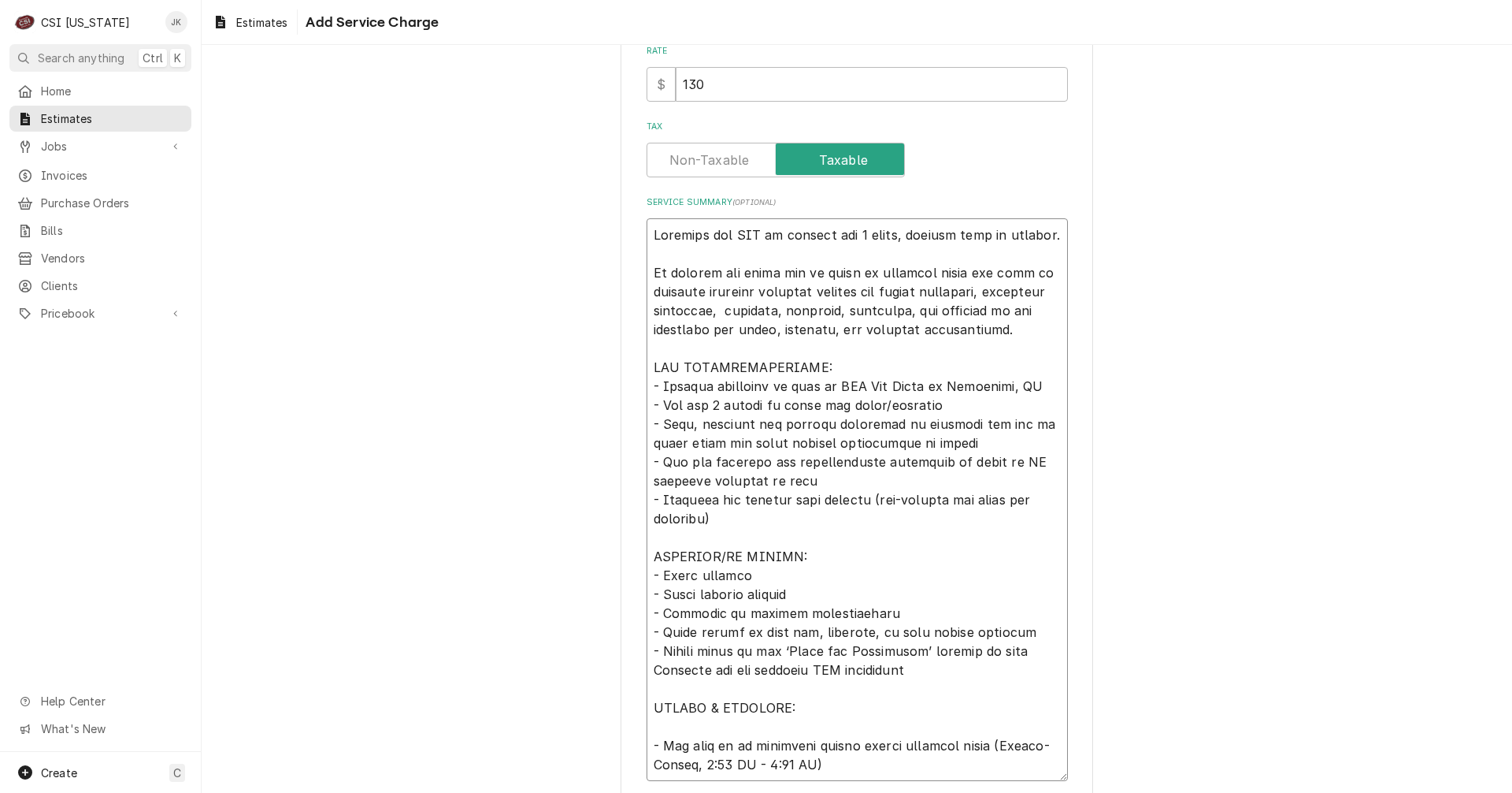
click at [1001, 631] on textarea "Service Summary ( optional )" at bounding box center [857, 499] width 421 height 563
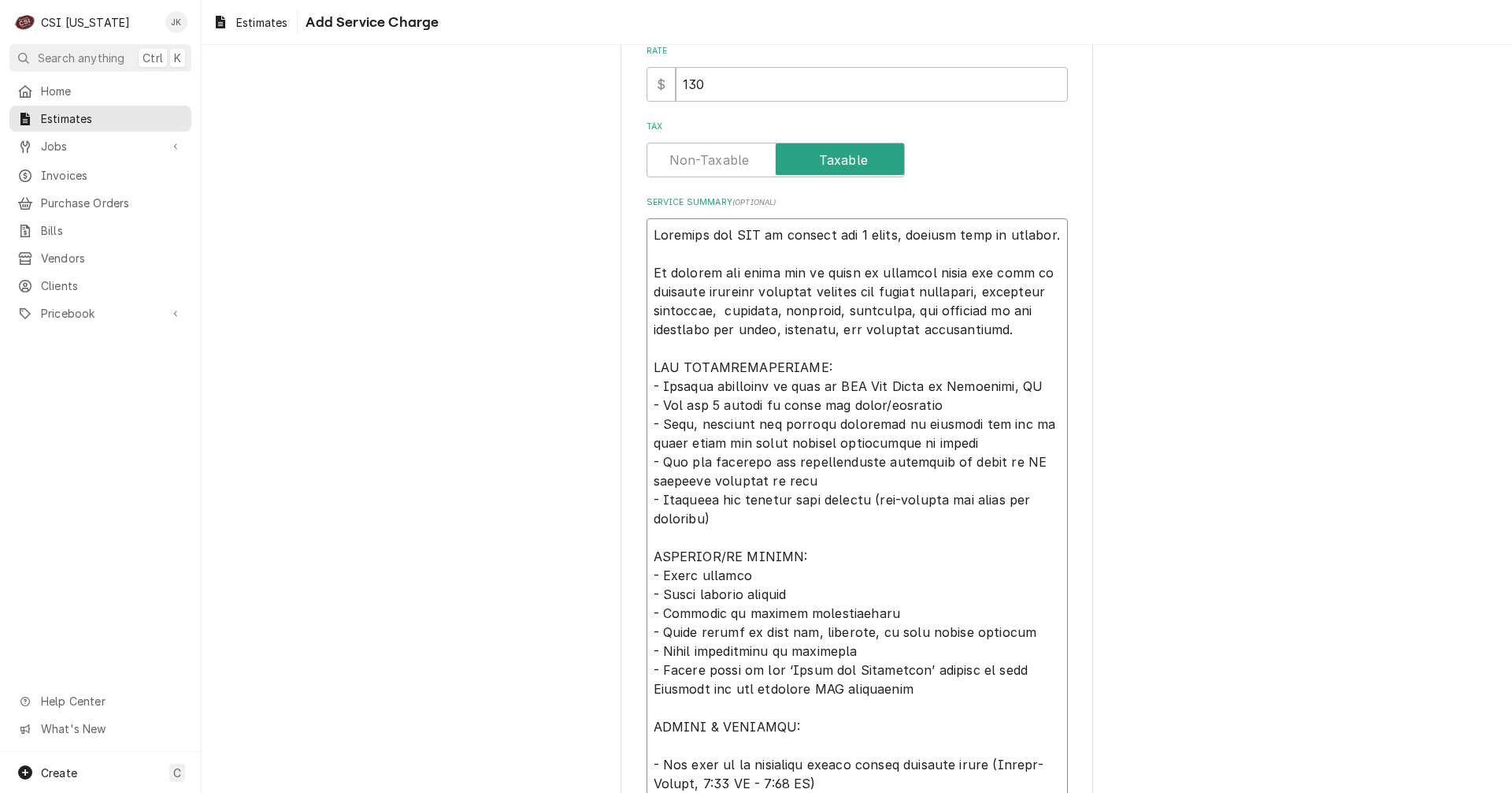
click at [871, 606] on textarea "Service Summary ( optional )" at bounding box center [857, 509] width 421 height 581
click at [814, 478] on textarea "Service Summary ( optional )" at bounding box center [857, 509] width 421 height 581
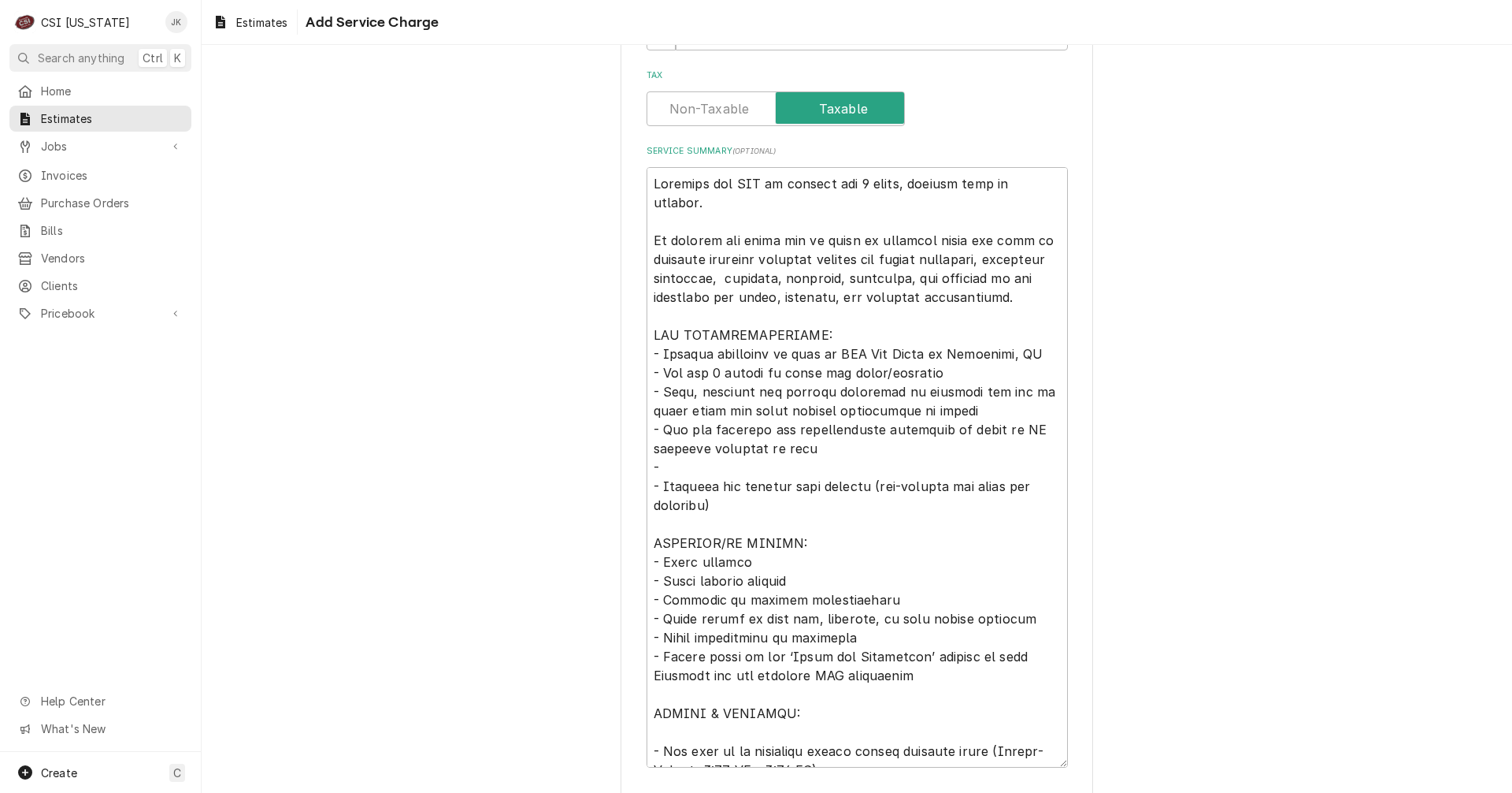
scroll to position [532, 0]
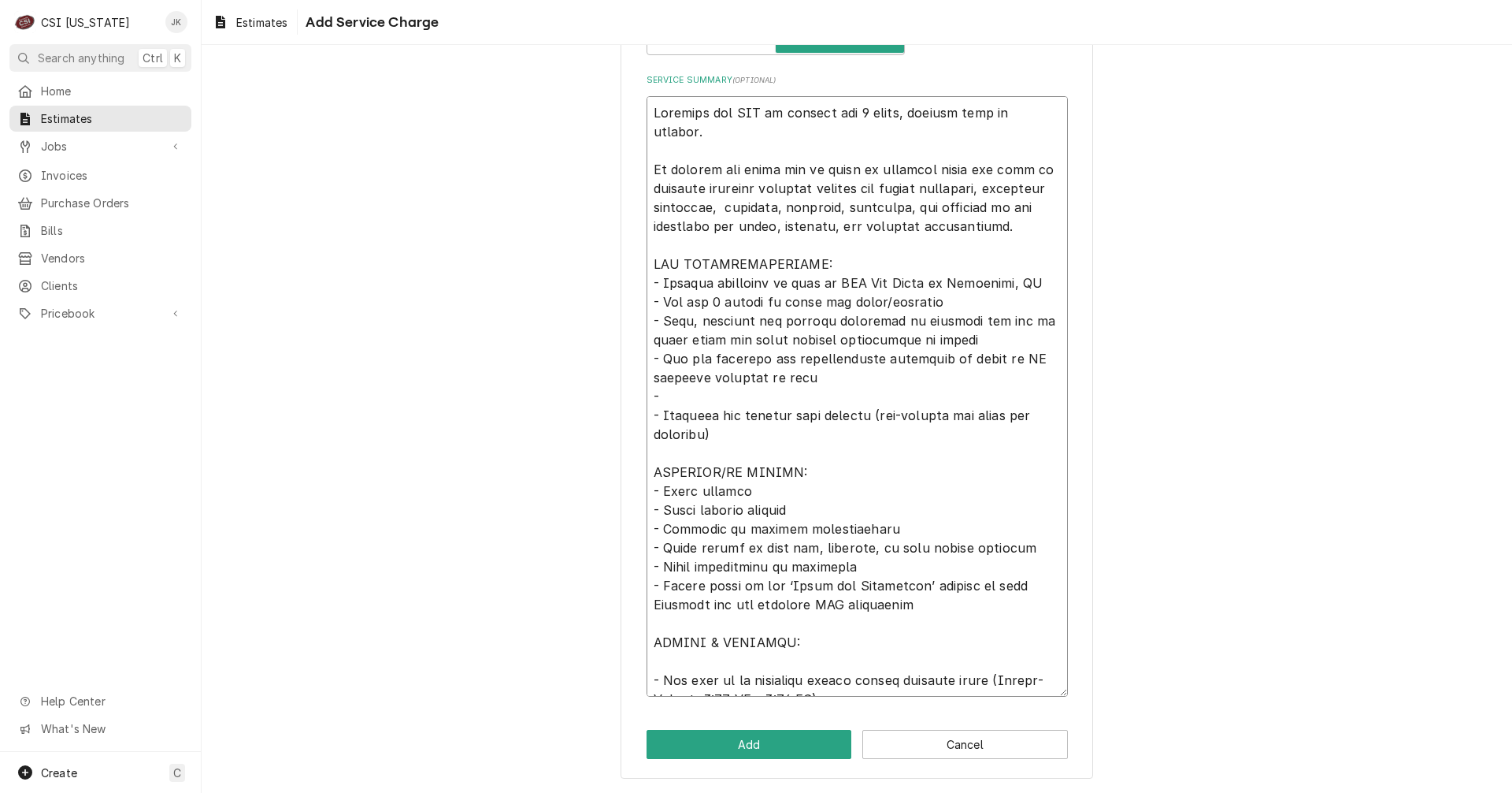
click at [688, 371] on textarea "Service Summary ( optional )" at bounding box center [857, 396] width 421 height 600
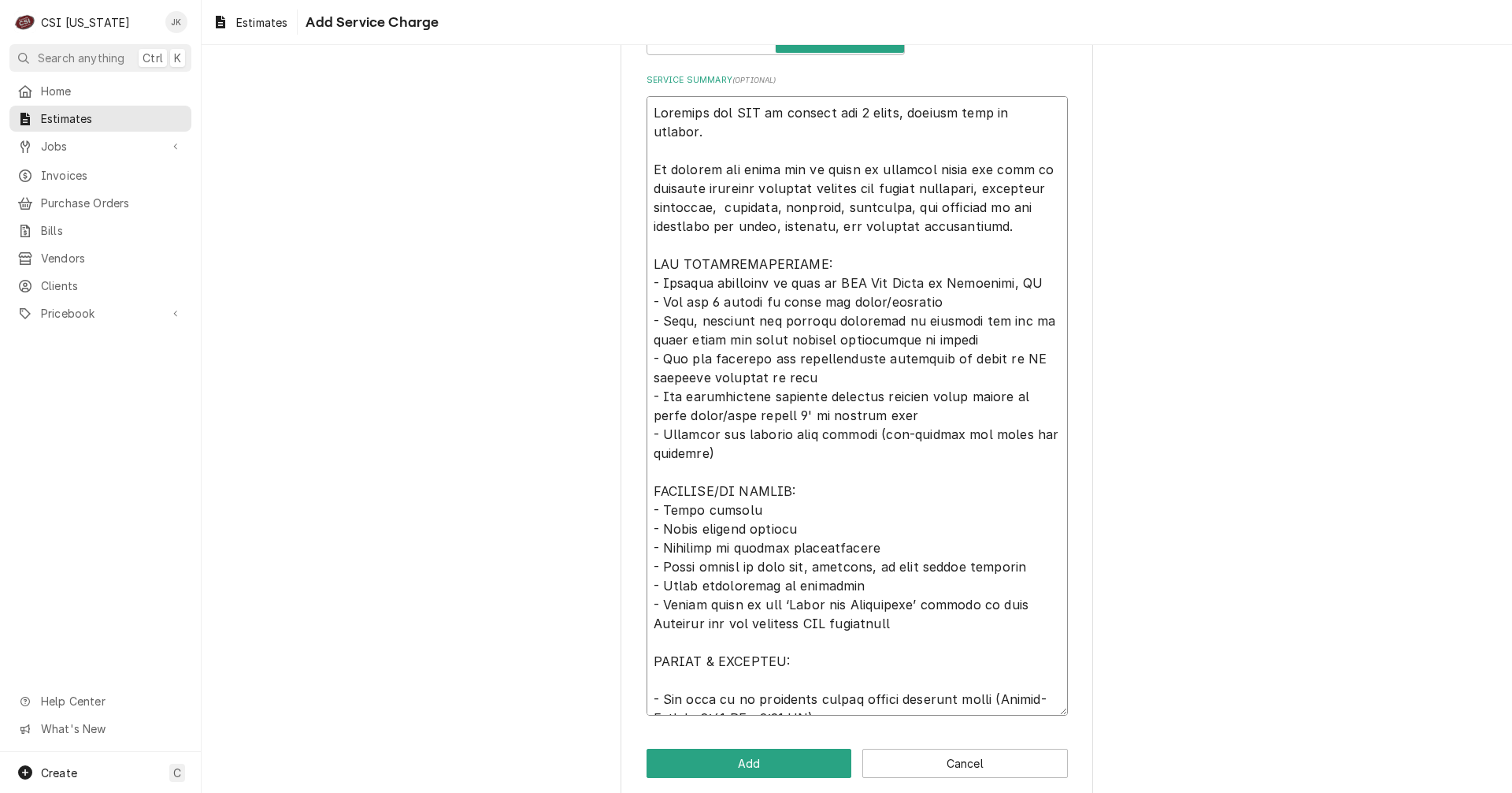
click at [652, 604] on textarea "Service Summary ( optional )" at bounding box center [857, 405] width 421 height 619
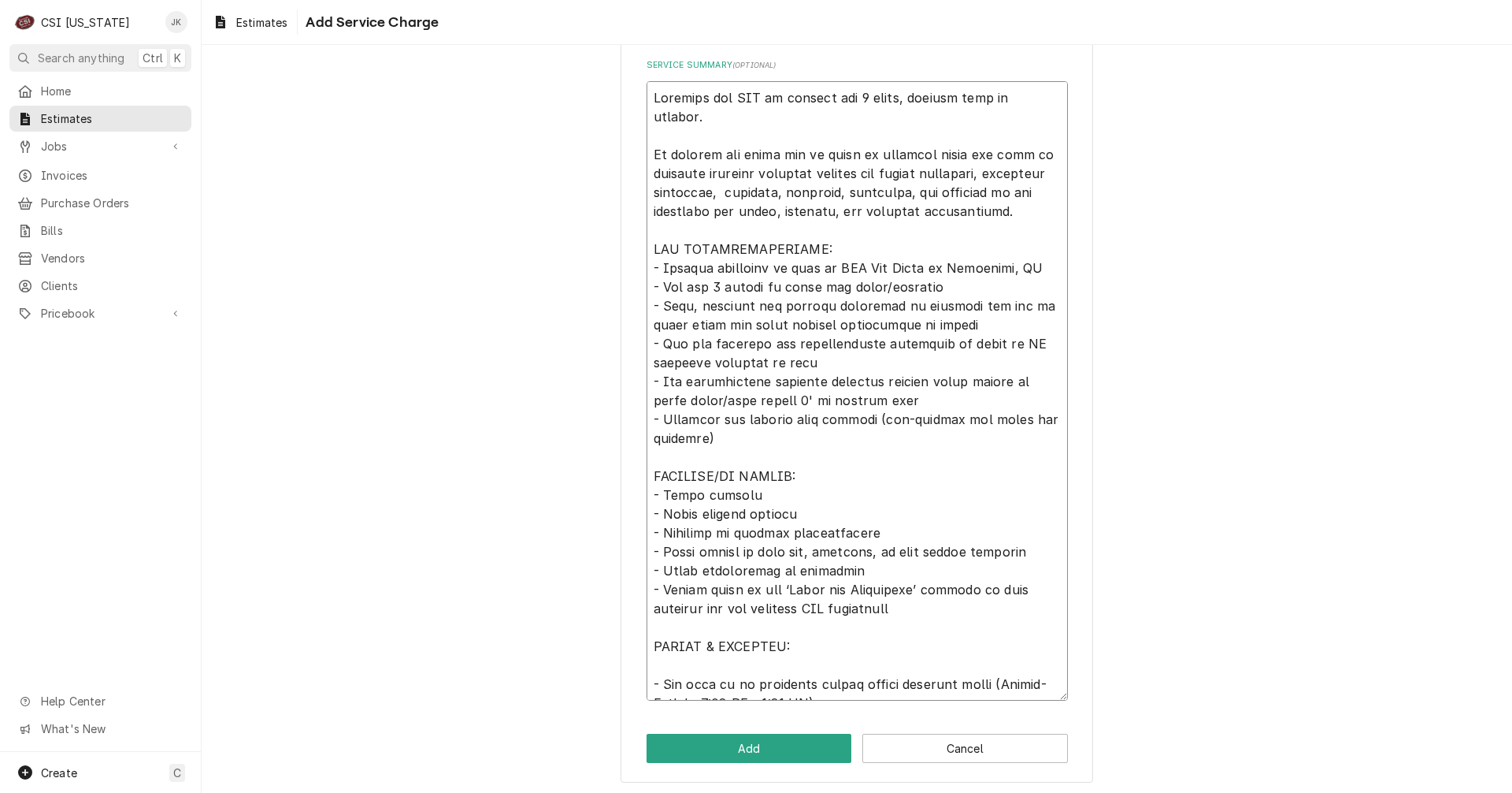
scroll to position [551, 0]
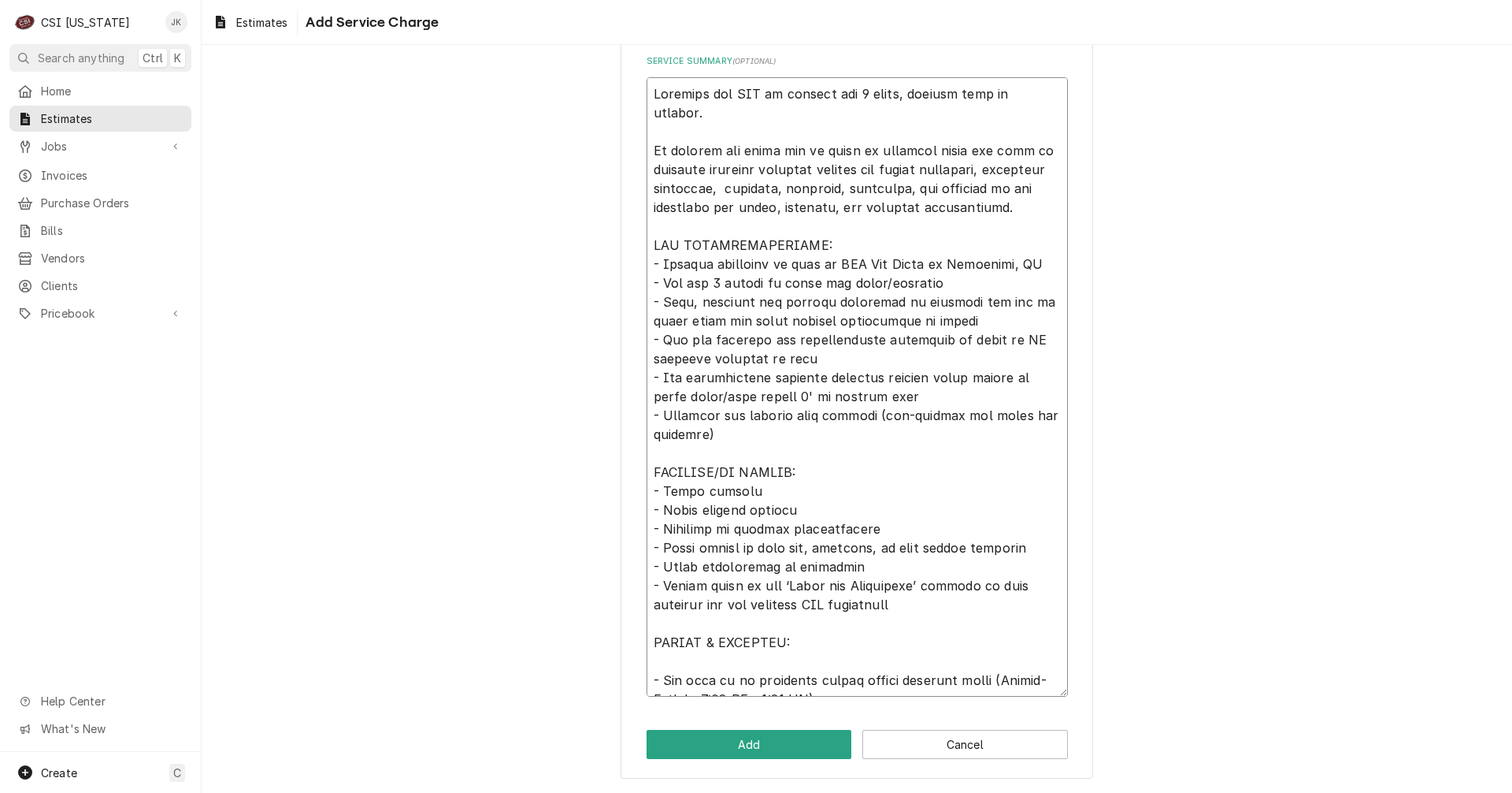
drag, startPoint x: 646, startPoint y: 129, endPoint x: 1023, endPoint y: 183, distance: 380.8
click at [1023, 183] on textarea "Service Summary ( optional )" at bounding box center [857, 387] width 421 height 619
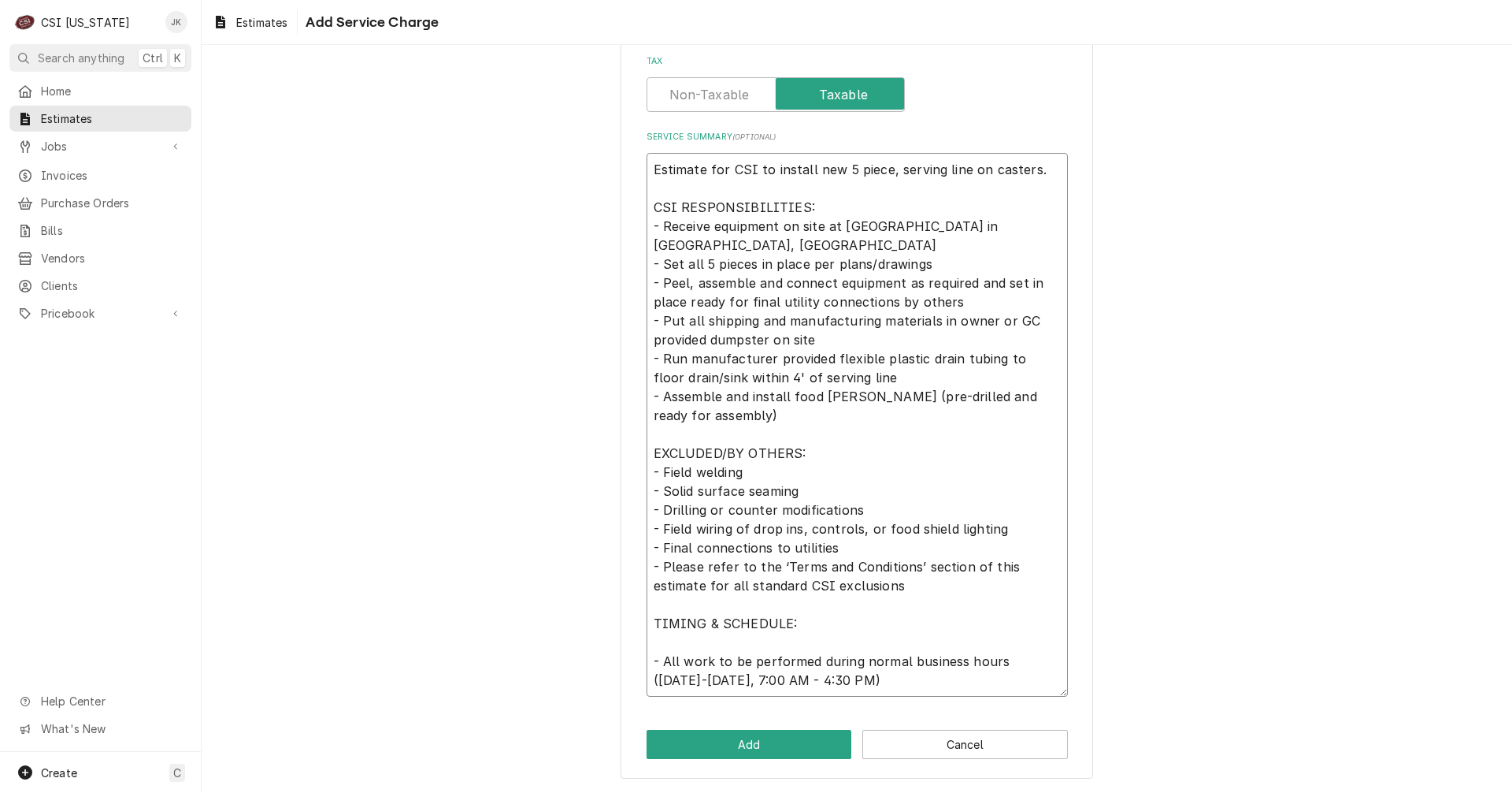
scroll to position [457, 0]
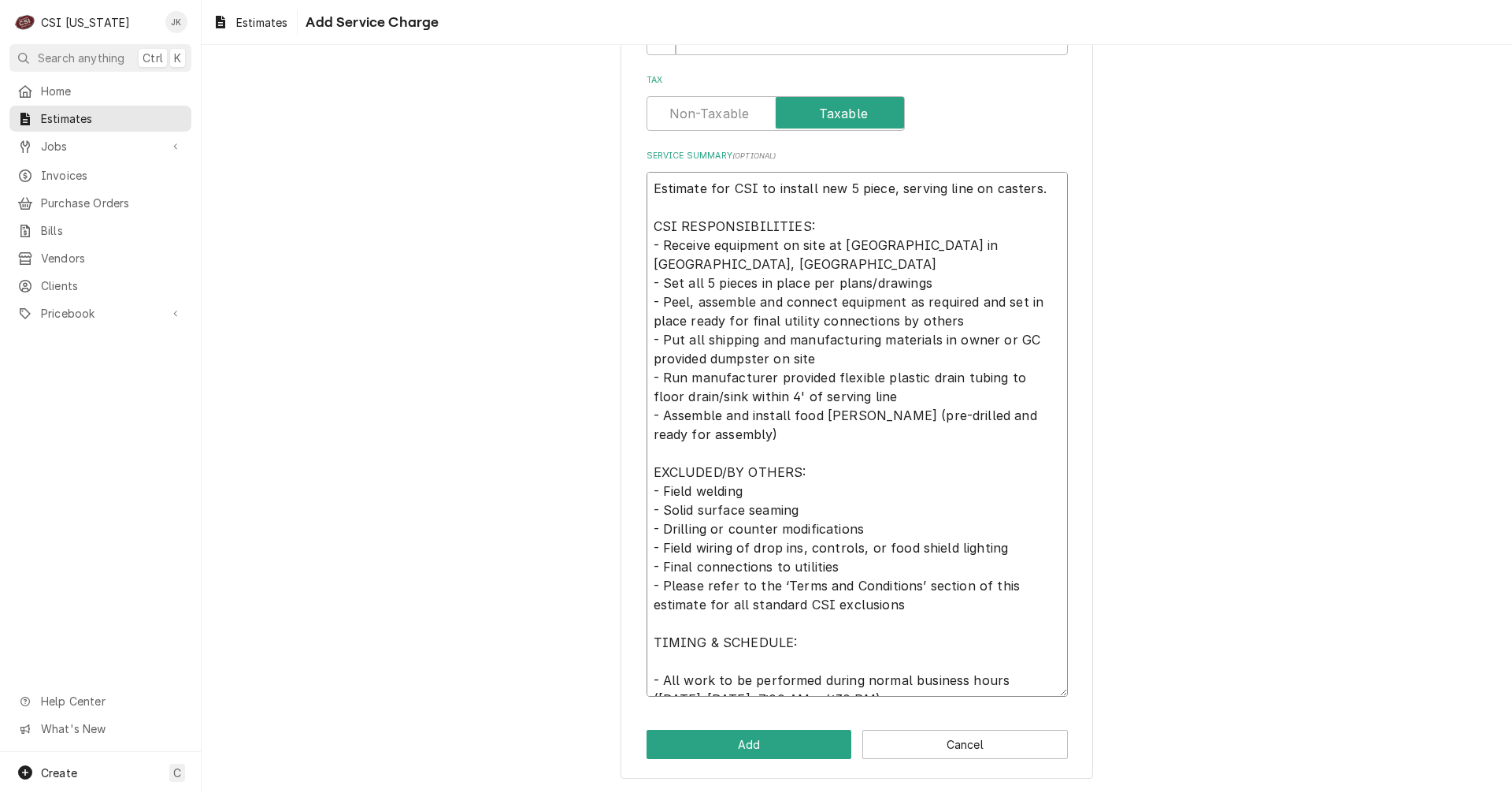
drag, startPoint x: 780, startPoint y: 285, endPoint x: 834, endPoint y: 285, distance: 54.0
click at [834, 285] on textarea "Estimate for CSI to install new 5 piece, serving line on casters. CSI RESPONSIB…" at bounding box center [857, 434] width 421 height 525
drag, startPoint x: 976, startPoint y: 286, endPoint x: 685, endPoint y: 297, distance: 291.2
click at [685, 297] on textarea "Estimate for CSI to install new 5 piece, serving line on casters. CSI RESPONSIB…" at bounding box center [857, 434] width 421 height 525
drag, startPoint x: 976, startPoint y: 286, endPoint x: 976, endPoint y: 299, distance: 13.0
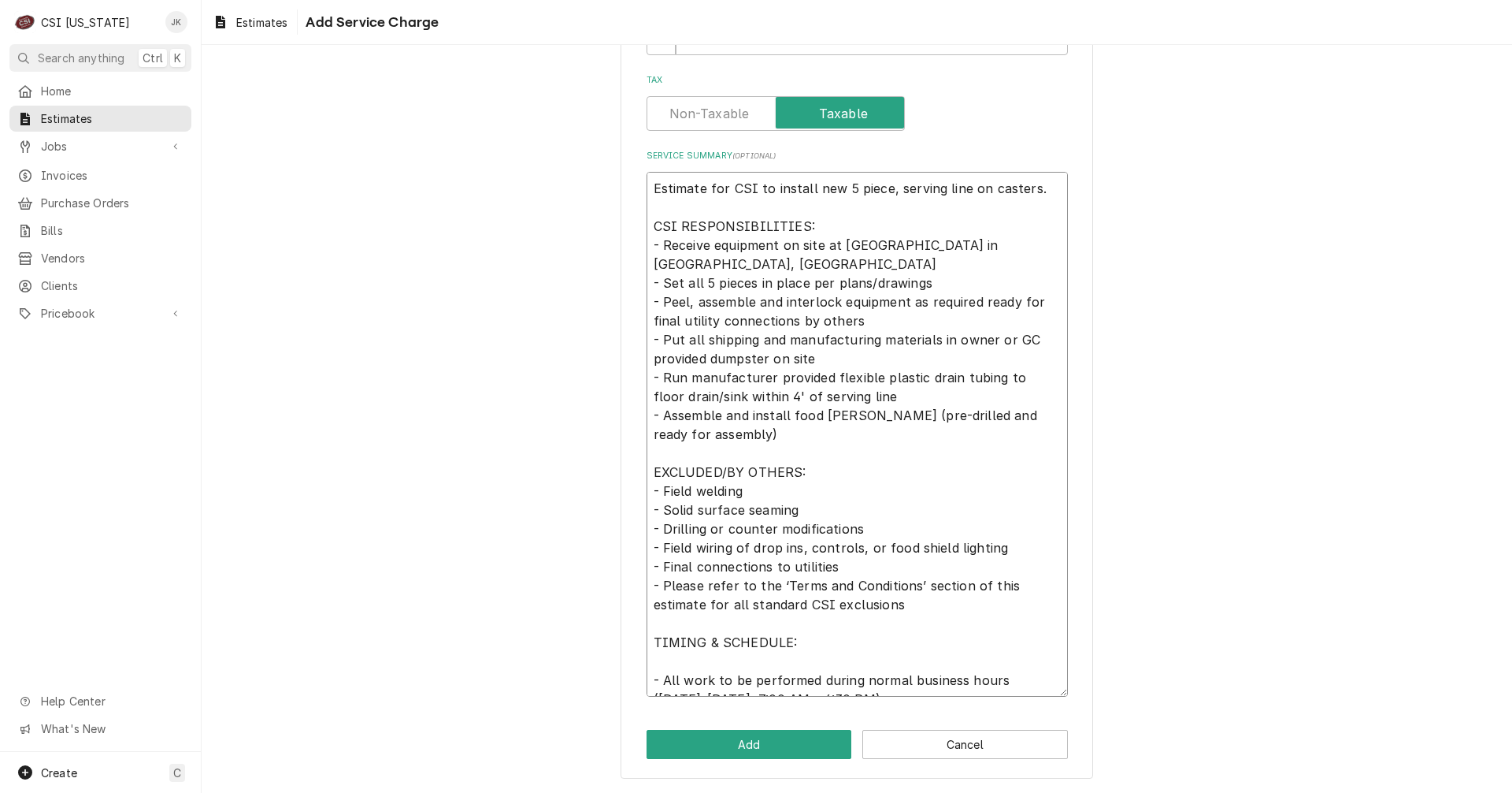
click at [976, 299] on textarea "Estimate for CSI to install new 5 piece, serving line on casters. CSI RESPONSIB…" at bounding box center [857, 434] width 421 height 525
click at [937, 269] on textarea "Estimate for CSI to install new 5 piece, serving line on casters. CSI RESPONSIB…" at bounding box center [857, 434] width 421 height 525
paste textarea "ready for final utility connections by others"
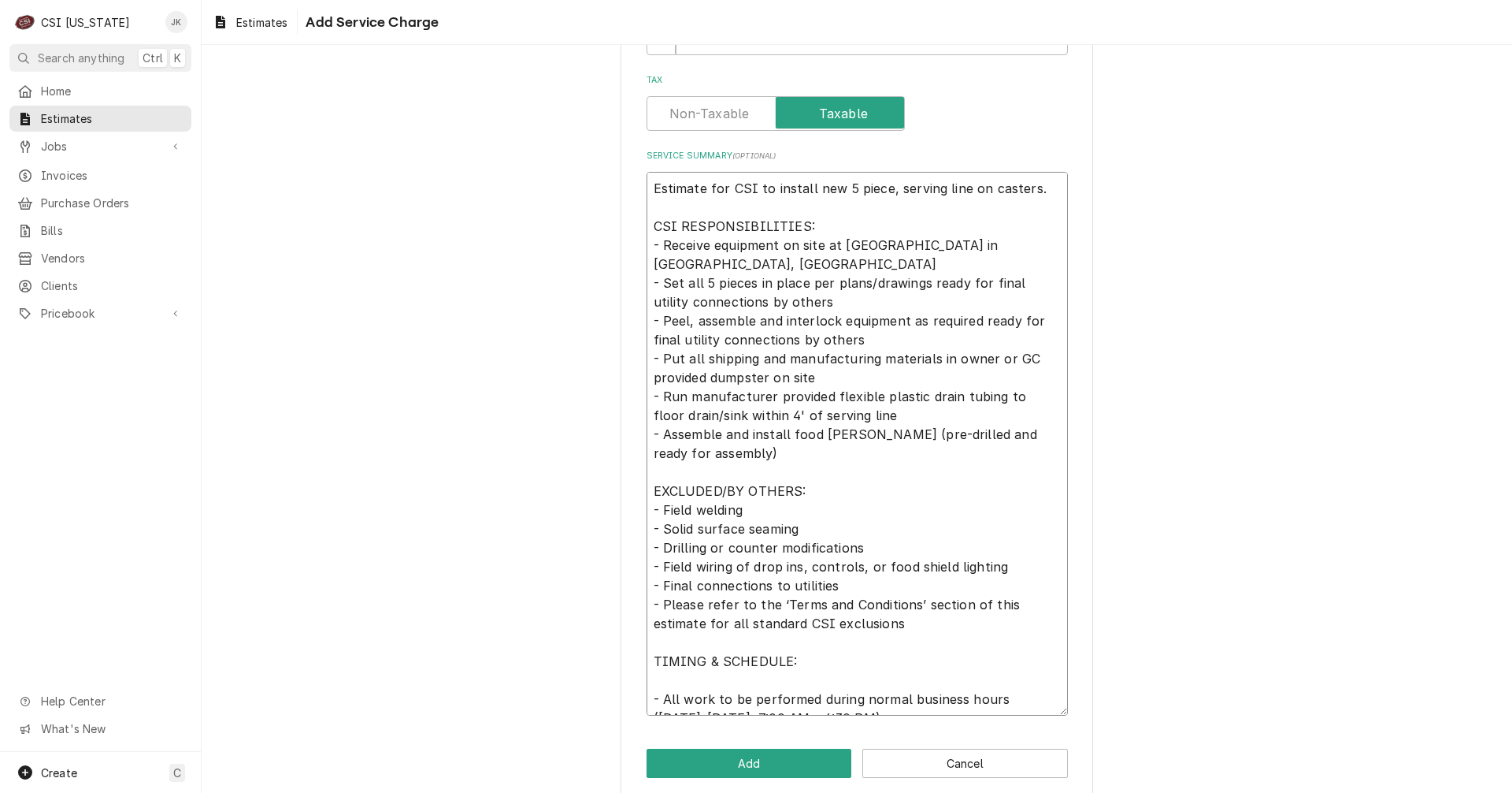
scroll to position [476, 0]
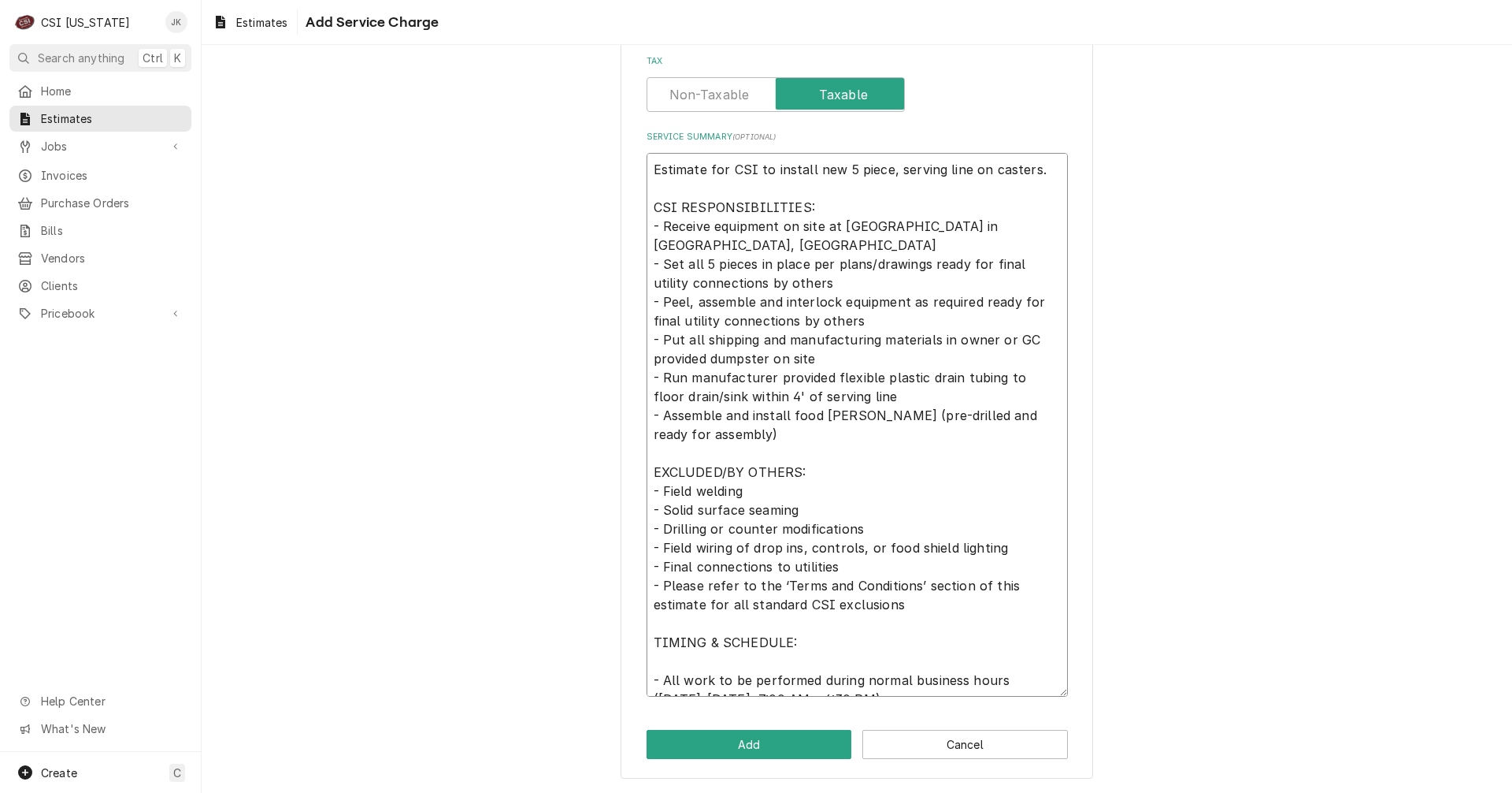
drag, startPoint x: 976, startPoint y: 284, endPoint x: 977, endPoint y: 297, distance: 13.0
click at [977, 297] on textarea "Estimate for CSI to install new 5 piece, serving line on casters. CSI RESPONSIB…" at bounding box center [857, 425] width 421 height 544
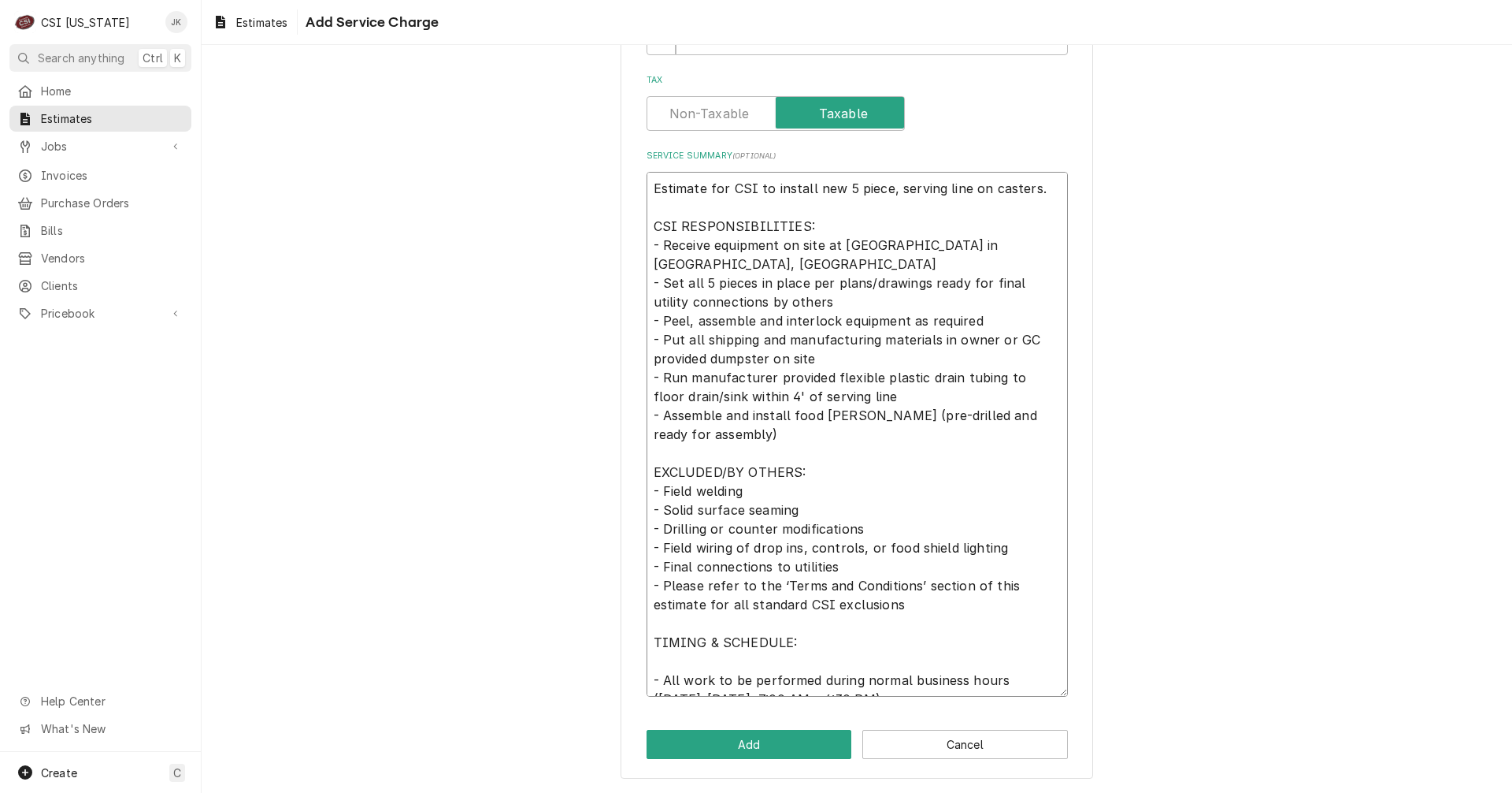
scroll to position [457, 0]
click at [750, 303] on textarea "Estimate for CSI to install new 5 piece, serving line on casters. CSI RESPONSIB…" at bounding box center [857, 434] width 421 height 525
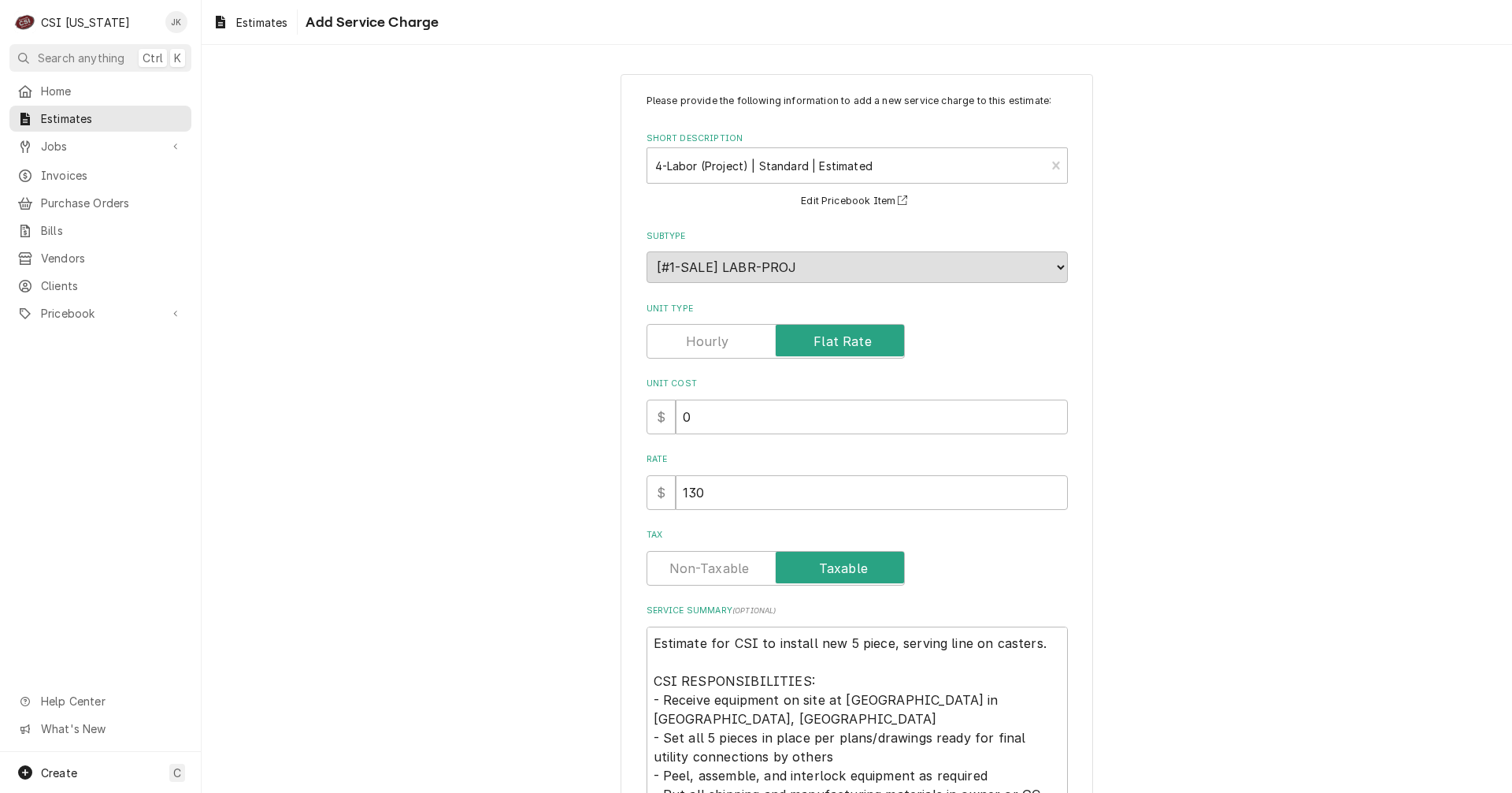
scroll to position [0, 0]
drag, startPoint x: 716, startPoint y: 499, endPoint x: 590, endPoint y: 489, distance: 126.4
click at [591, 489] on div "Please provide the following information to add a new service charge to this es…" at bounding box center [857, 655] width 1310 height 1188
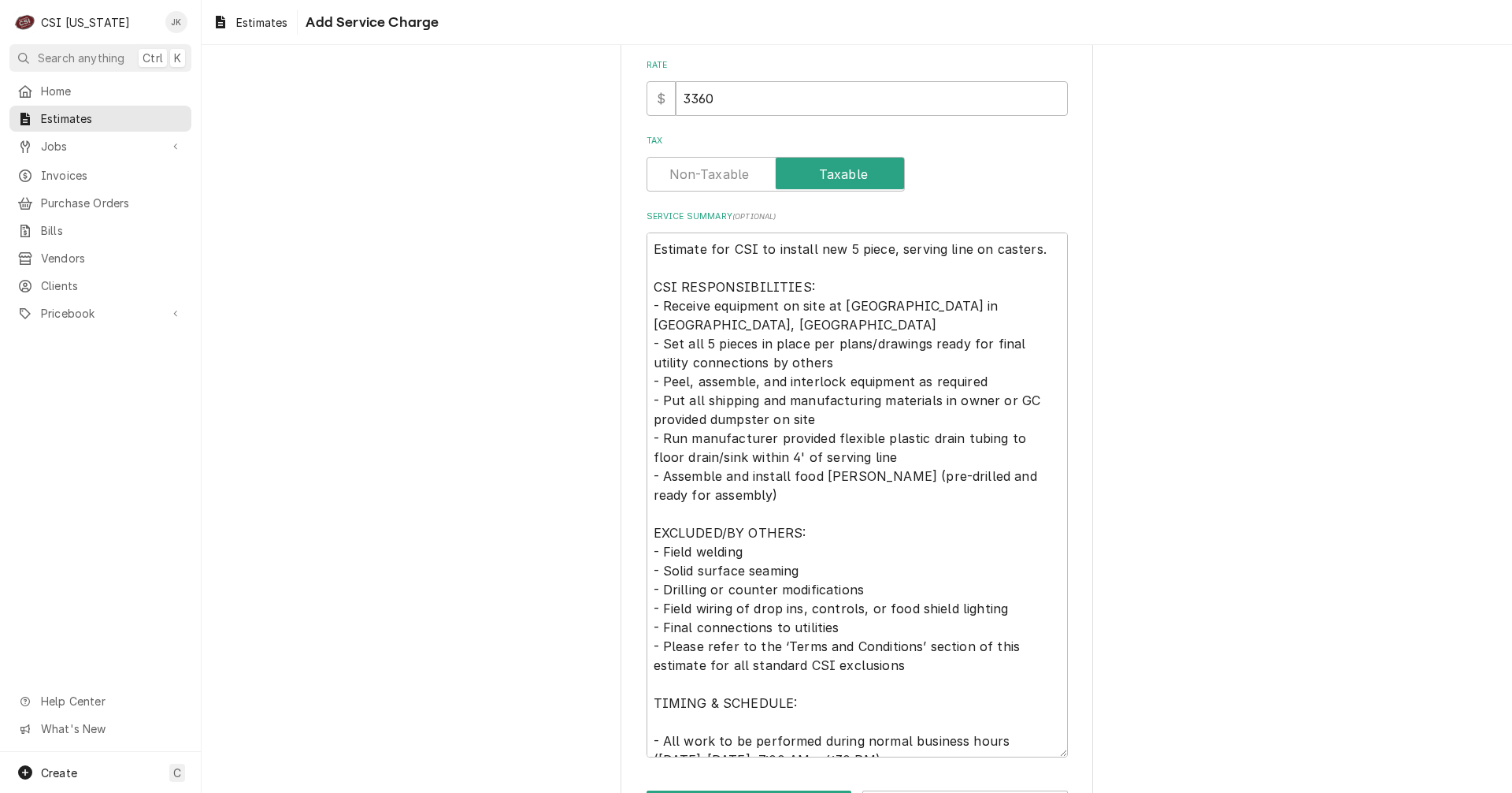
scroll to position [457, 0]
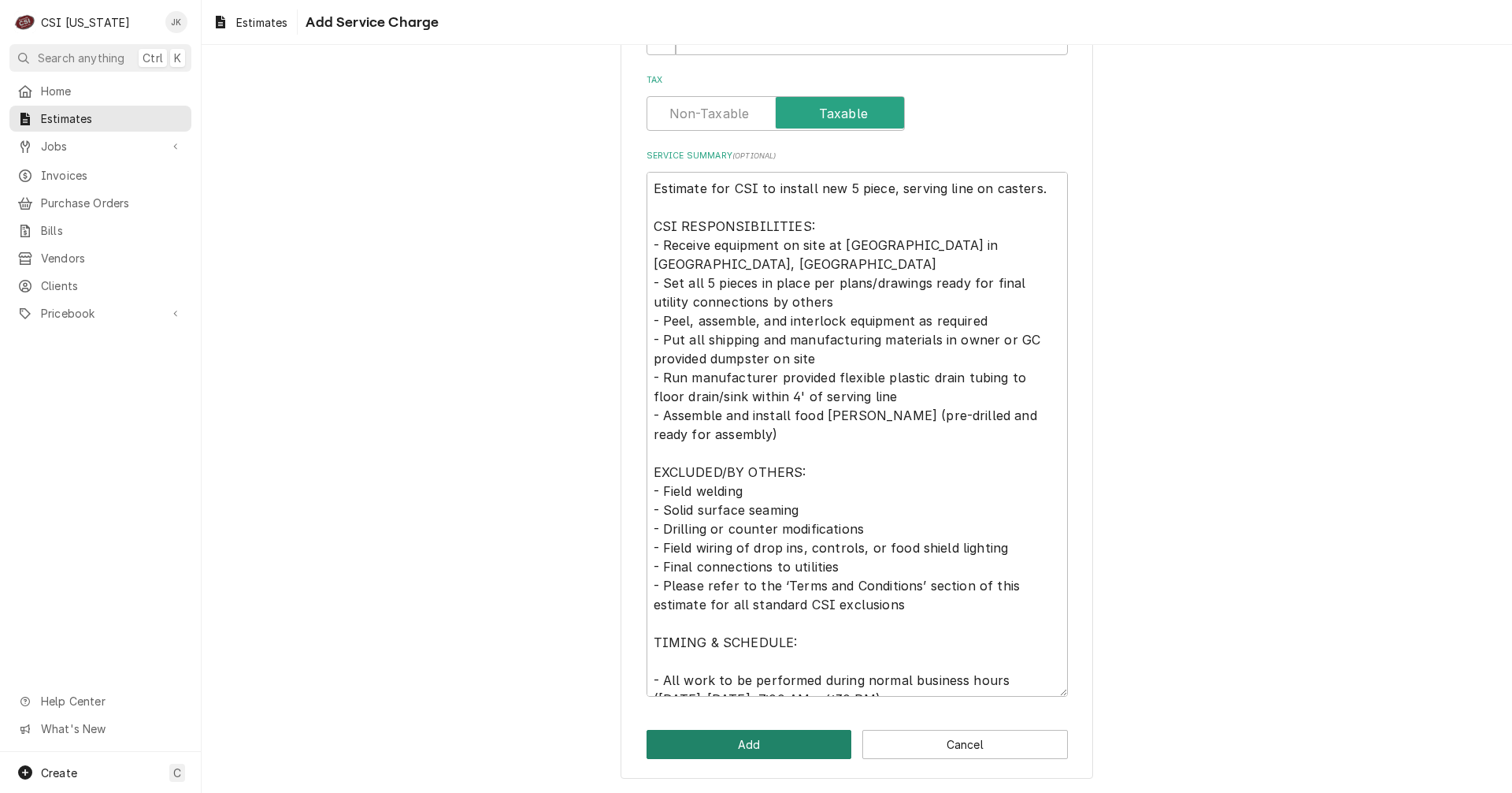
click at [722, 738] on button "Add" at bounding box center [749, 744] width 206 height 29
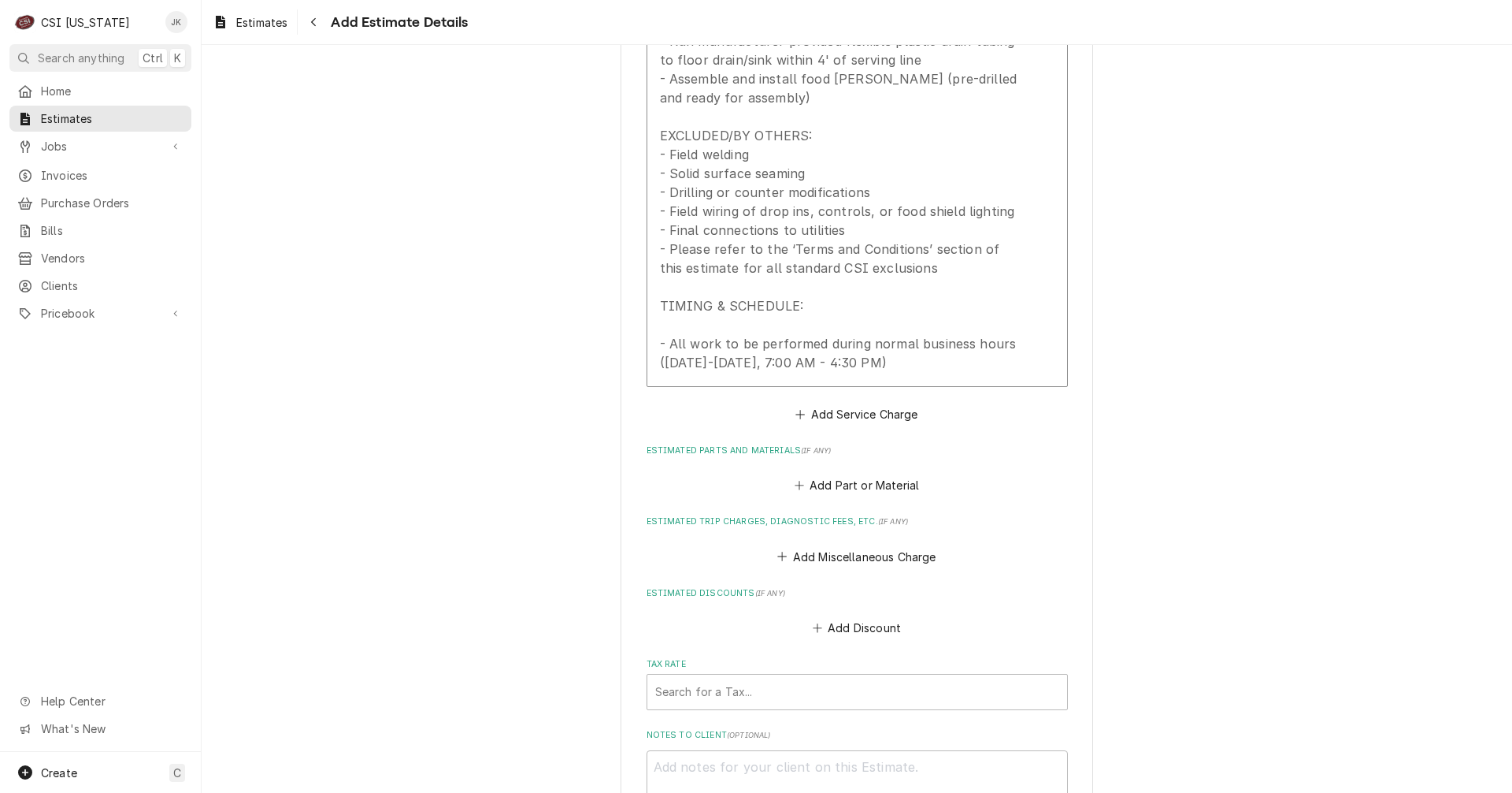
scroll to position [1952, 0]
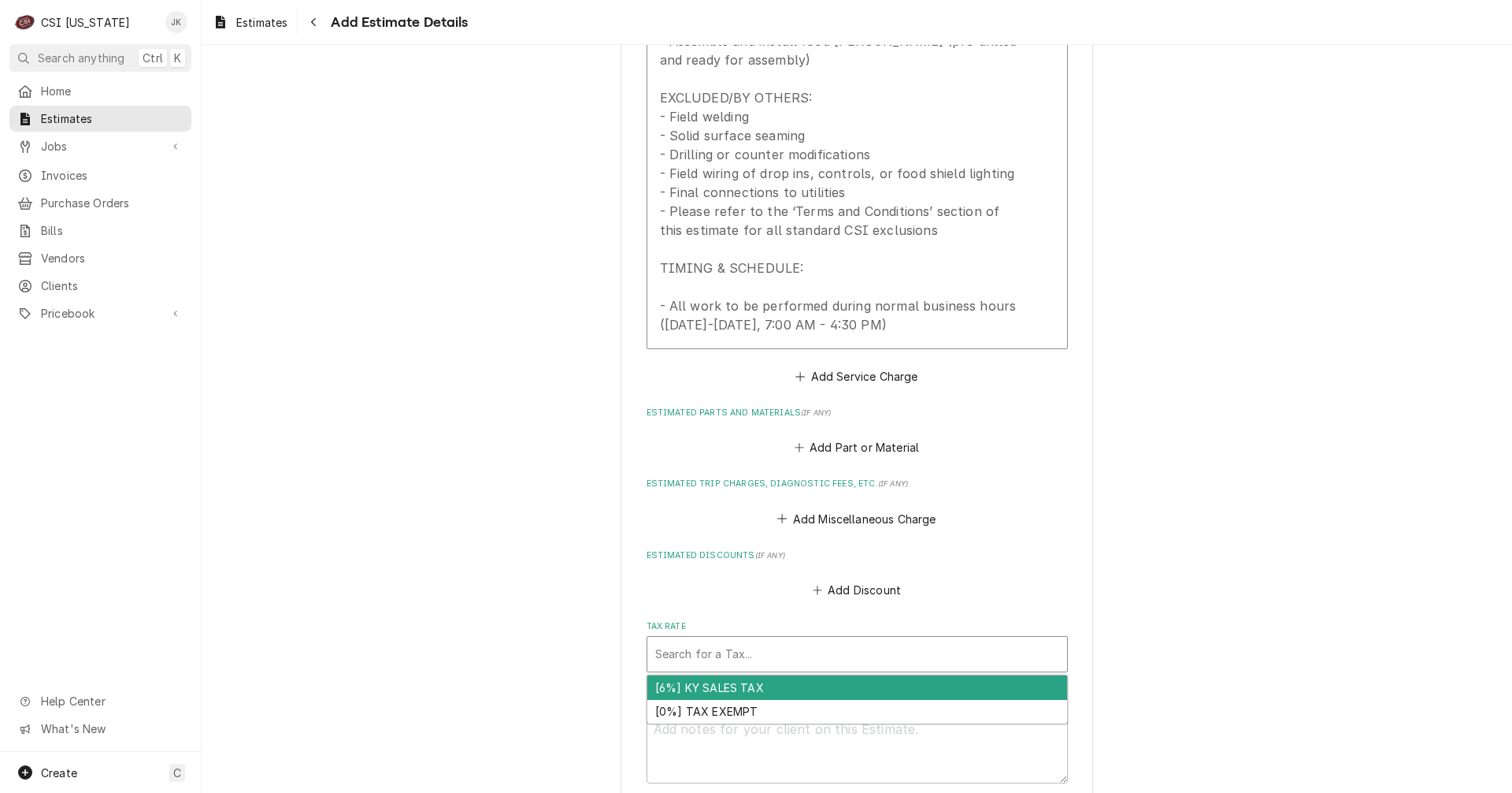
click at [906, 652] on div "Tax Rate" at bounding box center [857, 654] width 404 height 29
click at [817, 684] on div "[6%] KY SALES TAX" at bounding box center [857, 687] width 420 height 25
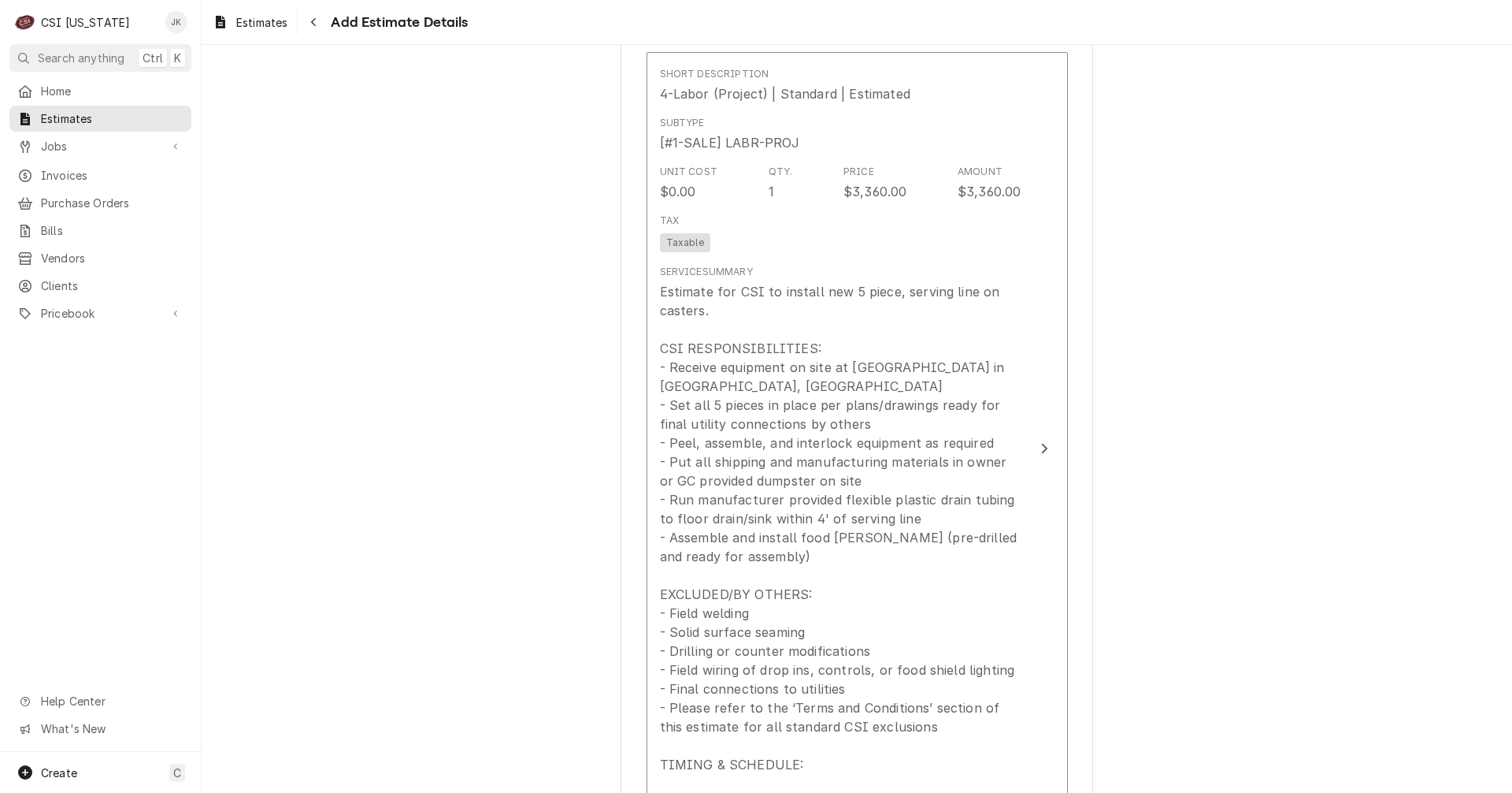
scroll to position [1400, 0]
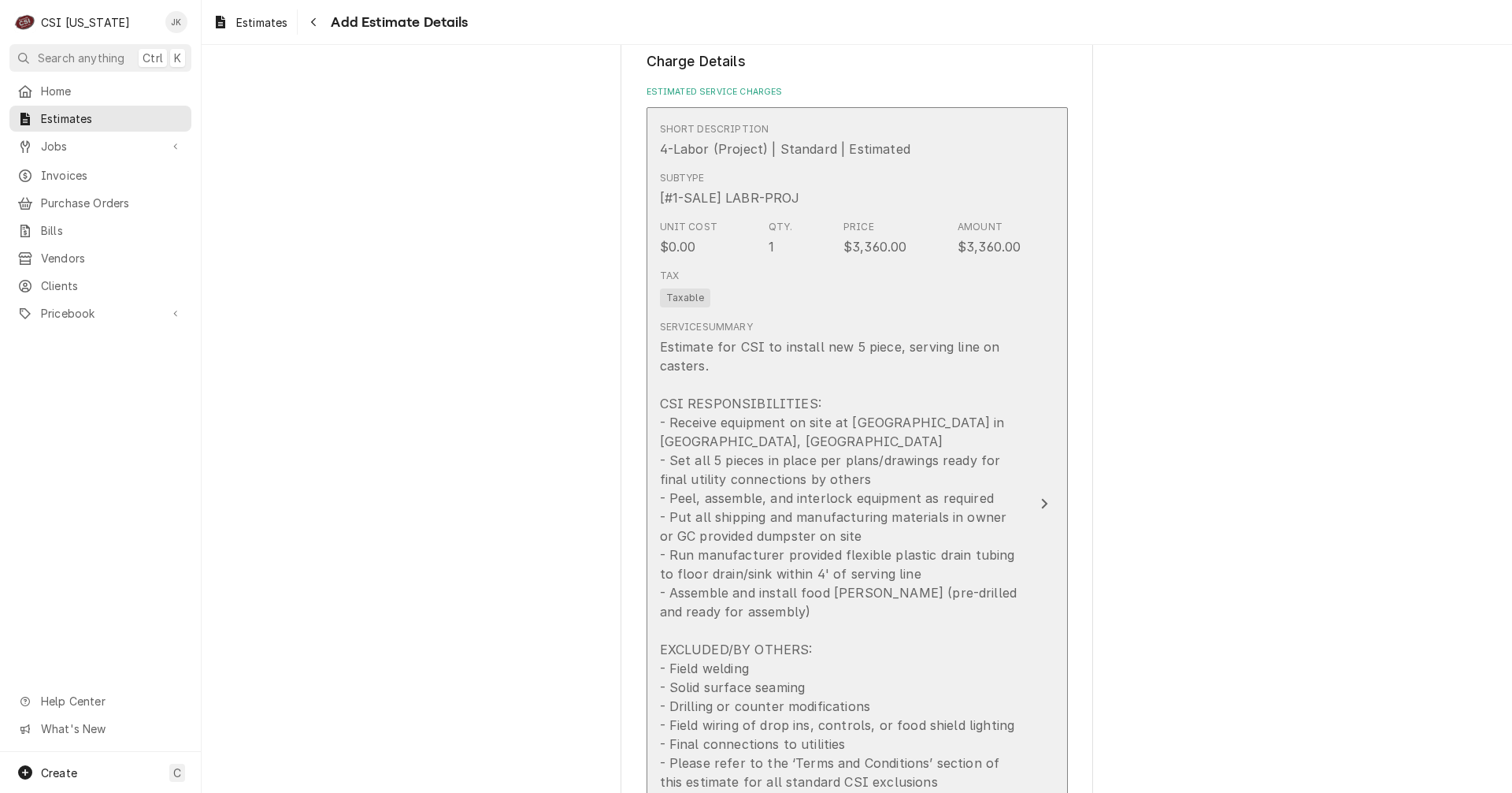
click at [999, 316] on div "Service Summary Estimate for CSI to install new 5 piece, serving line on caster…" at bounding box center [841, 602] width 362 height 578
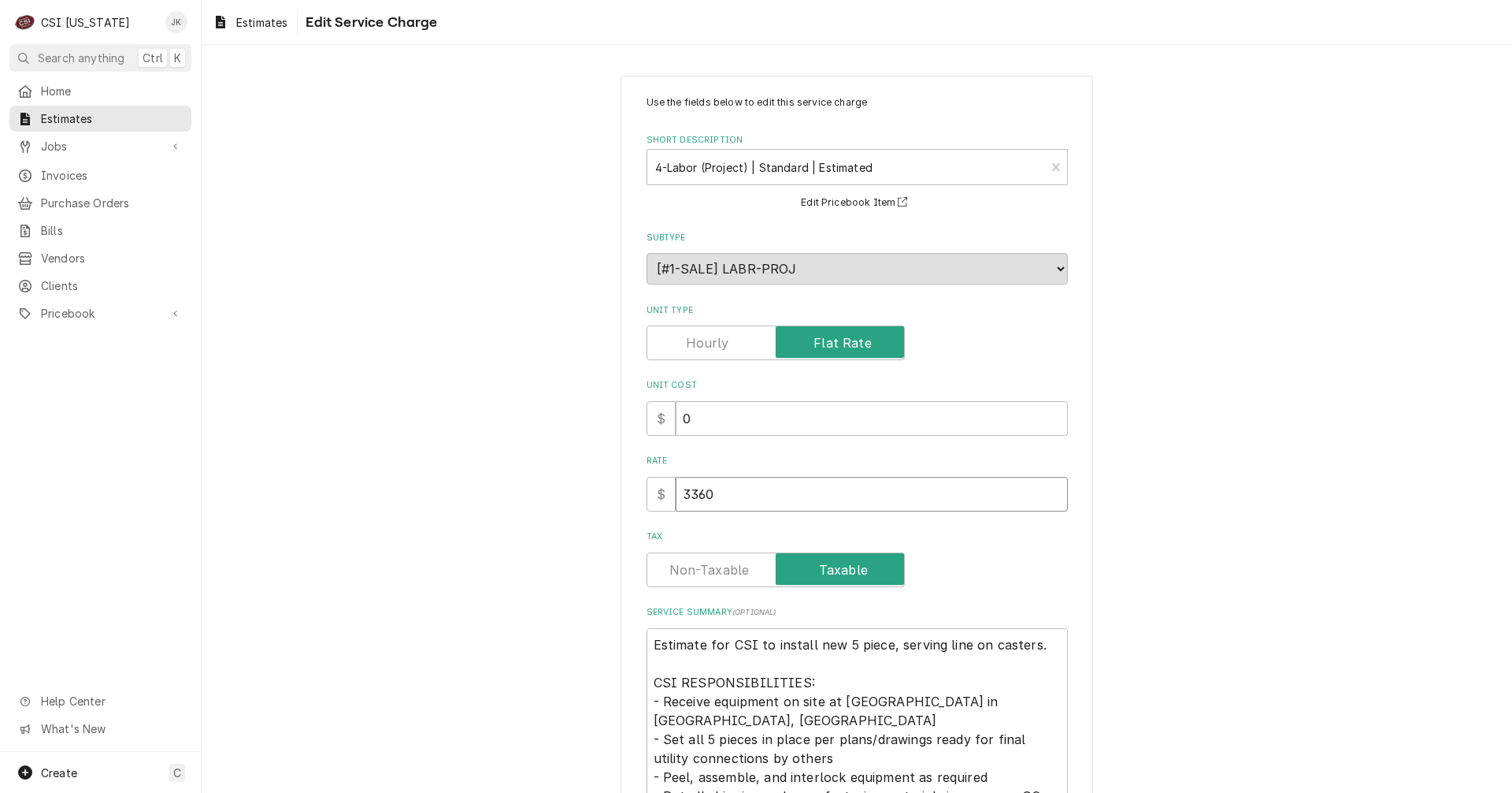
click at [690, 491] on input "3360" at bounding box center [872, 493] width 392 height 35
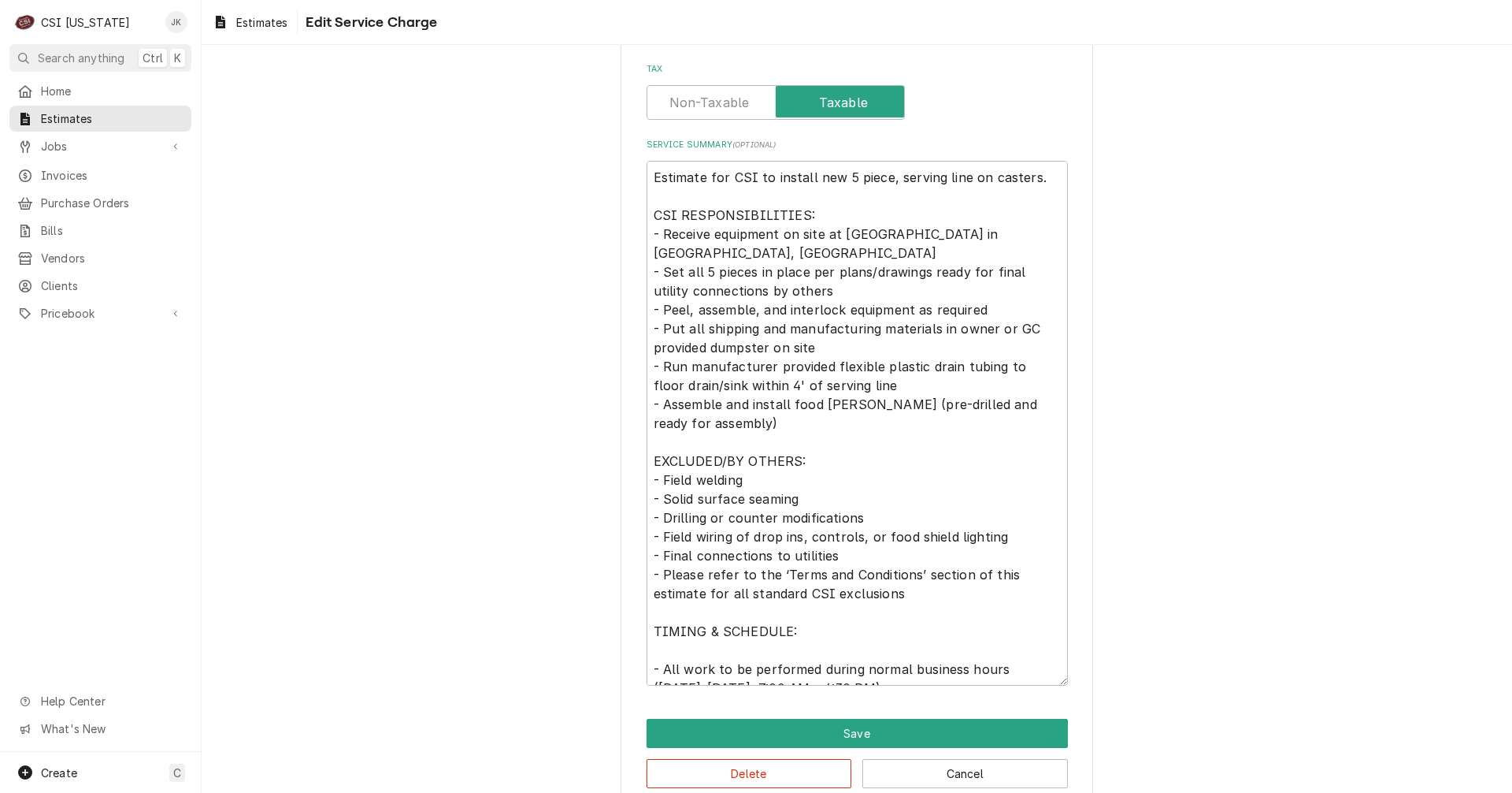
scroll to position [496, 0]
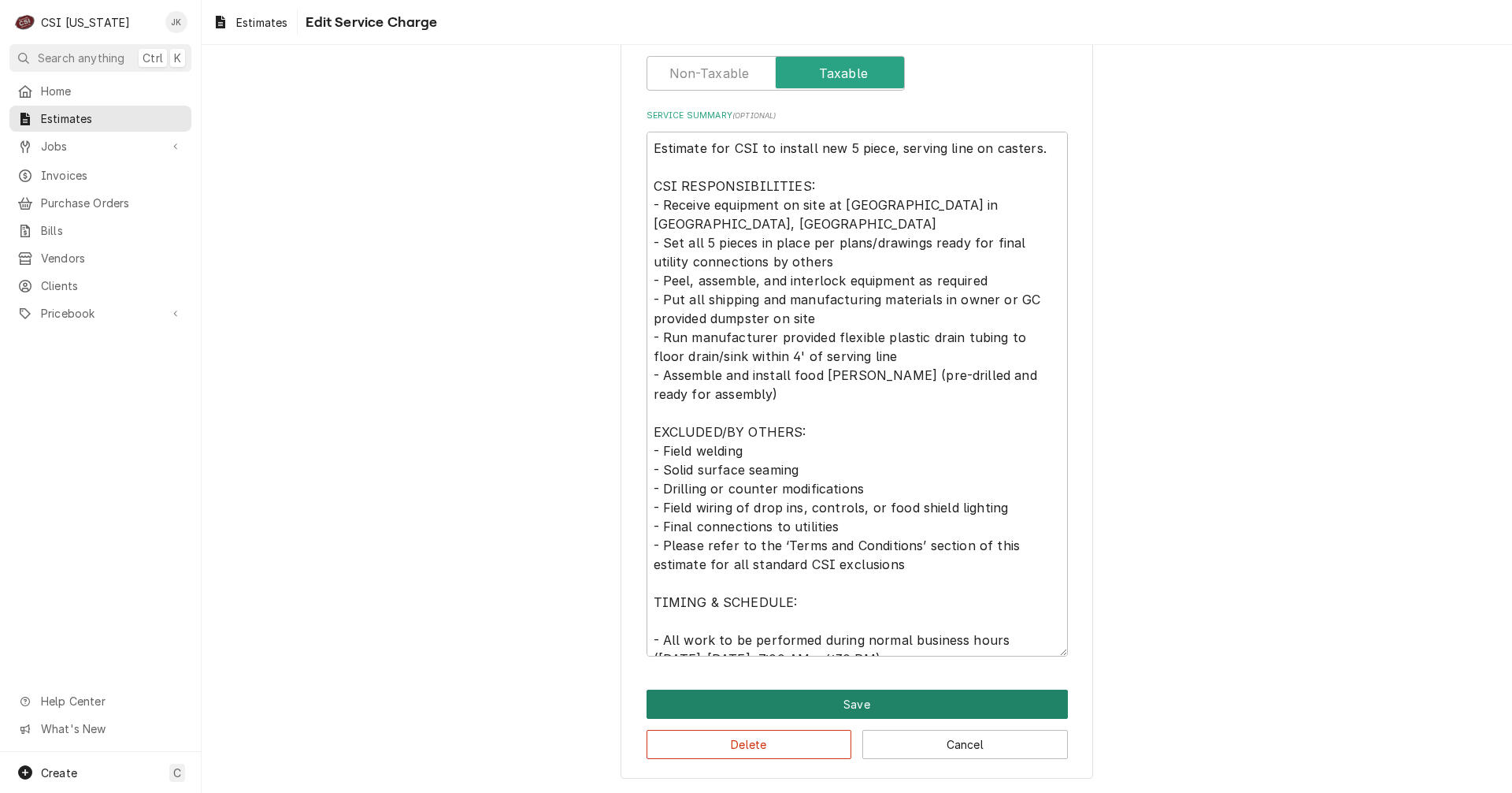
click at [868, 696] on button "Save" at bounding box center [857, 703] width 421 height 29
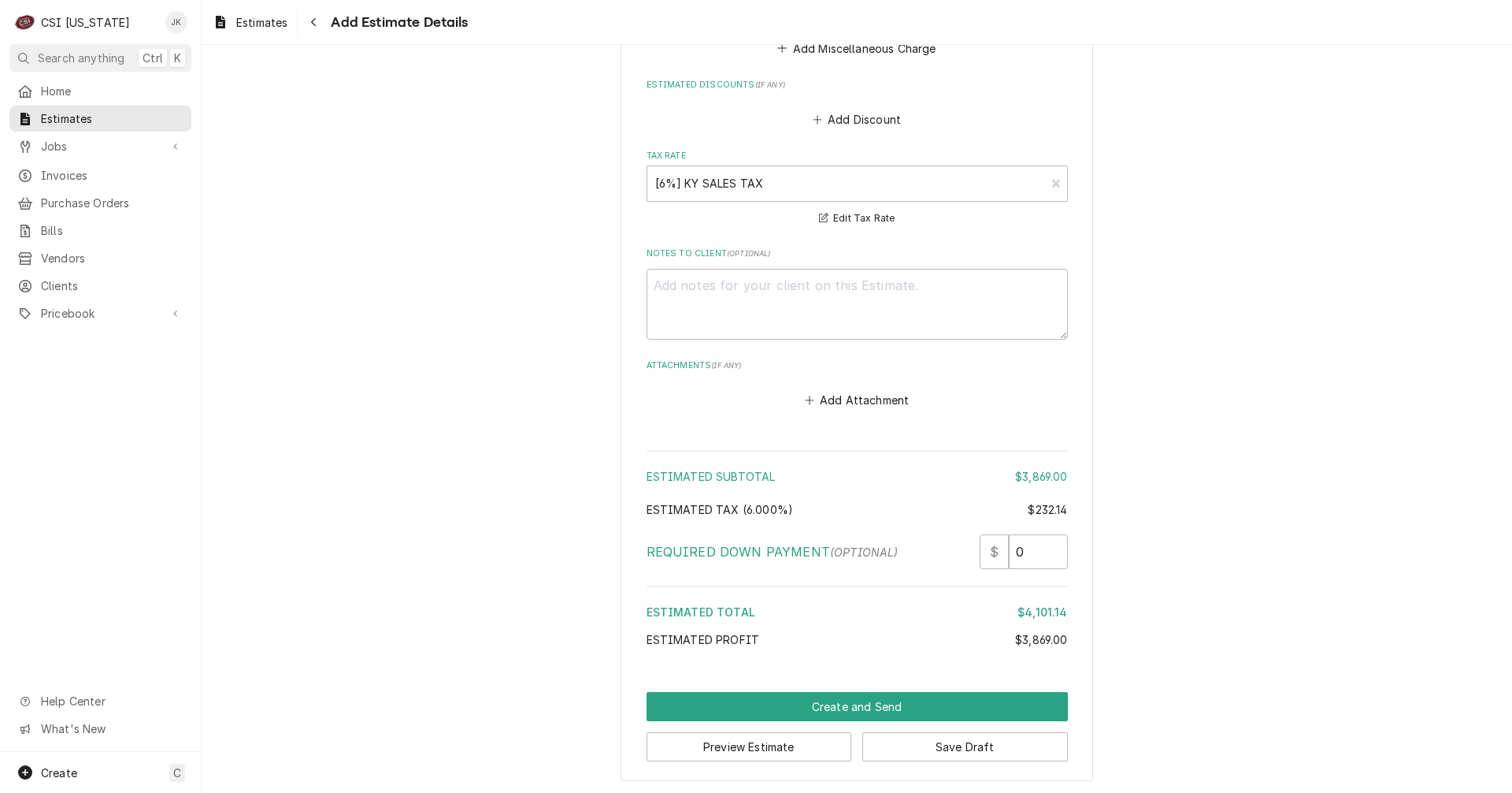
scroll to position [2424, 0]
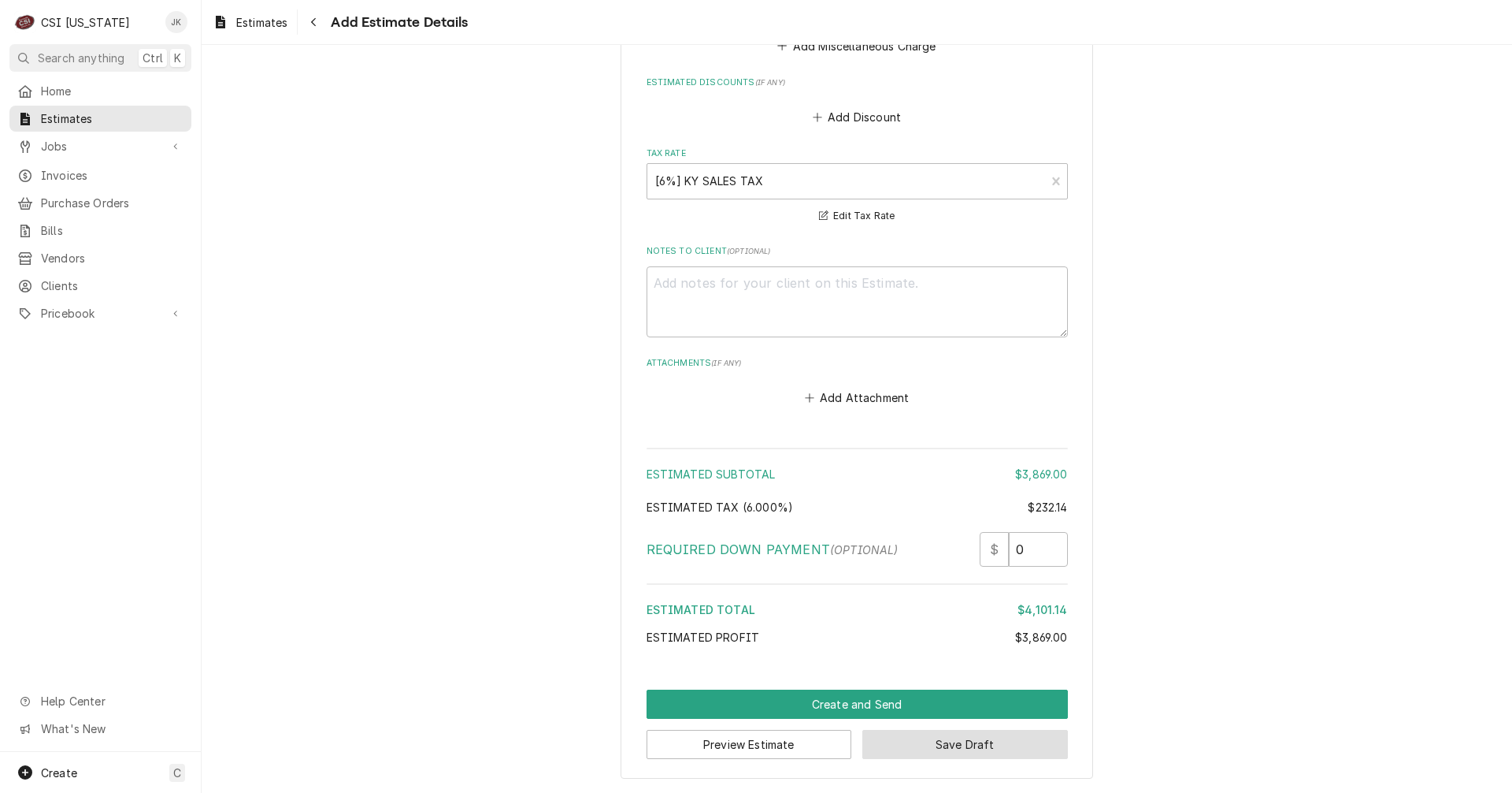
click at [989, 744] on button "Save Draft" at bounding box center [966, 744] width 206 height 29
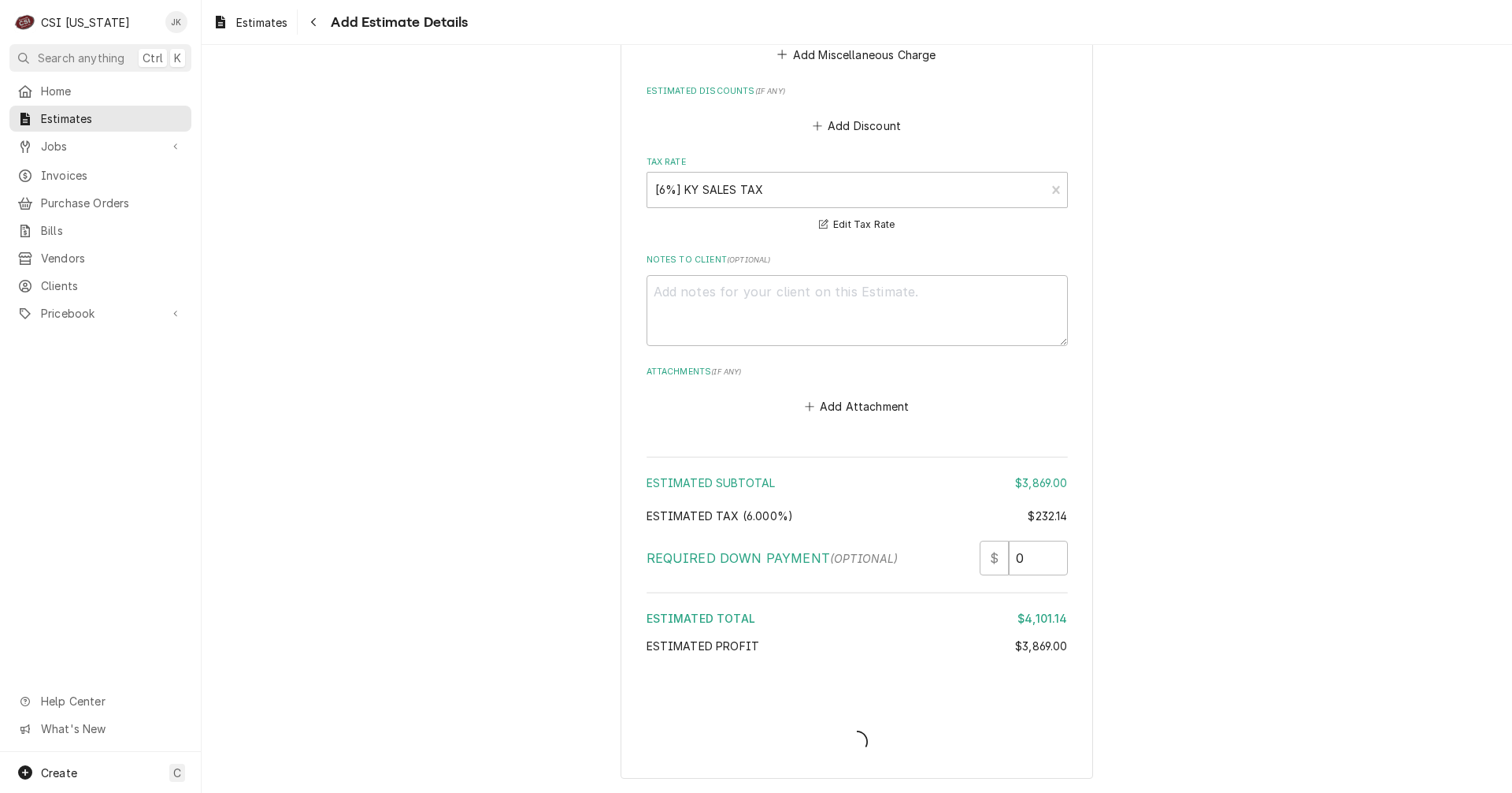
scroll to position [2416, 0]
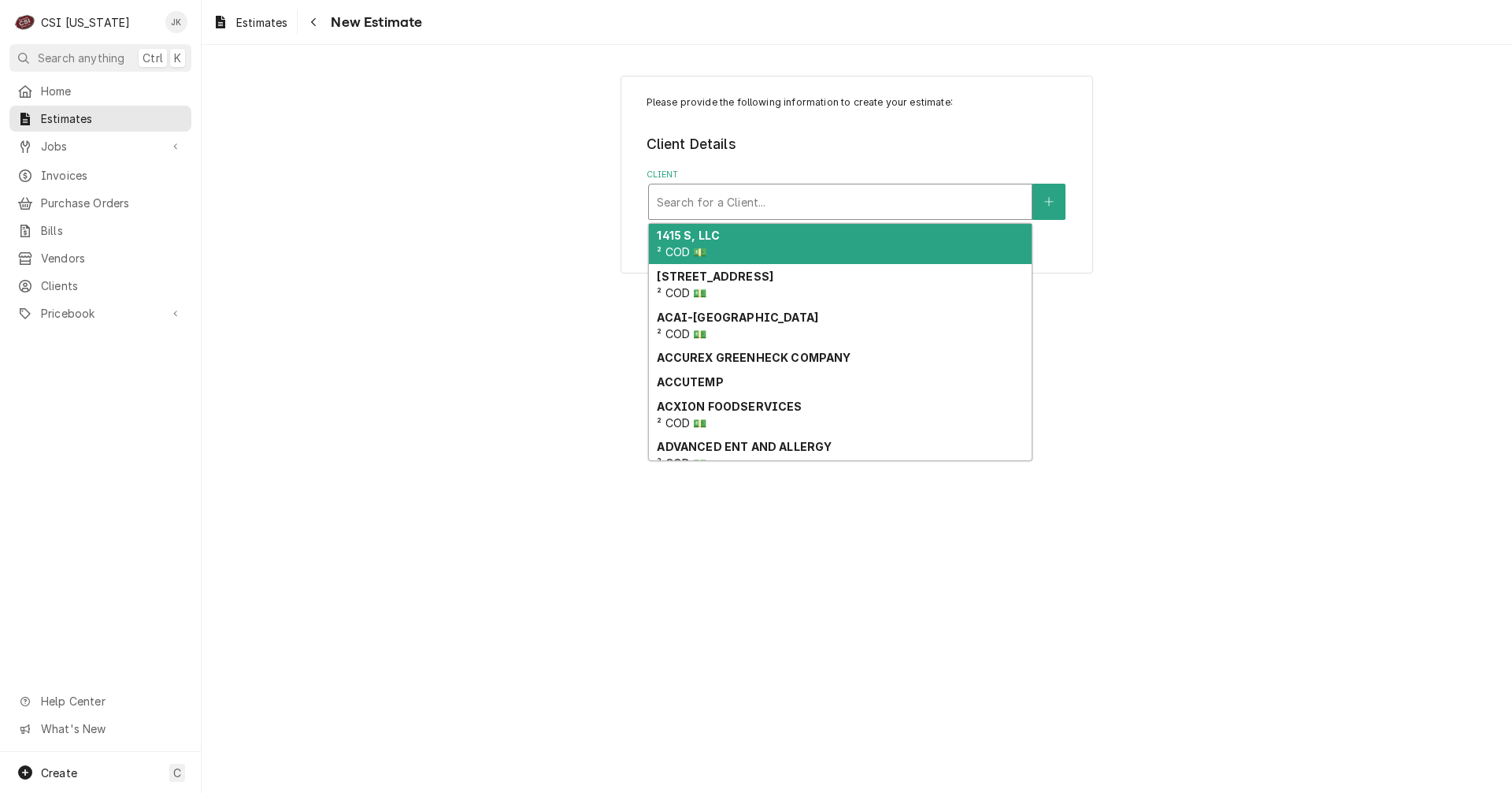
click at [700, 216] on div "Client" at bounding box center [840, 202] width 367 height 29
click at [264, 20] on span "Estimates" at bounding box center [262, 22] width 51 height 17
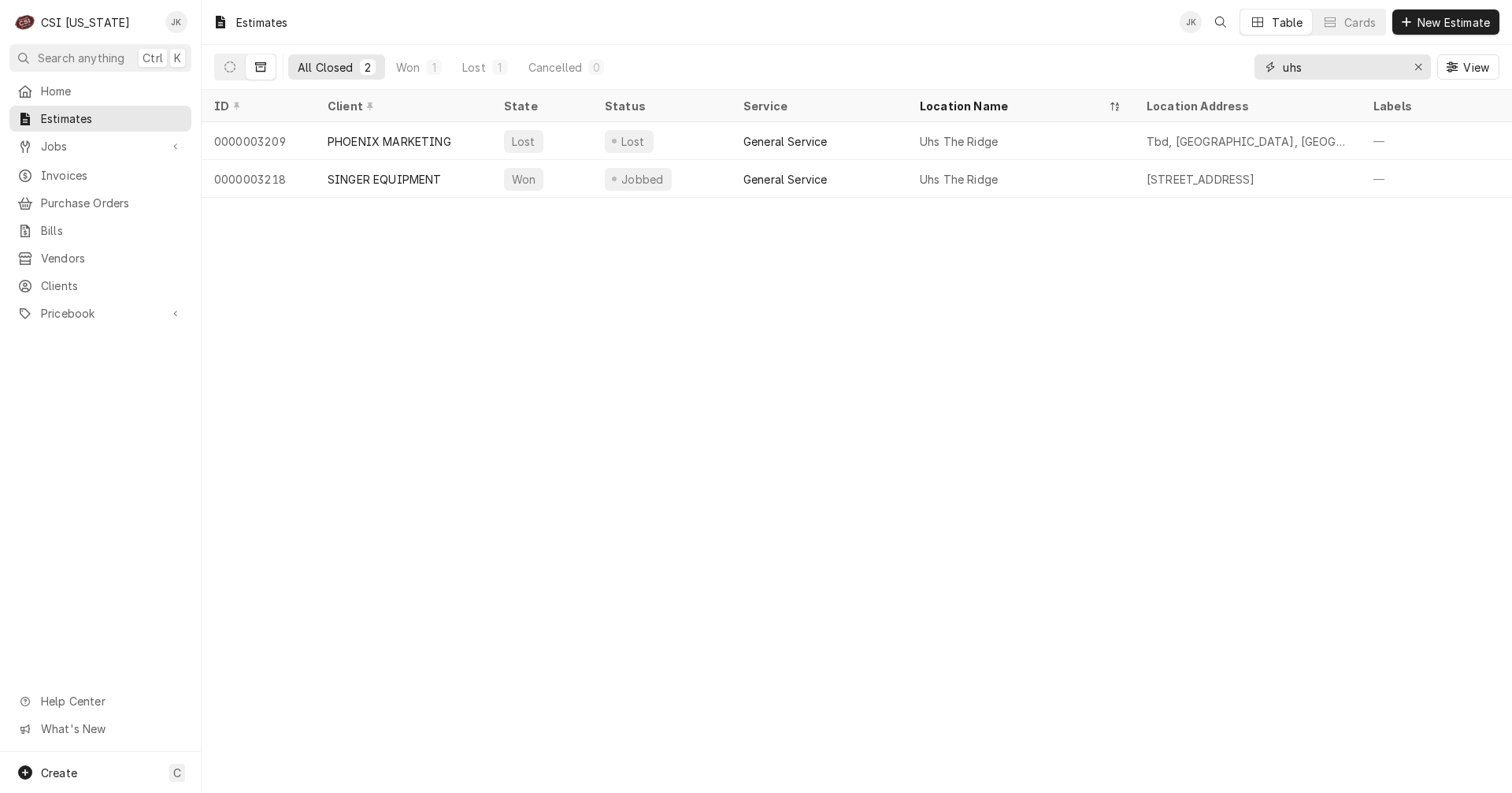
drag, startPoint x: 1324, startPoint y: 68, endPoint x: 1276, endPoint y: 68, distance: 48.0
click at [1276, 68] on div "uhs" at bounding box center [1343, 67] width 177 height 26
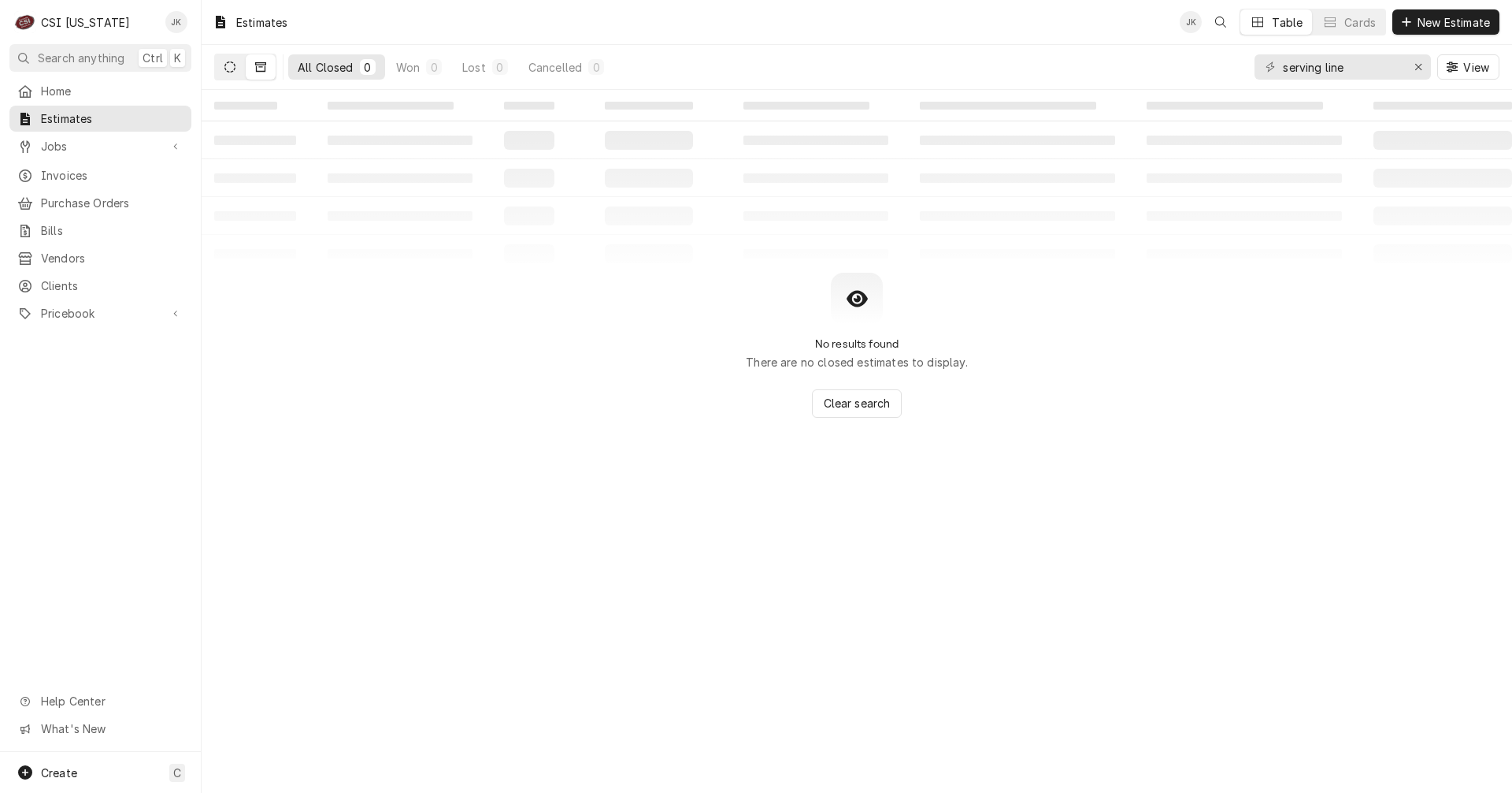
click at [226, 67] on icon "Dynamic Content Wrapper" at bounding box center [229, 66] width 11 height 11
click at [265, 67] on icon "Dynamic Content Wrapper" at bounding box center [260, 67] width 11 height 10
drag, startPoint x: 1354, startPoint y: 70, endPoint x: 1203, endPoint y: 54, distance: 151.8
click at [1203, 54] on div "All Closed 0 Won 0 Lost 0 Cancelled 0 serving line View" at bounding box center [857, 66] width 1286 height 44
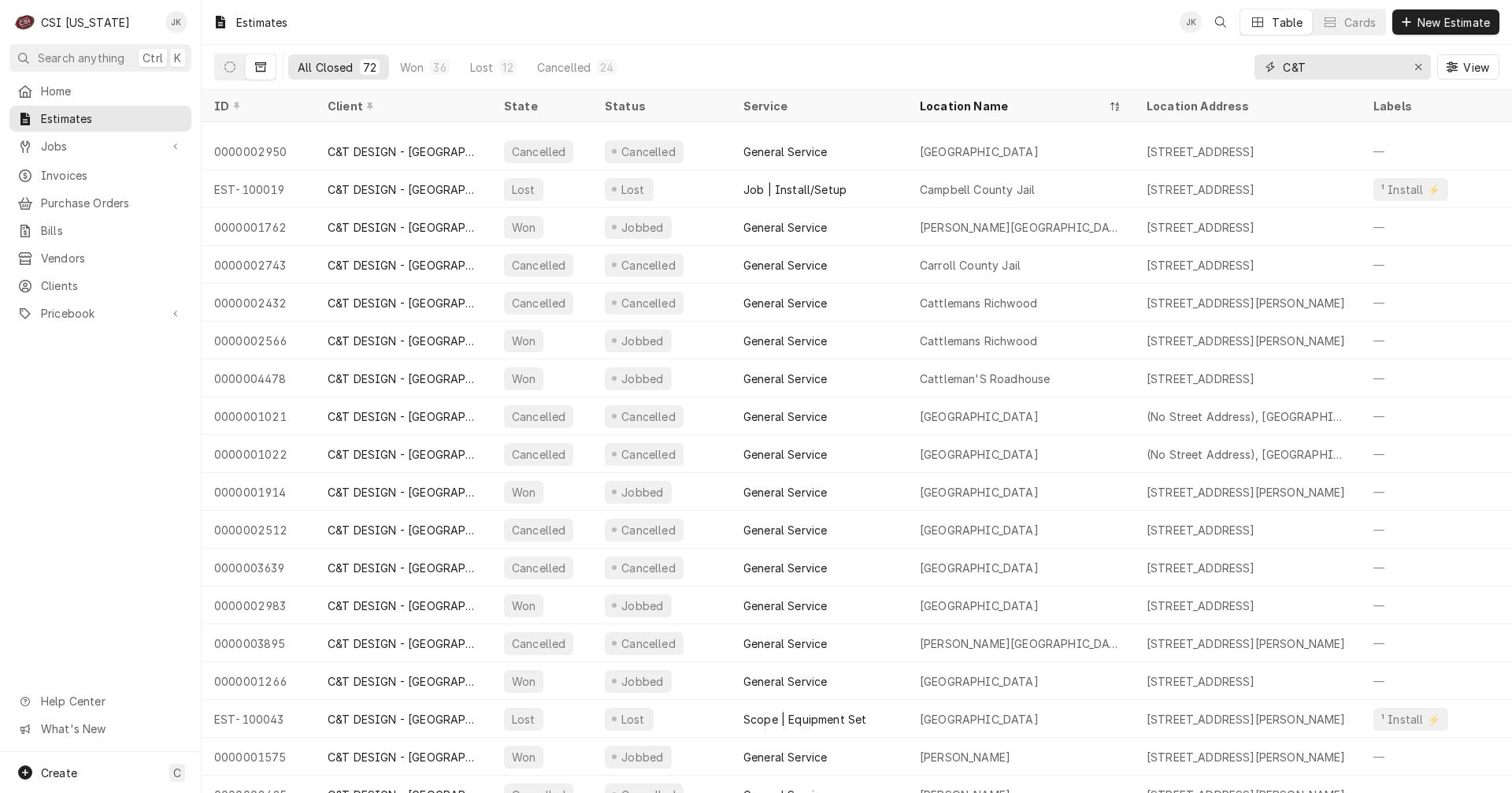
scroll to position [285, 0]
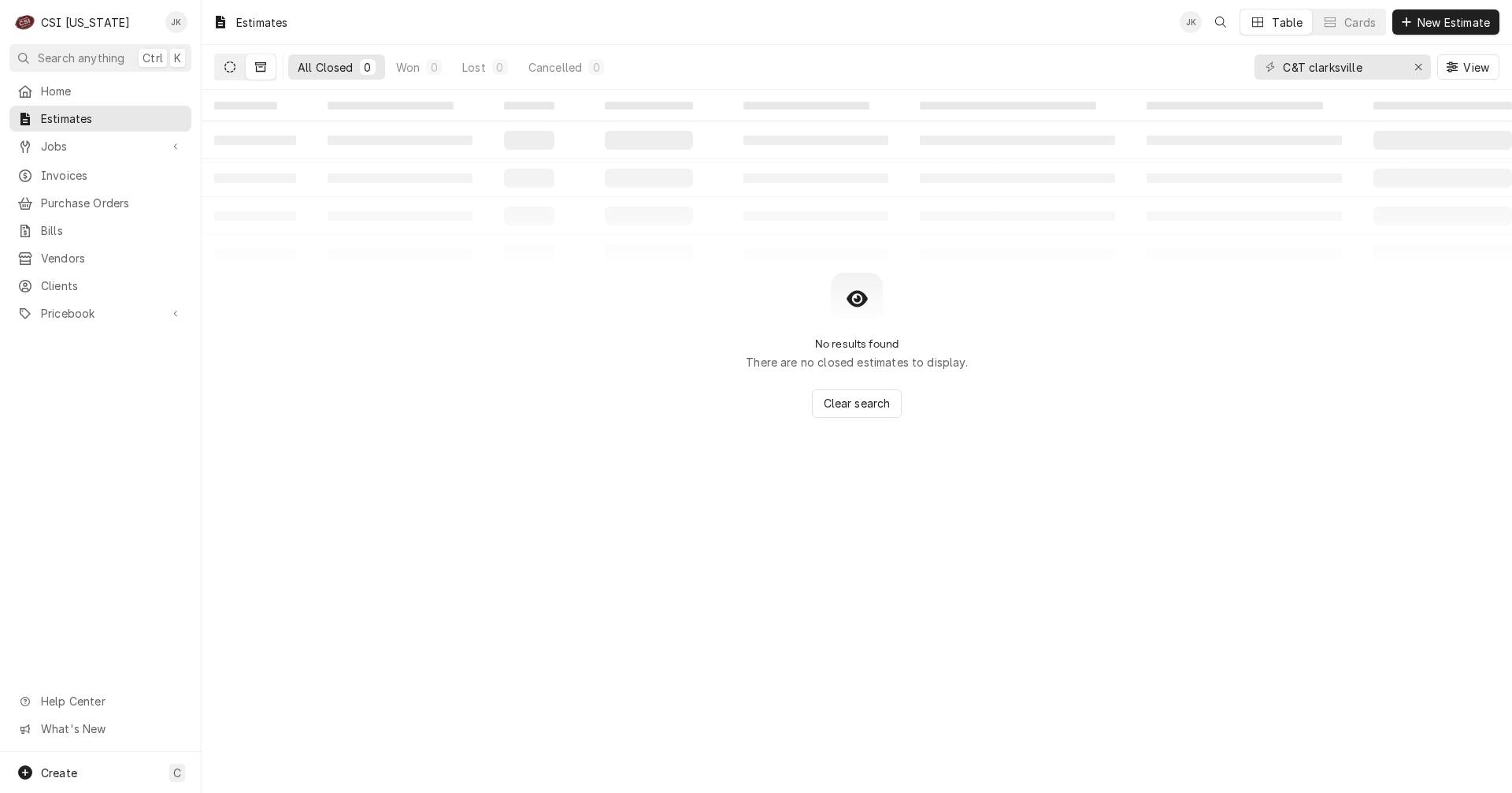
click at [231, 60] on button "Dynamic Content Wrapper" at bounding box center [230, 67] width 30 height 26
drag, startPoint x: 1308, startPoint y: 69, endPoint x: 1215, endPoint y: 61, distance: 93.3
click at [1215, 61] on div "All Open 0 Pending 0 Sent 0 Approved 0 C&T clarksville View" at bounding box center [857, 66] width 1286 height 44
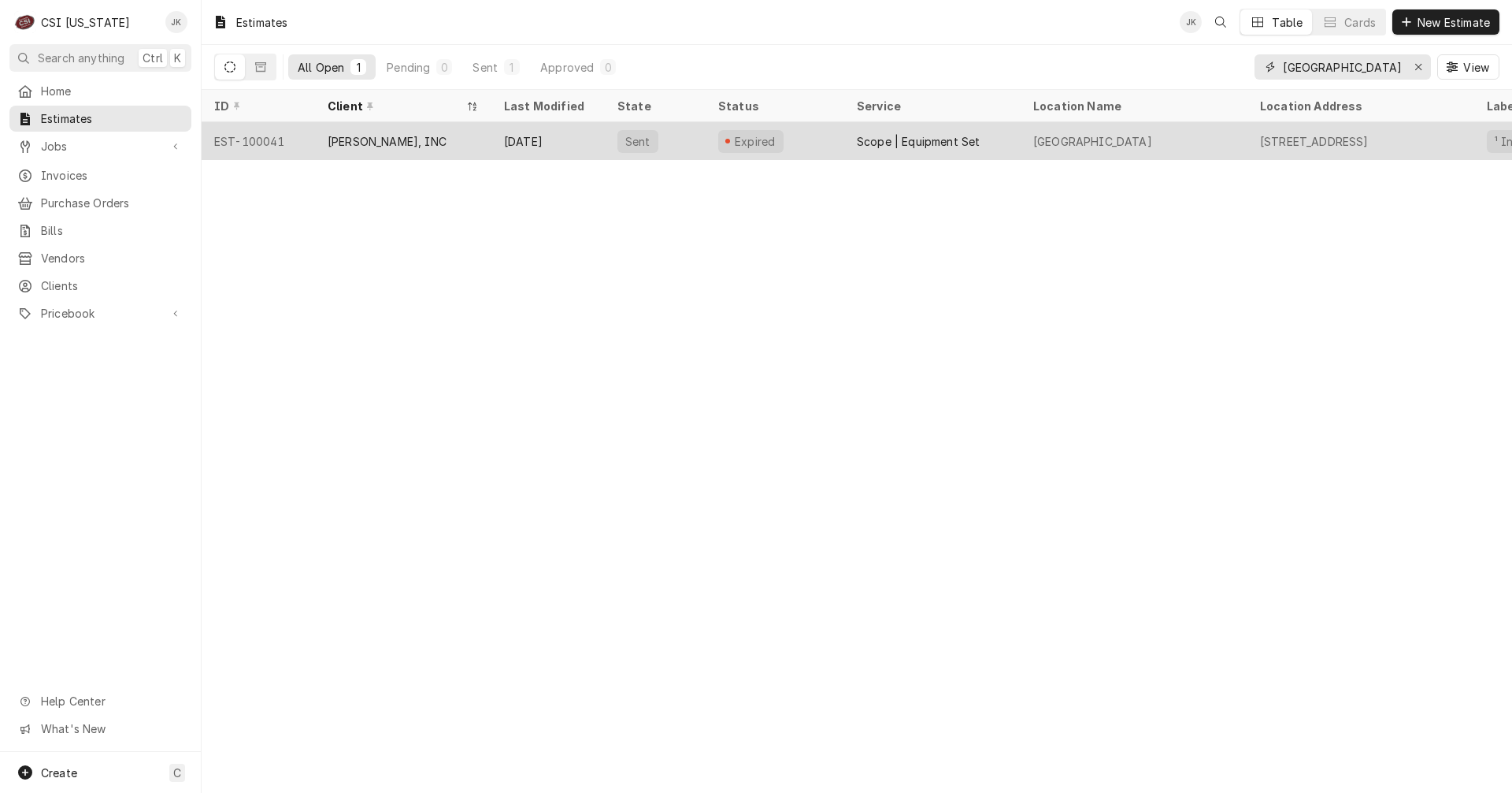
type input "[GEOGRAPHIC_DATA]"
click at [378, 134] on div "[PERSON_NAME], INC" at bounding box center [387, 141] width 119 height 17
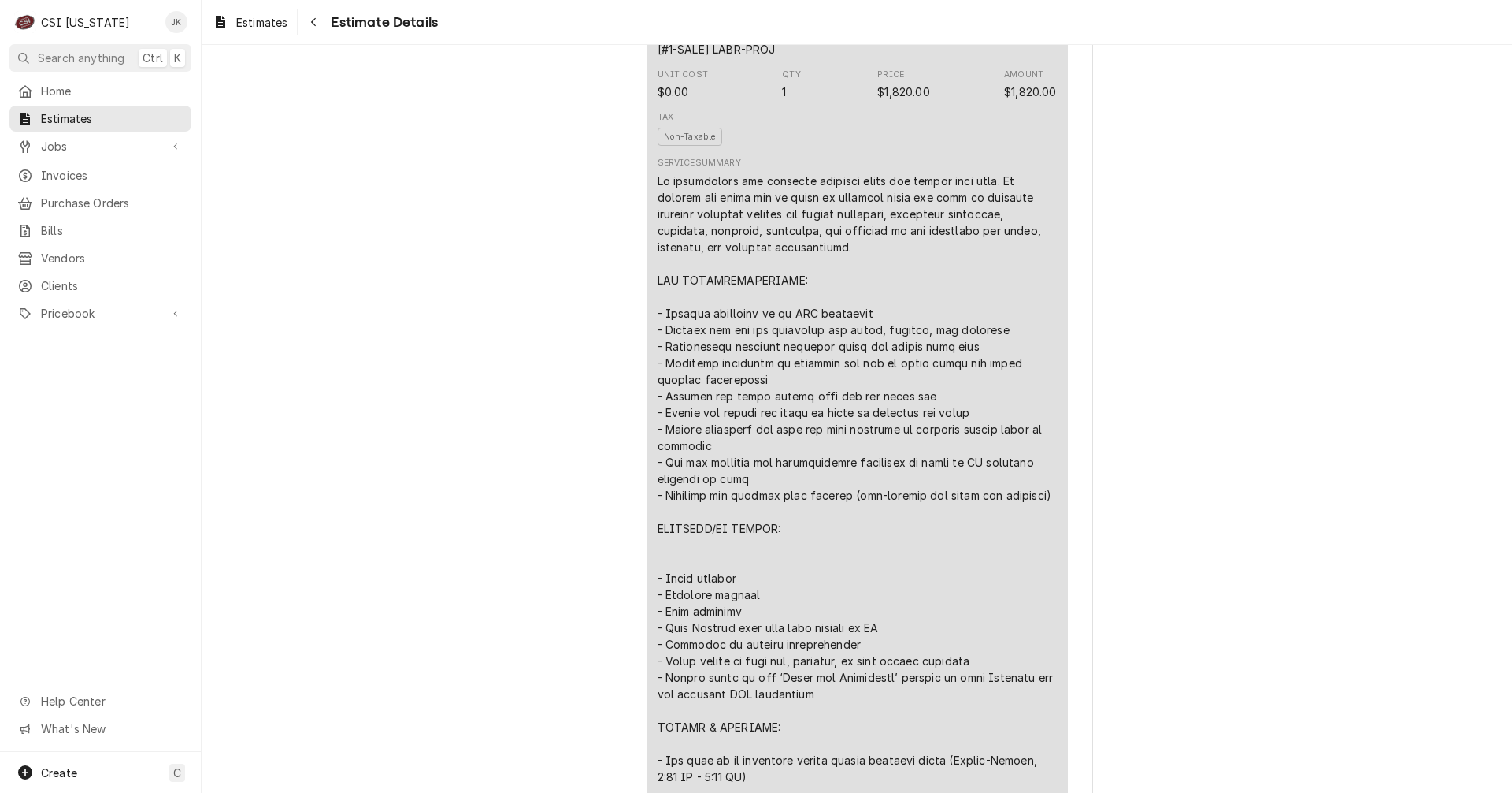
scroll to position [1103, 0]
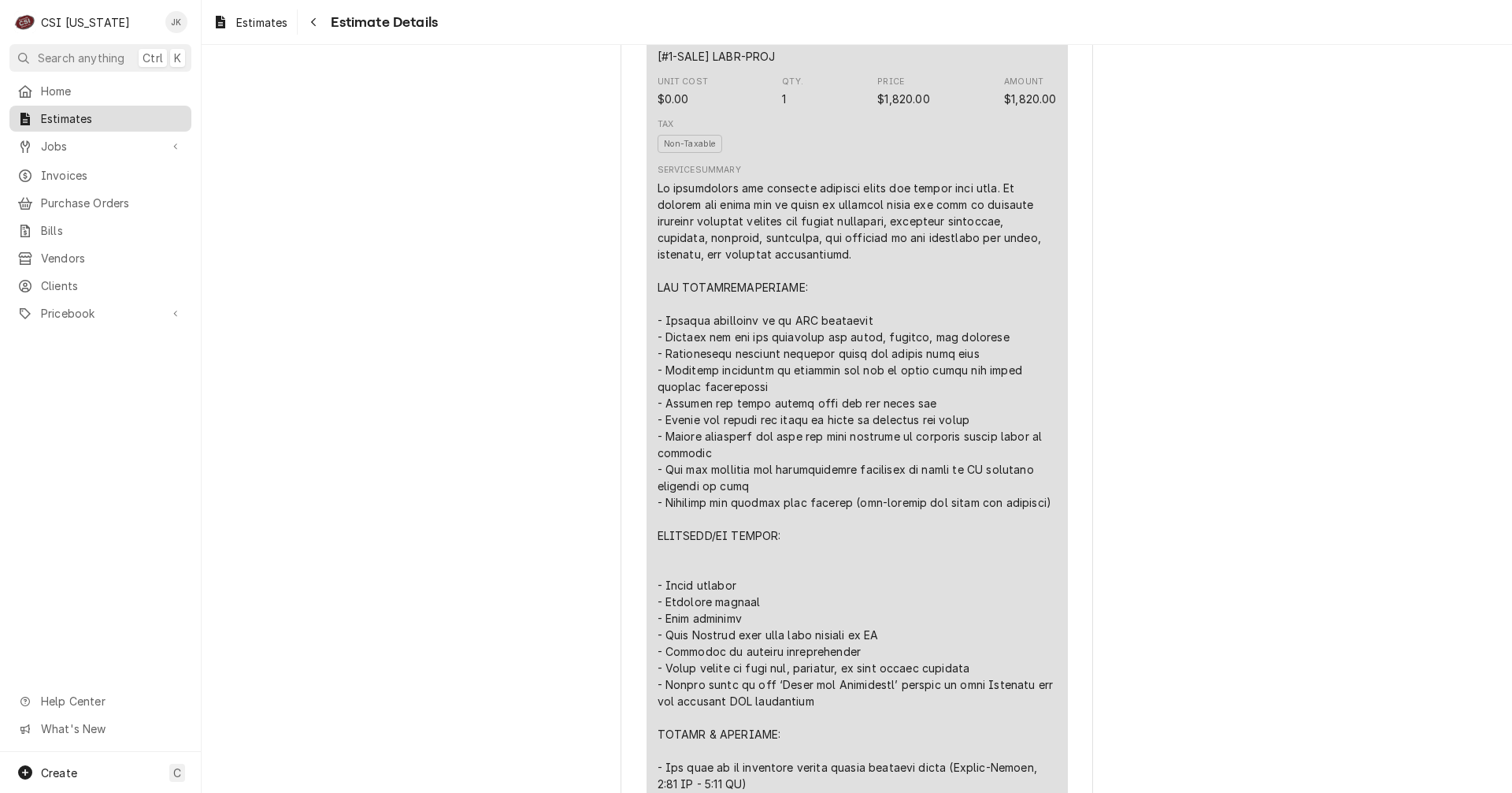
click at [57, 119] on span "Estimates" at bounding box center [112, 119] width 142 height 17
click at [815, 320] on div "Line Item" at bounding box center [858, 485] width 399 height 612
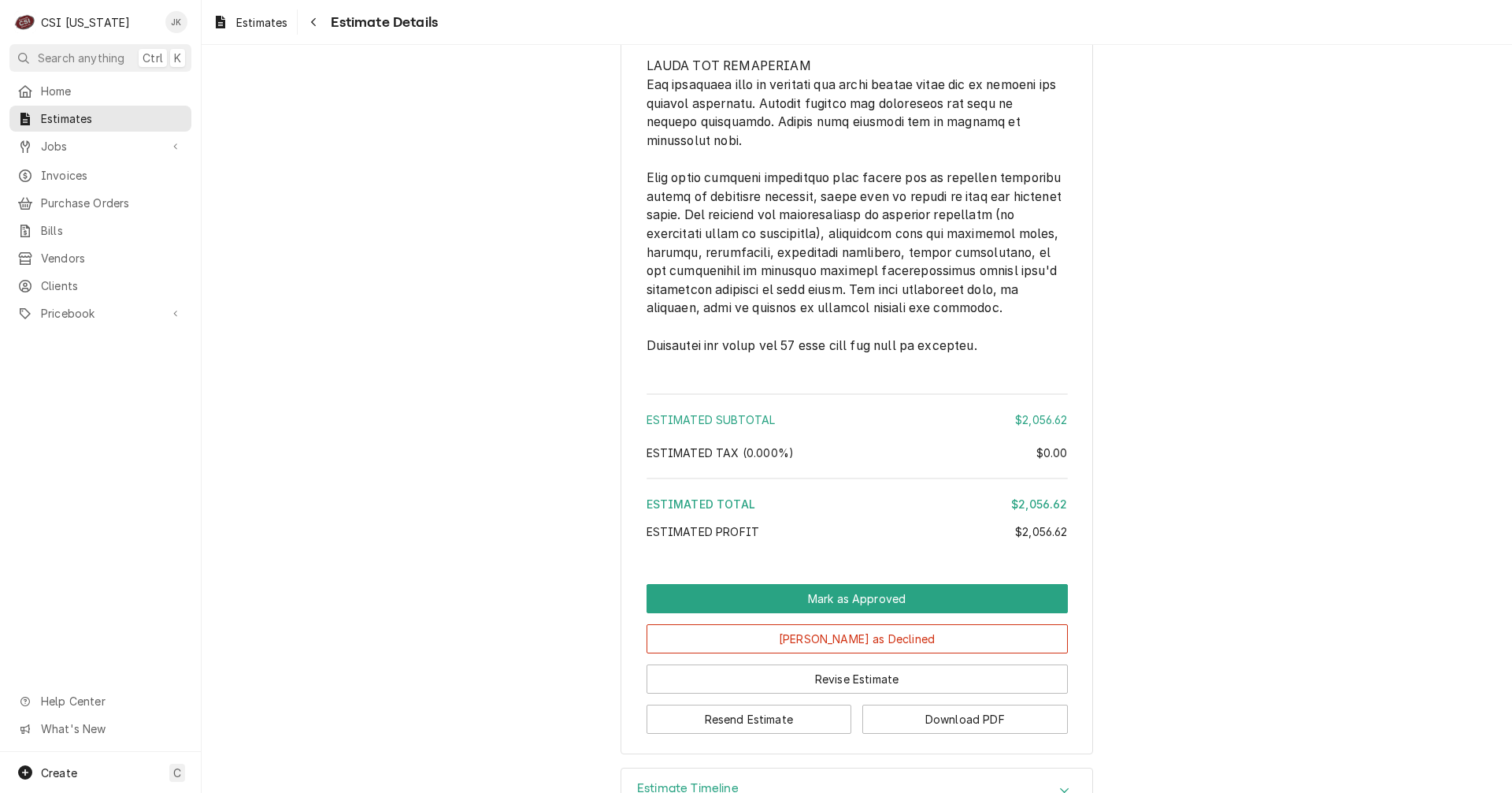
scroll to position [2834, 0]
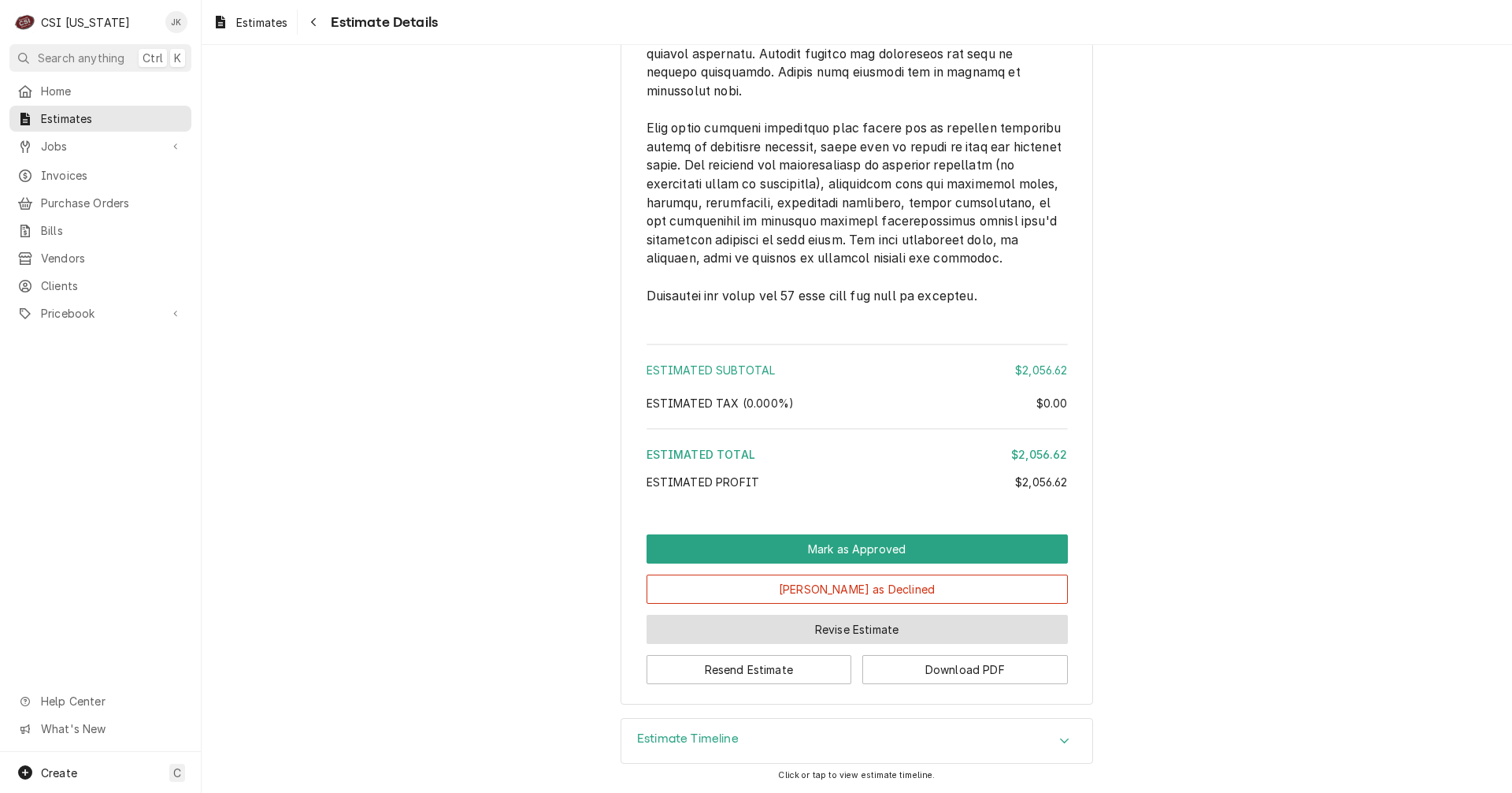
click at [760, 636] on button "Revise Estimate" at bounding box center [857, 629] width 421 height 29
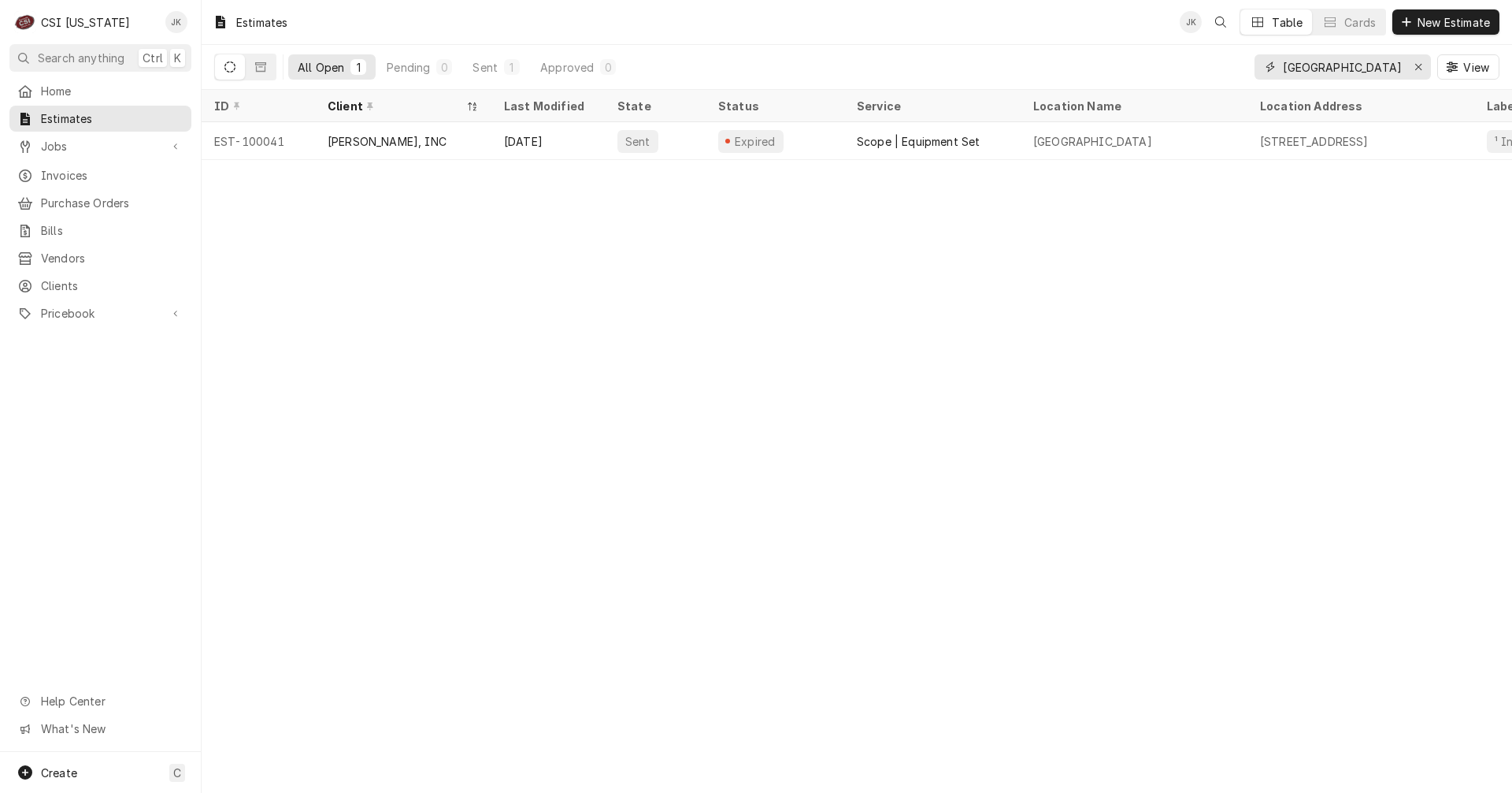
drag, startPoint x: 1350, startPoint y: 67, endPoint x: 1252, endPoint y: 67, distance: 98.0
click at [1252, 67] on div "All Open 1 Pending 0 Sent 1 Approved 0 clarksville View" at bounding box center [857, 66] width 1286 height 44
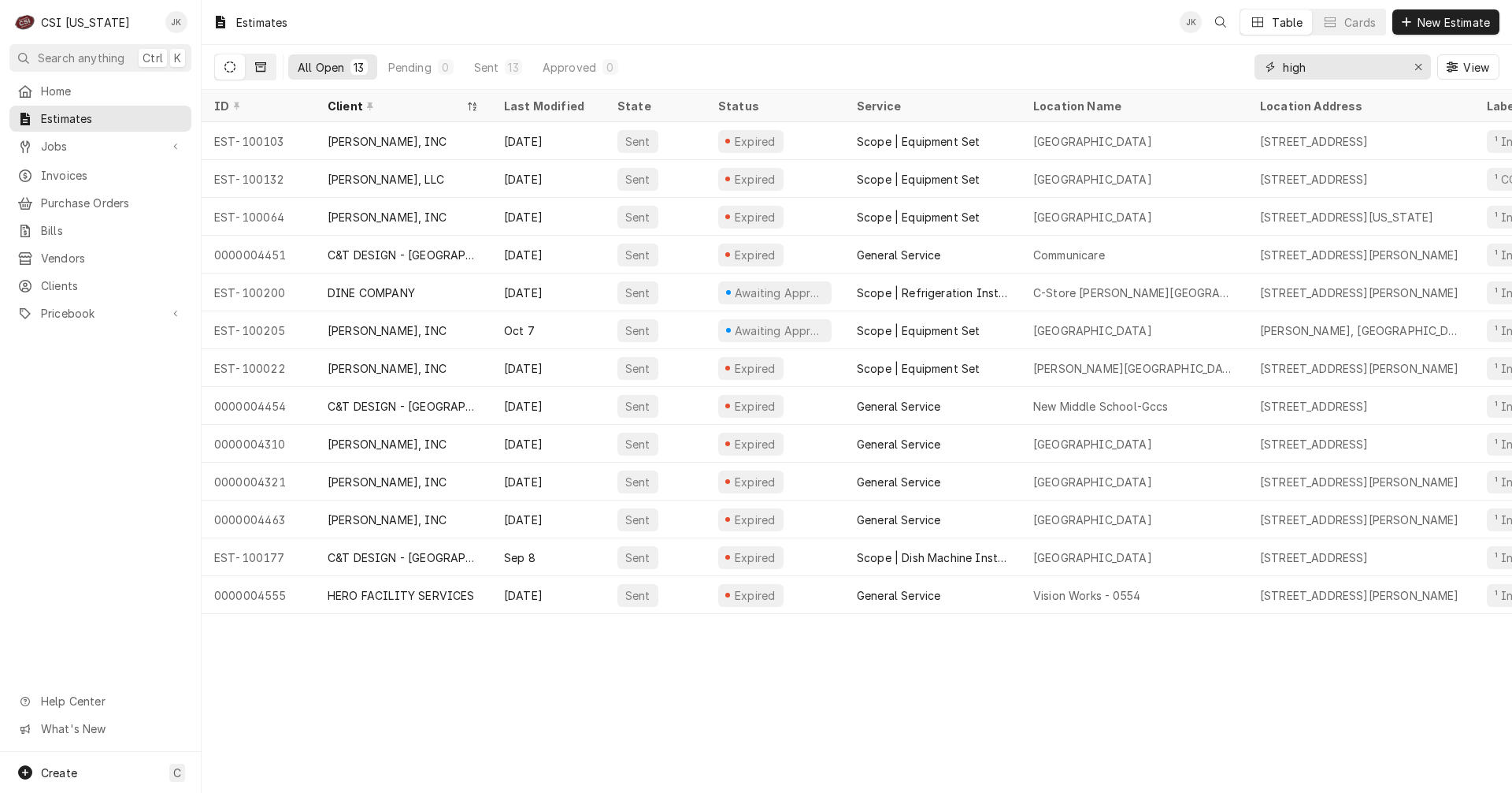
type input "high"
click at [257, 70] on icon "Dynamic Content Wrapper" at bounding box center [260, 67] width 11 height 10
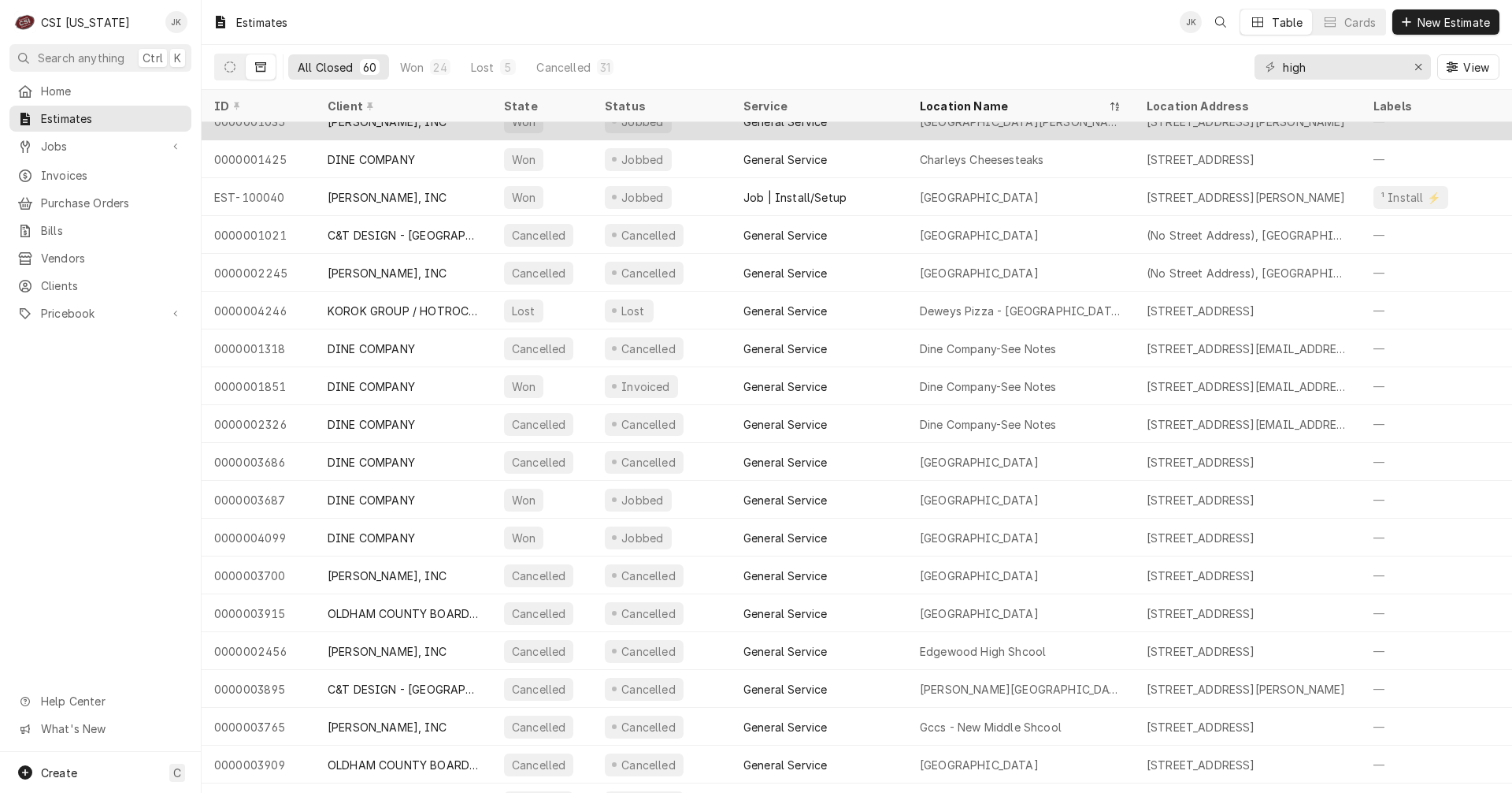
scroll to position [590, 0]
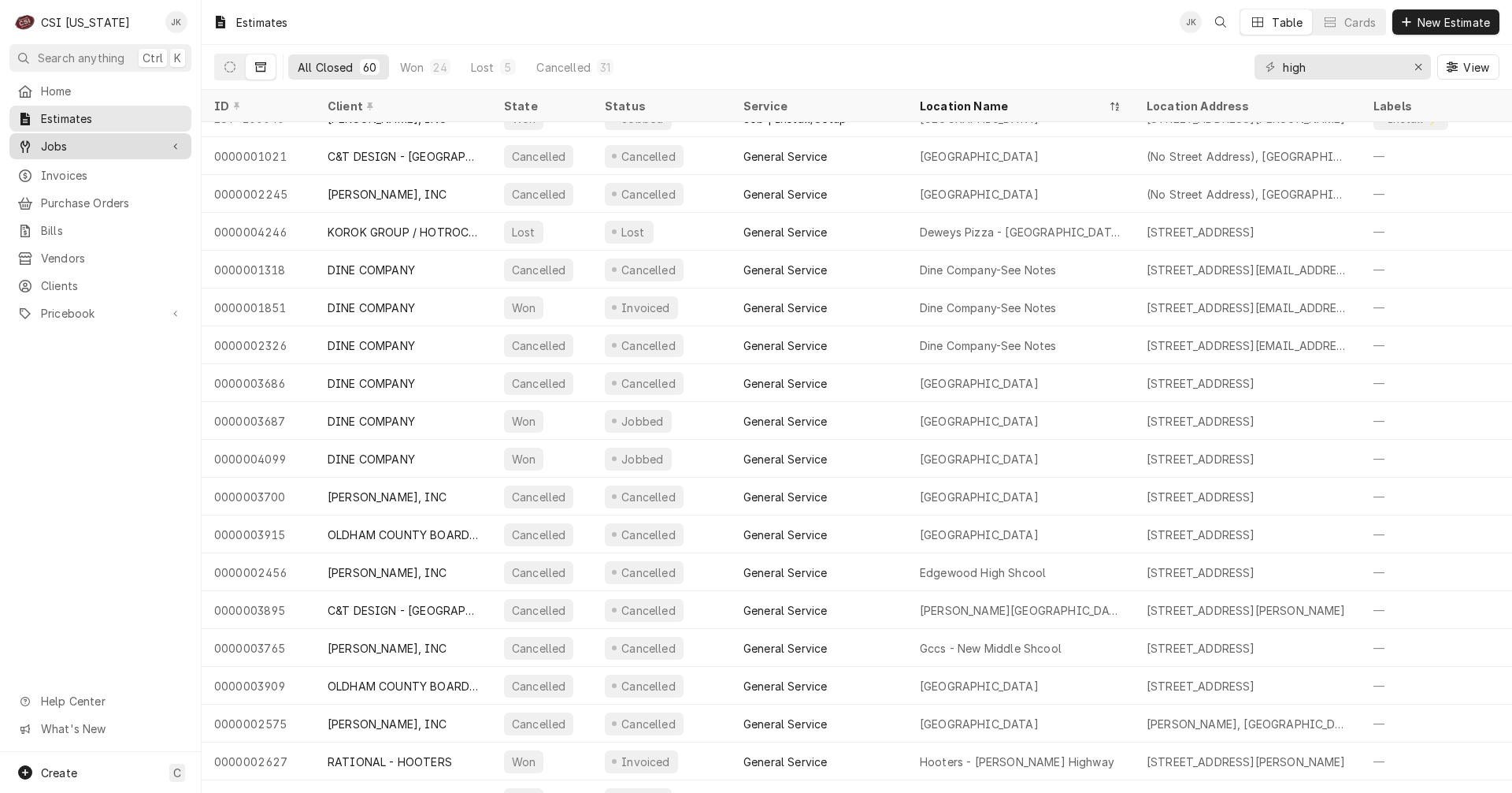
click at [23, 140] on icon "Dynamic Content Wrapper" at bounding box center [26, 146] width 10 height 13
click at [37, 155] on div "Jobs Jobs Job Series" at bounding box center [101, 173] width 182 height 80
click at [44, 167] on span "Jobs" at bounding box center [112, 173] width 142 height 17
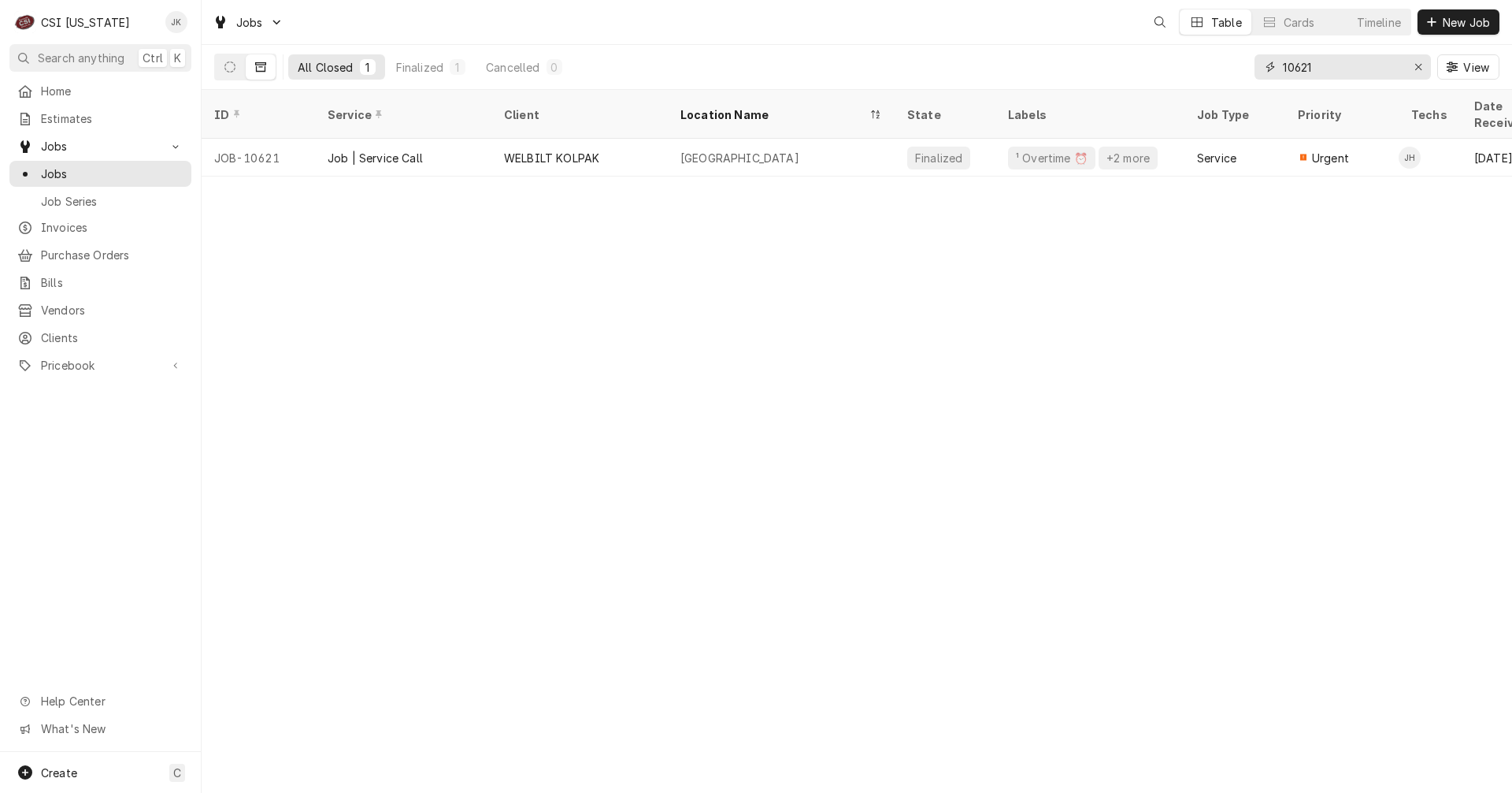
drag, startPoint x: 1333, startPoint y: 68, endPoint x: 1243, endPoint y: 68, distance: 90.0
click at [1243, 68] on div "All Closed 1 Finalized 1 Cancelled 0 10621 View" at bounding box center [857, 66] width 1286 height 44
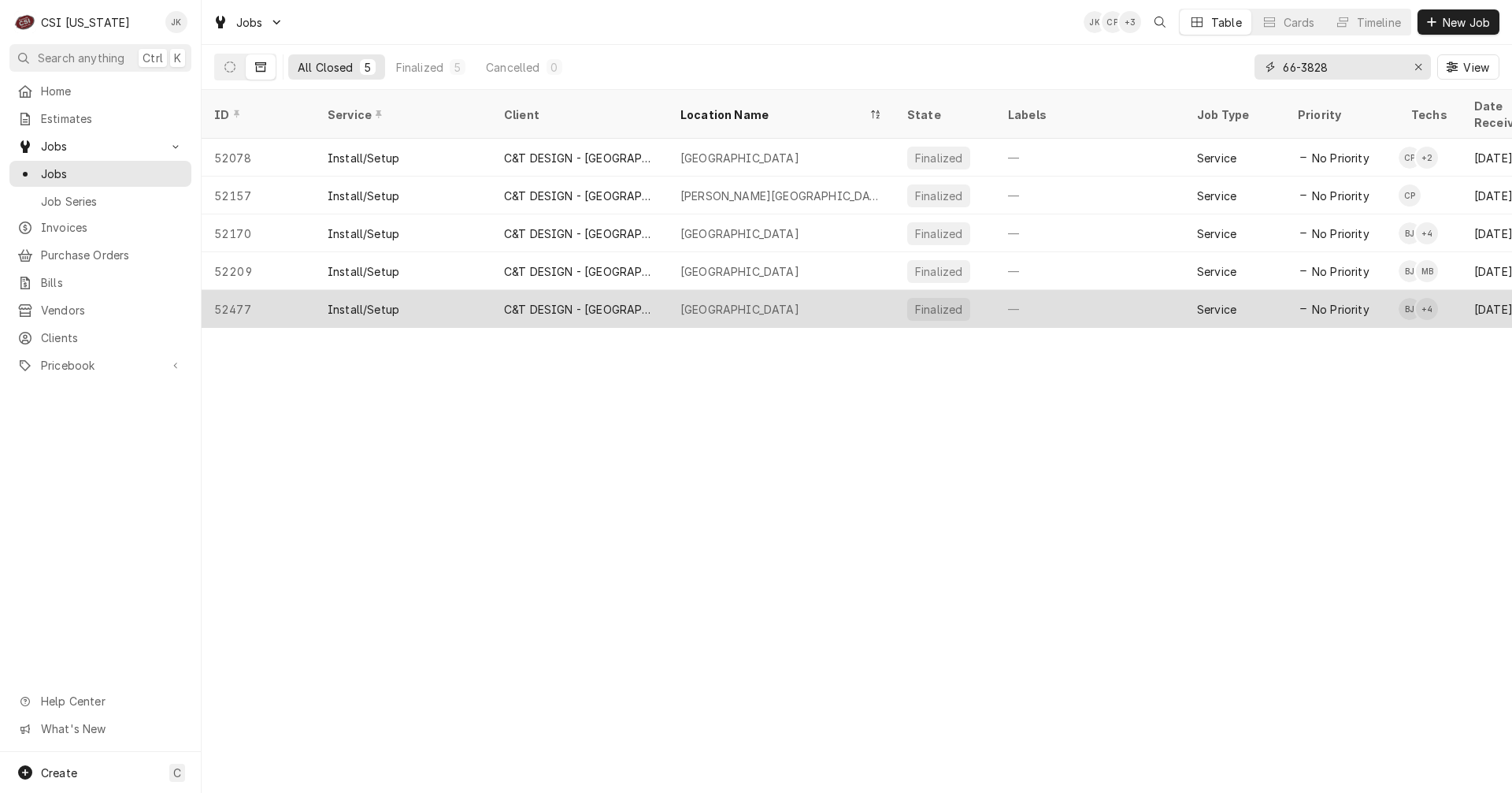
type input "66-3828"
click at [574, 301] on div "C&T DESIGN - [GEOGRAPHIC_DATA]" at bounding box center [579, 308] width 151 height 17
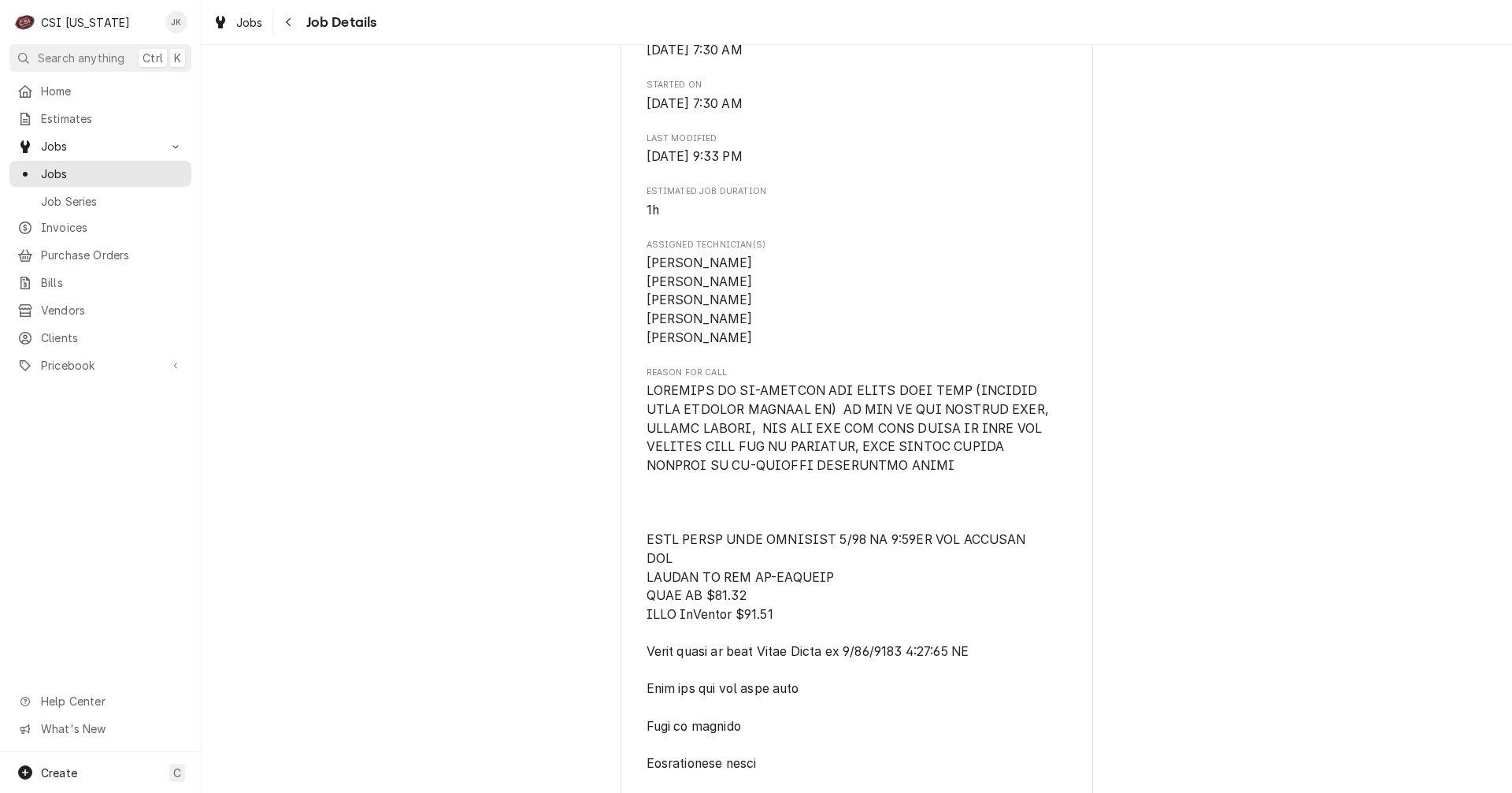
scroll to position [631, 0]
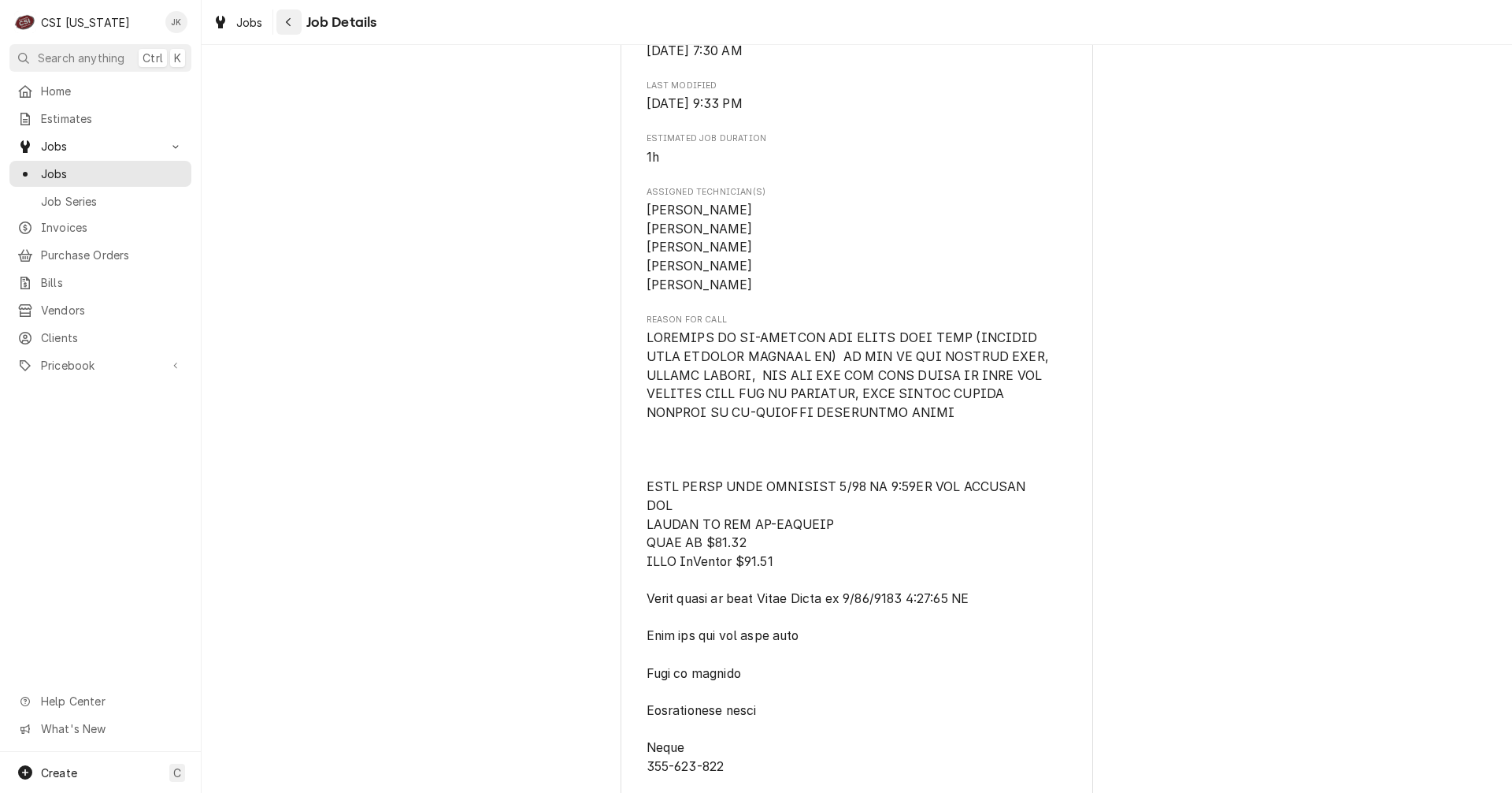
click at [294, 24] on div "Navigate back" at bounding box center [290, 22] width 16 height 16
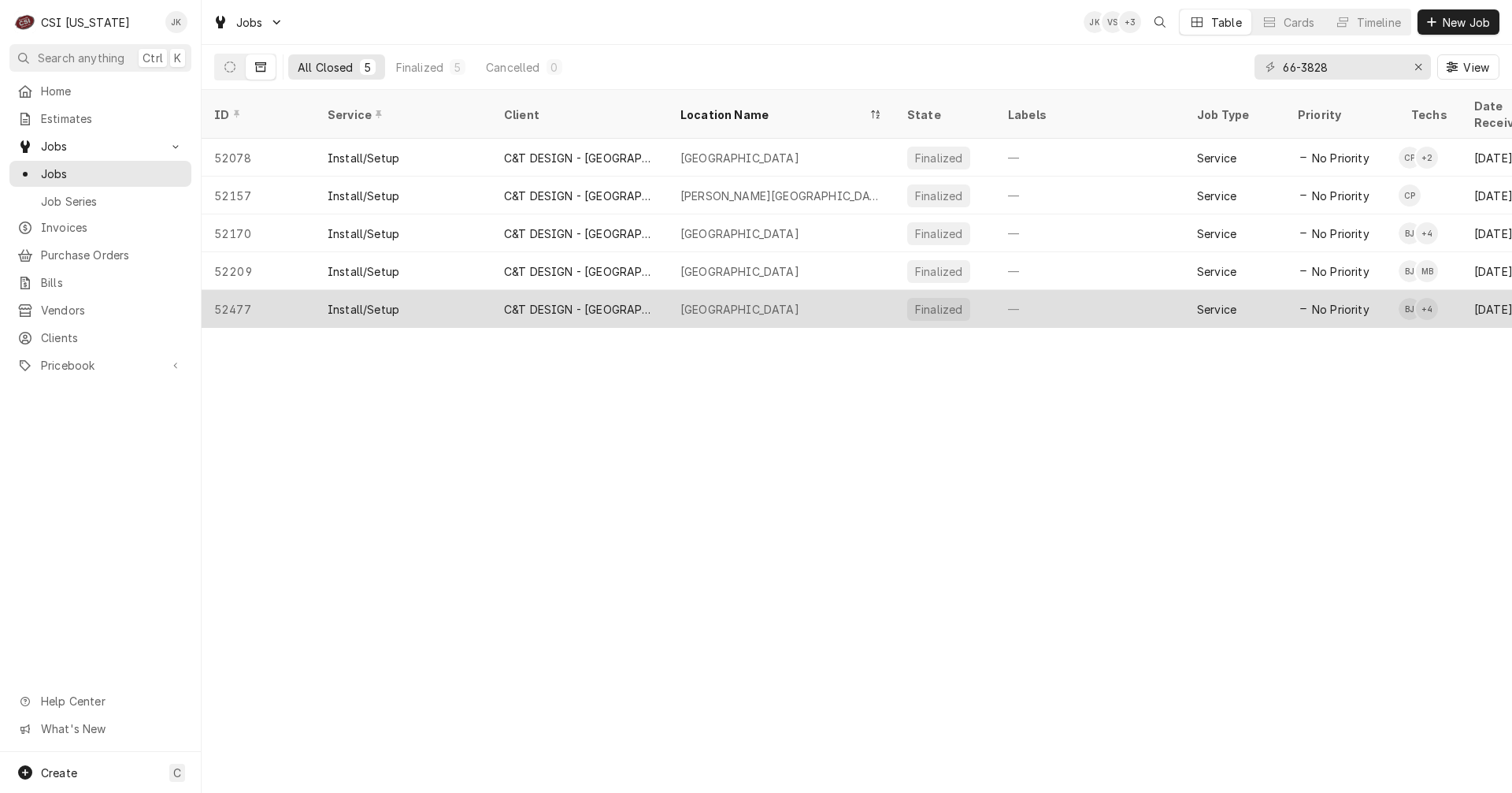
click at [666, 290] on div "C&T DESIGN - [GEOGRAPHIC_DATA]" at bounding box center [579, 308] width 177 height 38
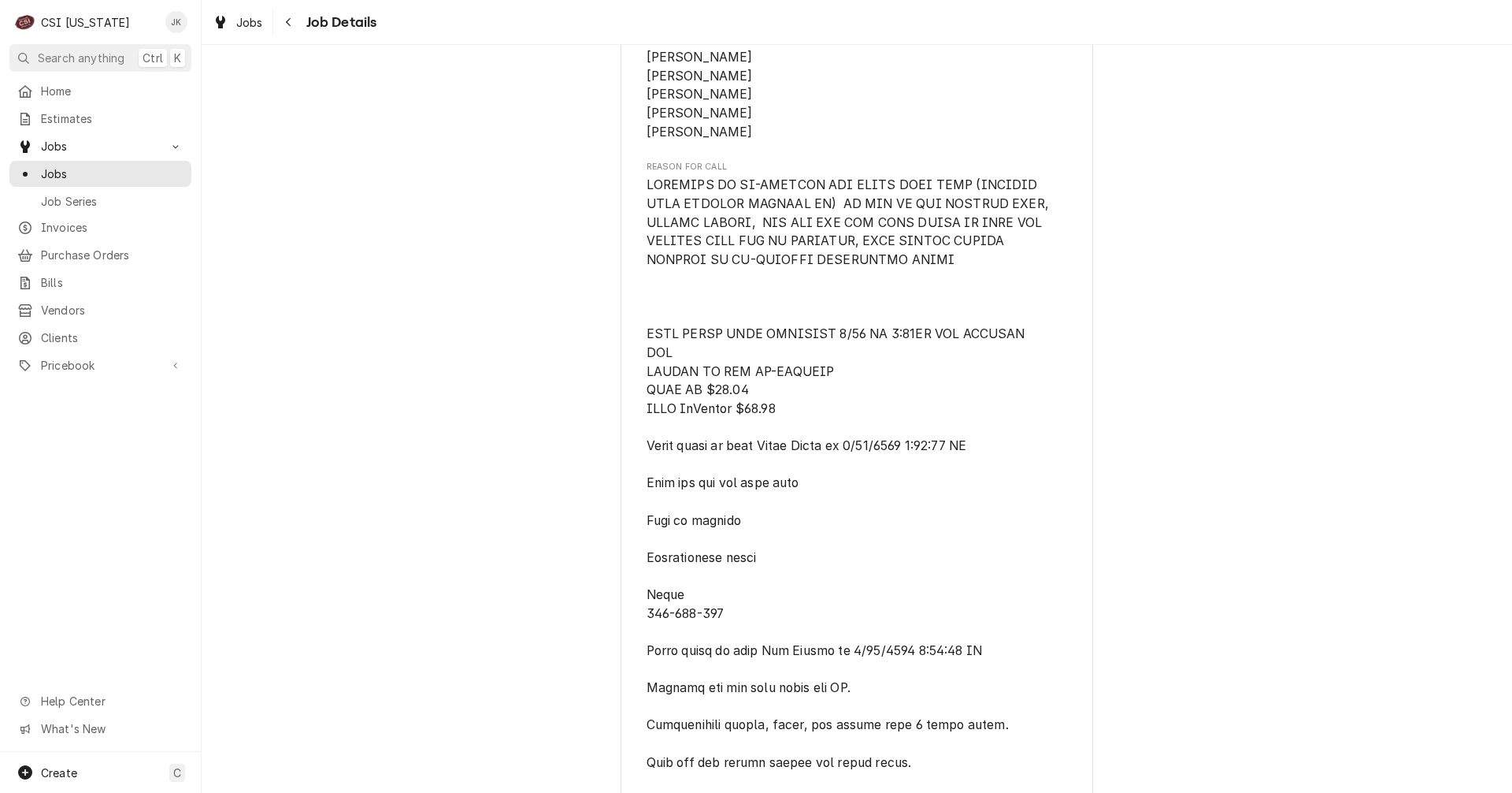
scroll to position [788, 0]
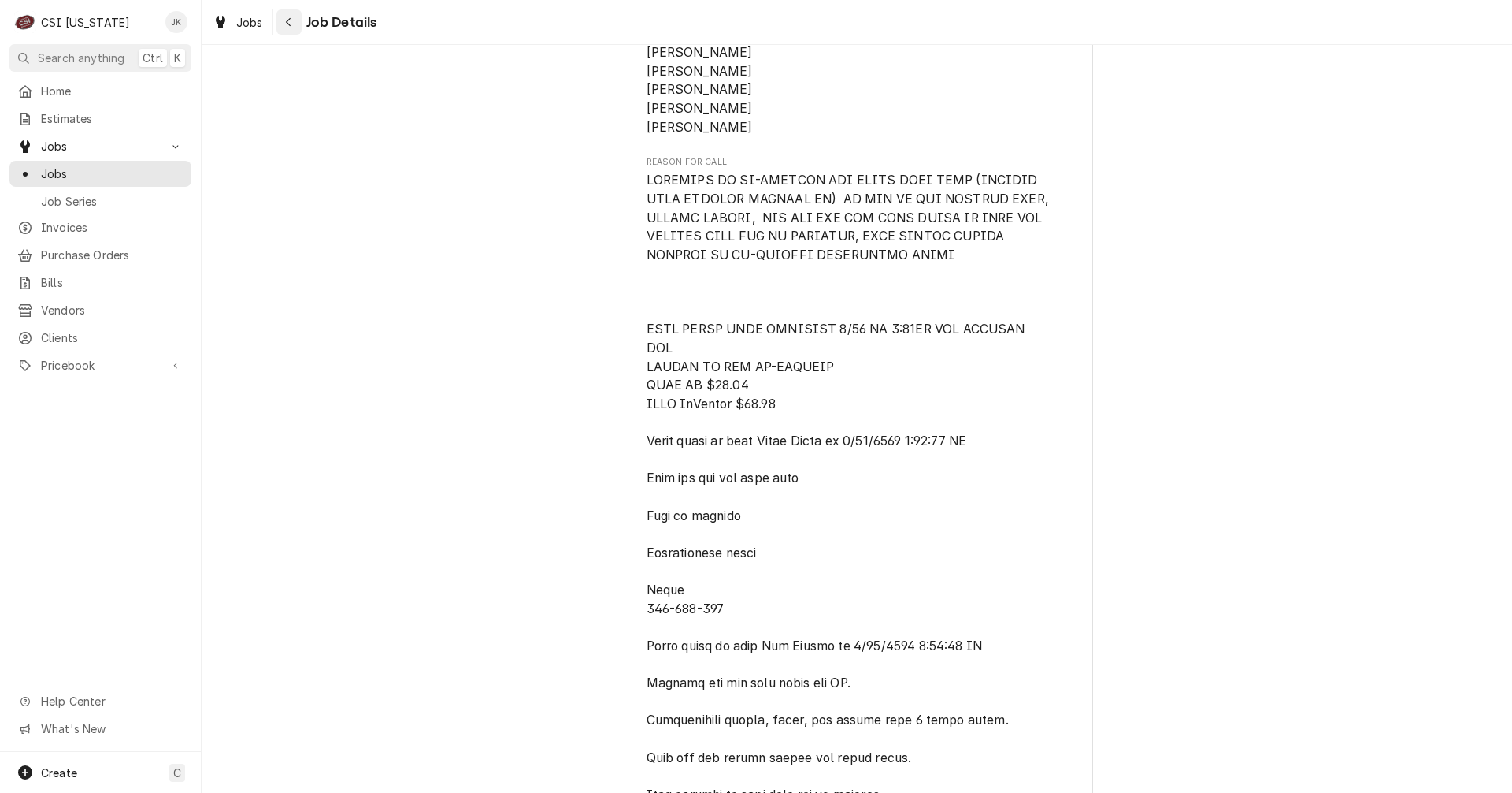
click at [292, 19] on icon "Navigate back" at bounding box center [289, 22] width 7 height 11
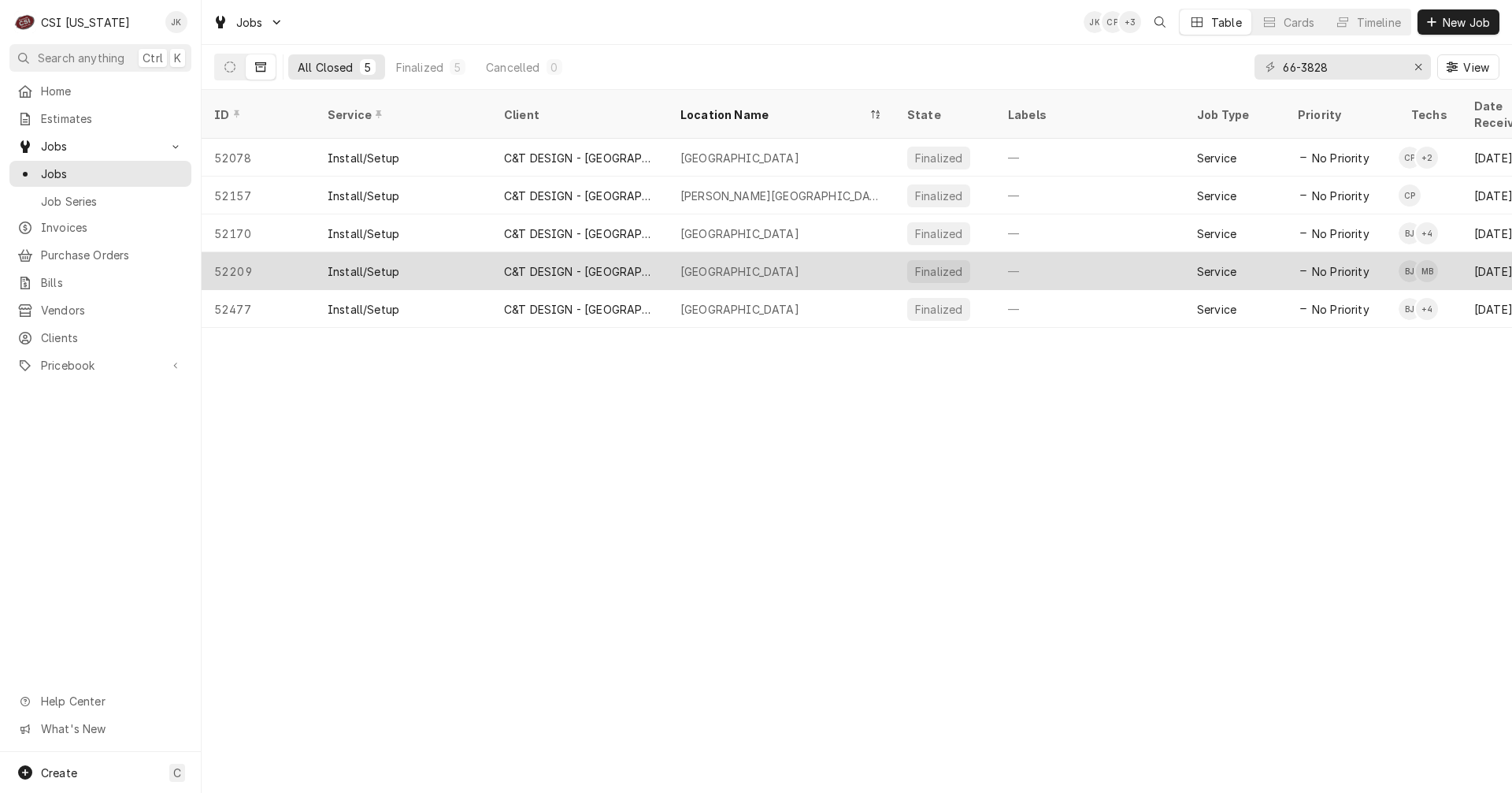
click at [659, 252] on div "C&T DESIGN - [GEOGRAPHIC_DATA]" at bounding box center [579, 271] width 177 height 38
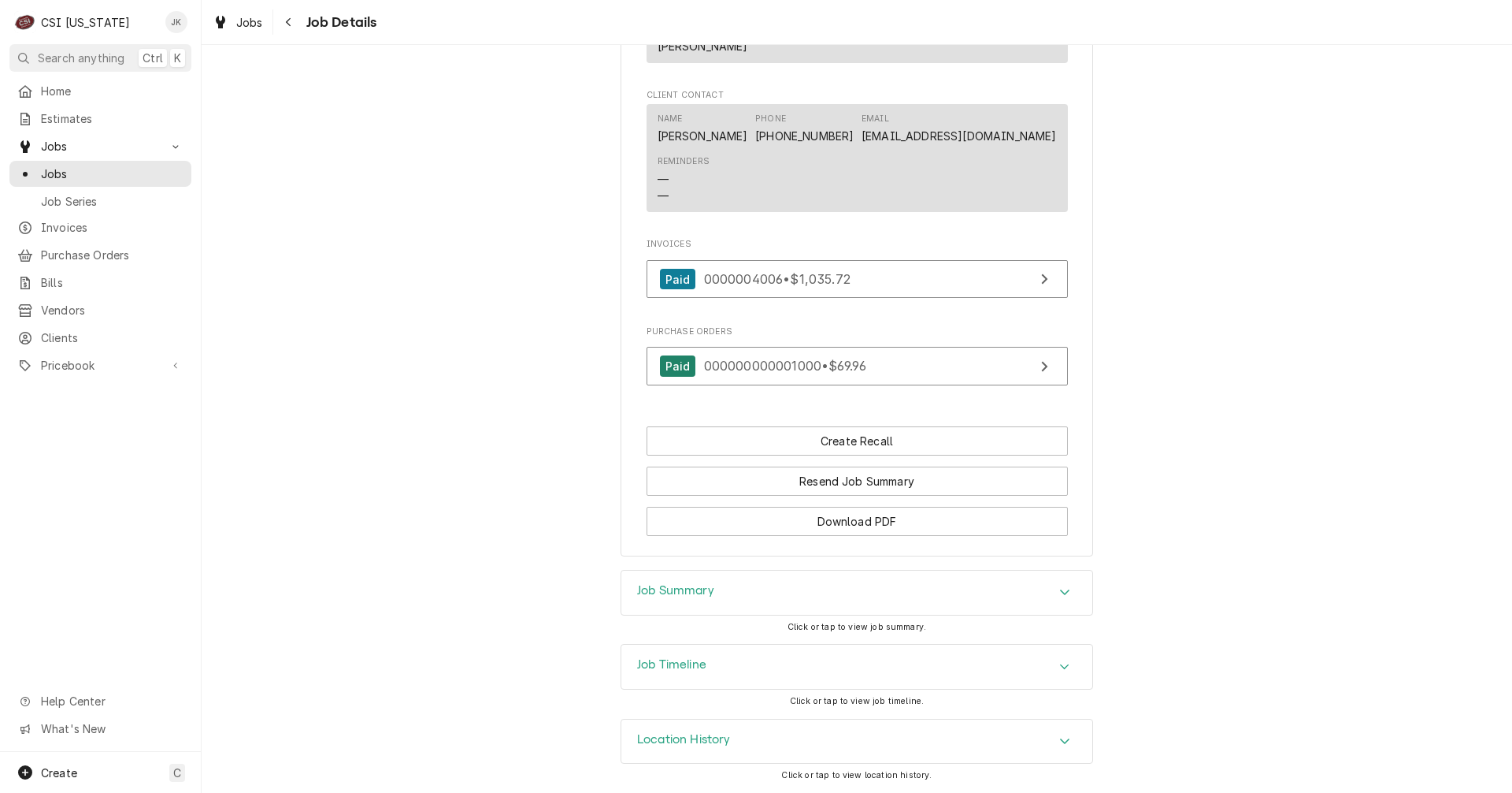
scroll to position [1551, 0]
click at [290, 20] on icon "Navigate back" at bounding box center [288, 22] width 5 height 9
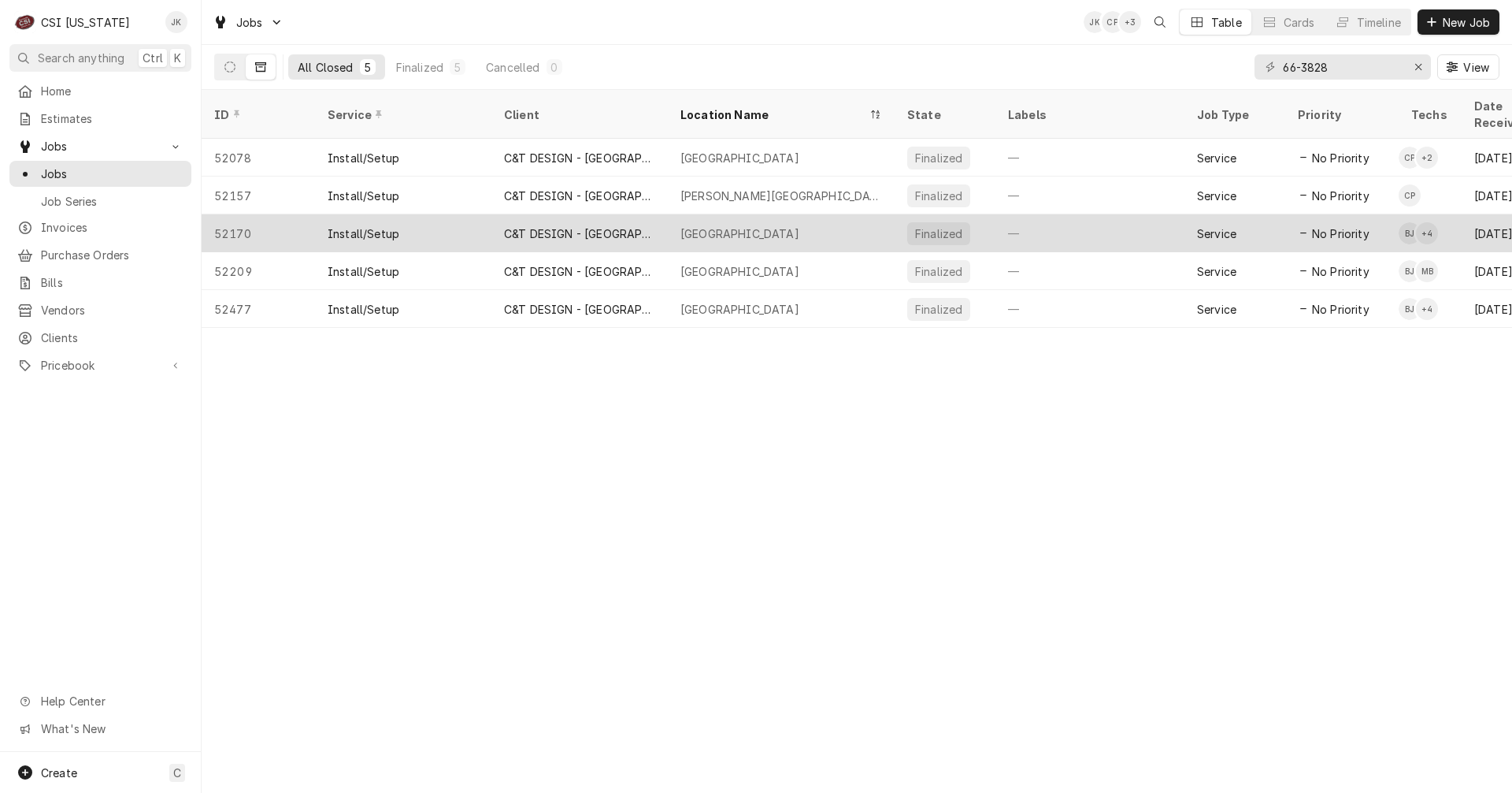
click at [711, 225] on div "[GEOGRAPHIC_DATA]" at bounding box center [740, 233] width 119 height 17
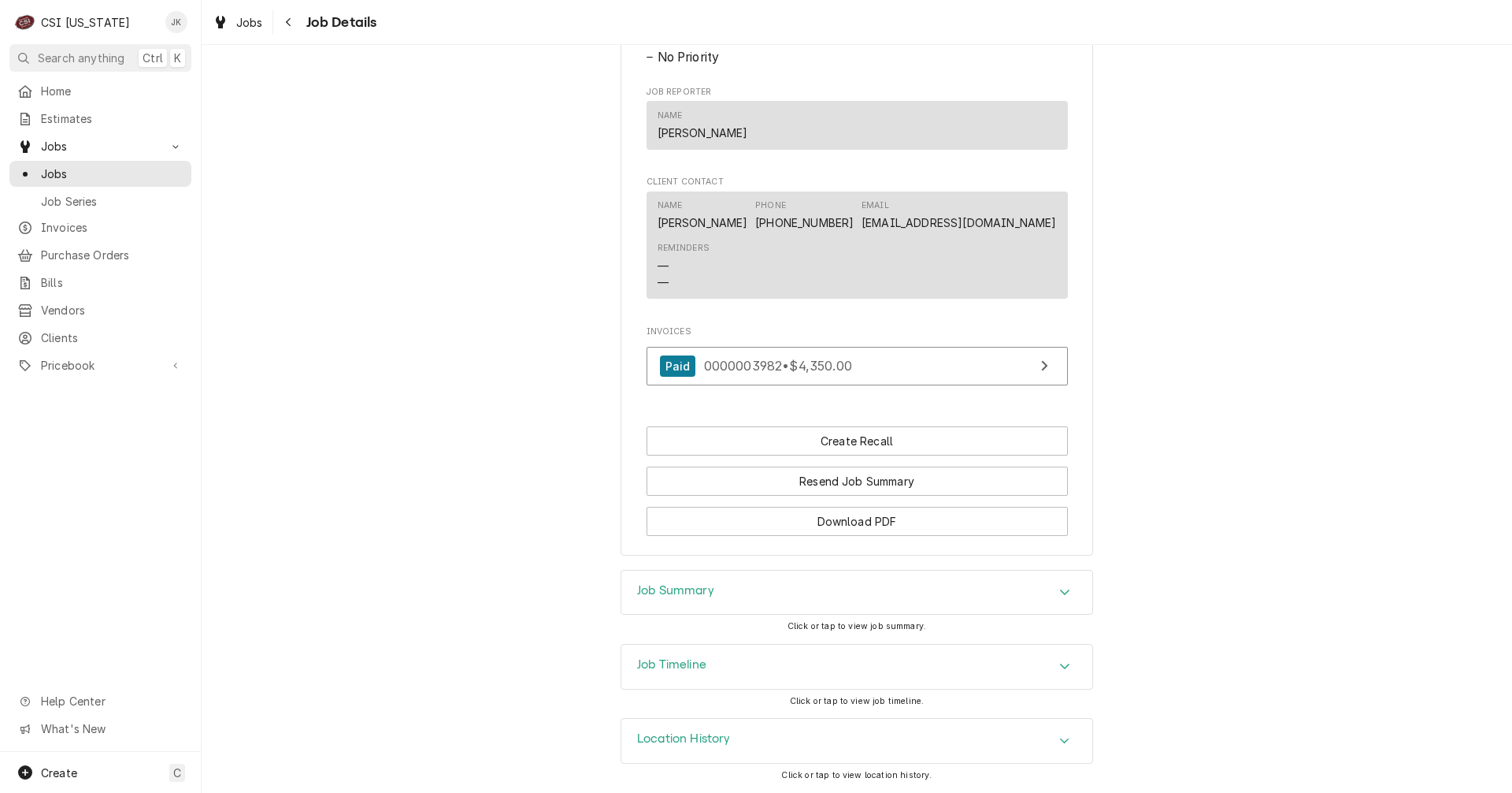
scroll to position [1707, 0]
click at [778, 367] on span "0000003982 • $4,350.00" at bounding box center [779, 366] width 148 height 16
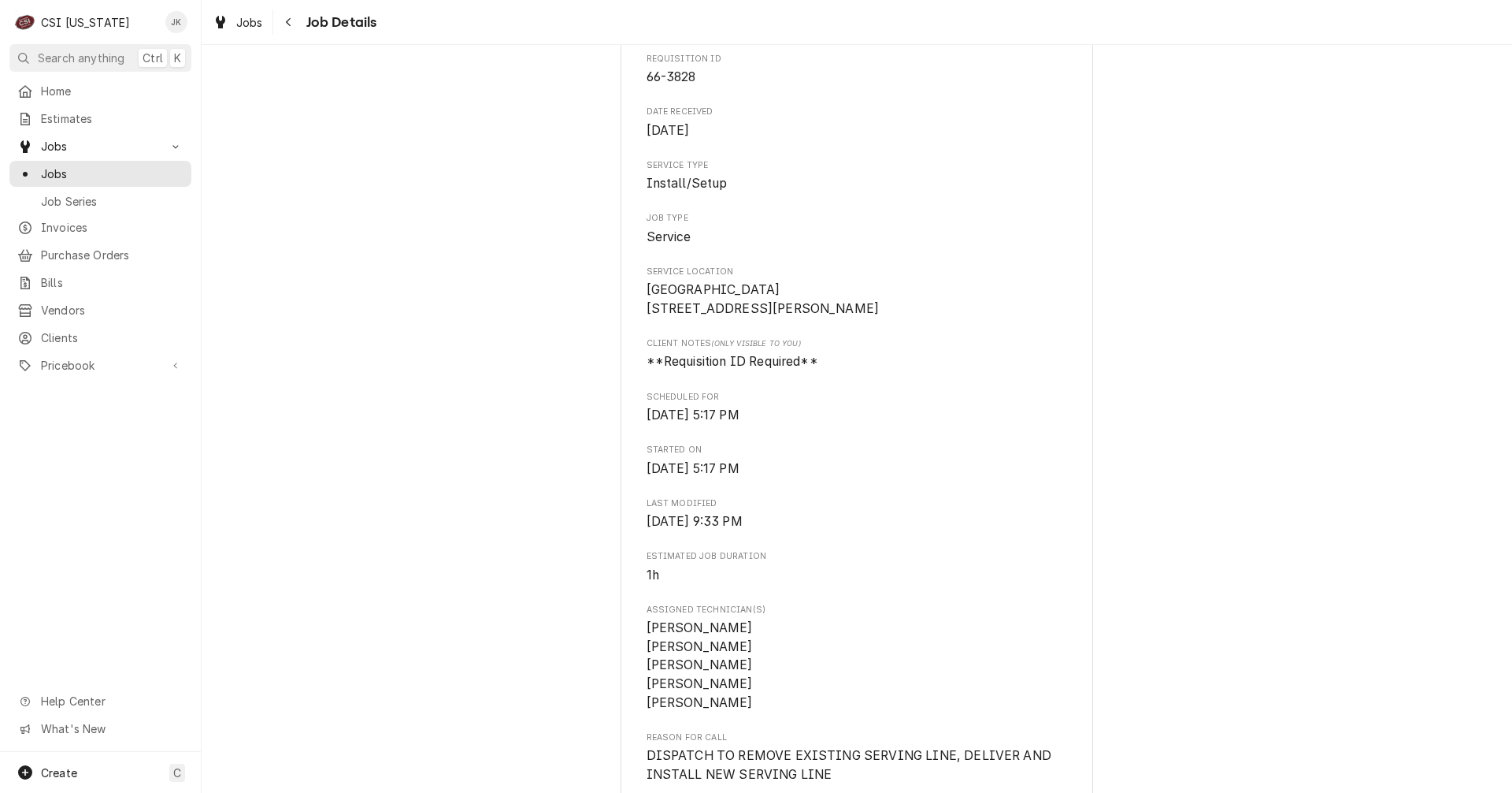
scroll to position [0, 0]
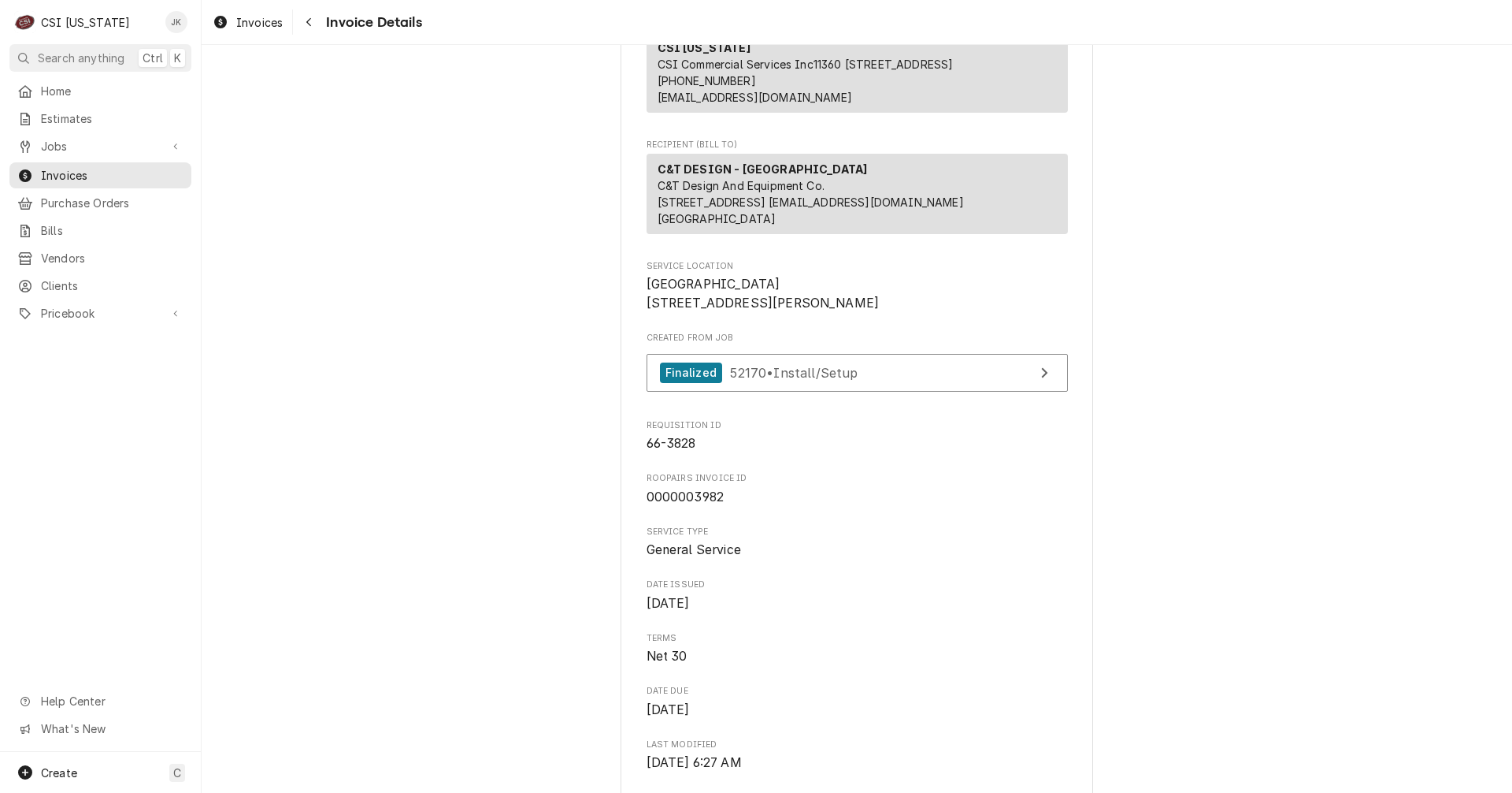
scroll to position [157, 0]
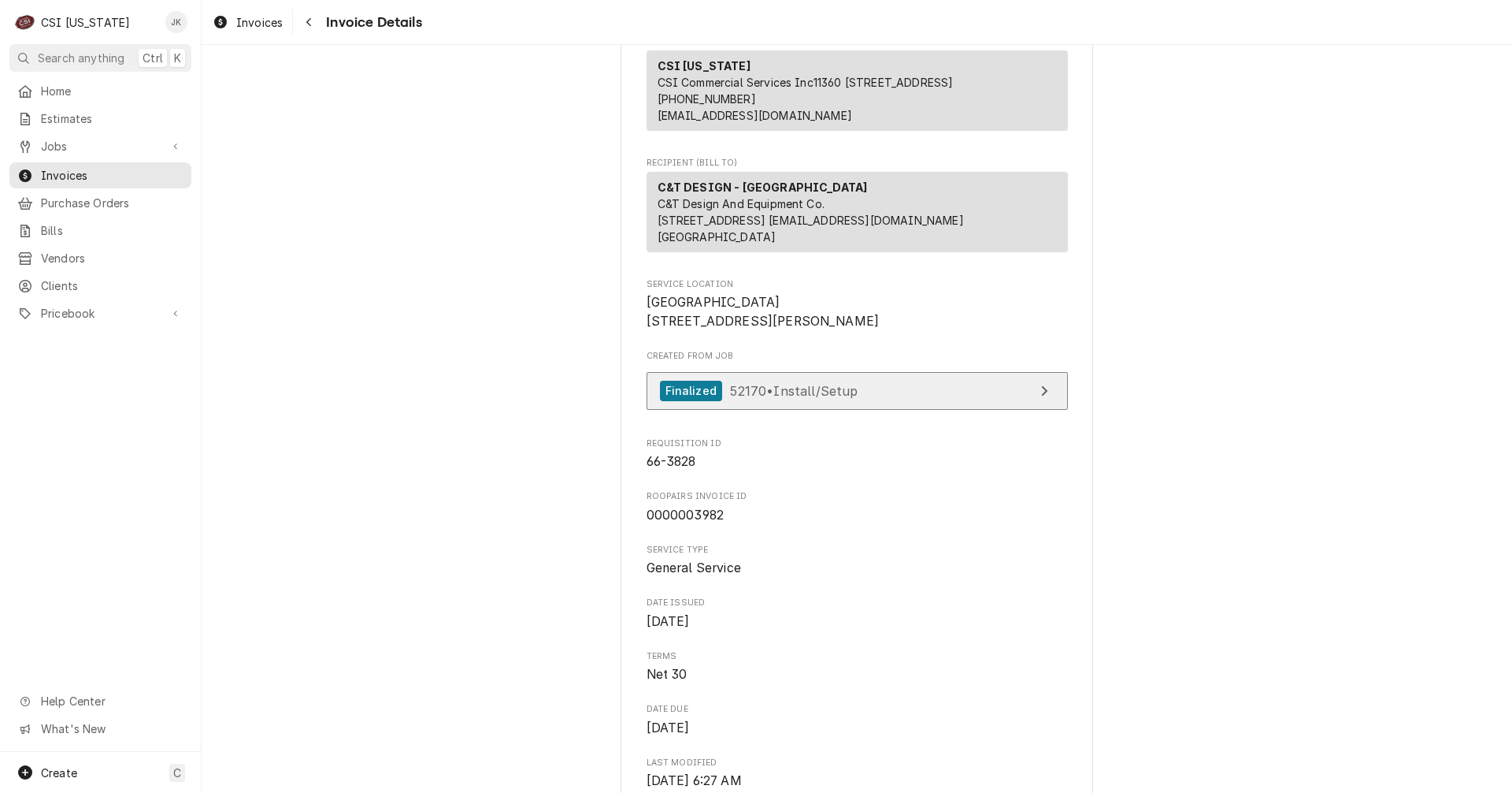
click at [848, 398] on span "52170 • Install/Setup" at bounding box center [794, 391] width 127 height 16
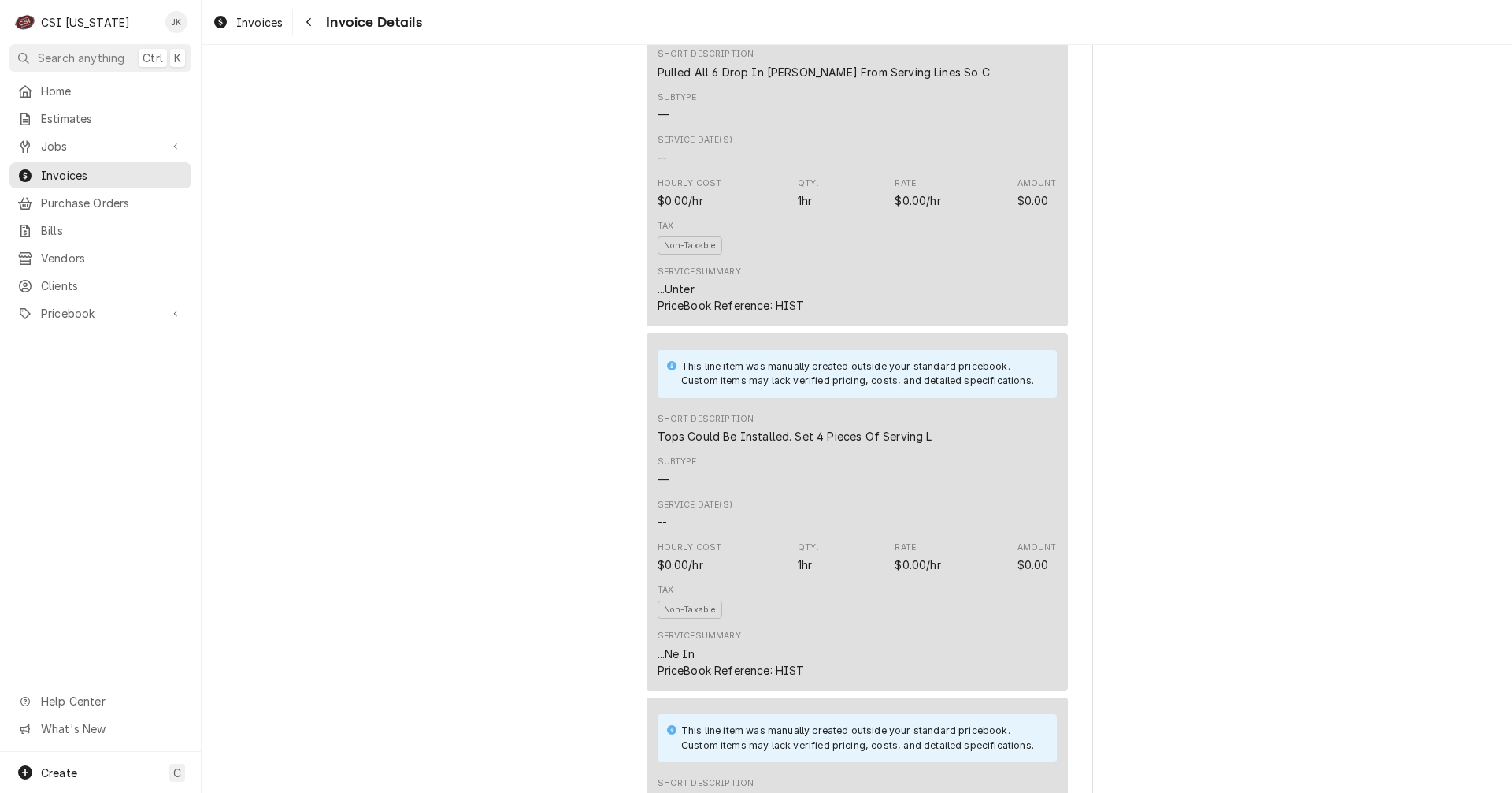
scroll to position [1892, 0]
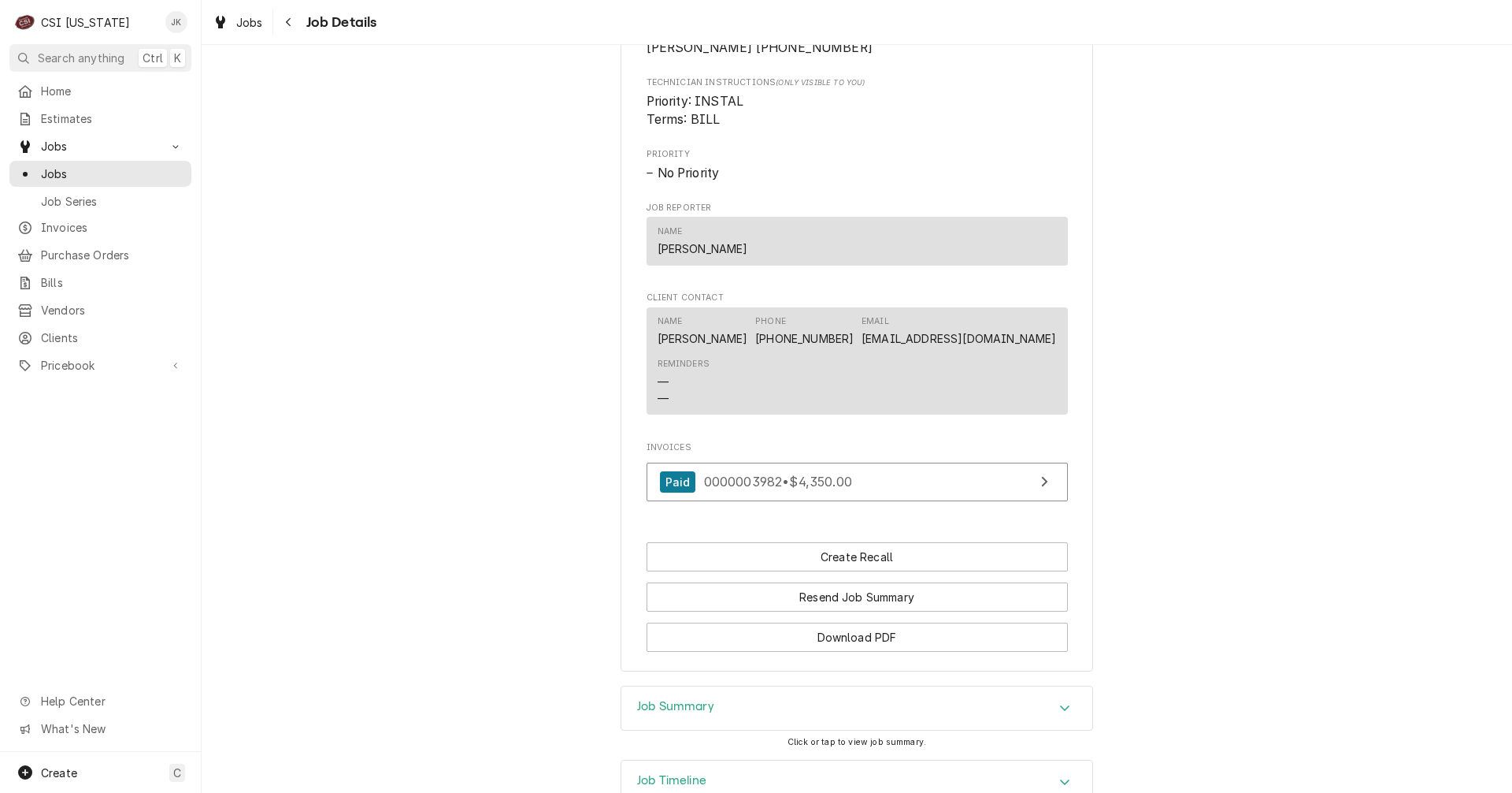
scroll to position [1576, 0]
click at [683, 710] on h3 "Job Summary" at bounding box center [676, 702] width 77 height 15
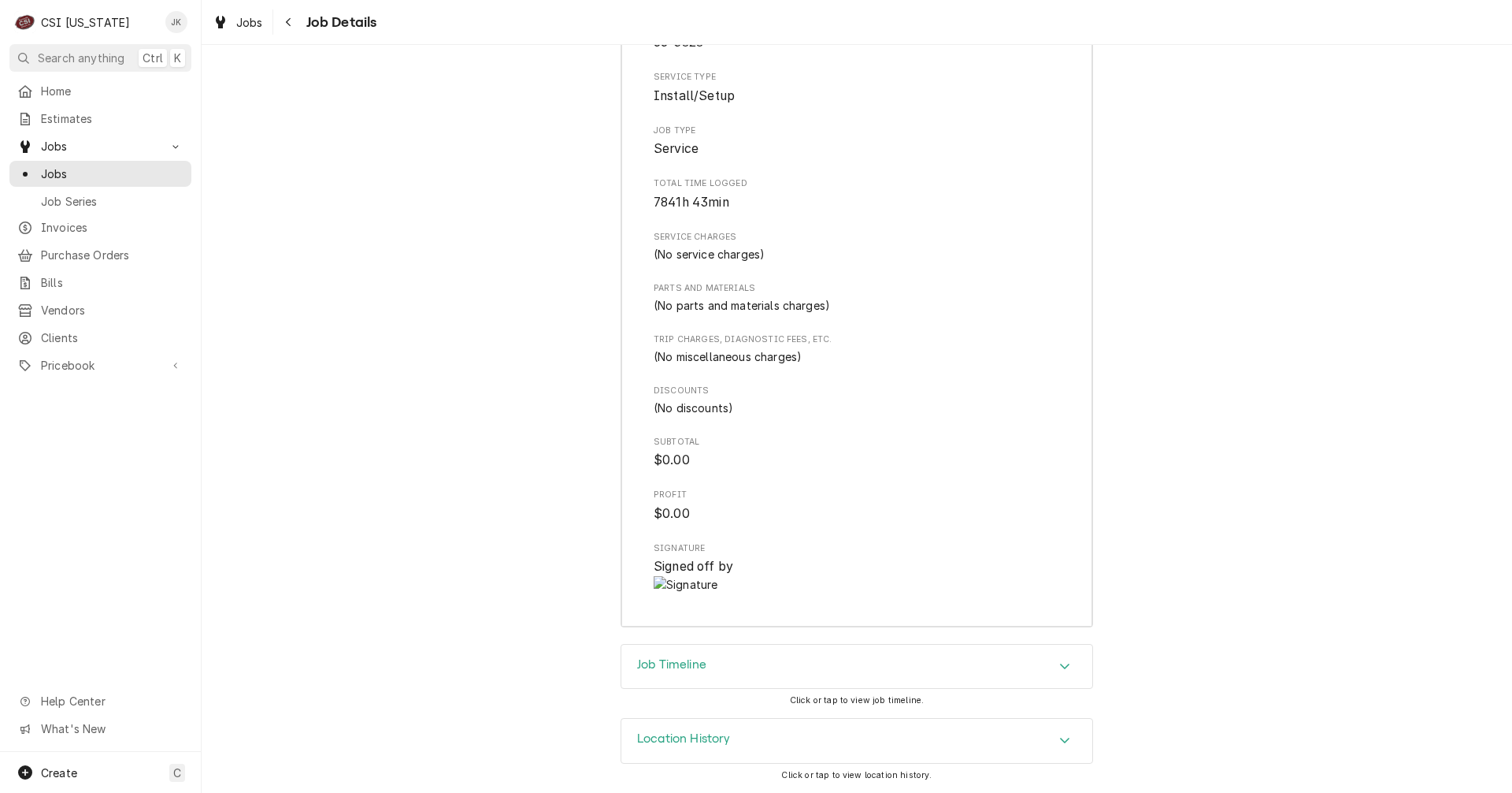
scroll to position [2364, 0]
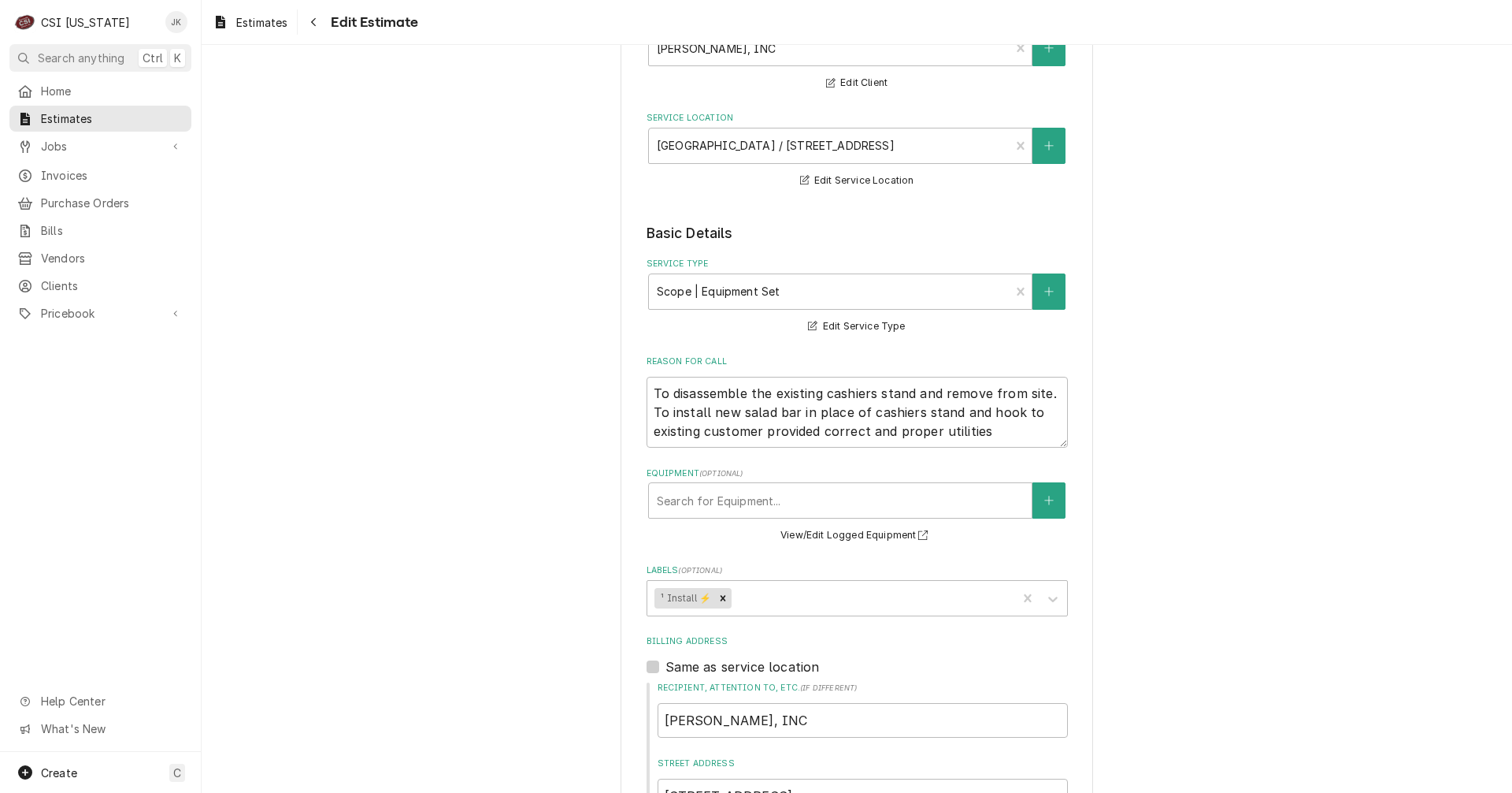
scroll to position [236, 0]
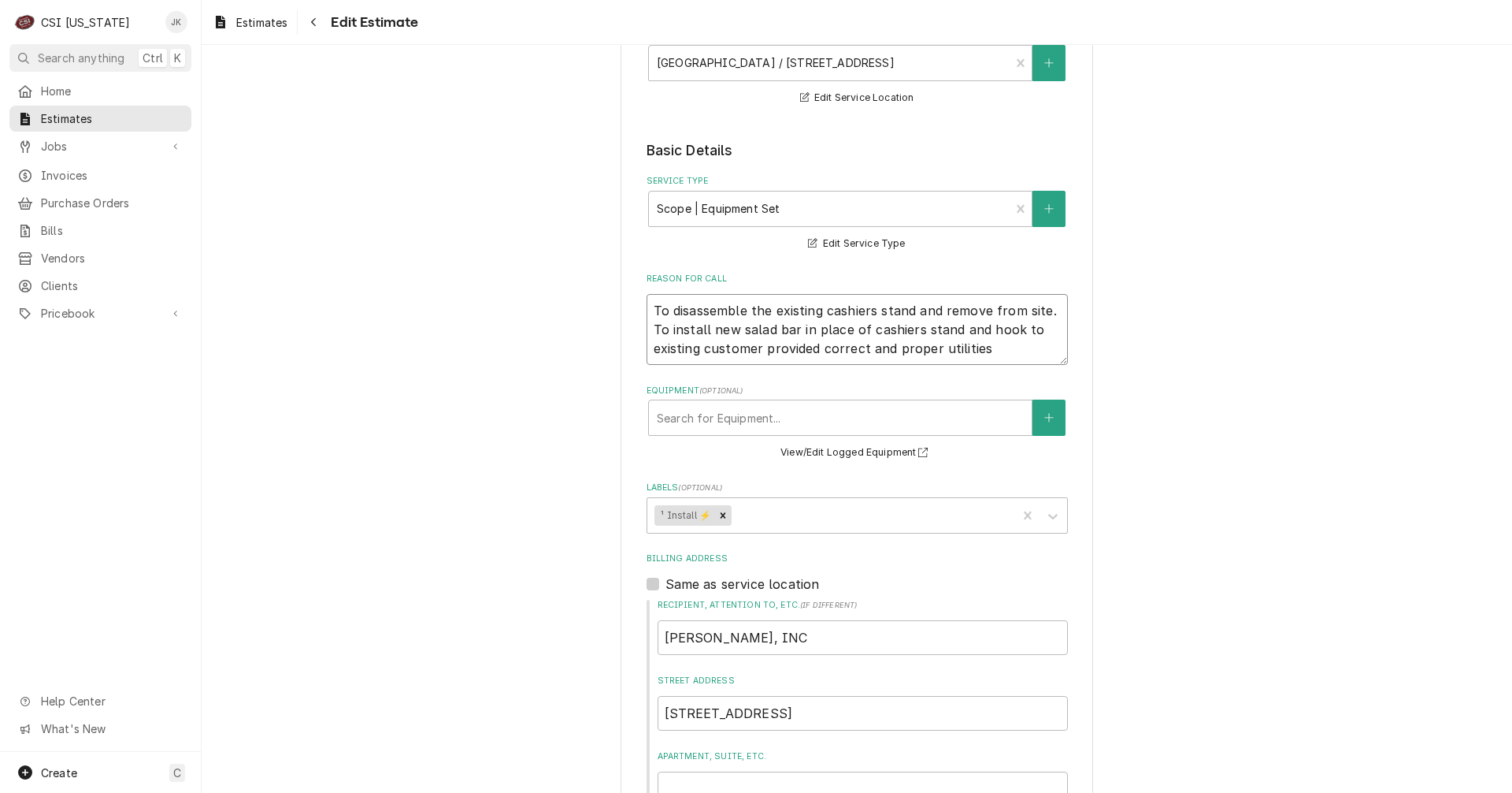
click at [742, 318] on textarea "To disassemble the existing cashiers stand and remove from site. To install new…" at bounding box center [857, 329] width 421 height 71
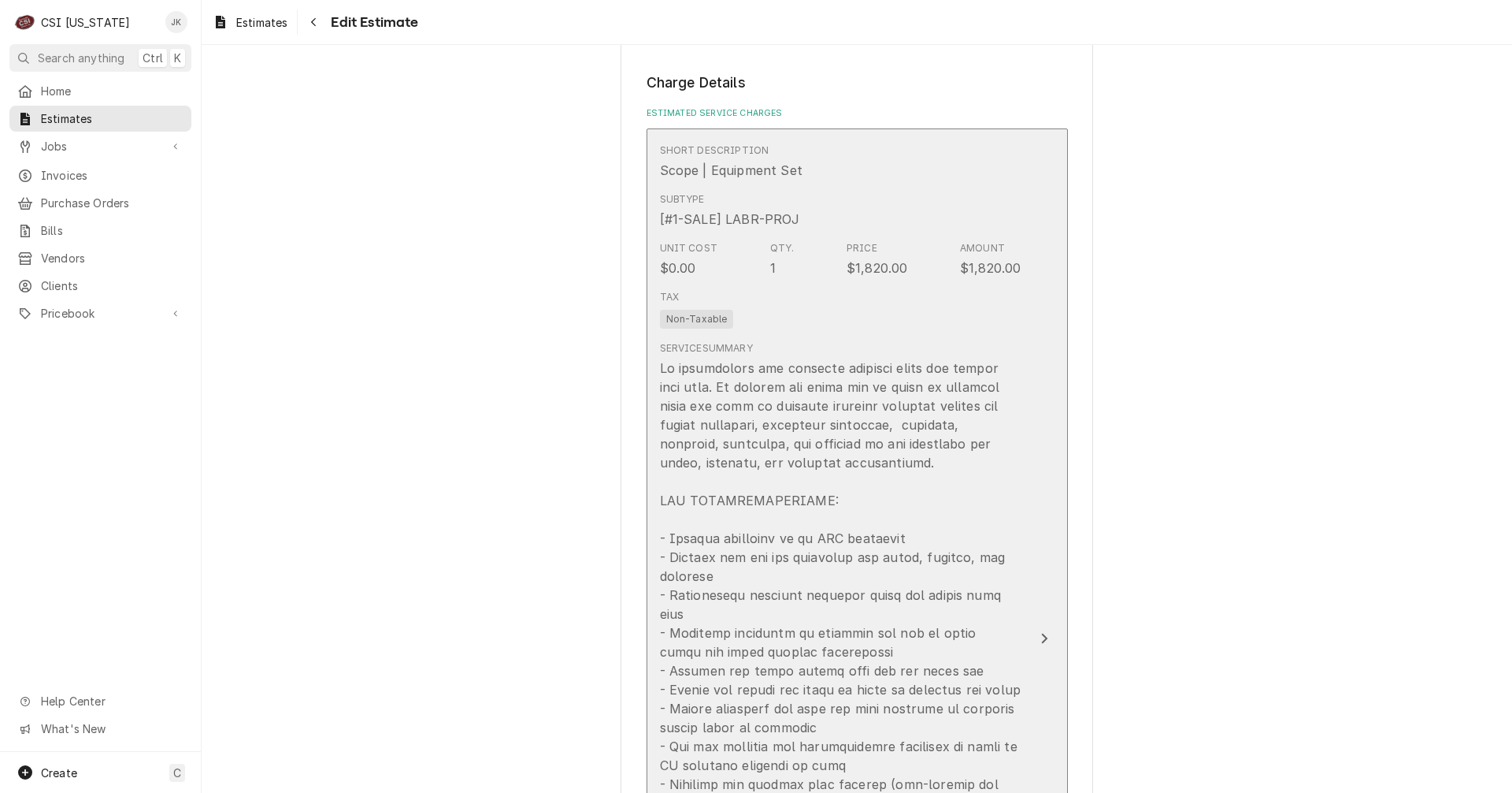
scroll to position [1419, 0]
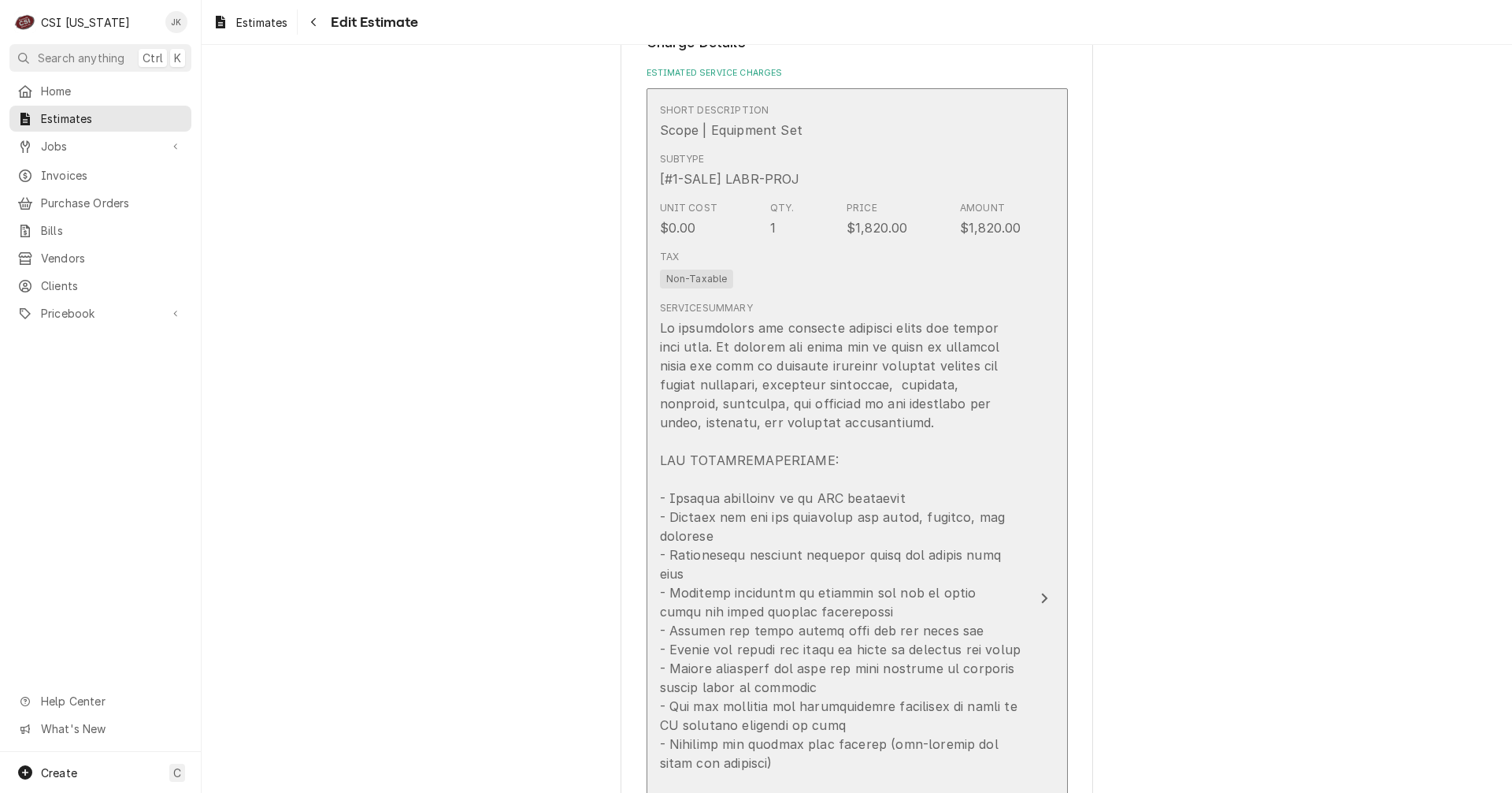
click at [732, 482] on div "Update Line Item" at bounding box center [841, 706] width 362 height 775
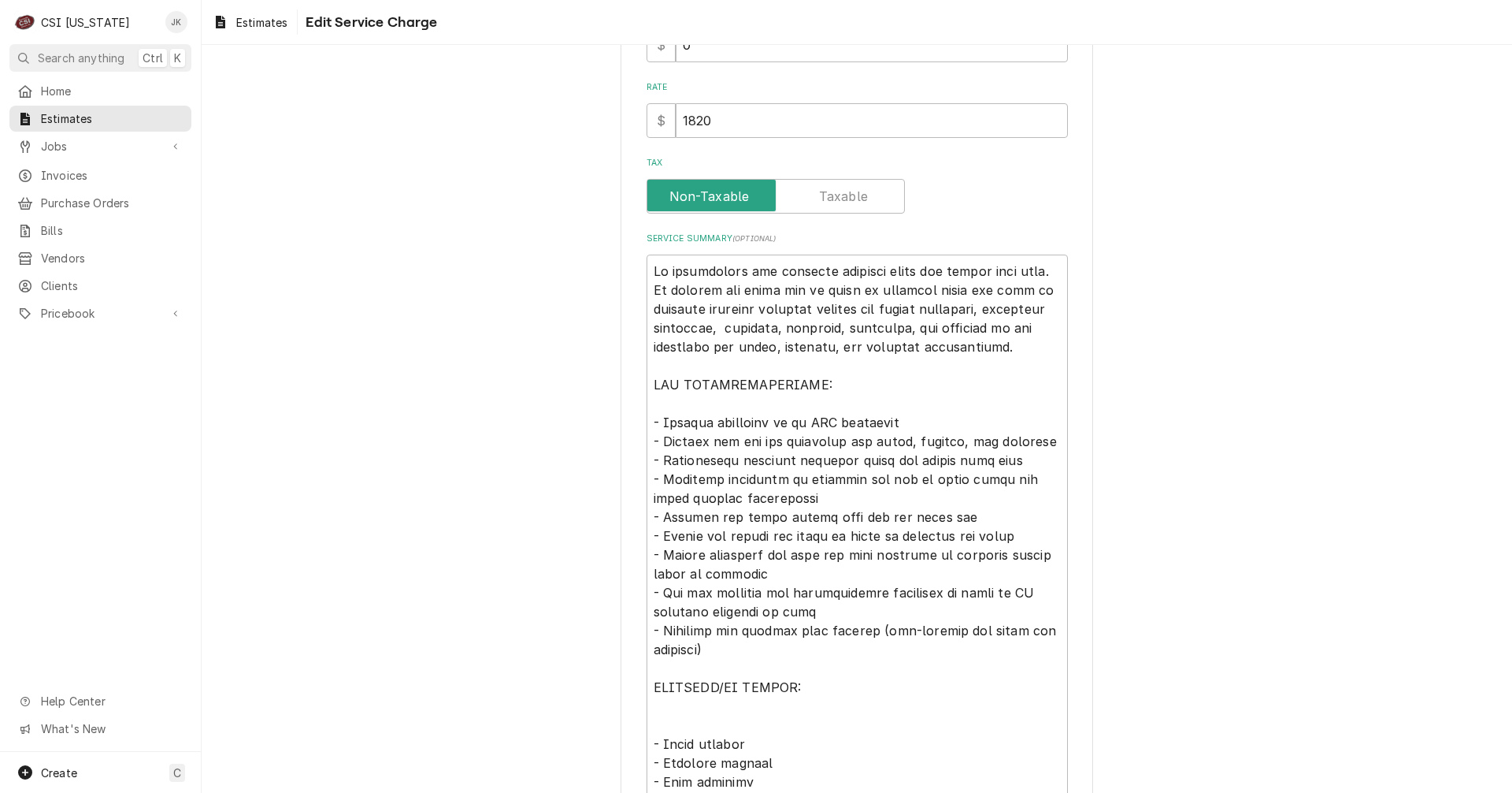
type textarea "x"
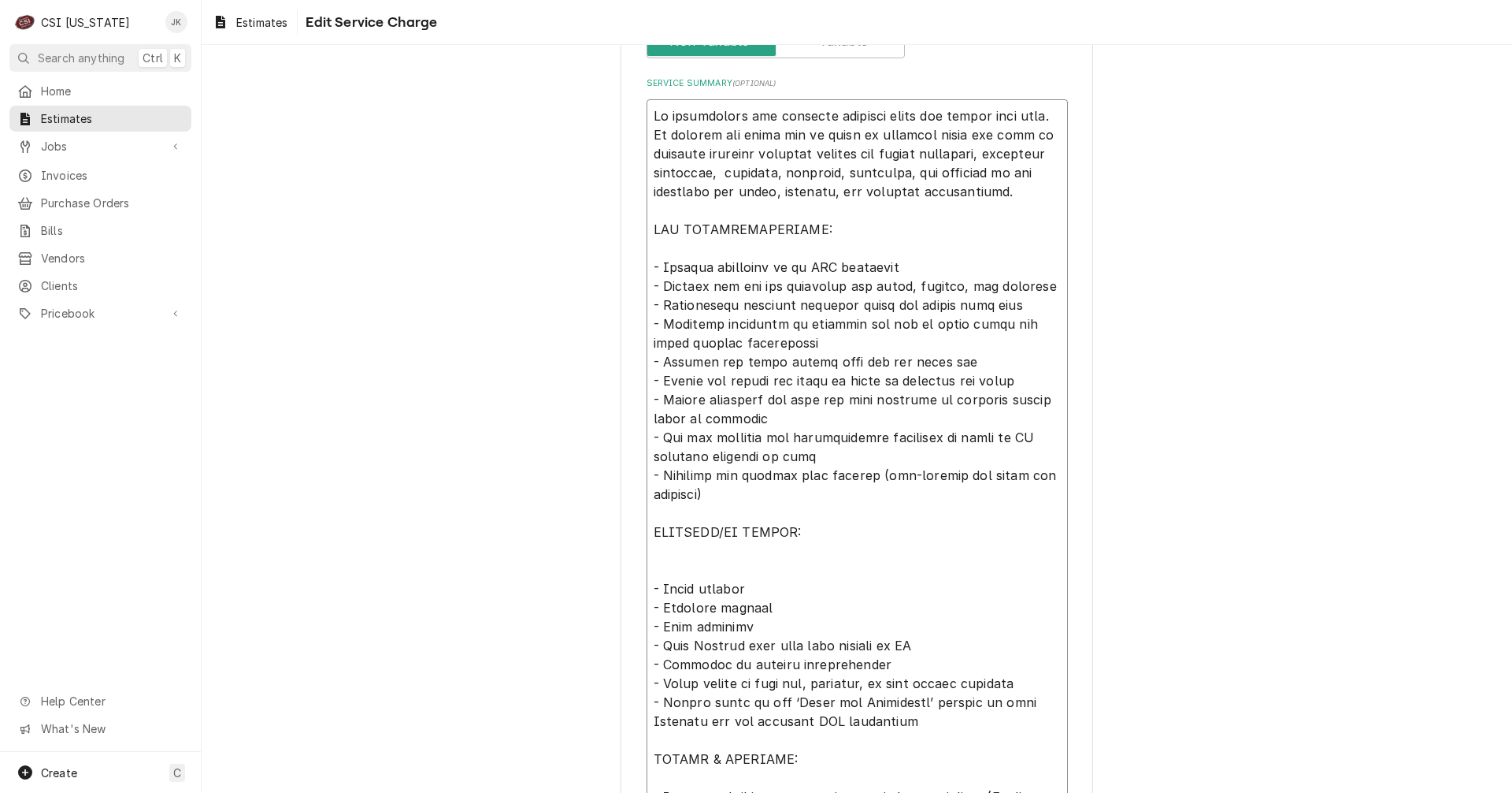
scroll to position [705, 0]
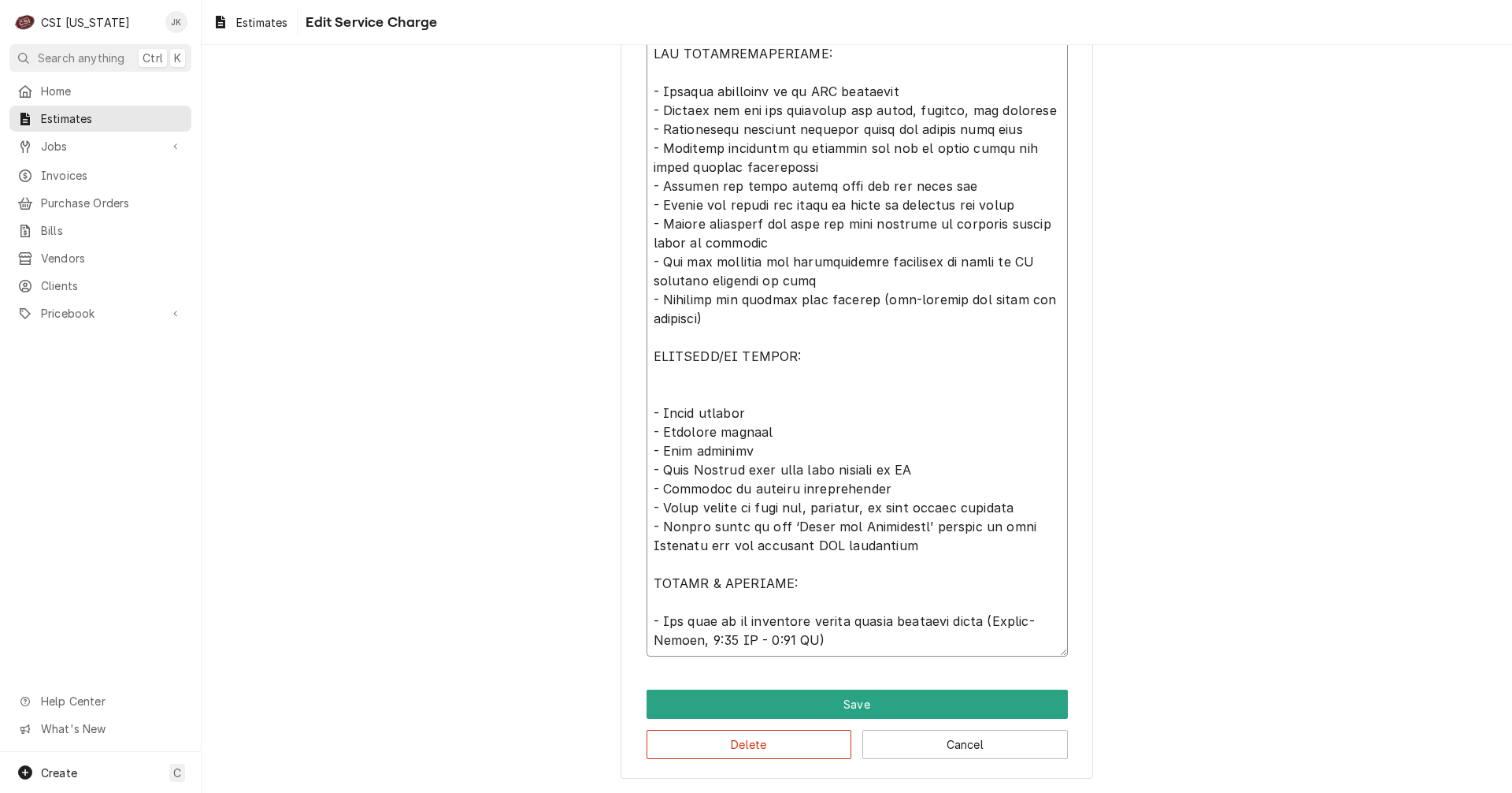
drag, startPoint x: 676, startPoint y: 318, endPoint x: 934, endPoint y: 654, distance: 423.6
click at [934, 654] on textarea "Service Summary ( optional )" at bounding box center [857, 290] width 421 height 733
click at [54, 137] on span "Jobs" at bounding box center [100, 145] width 119 height 17
click at [56, 165] on span "Jobs" at bounding box center [112, 173] width 142 height 17
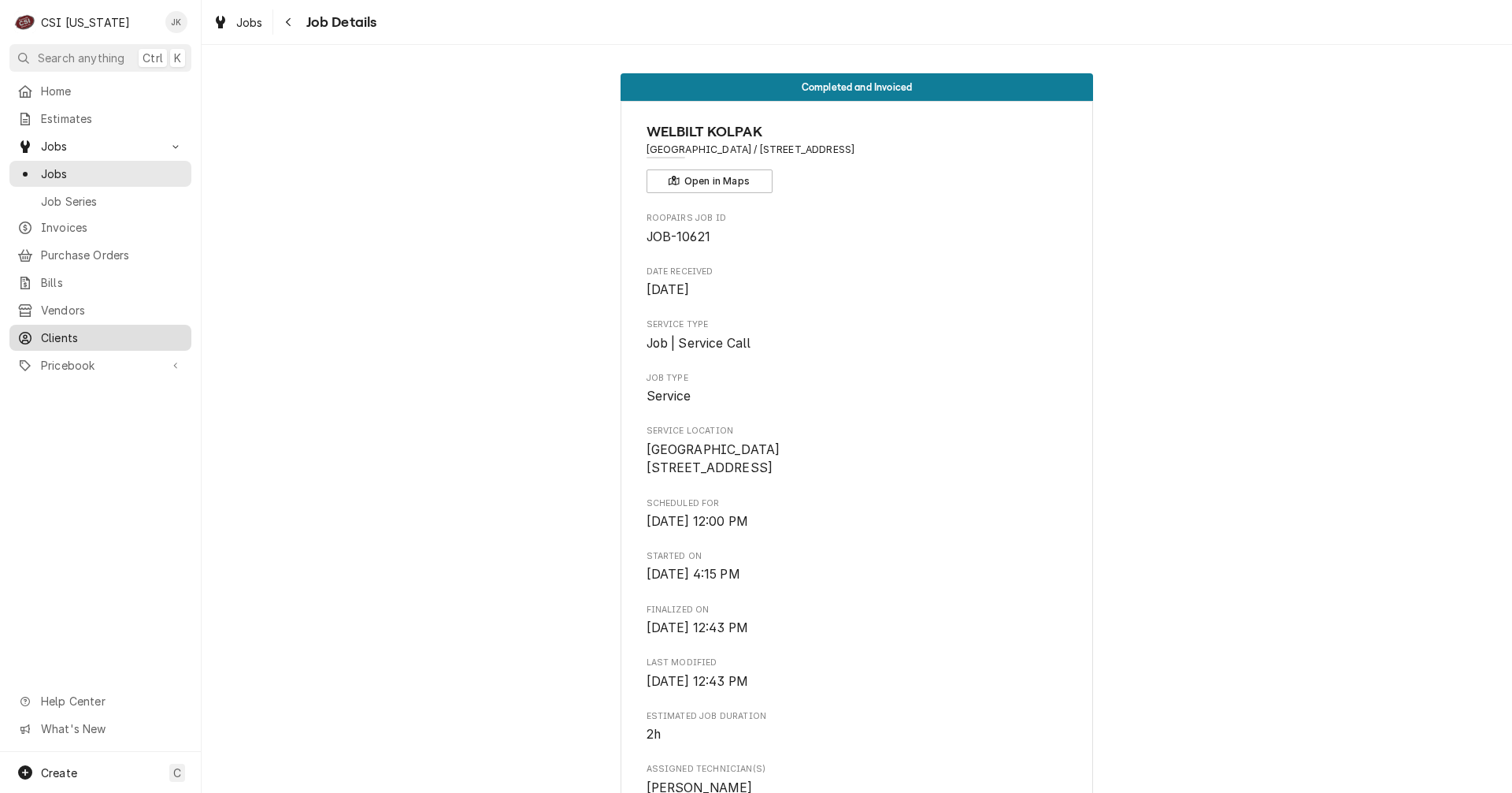
click at [59, 329] on span "Clients" at bounding box center [112, 337] width 142 height 17
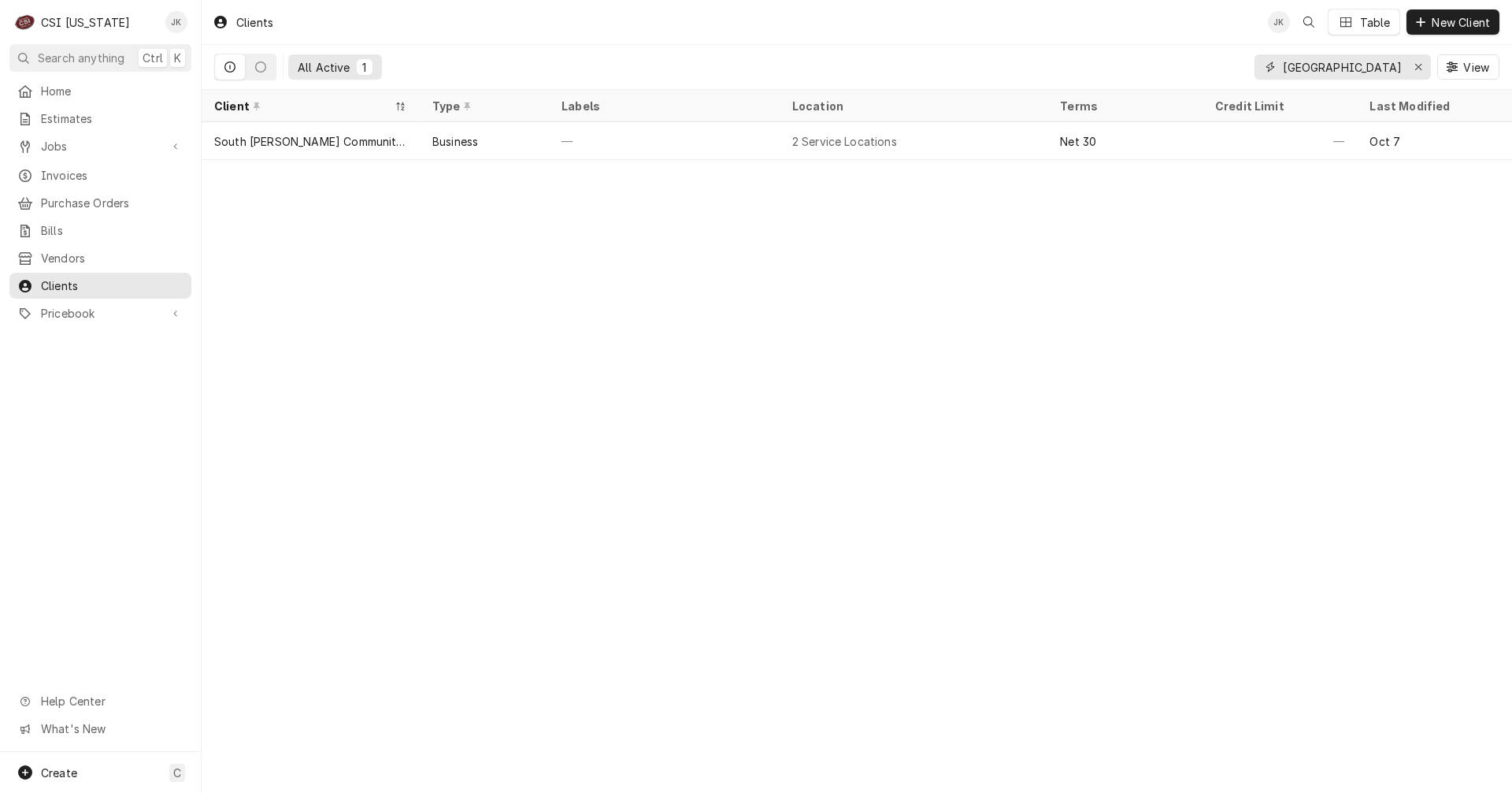
drag, startPoint x: 1357, startPoint y: 67, endPoint x: 1147, endPoint y: 60, distance: 210.1
click at [1147, 60] on div "All Active 1 south central View" at bounding box center [857, 66] width 1286 height 44
type input "s"
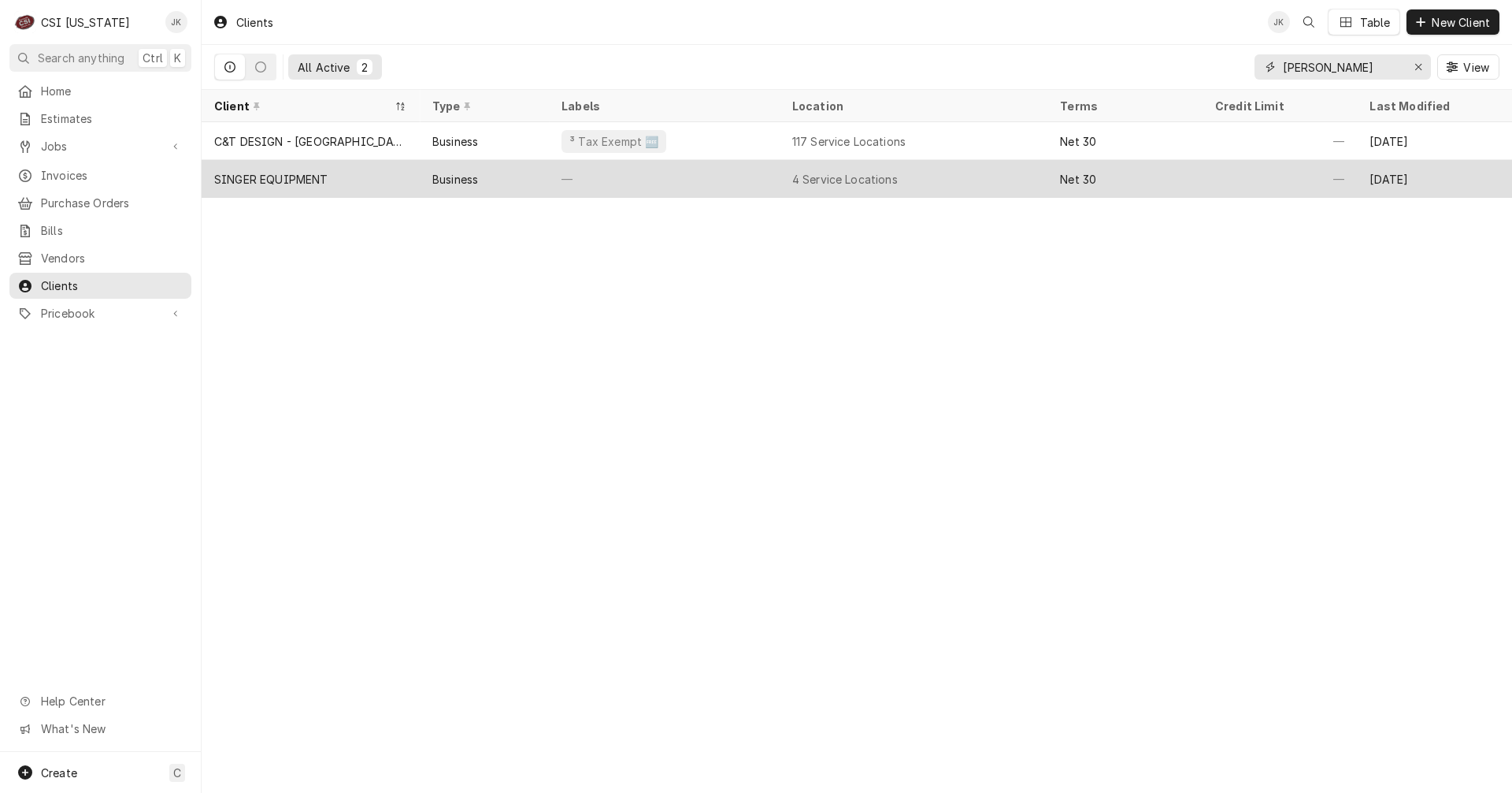
type input "inger"
click at [315, 171] on div "SINGER EQUIPMENT" at bounding box center [272, 179] width 115 height 17
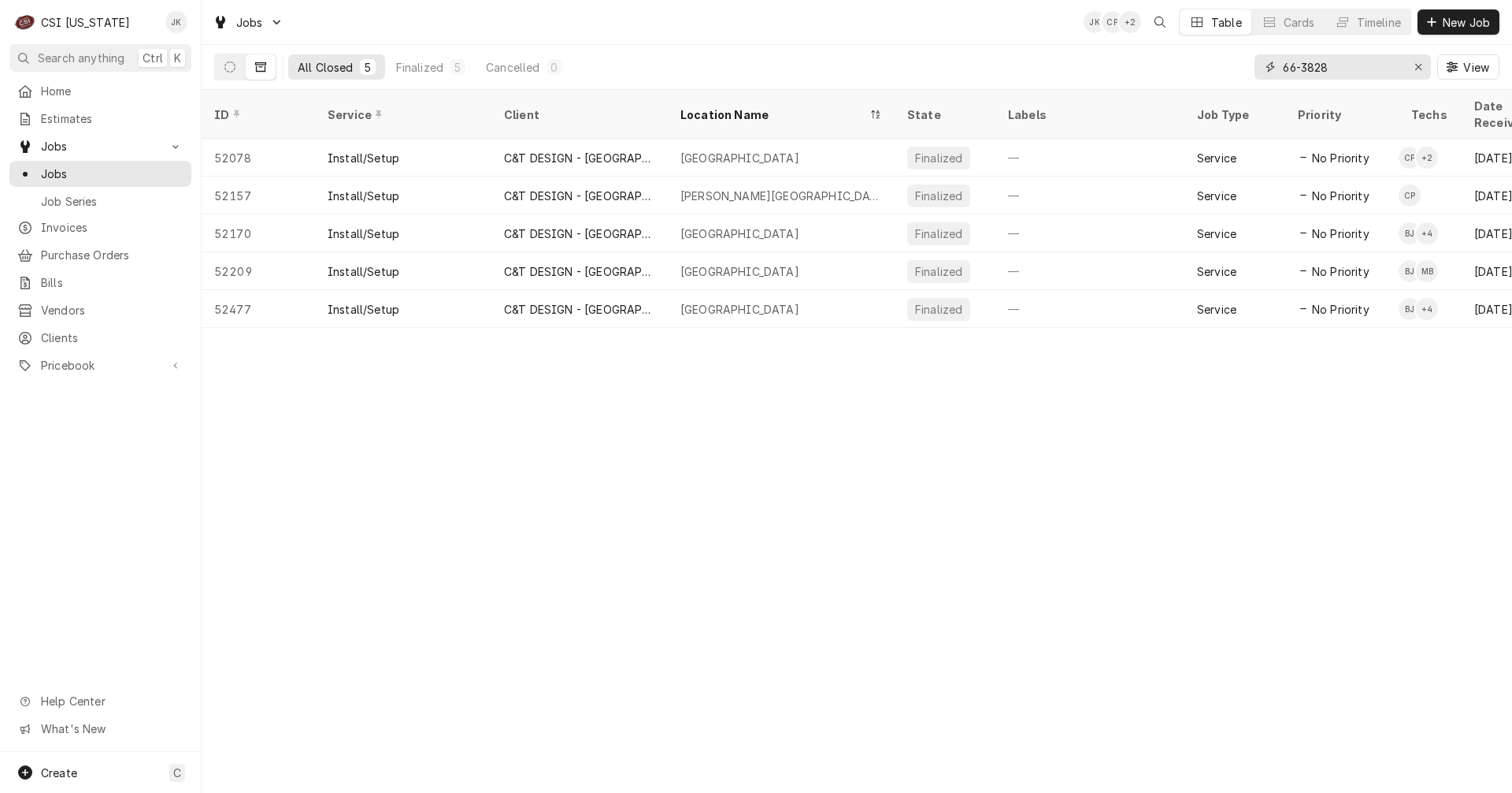
drag, startPoint x: 1348, startPoint y: 64, endPoint x: 1207, endPoint y: 55, distance: 141.3
click at [1209, 55] on div "All Closed 5 Finalized 5 Cancelled 0 66-3828 View" at bounding box center [857, 66] width 1286 height 44
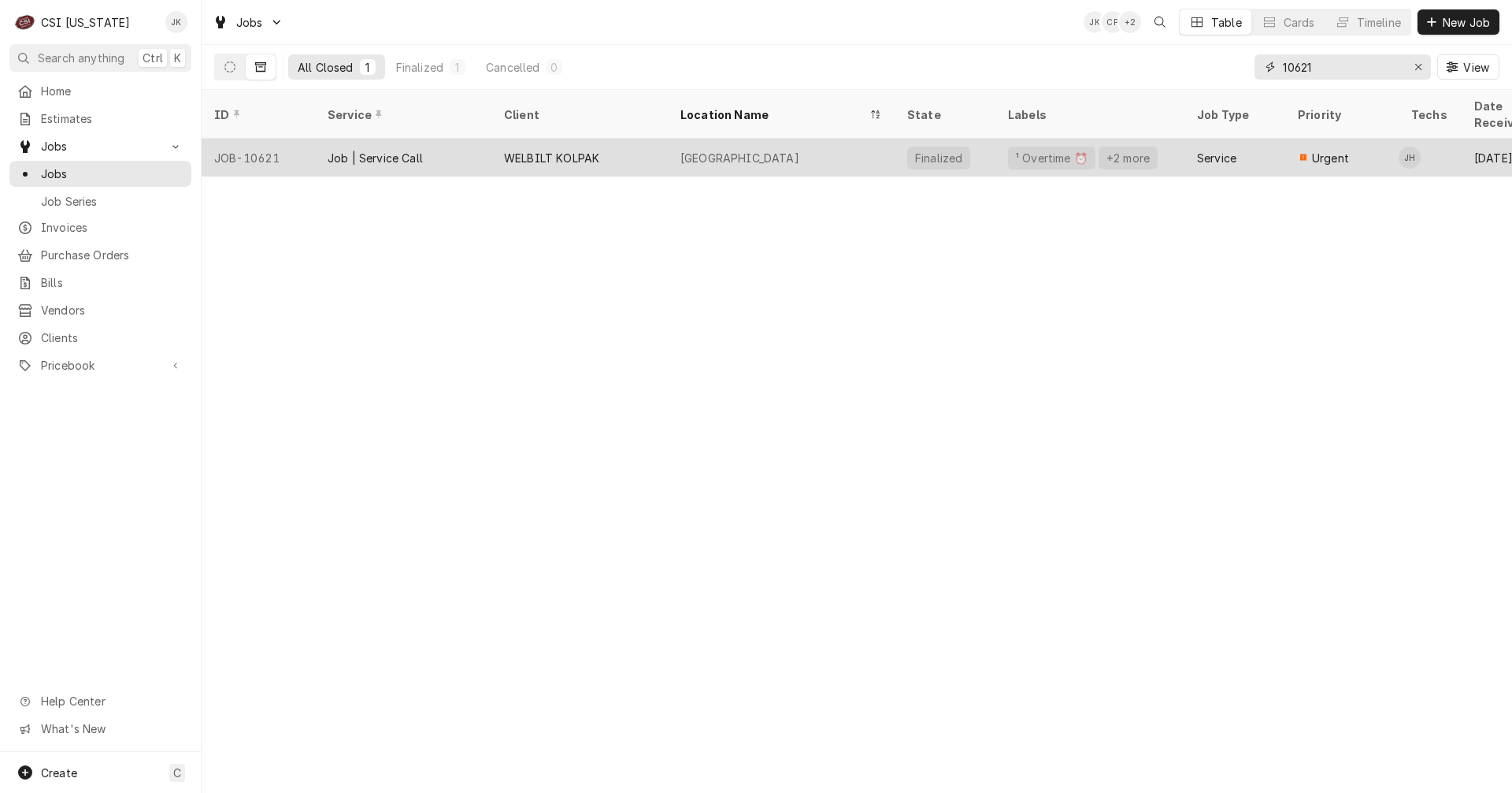
type input "10621"
click at [480, 138] on div "Job | Service Call" at bounding box center [403, 157] width 177 height 38
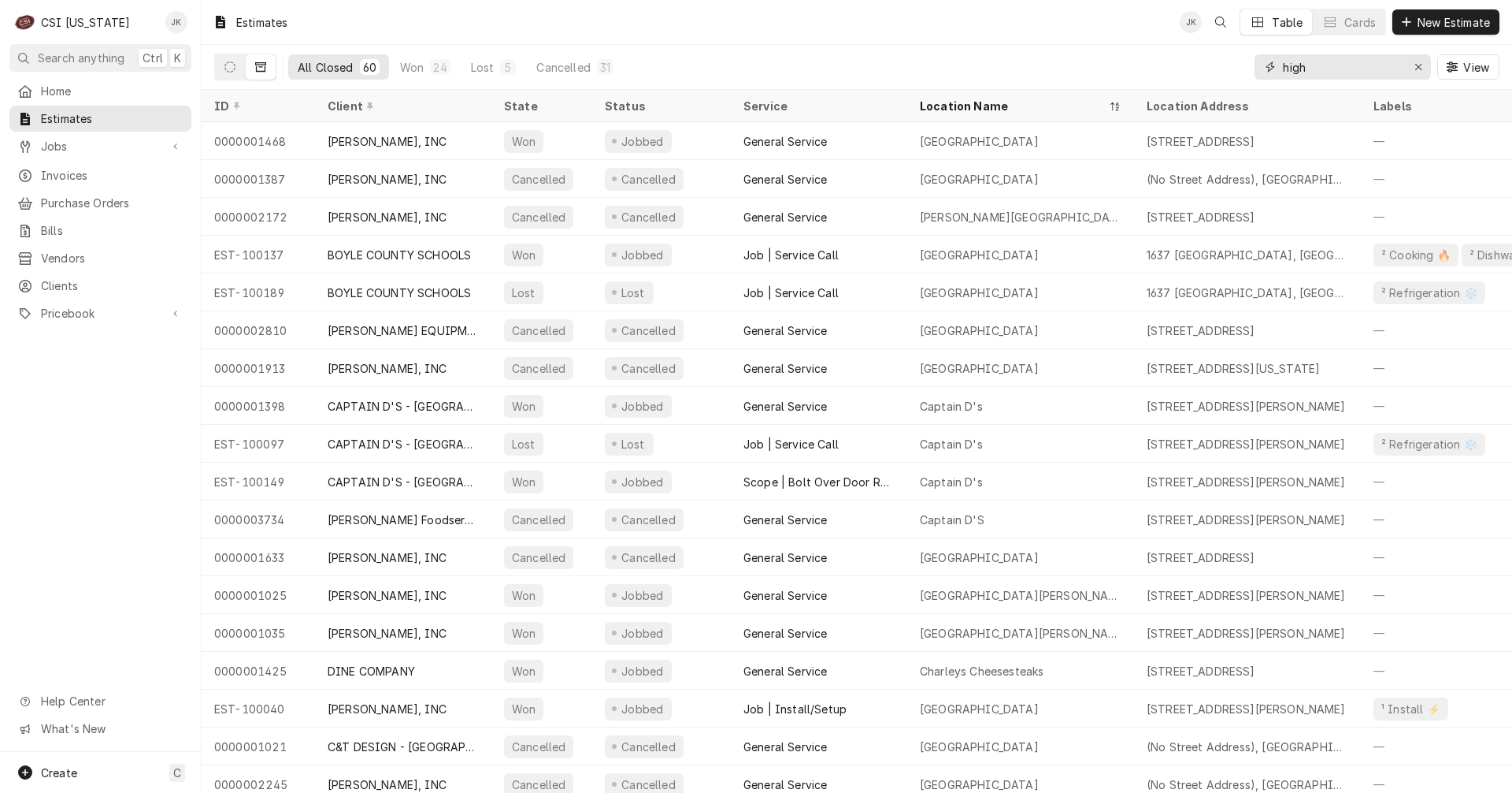
drag, startPoint x: 1325, startPoint y: 64, endPoint x: 1198, endPoint y: 66, distance: 127.0
click at [1198, 66] on div "All Closed 60 Won 24 Lost 5 Cancelled 31 high View" at bounding box center [857, 66] width 1286 height 44
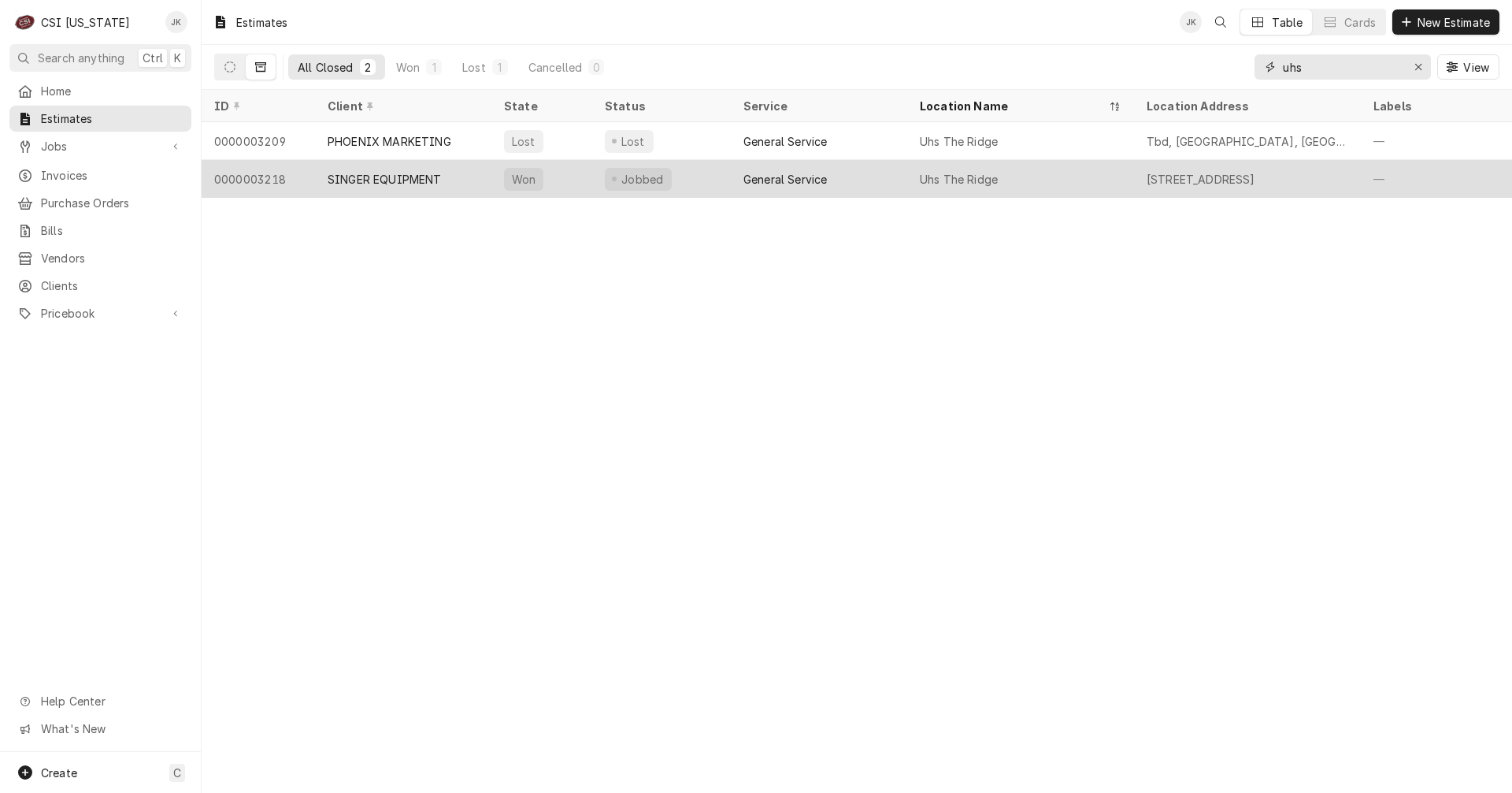
type input "uhs"
click at [453, 177] on div "SINGER EQUIPMENT" at bounding box center [403, 179] width 177 height 38
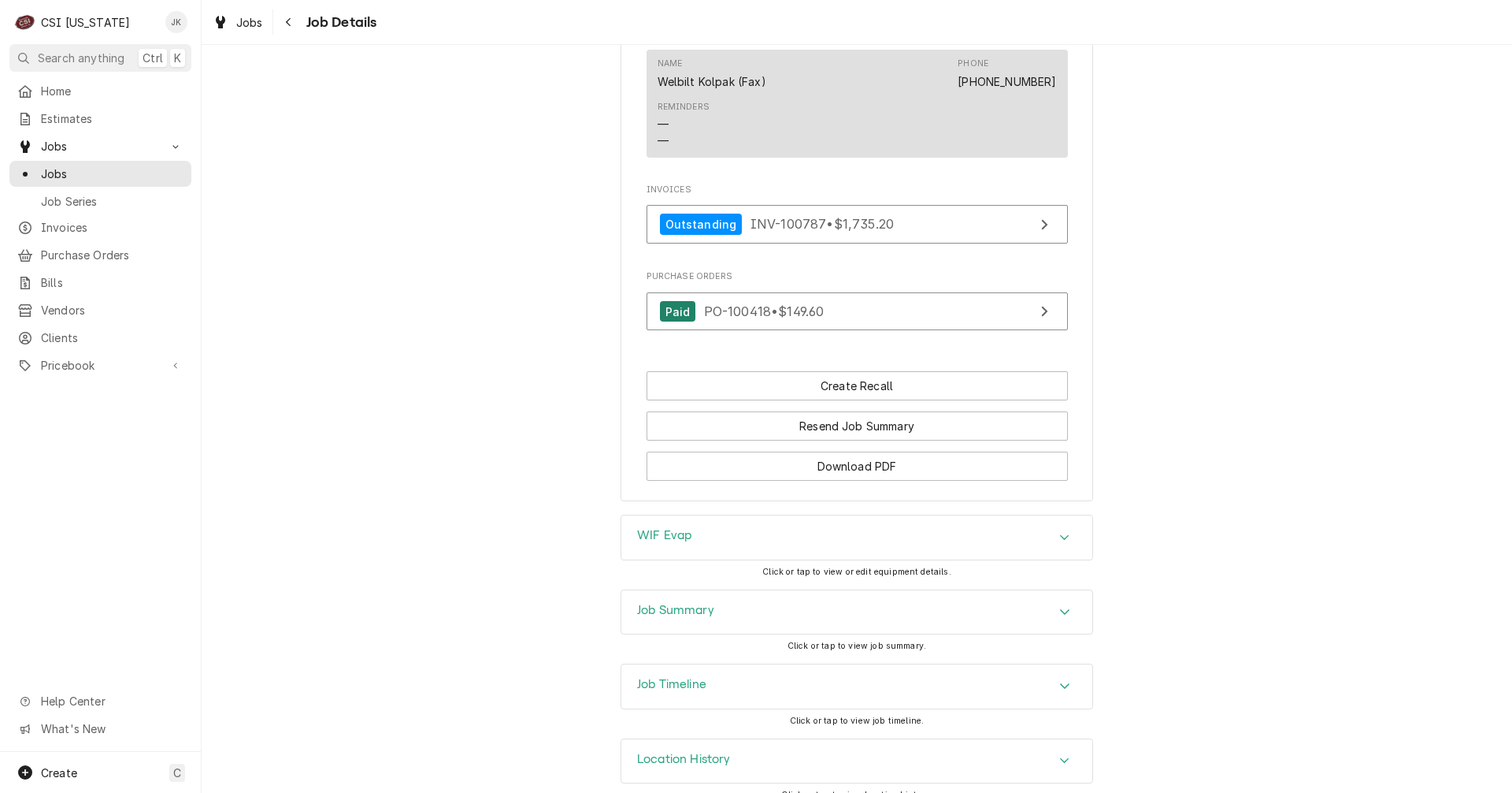
scroll to position [985, 0]
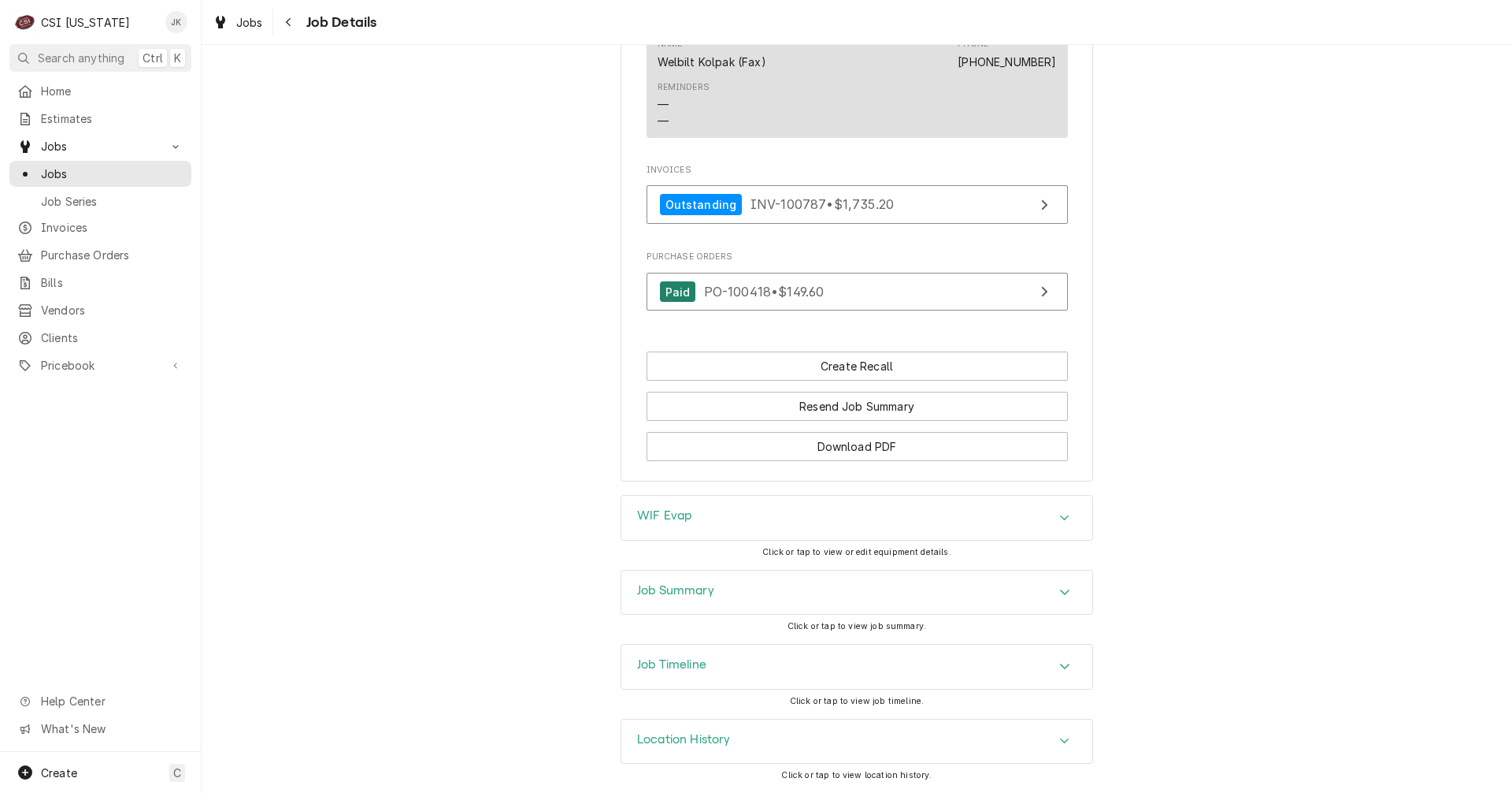
click at [696, 649] on div "Job Timeline" at bounding box center [857, 666] width 471 height 44
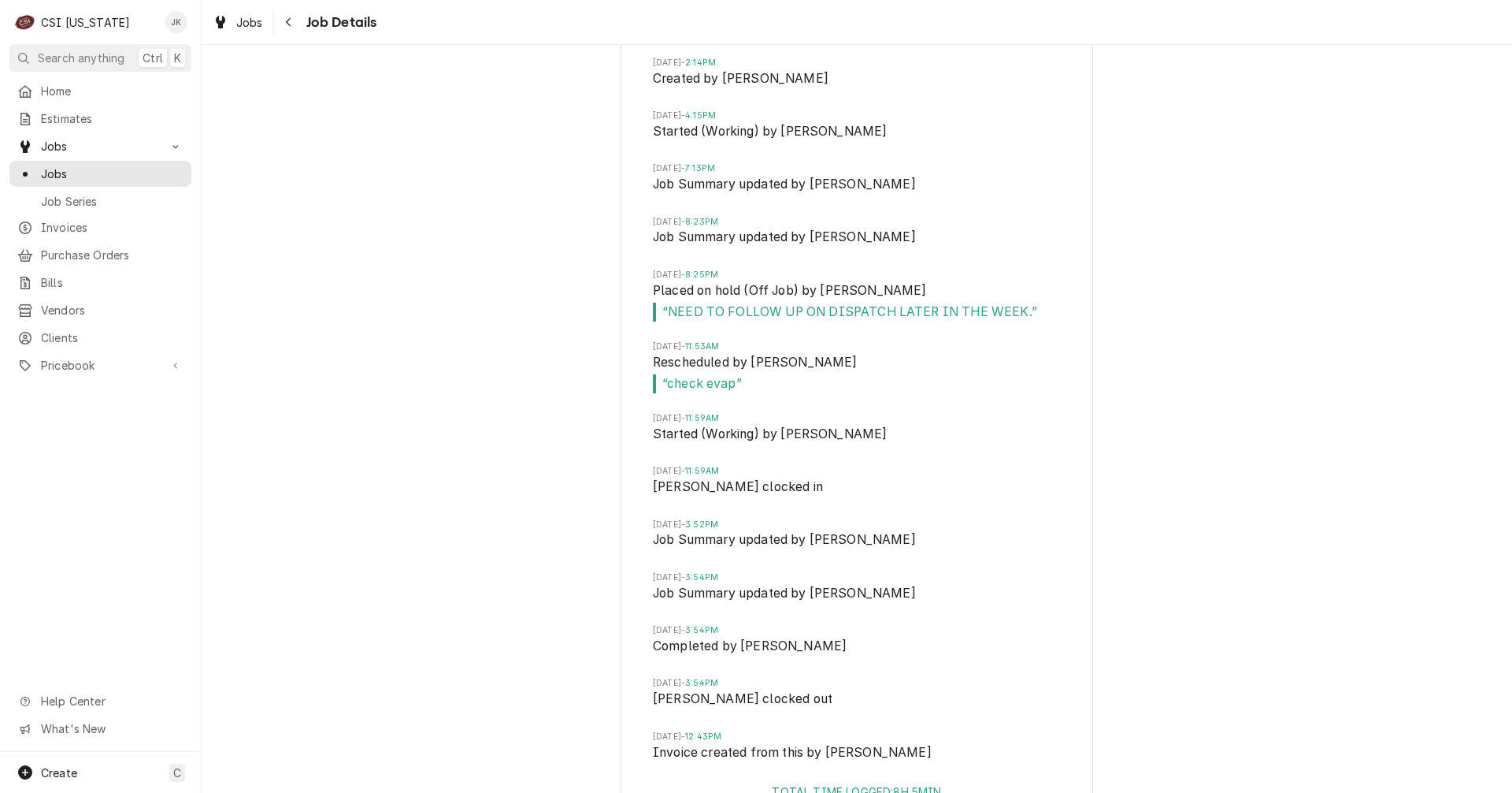
scroll to position [1616, 0]
click at [288, 24] on icon "Navigate back" at bounding box center [288, 22] width 5 height 9
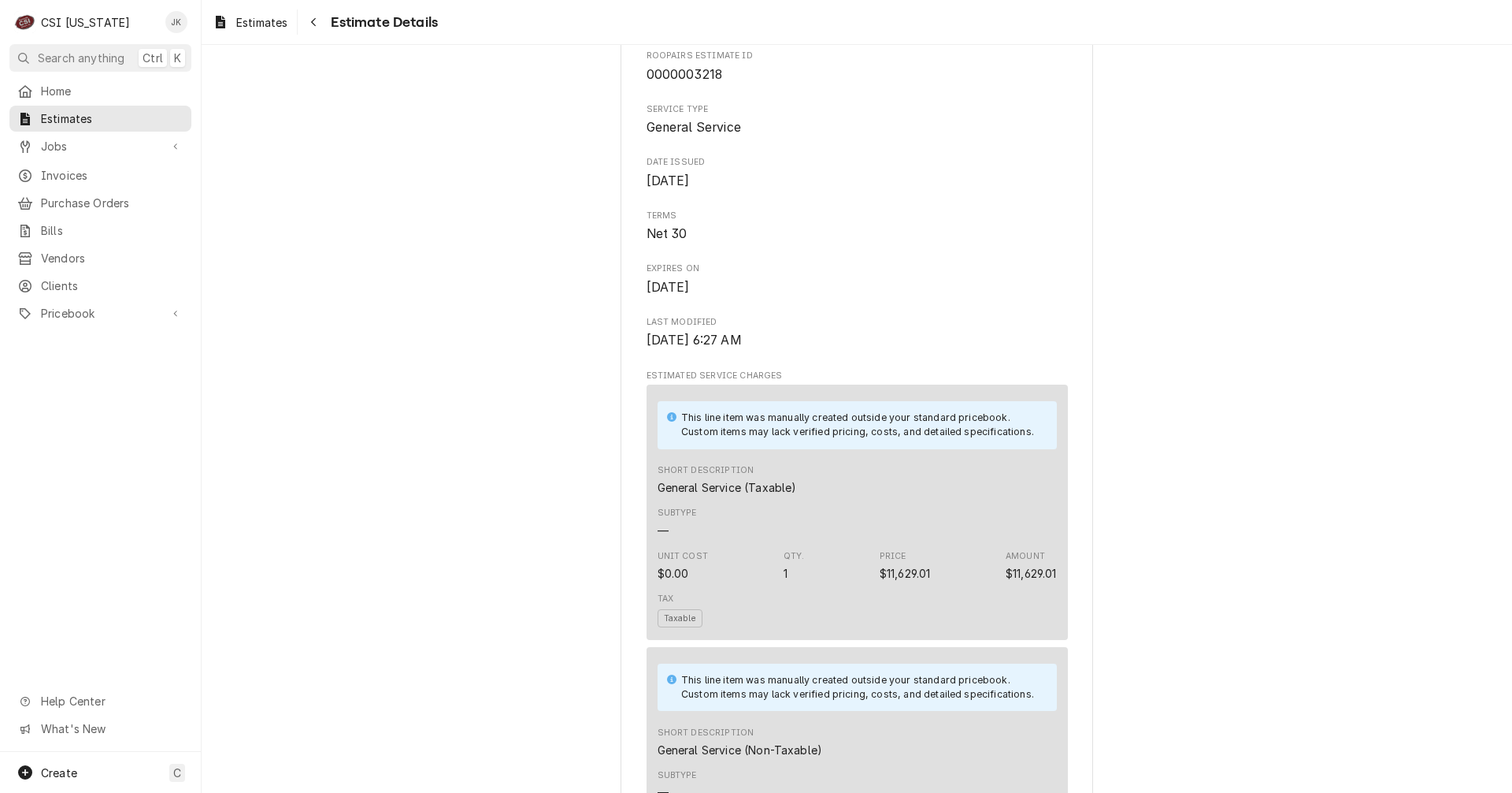
scroll to position [552, 0]
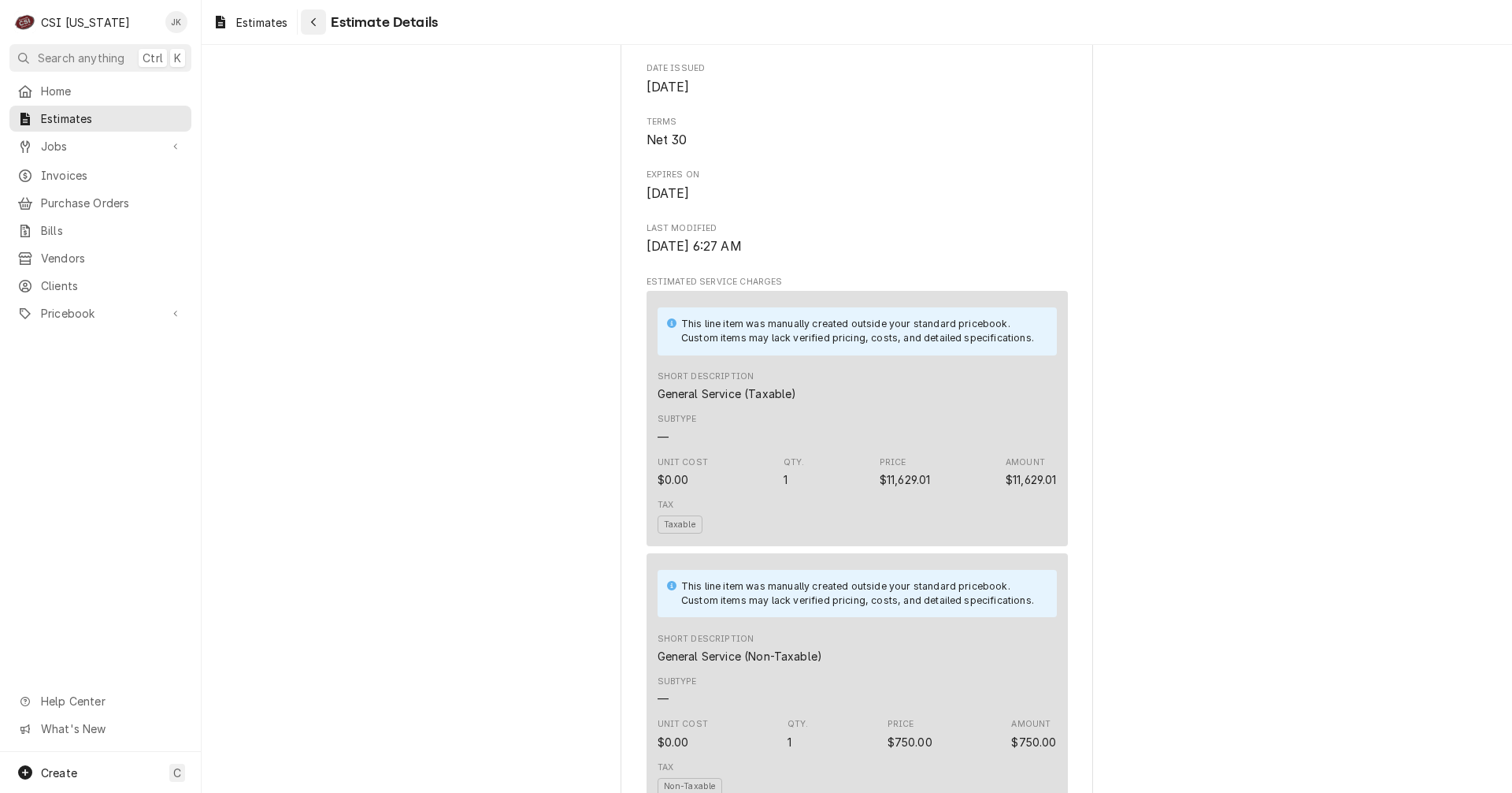
click at [320, 22] on div "Navigate back" at bounding box center [313, 22] width 16 height 16
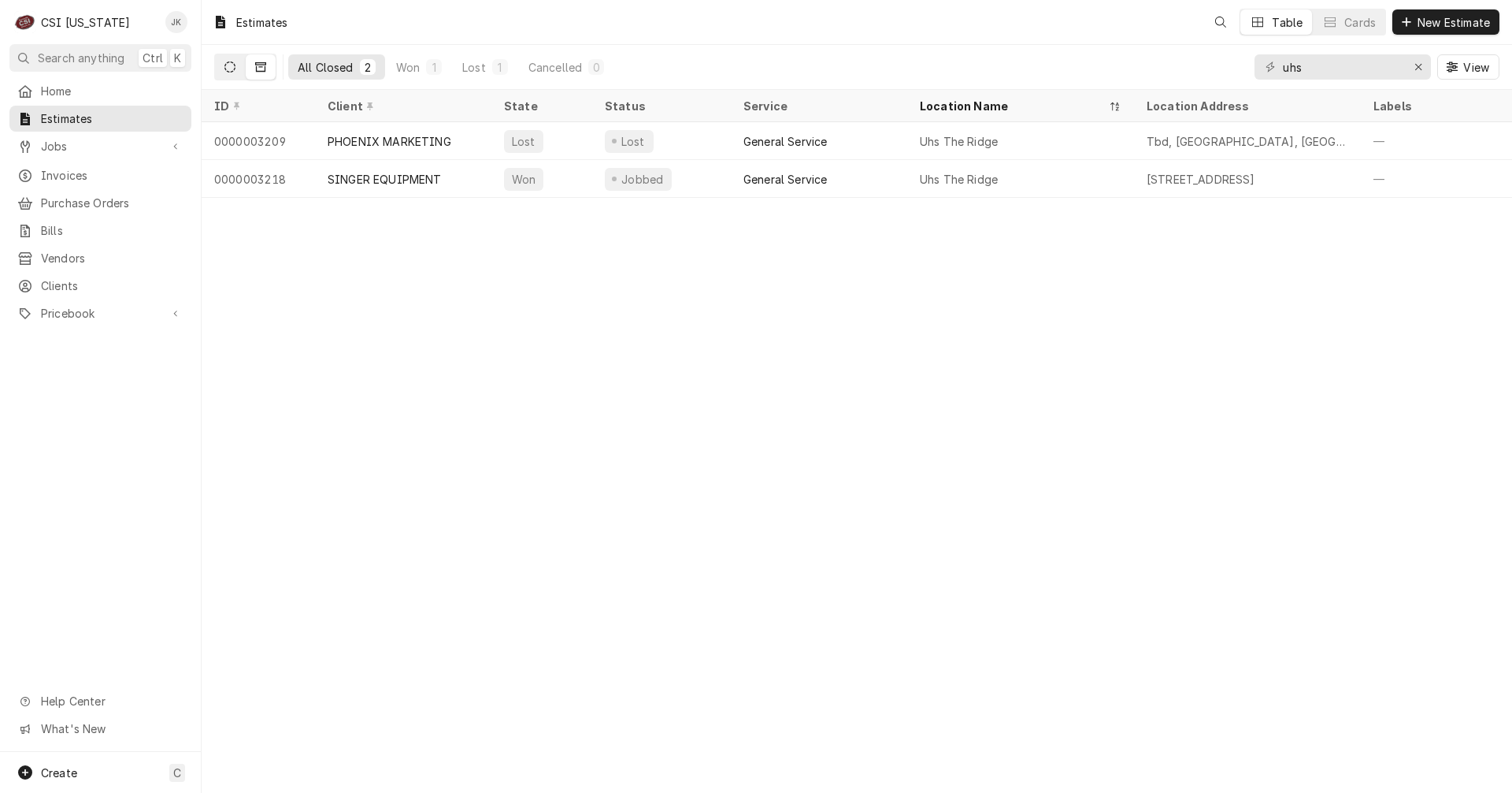
click at [232, 71] on icon "Dynamic Content Wrapper" at bounding box center [229, 66] width 11 height 11
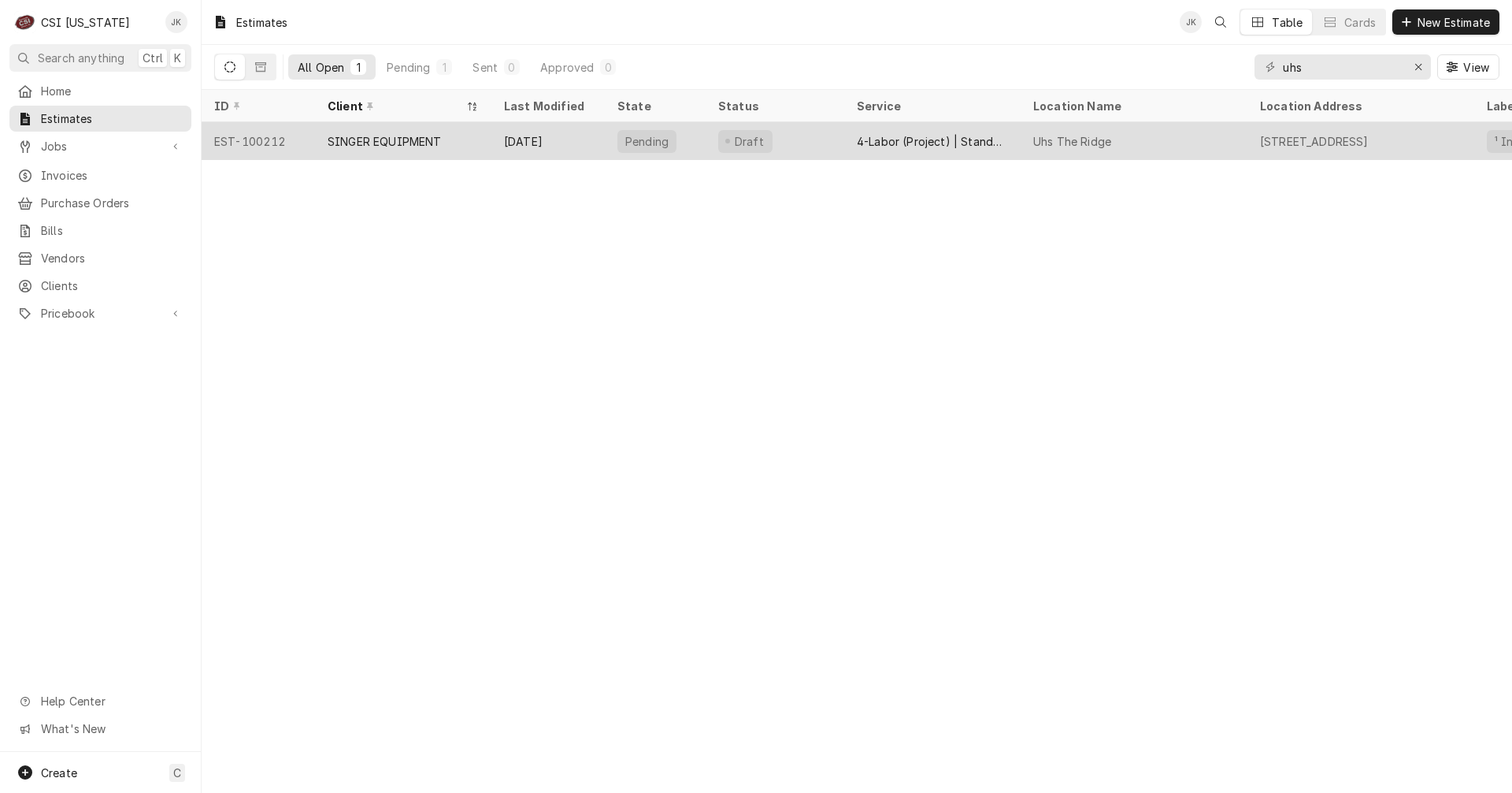
click at [475, 136] on div "SINGER EQUIPMENT" at bounding box center [403, 141] width 177 height 38
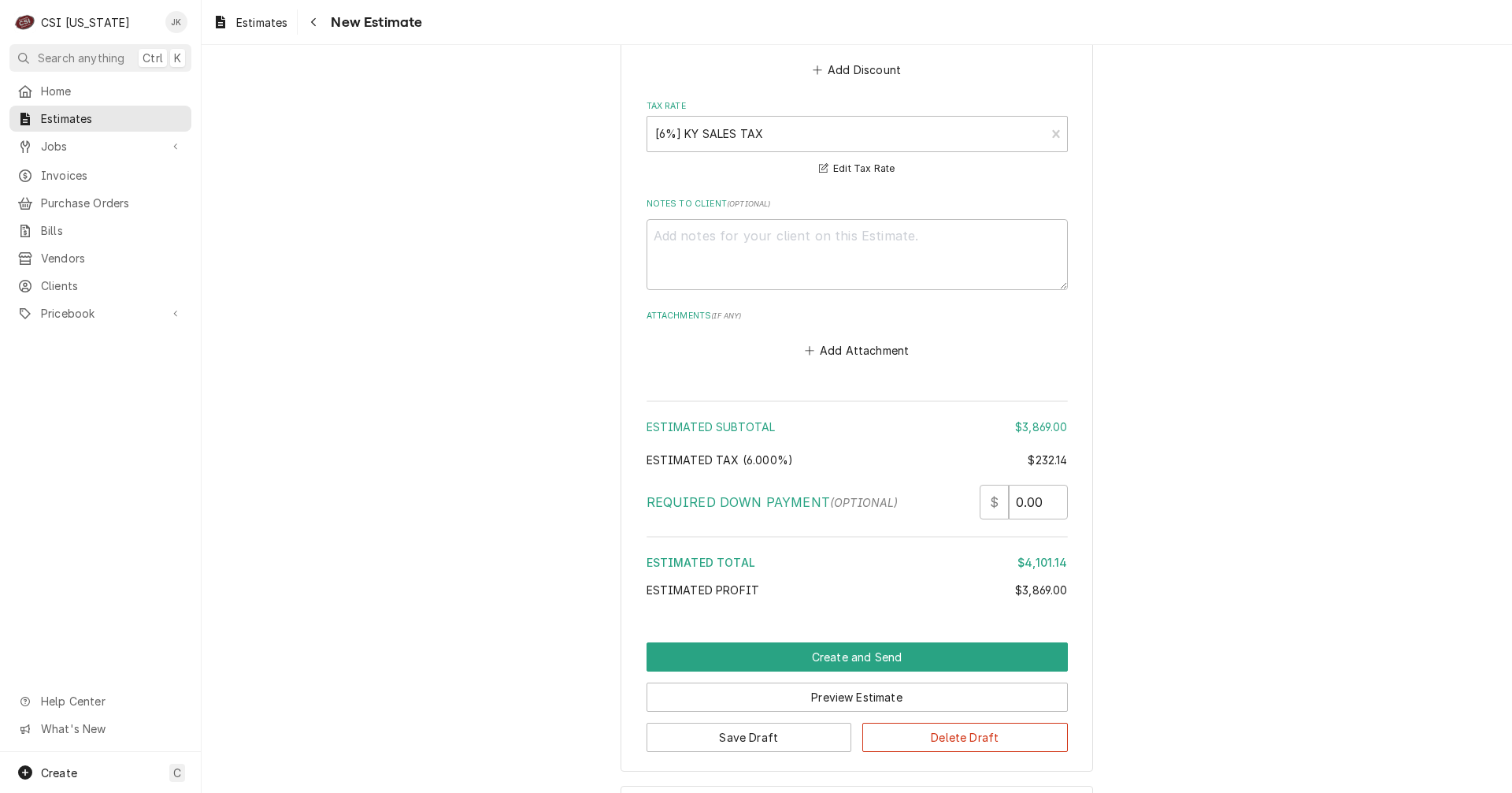
scroll to position [2538, 0]
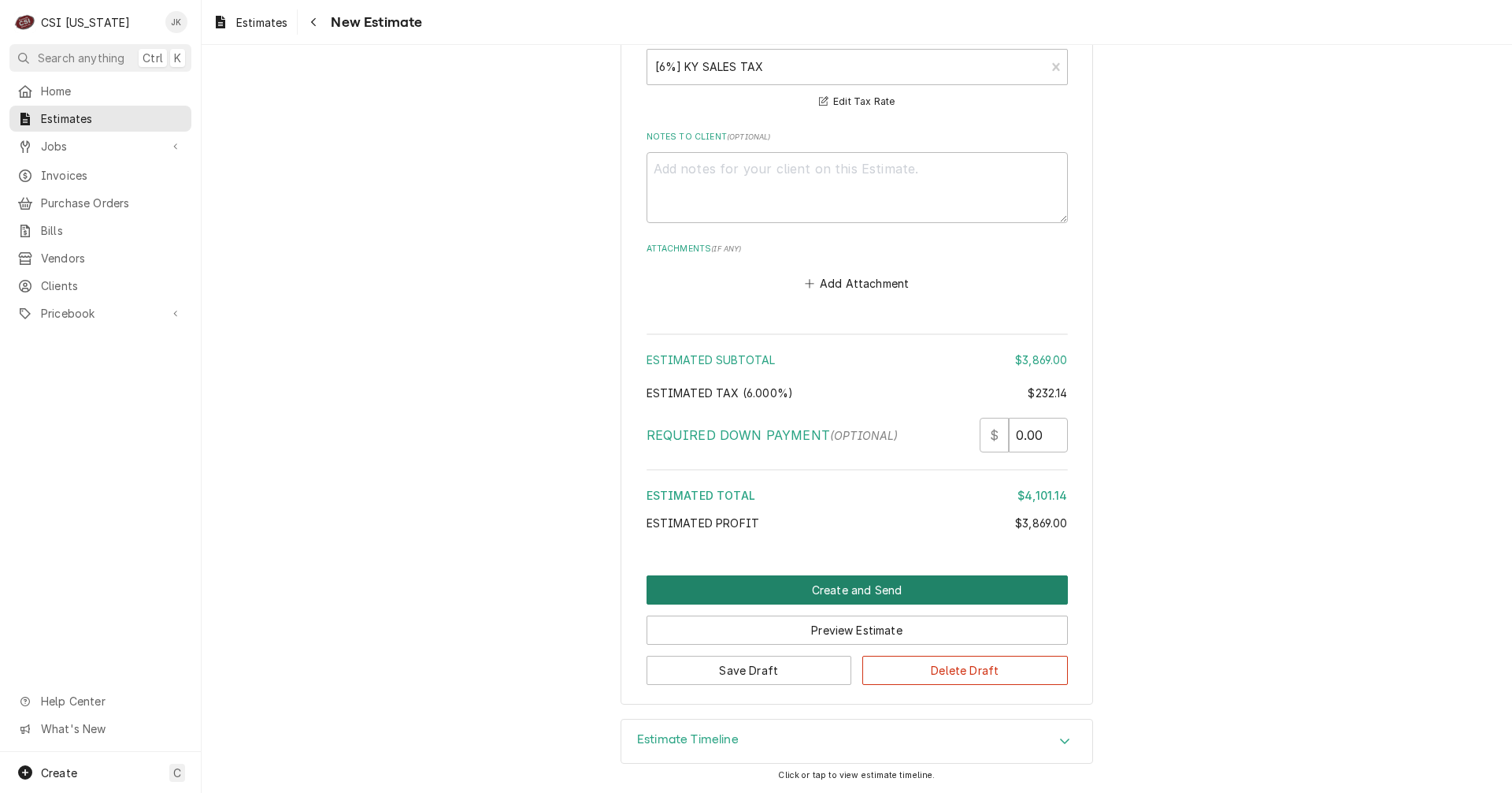
click at [822, 584] on button "Create and Send" at bounding box center [857, 589] width 421 height 29
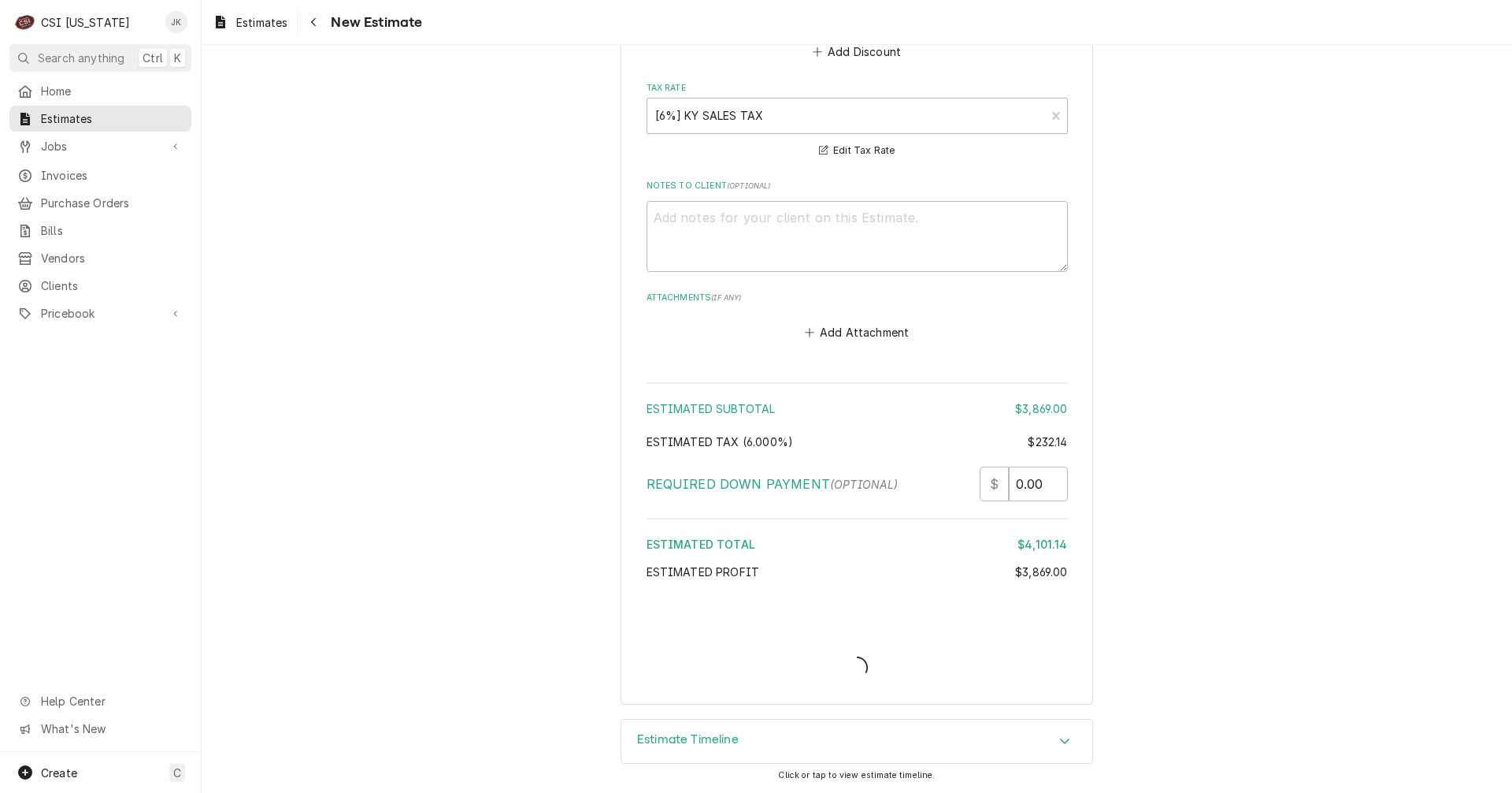
scroll to position [2490, 0]
type textarea "x"
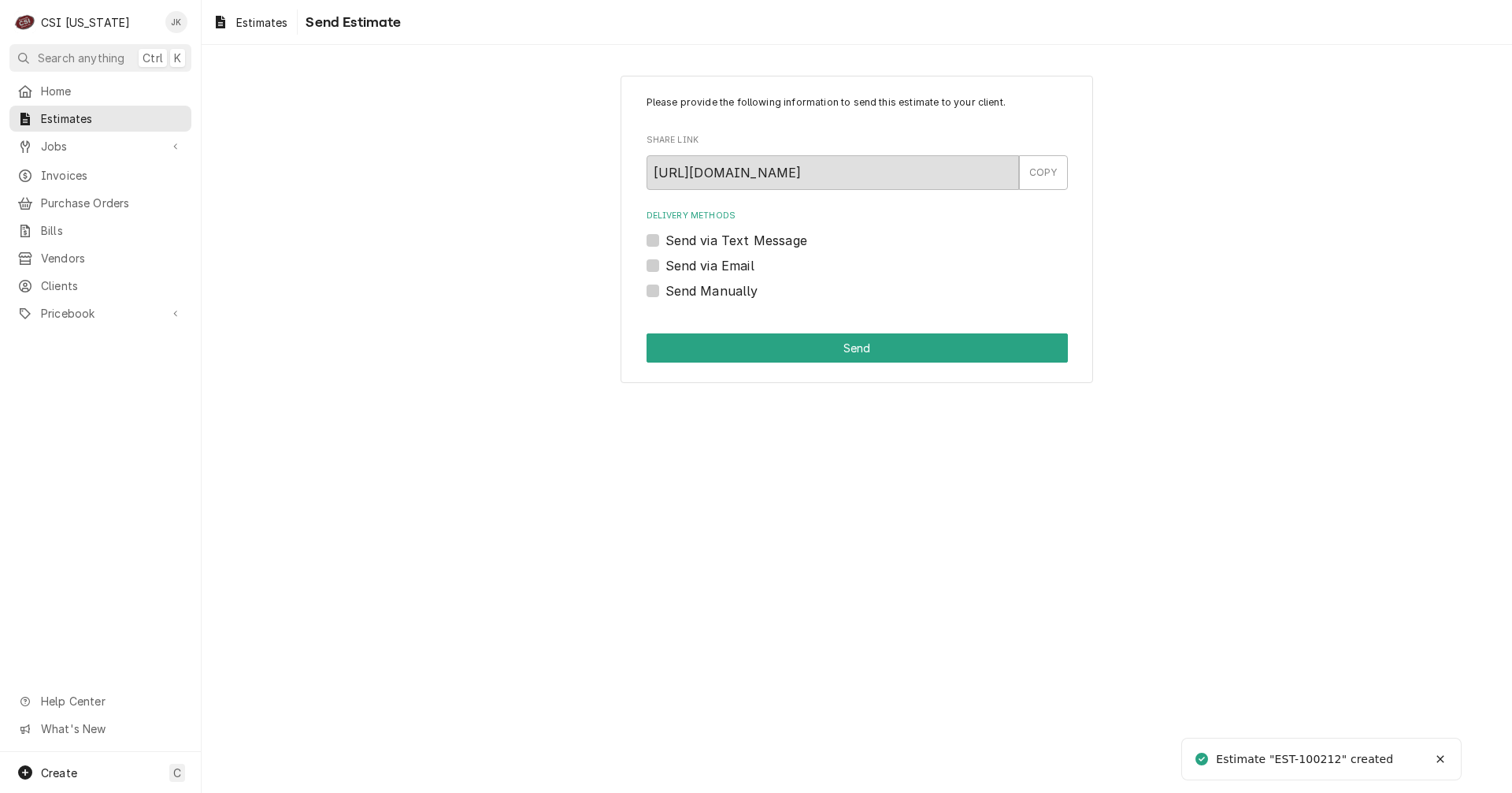
click at [697, 265] on label "Send via Email" at bounding box center [711, 265] width 89 height 19
click at [697, 265] on input "Send via Email" at bounding box center [877, 273] width 421 height 35
checkbox input "true"
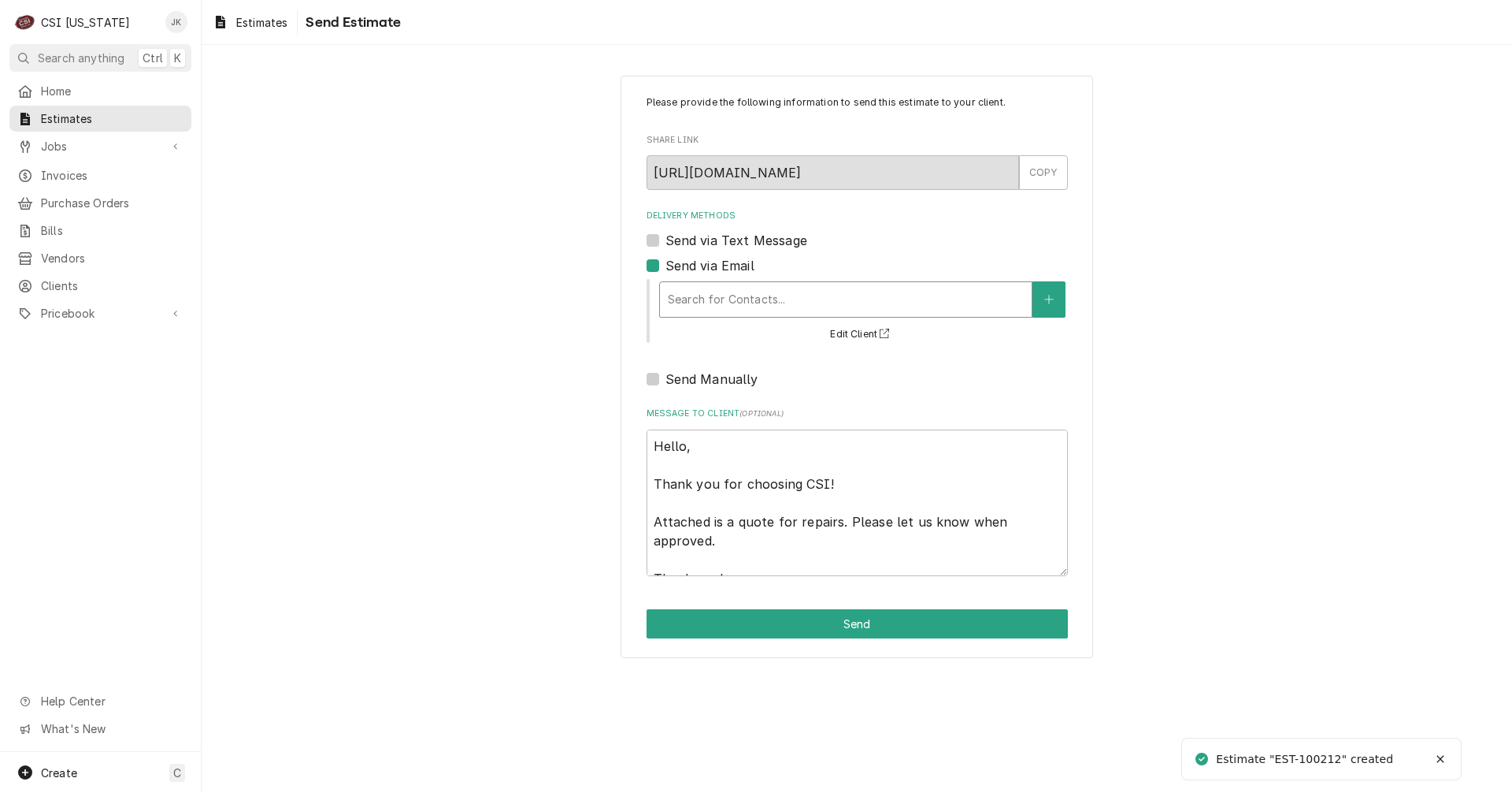
click at [728, 294] on div "Delivery Methods" at bounding box center [846, 300] width 356 height 29
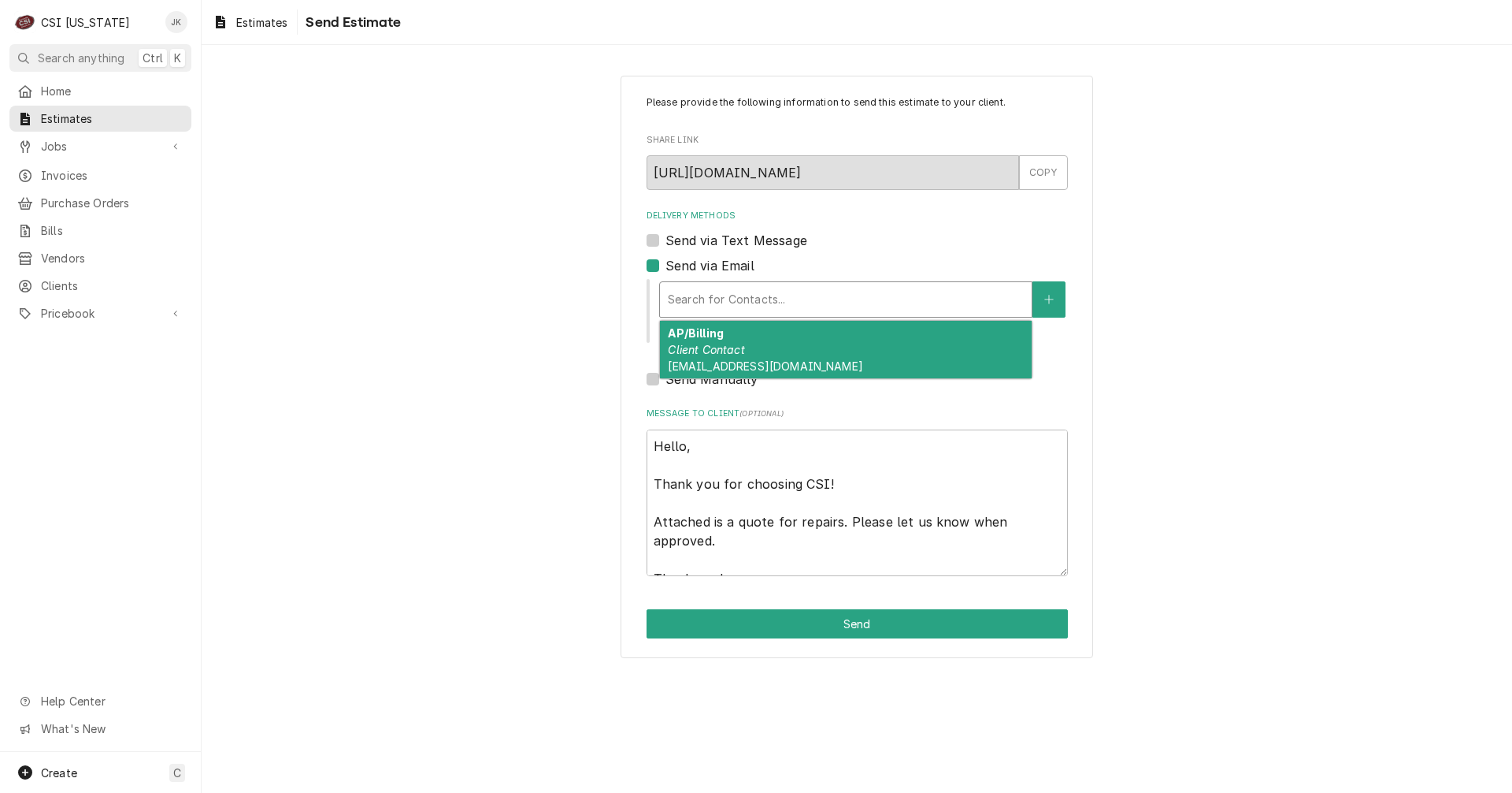
click at [867, 262] on div "Send via Email" at bounding box center [857, 265] width 421 height 19
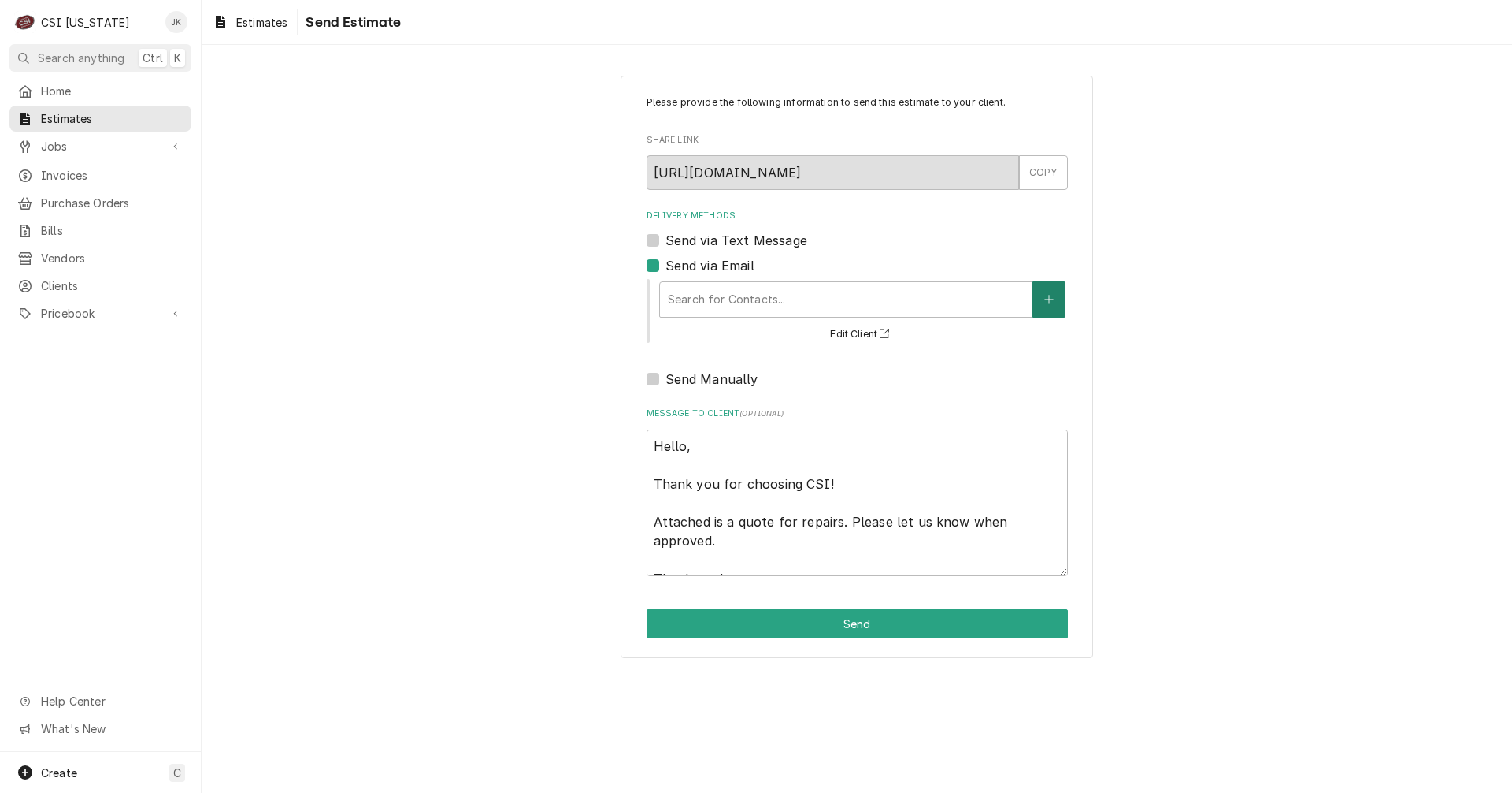
click at [1043, 300] on button "Delivery Methods" at bounding box center [1049, 300] width 33 height 37
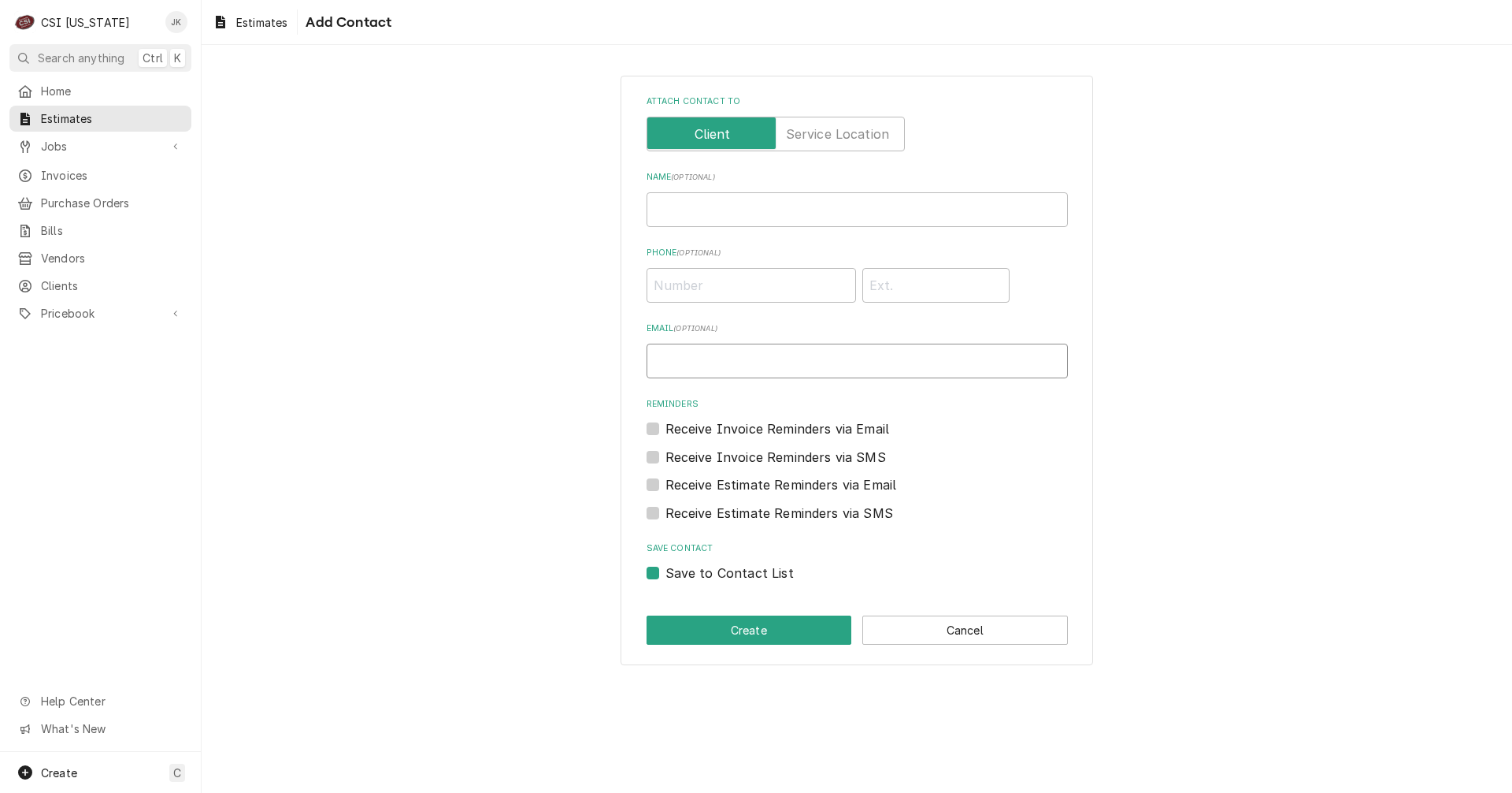
click at [755, 363] on input "Email ( optional )" at bounding box center [857, 361] width 421 height 35
type input "JeffK@CSI1.com"
type input "Jeff Kuehl"
type input "[PHONE_NUMBER]"
click at [666, 574] on label "Save to Contact List" at bounding box center [730, 573] width 128 height 19
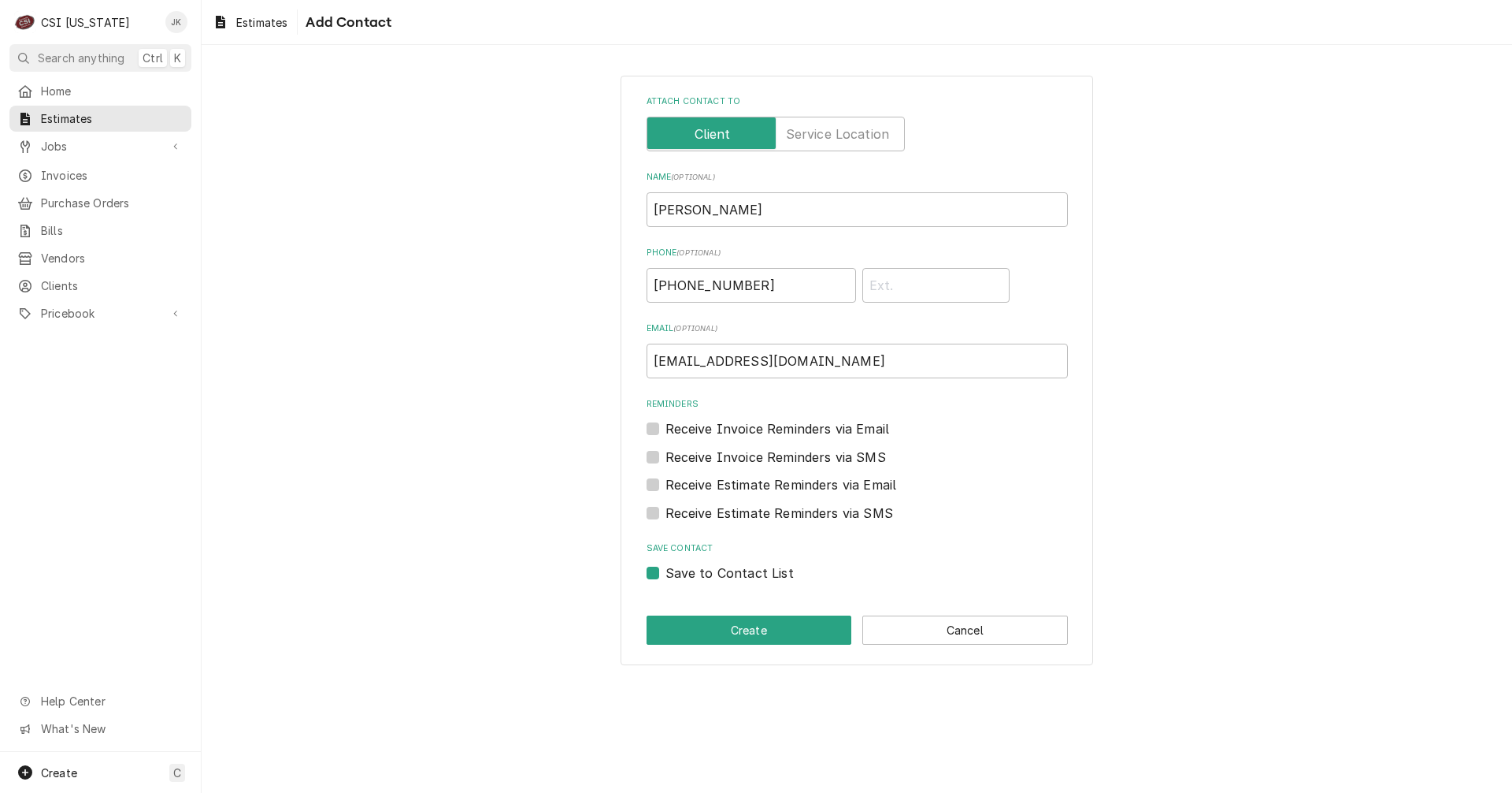
click at [666, 574] on input "Save to Contact List" at bounding box center [877, 580] width 421 height 35
checkbox input "false"
click at [711, 630] on button "Create" at bounding box center [749, 630] width 206 height 29
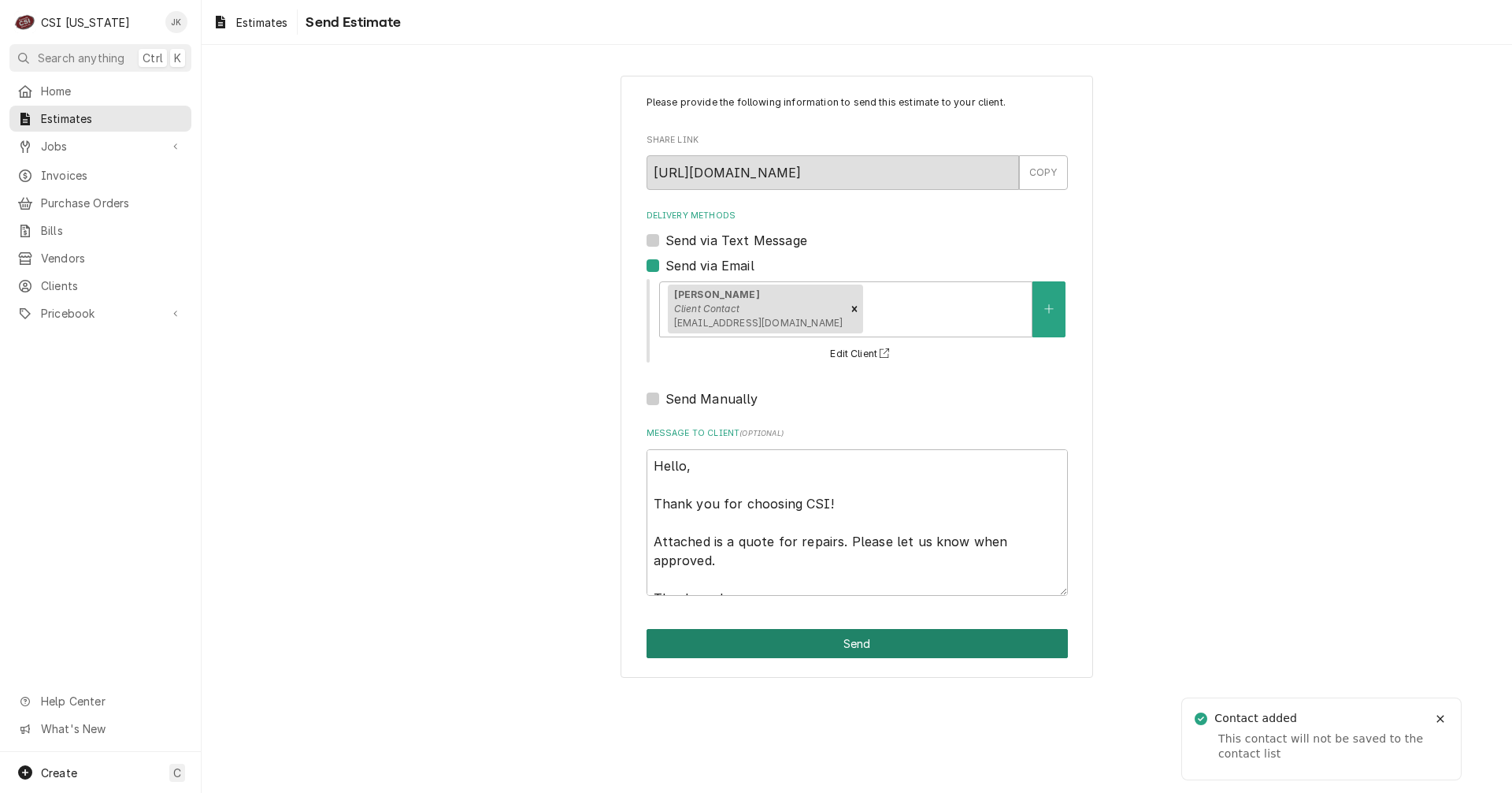
click at [711, 630] on button "Send" at bounding box center [857, 643] width 421 height 29
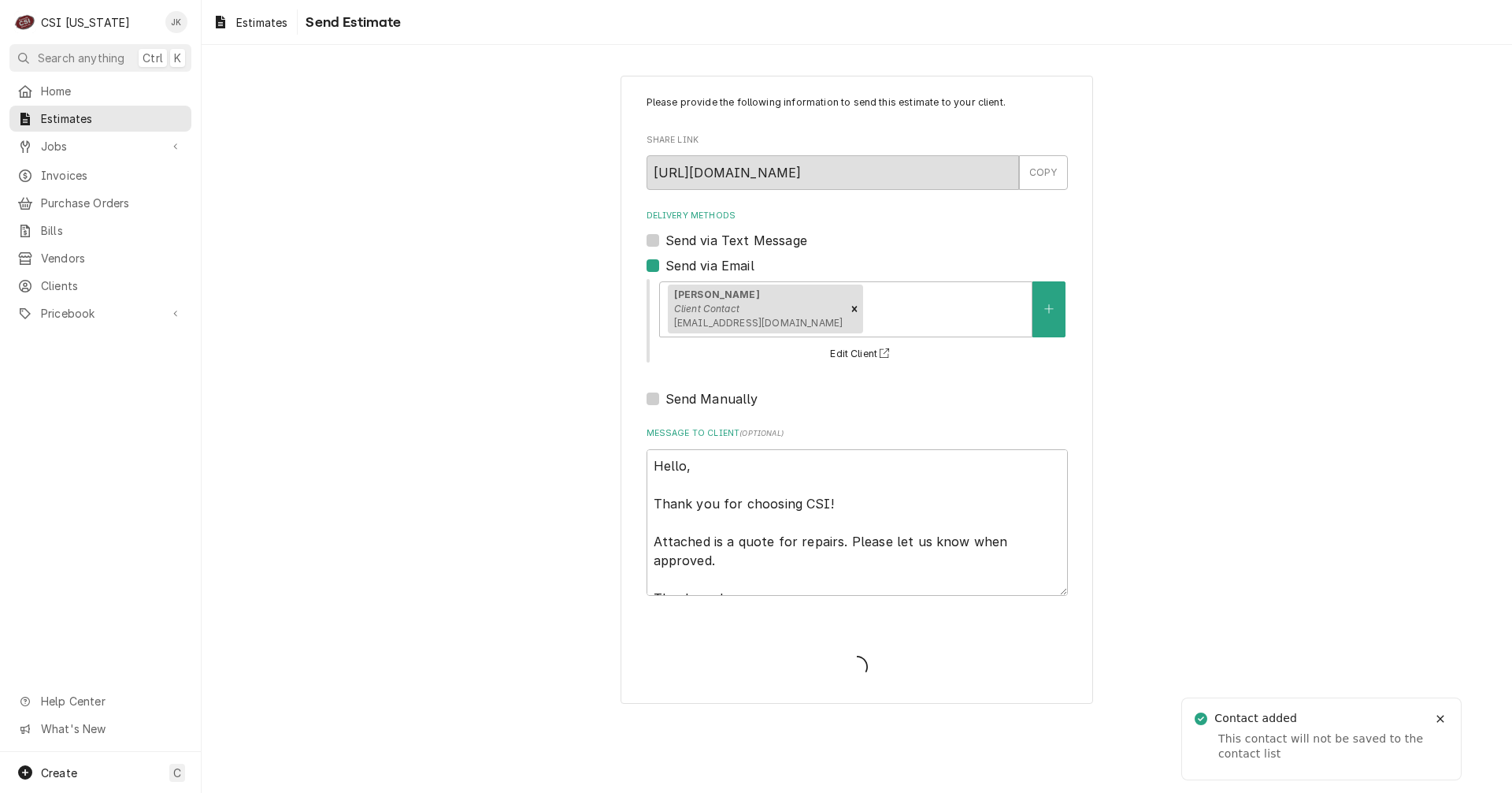
type textarea "x"
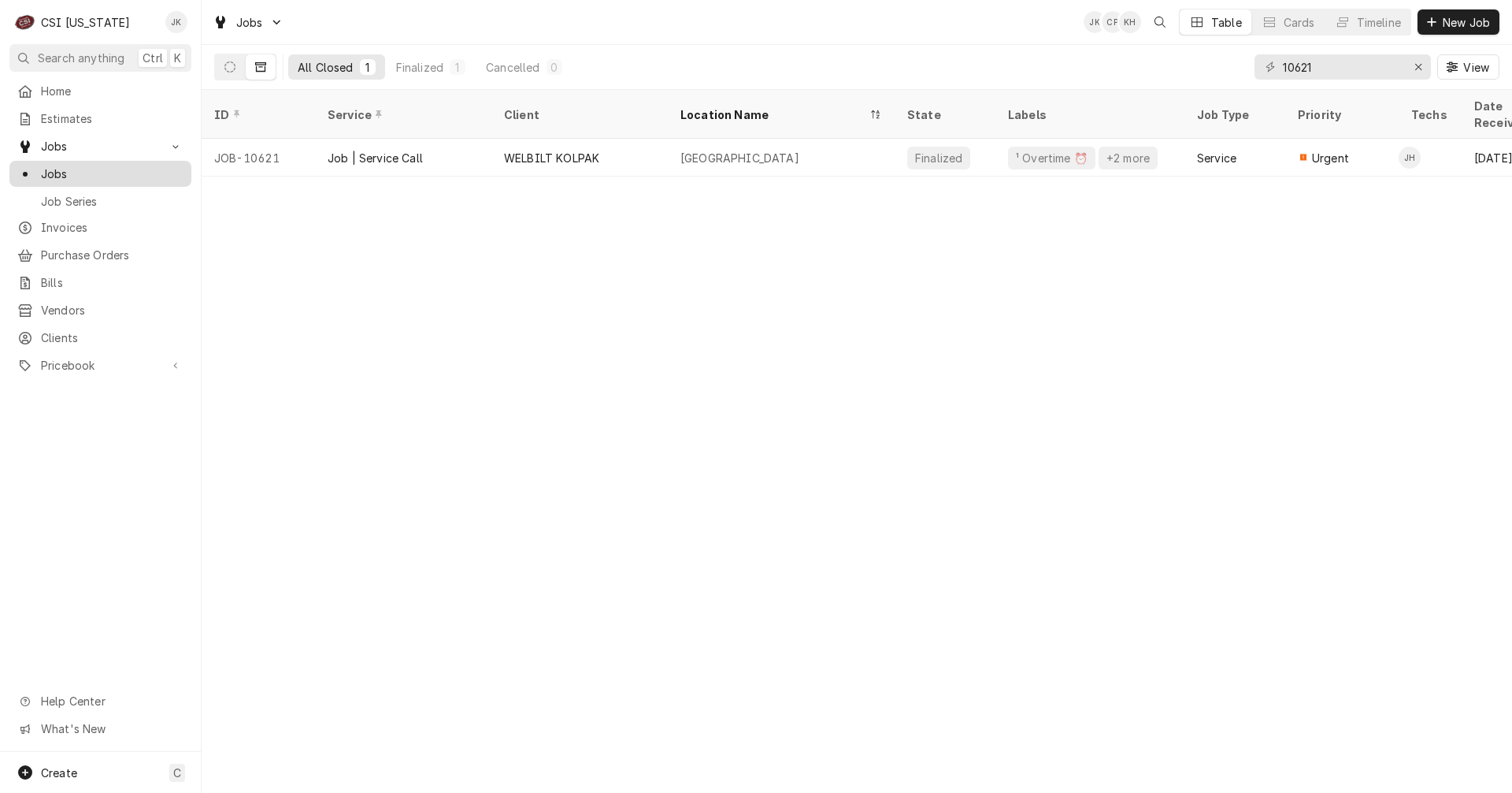
click at [55, 172] on span "Jobs" at bounding box center [112, 173] width 142 height 17
click at [1418, 67] on icon "Erase input" at bounding box center [1418, 67] width 6 height 6
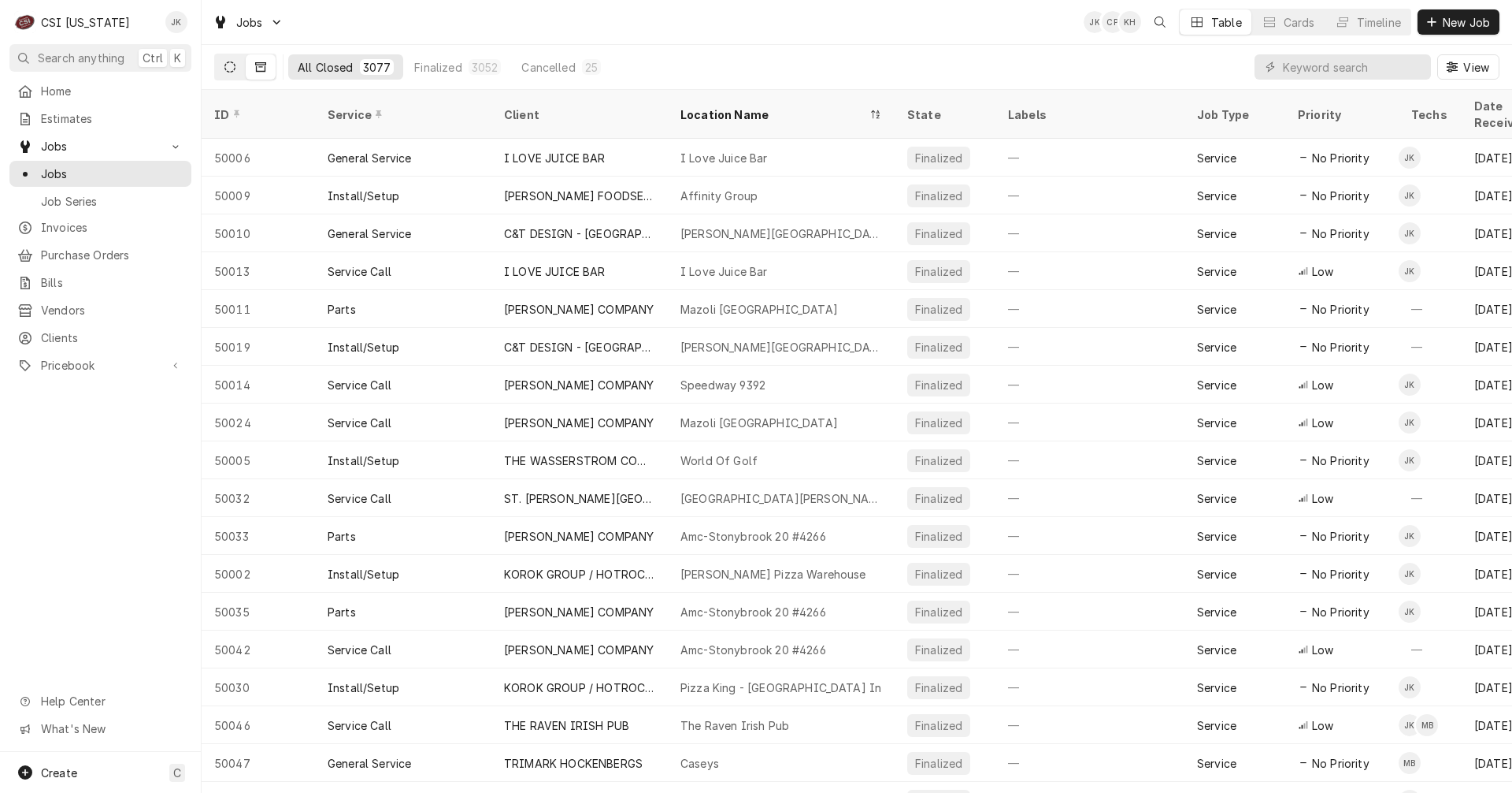
click at [231, 63] on icon "Dynamic Content Wrapper" at bounding box center [229, 66] width 11 height 11
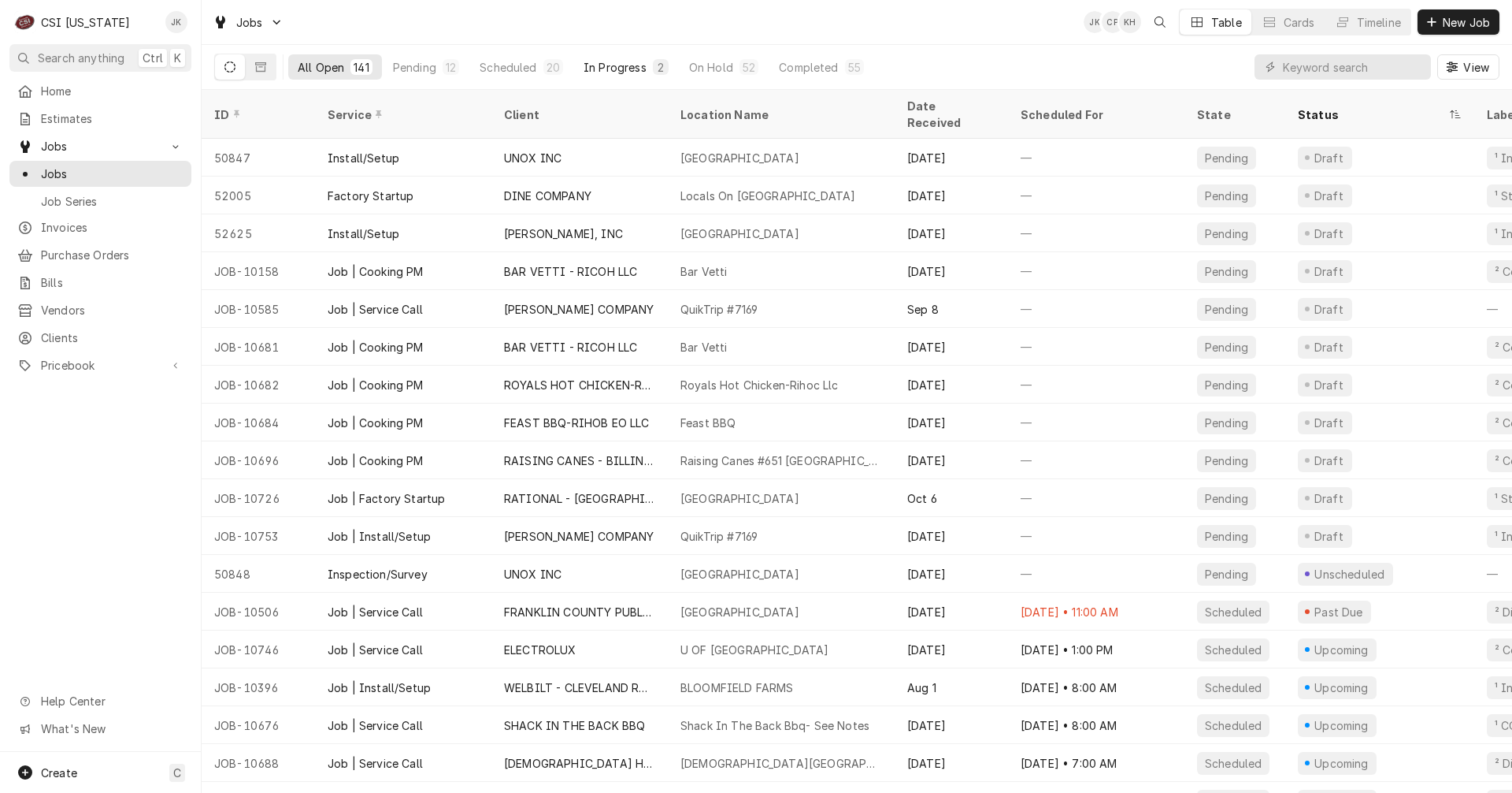
click at [618, 68] on div "In Progress" at bounding box center [616, 67] width 63 height 17
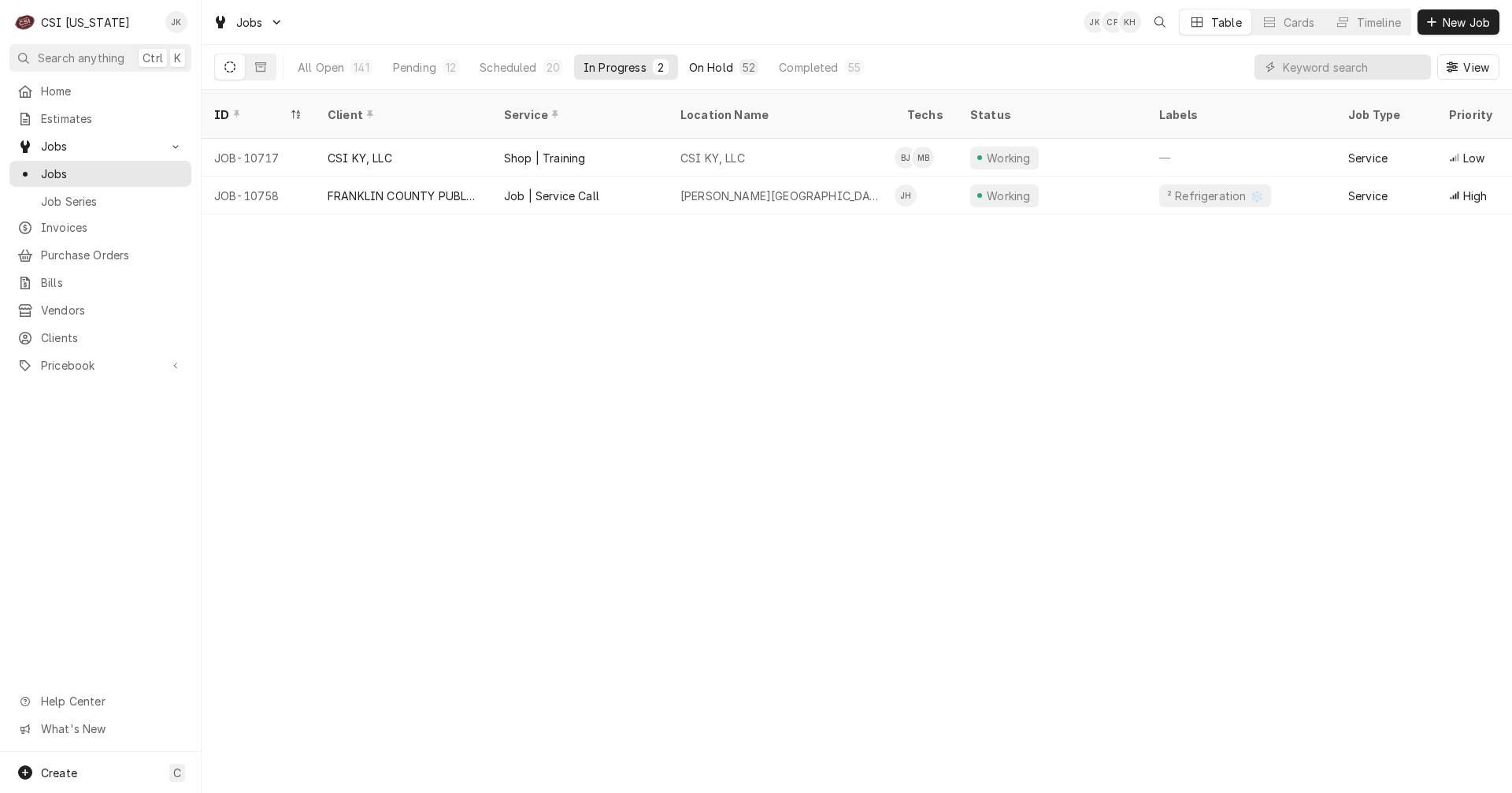
click at [708, 66] on div "On Hold" at bounding box center [711, 67] width 44 height 17
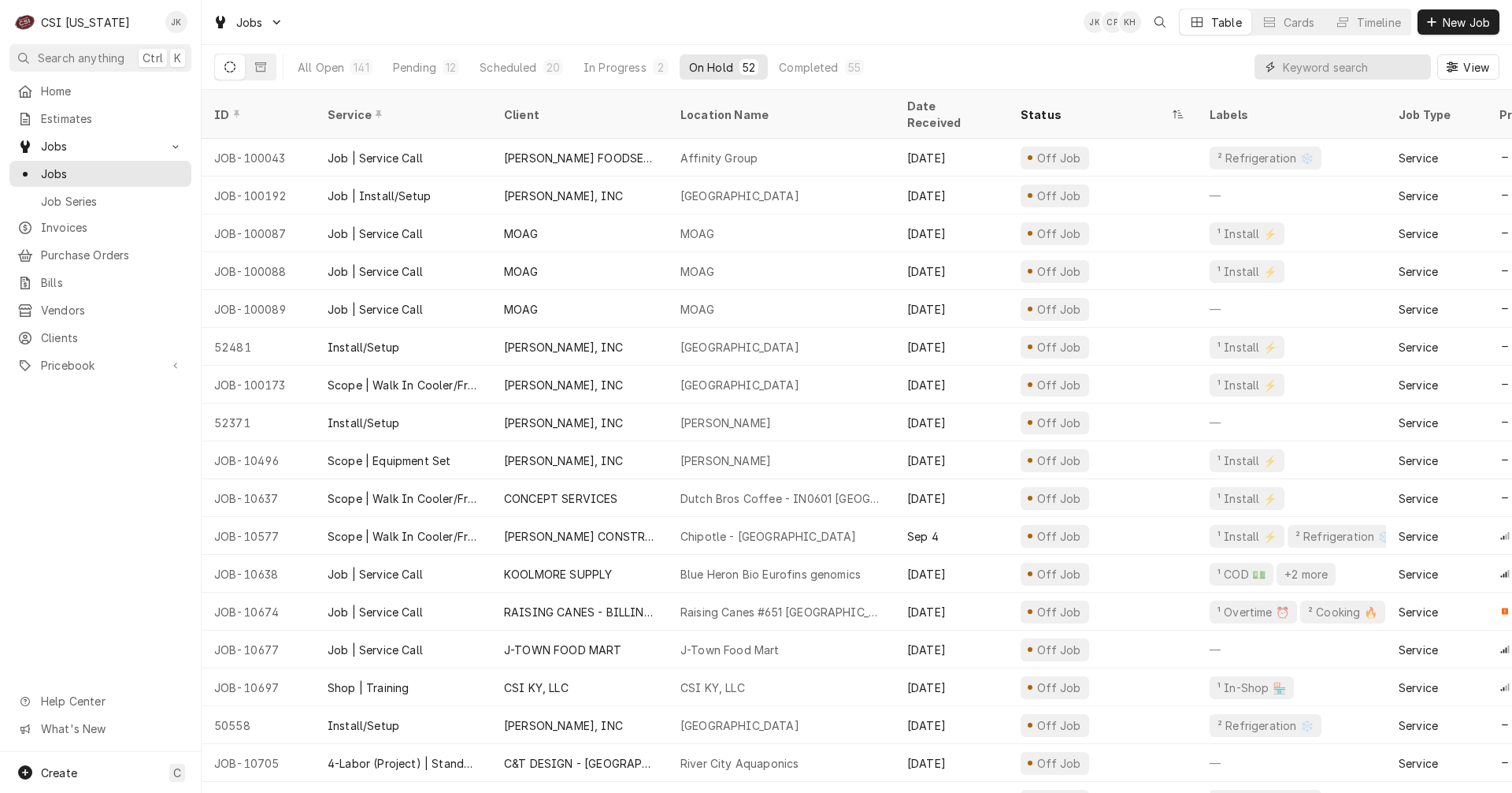
click at [1301, 72] on input "Dynamic Content Wrapper" at bounding box center [1353, 67] width 140 height 26
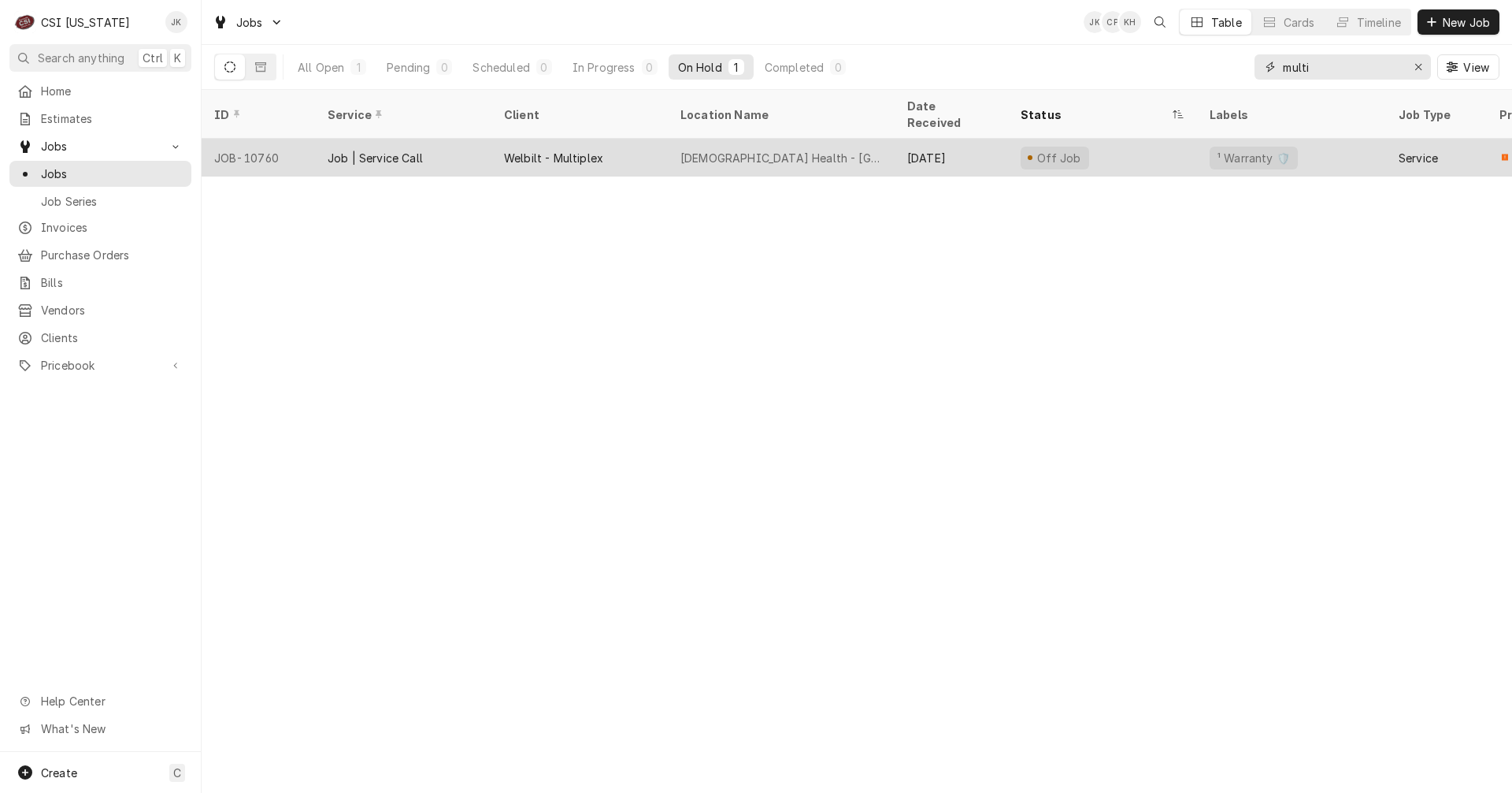
type input "multi"
click at [798, 149] on div "Baptist Health - Louisville" at bounding box center [782, 157] width 202 height 17
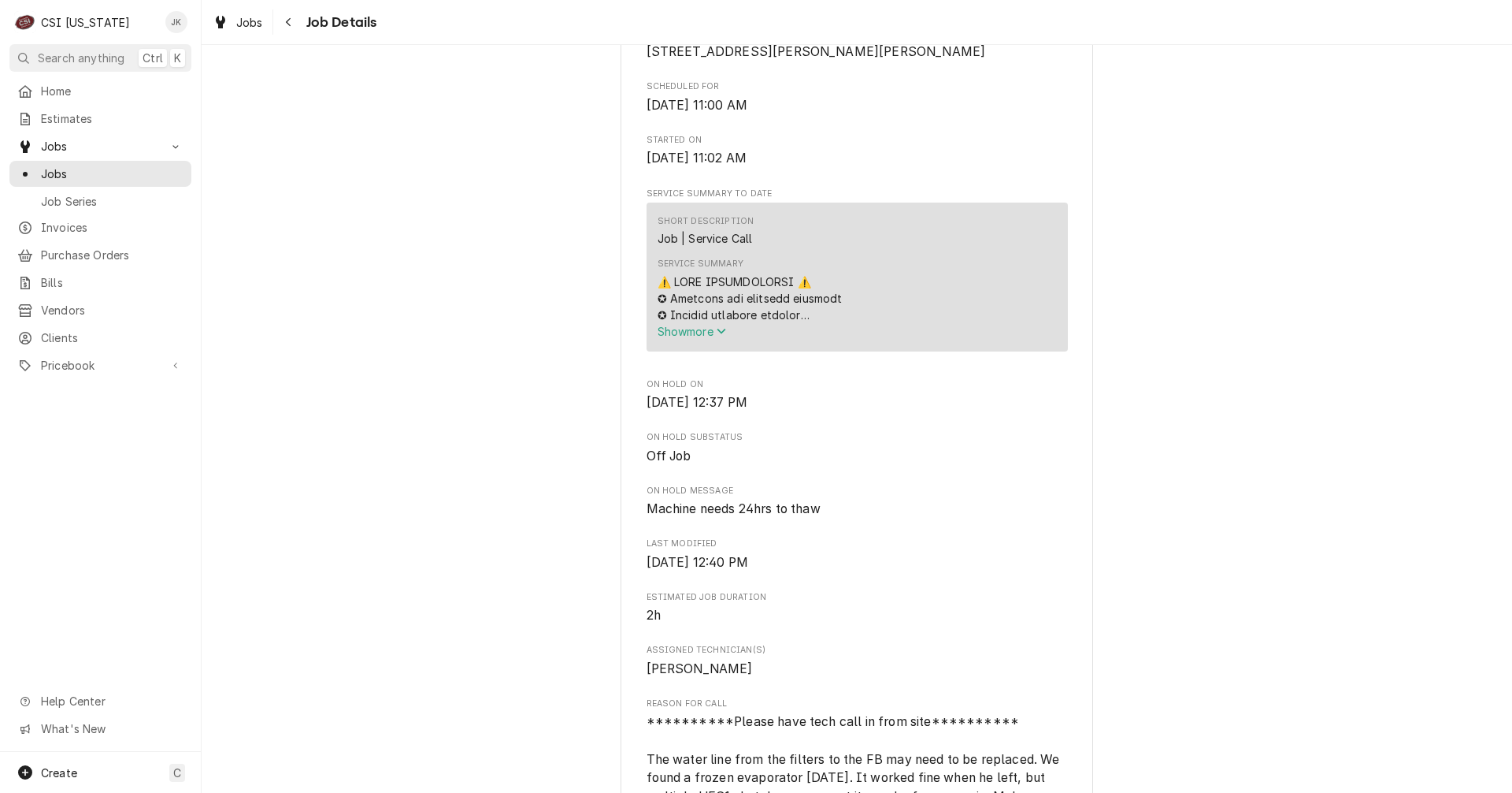
scroll to position [552, 0]
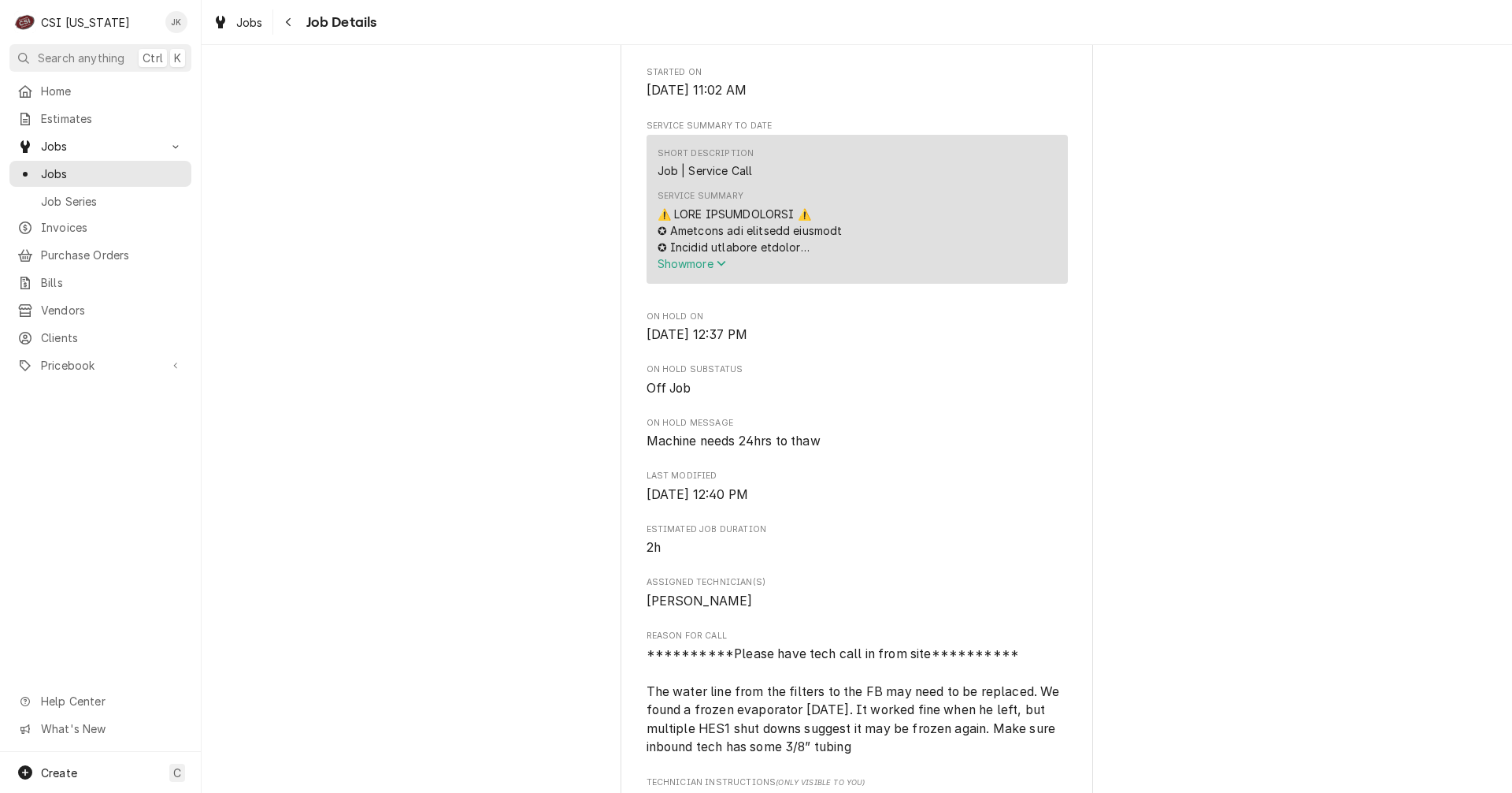
click at [695, 268] on span "Show more" at bounding box center [693, 264] width 69 height 14
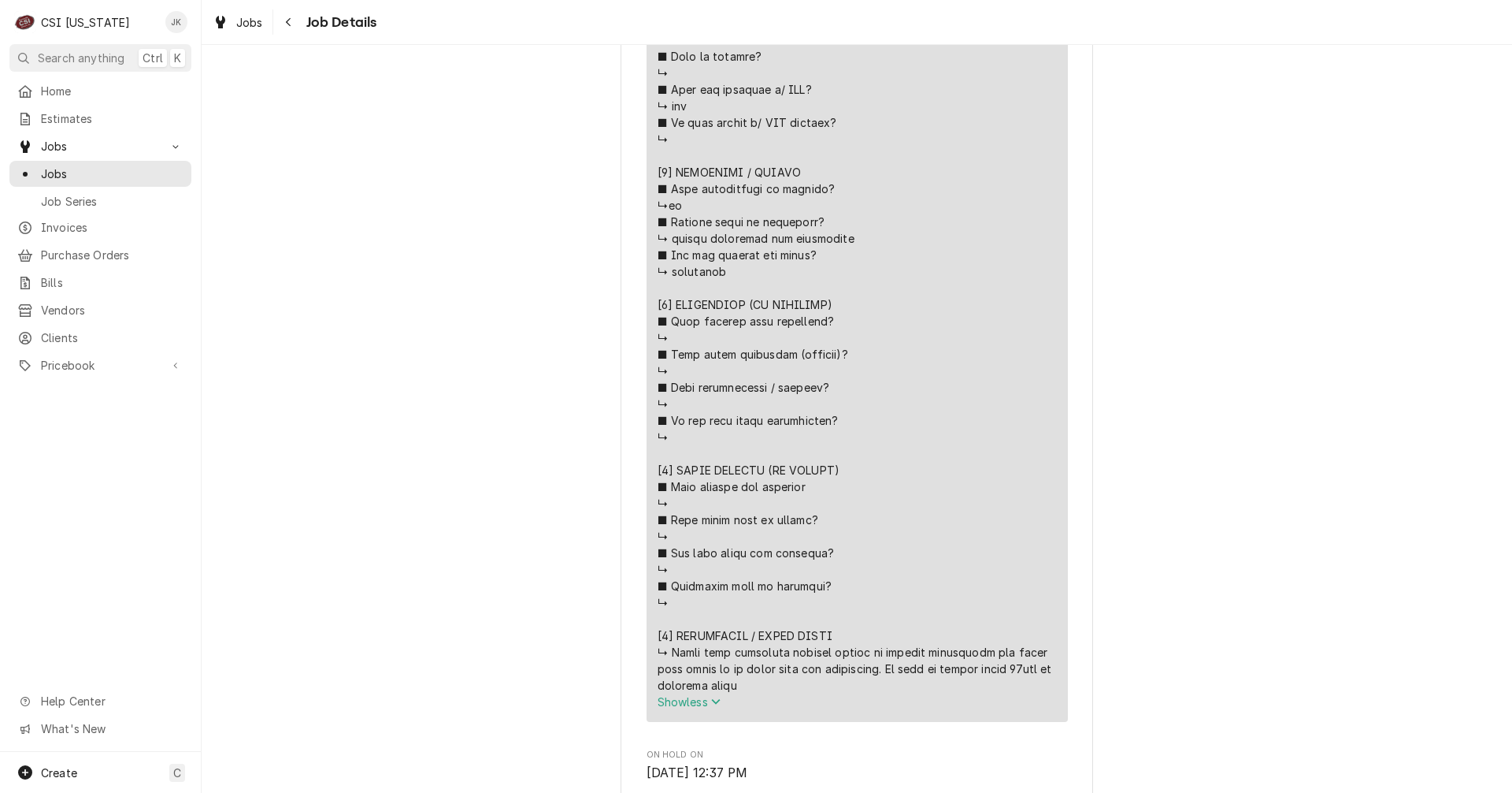
scroll to position [1183, 0]
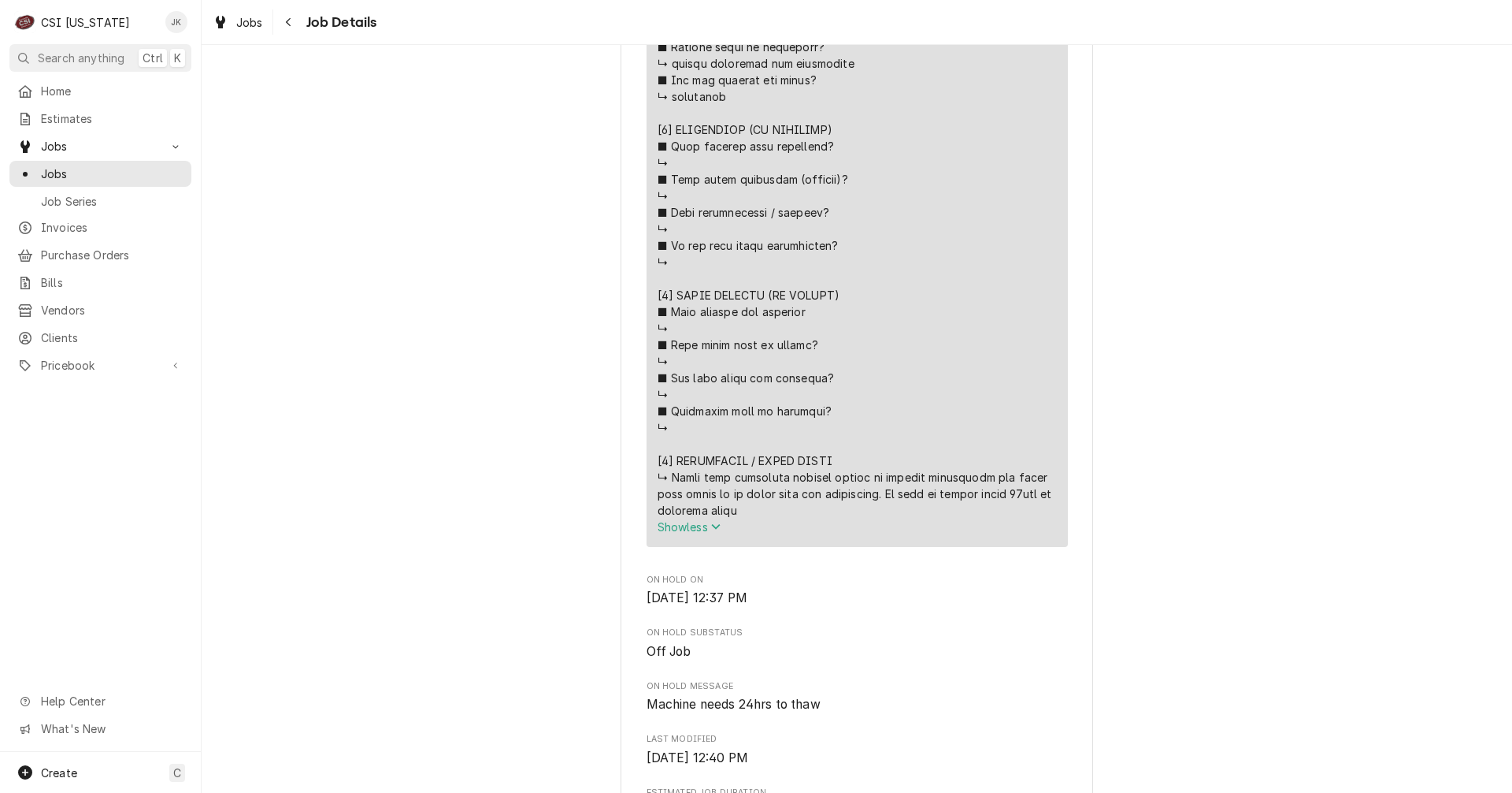
drag, startPoint x: 670, startPoint y: 482, endPoint x: 769, endPoint y: 516, distance: 104.7
click at [769, 516] on div "Service Summary" at bounding box center [858, 46] width 399 height 943
copy div "⚠️ LORE IPSUMDOLORSI ⚠️ ✪ Ametcons adi elitsedd eiusmodt ✪ Incidid utlabore etd…"
